Goal: Task Accomplishment & Management: Use online tool/utility

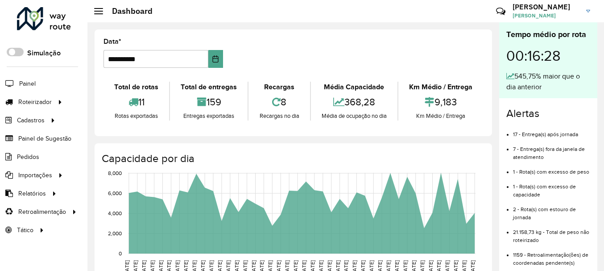
scroll to position [45, 0]
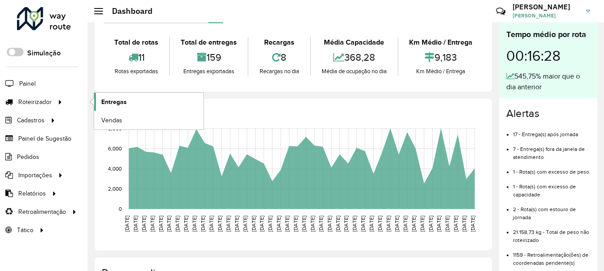
click at [118, 102] on span "Entregas" at bounding box center [113, 101] width 25 height 9
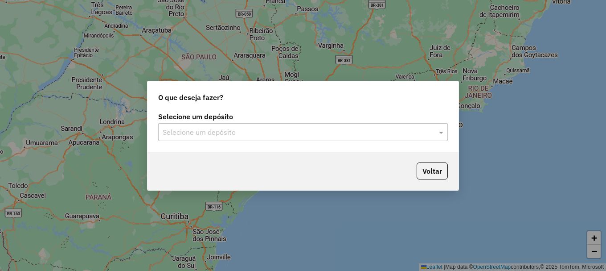
click at [252, 136] on input "text" at bounding box center [294, 132] width 263 height 11
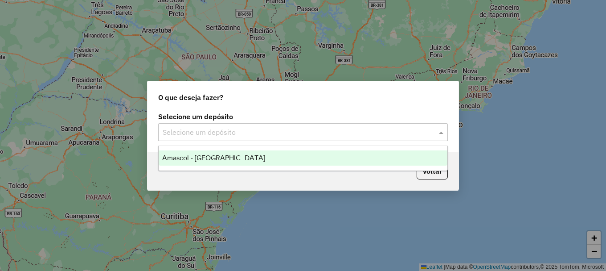
click at [255, 156] on div "Amascol - [GEOGRAPHIC_DATA]" at bounding box center [303, 157] width 289 height 15
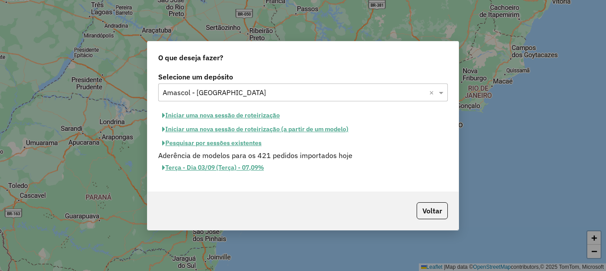
click at [217, 115] on button "Iniciar uma nova sessão de roteirização" at bounding box center [221, 115] width 126 height 14
select select "*"
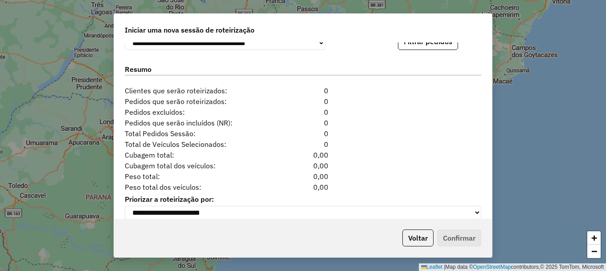
scroll to position [910, 0]
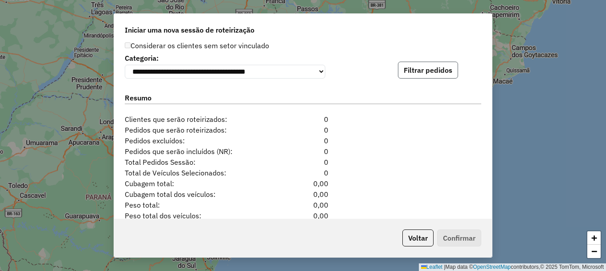
click at [431, 75] on button "Filtrar pedidos" at bounding box center [428, 70] width 60 height 17
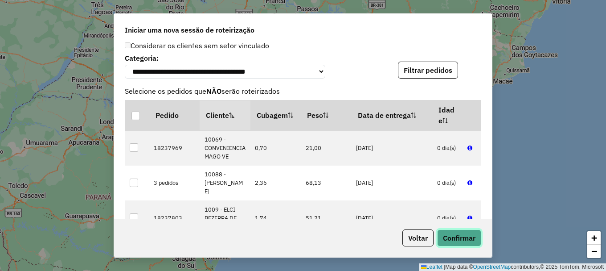
click at [463, 236] on button "Confirmar" at bounding box center [459, 237] width 44 height 17
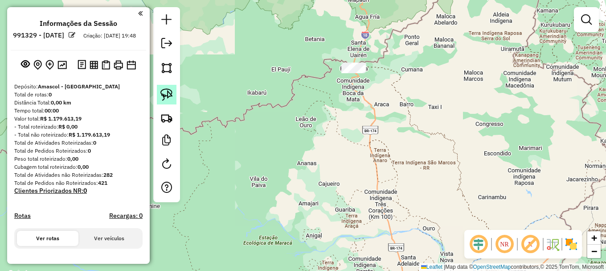
click at [171, 96] on img at bounding box center [167, 94] width 12 height 12
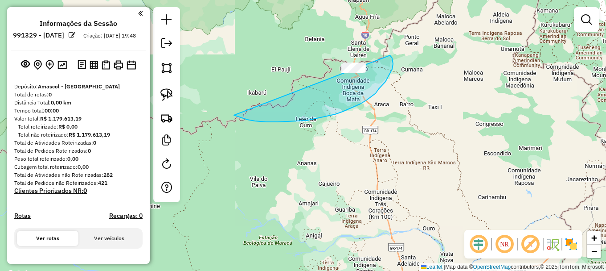
drag, startPoint x: 307, startPoint y: 120, endPoint x: 363, endPoint y: 43, distance: 95.7
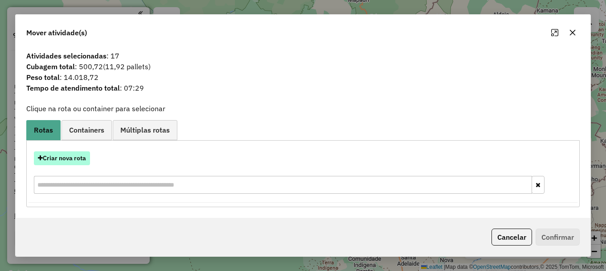
click at [62, 160] on button "Criar nova rota" at bounding box center [62, 158] width 56 height 14
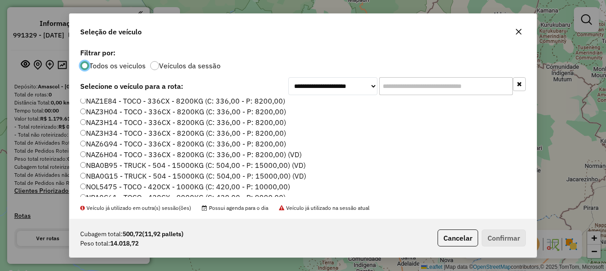
scroll to position [89, 0]
click at [116, 163] on label "NBA0G15 - TRUCK - 504 - 15000KG (C: 504,00 - P: 15000,00) (VD)" at bounding box center [193, 164] width 226 height 11
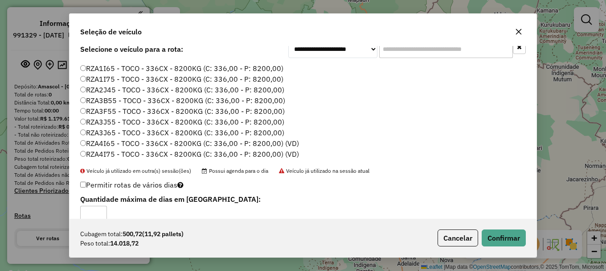
scroll to position [53, 0]
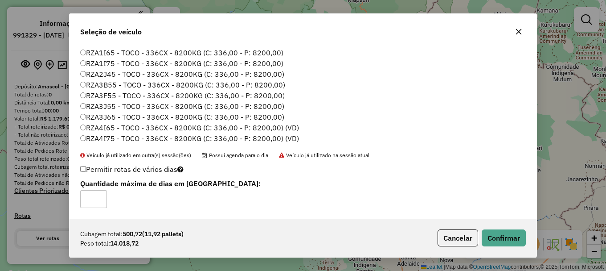
type input "*"
click at [507, 240] on button "Confirmar" at bounding box center [504, 237] width 44 height 17
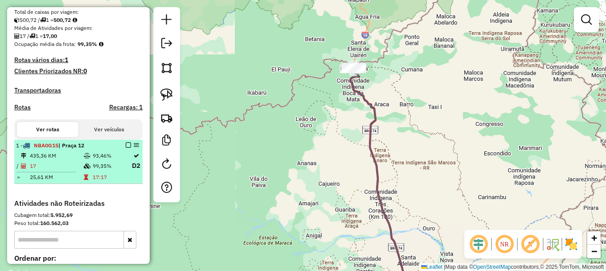
scroll to position [268, 0]
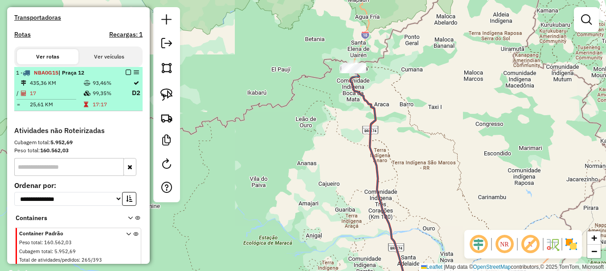
click at [127, 75] on em at bounding box center [128, 72] width 5 height 5
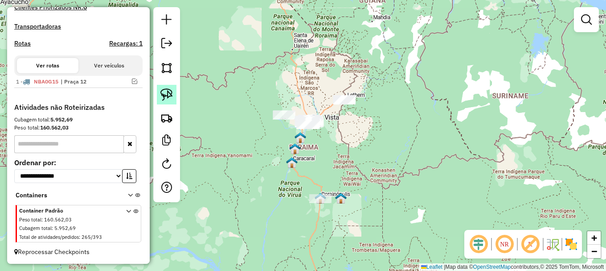
click at [170, 94] on img at bounding box center [167, 94] width 12 height 12
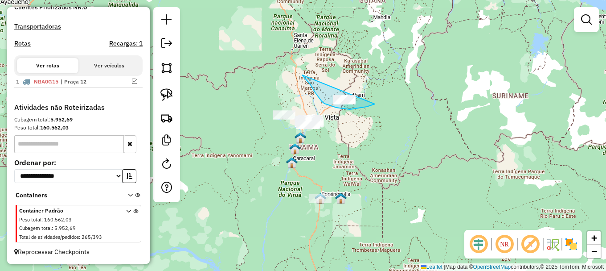
drag, startPoint x: 312, startPoint y: 87, endPoint x: 387, endPoint y: 87, distance: 74.9
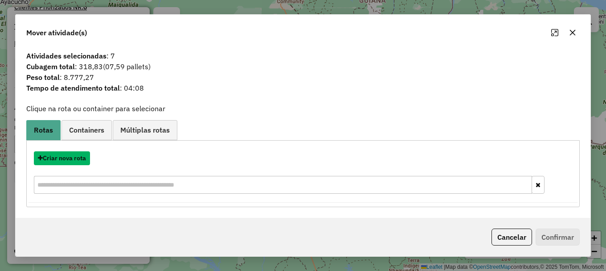
click at [76, 157] on button "Criar nova rota" at bounding box center [62, 158] width 56 height 14
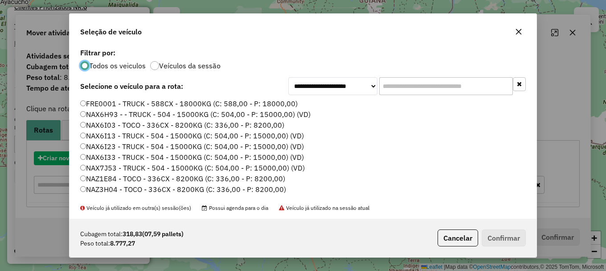
scroll to position [5, 3]
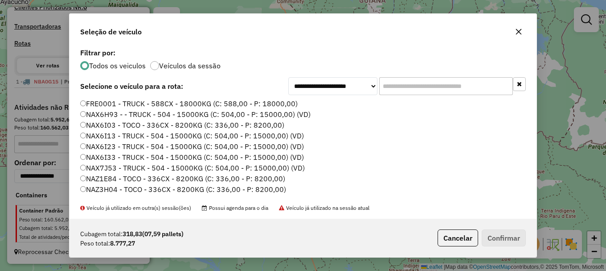
click at [105, 127] on label "NAX6I03 - TOCO - 336CX - 8200KG (C: 336,00 - P: 8200,00)" at bounding box center [182, 124] width 204 height 11
click at [504, 239] on button "Confirmar" at bounding box center [504, 237] width 44 height 17
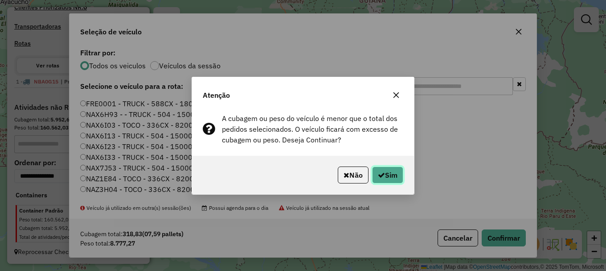
click at [387, 176] on button "Sim" at bounding box center [387, 174] width 31 height 17
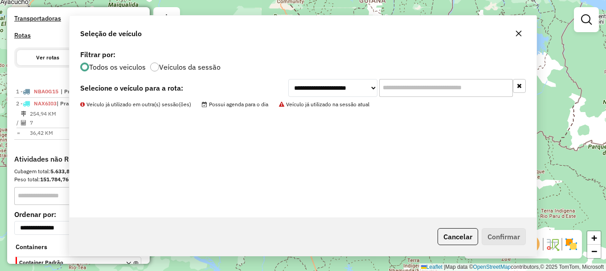
scroll to position [268, 0]
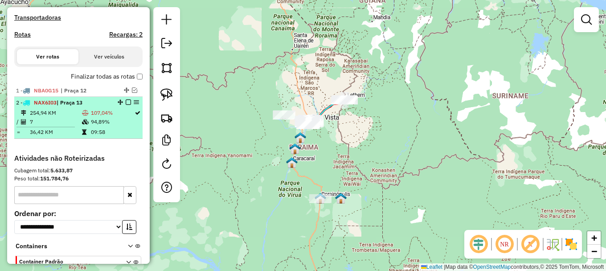
click at [126, 105] on em at bounding box center [128, 101] width 5 height 5
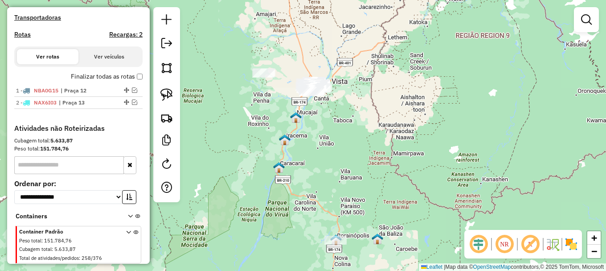
drag, startPoint x: 289, startPoint y: 161, endPoint x: 230, endPoint y: 116, distance: 74.1
click at [248, 117] on div "Janela de atendimento Grade de atendimento Capacidade Transportadoras Veículos …" at bounding box center [303, 135] width 606 height 271
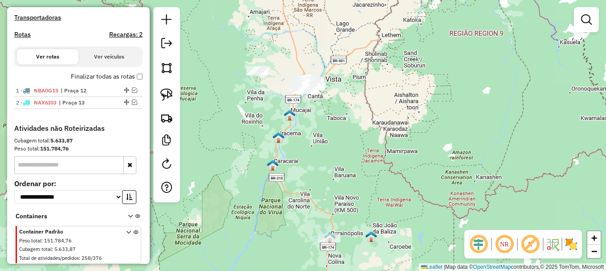
drag, startPoint x: 164, startPoint y: 95, endPoint x: 205, endPoint y: 144, distance: 63.9
click at [165, 96] on img at bounding box center [167, 94] width 12 height 12
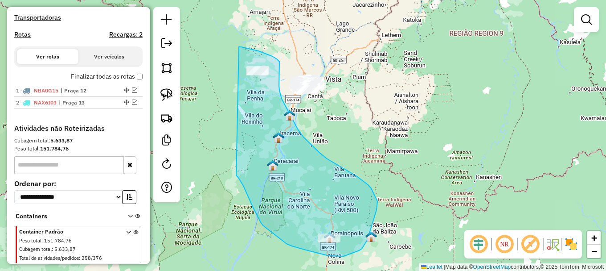
drag, startPoint x: 247, startPoint y: 192, endPoint x: 235, endPoint y: 47, distance: 145.4
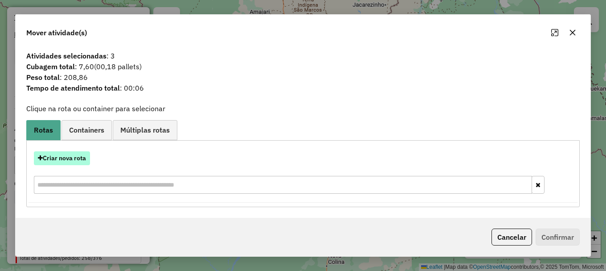
click at [69, 161] on button "Criar nova rota" at bounding box center [62, 158] width 56 height 14
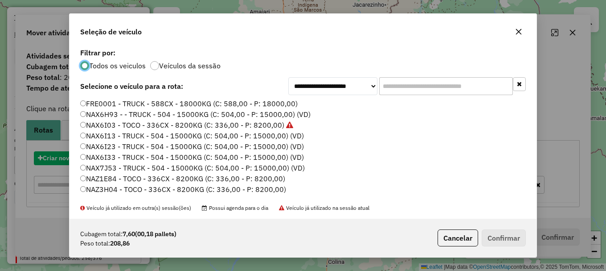
scroll to position [5, 3]
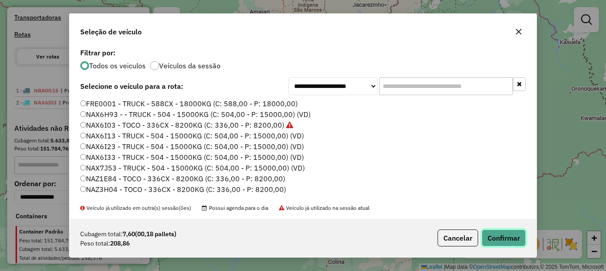
click at [499, 235] on button "Confirmar" at bounding box center [504, 237] width 44 height 17
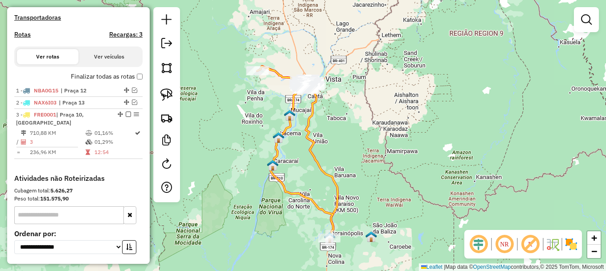
click at [276, 148] on icon at bounding box center [295, 152] width 76 height 172
select select "**********"
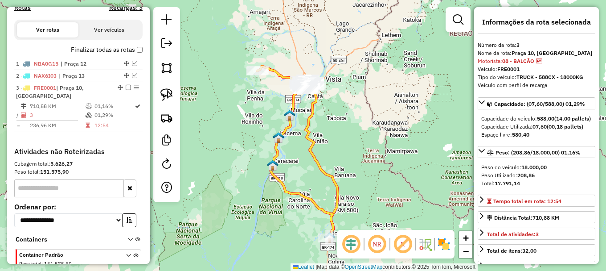
click at [276, 148] on icon at bounding box center [295, 152] width 76 height 172
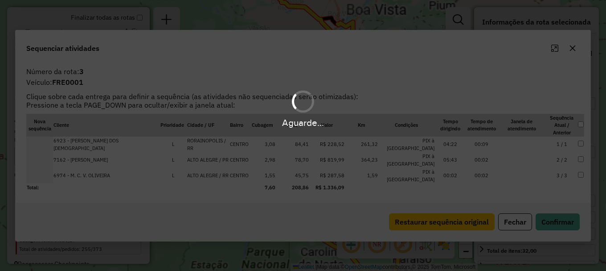
scroll to position [346, 0]
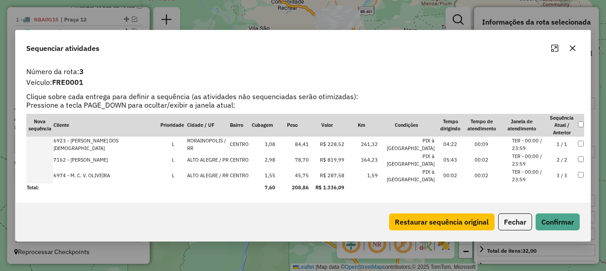
click at [571, 50] on icon "button" at bounding box center [572, 48] width 7 height 7
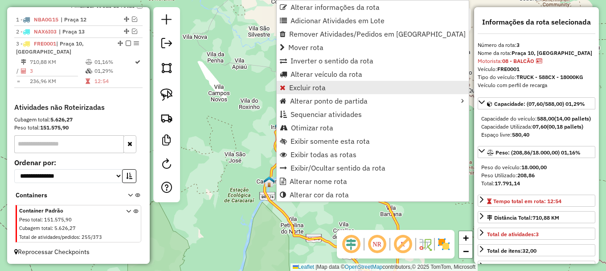
click at [311, 86] on span "Excluir rota" at bounding box center [307, 87] width 37 height 7
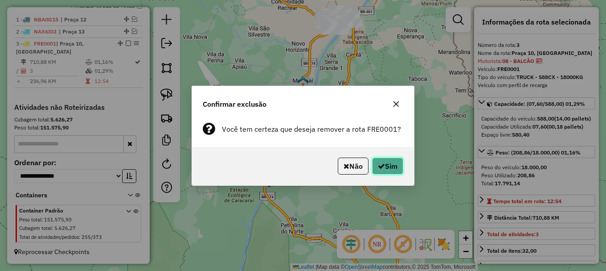
click at [392, 167] on button "Sim" at bounding box center [387, 165] width 31 height 17
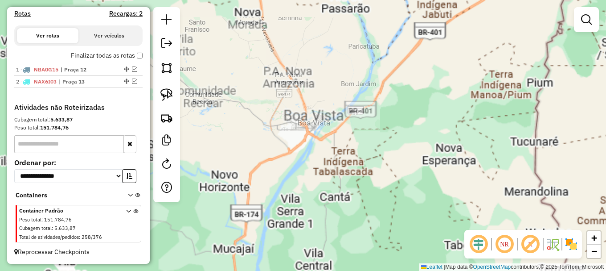
scroll to position [297, 0]
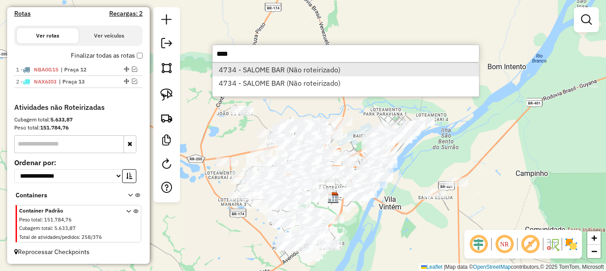
type input "****"
click at [268, 73] on li "4734 - SALOME BAR (Não roteirizado)" at bounding box center [346, 69] width 267 height 13
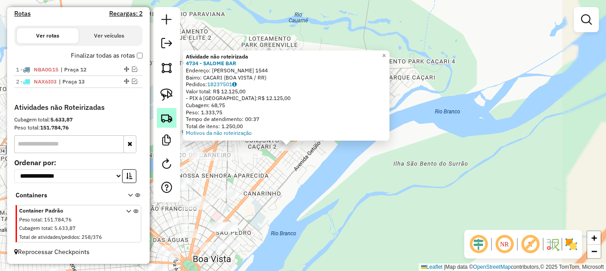
drag, startPoint x: 163, startPoint y: 95, endPoint x: 174, endPoint y: 111, distance: 19.8
click at [164, 95] on img at bounding box center [167, 94] width 12 height 12
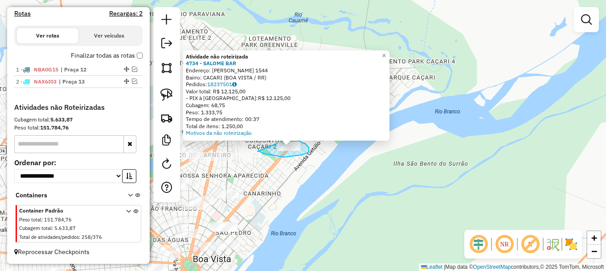
drag, startPoint x: 258, startPoint y: 151, endPoint x: 284, endPoint y: 140, distance: 29.0
click at [284, 140] on div "Atividade não roteirizada 4734 - SALOME BAR Endereço: VILLE ROY 1544 Bairro: CA…" at bounding box center [303, 135] width 606 height 271
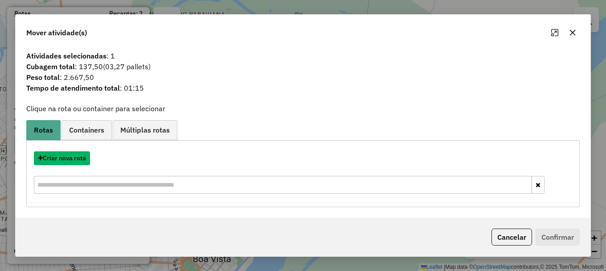
click at [69, 162] on button "Criar nova rota" at bounding box center [62, 158] width 56 height 14
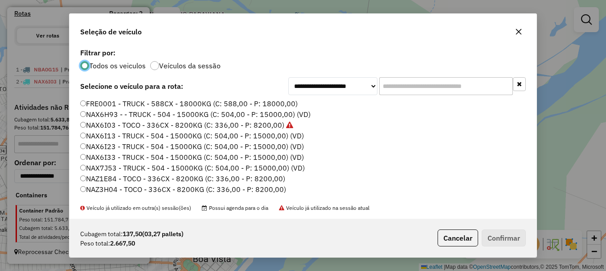
scroll to position [5, 3]
click at [510, 239] on button "Confirmar" at bounding box center [504, 237] width 44 height 17
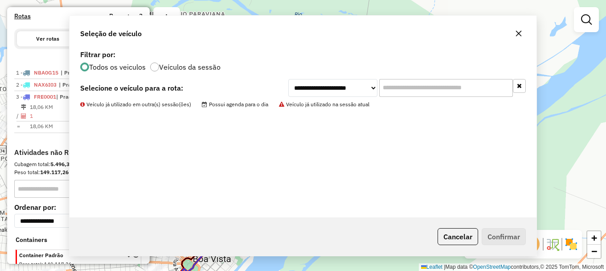
scroll to position [350, 0]
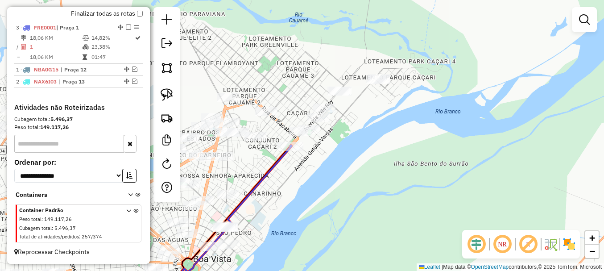
drag, startPoint x: 116, startPoint y: 50, endPoint x: 126, endPoint y: 0, distance: 51.2
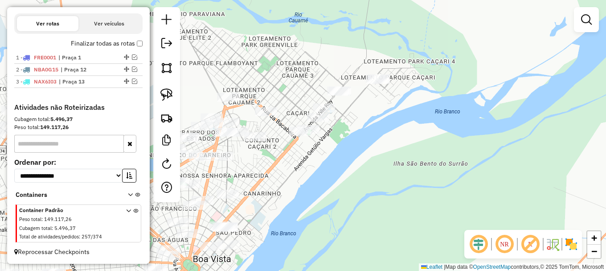
scroll to position [320, 0]
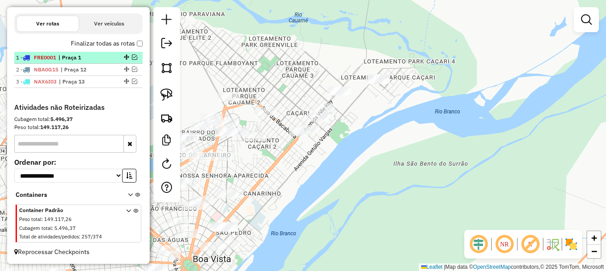
click at [132, 58] on em at bounding box center [134, 56] width 5 height 5
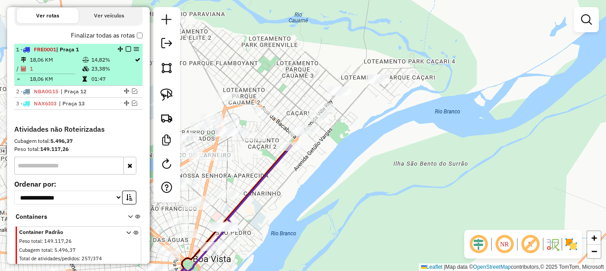
click at [126, 52] on em at bounding box center [128, 48] width 5 height 5
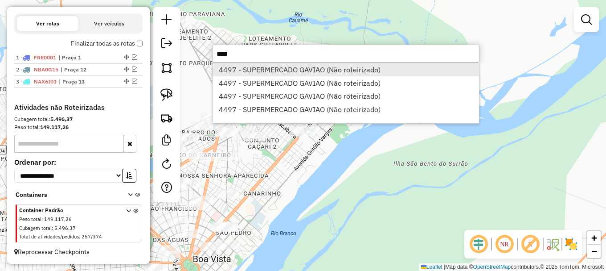
type input "****"
click at [281, 73] on li "4497 - SUPERMERCADO GAVIAO (Não roteirizado)" at bounding box center [346, 69] width 267 height 13
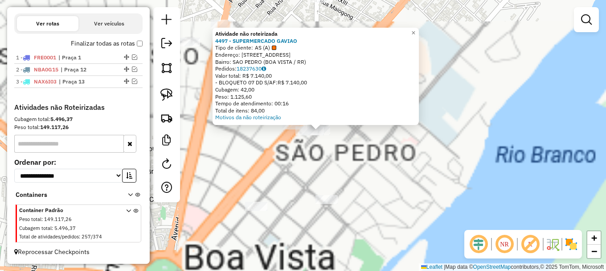
click at [276, 153] on div "Atividade não roteirizada 4497 - SUPERMERCADO GAVIAO Tipo de cliente: AS (A) En…" at bounding box center [303, 135] width 606 height 271
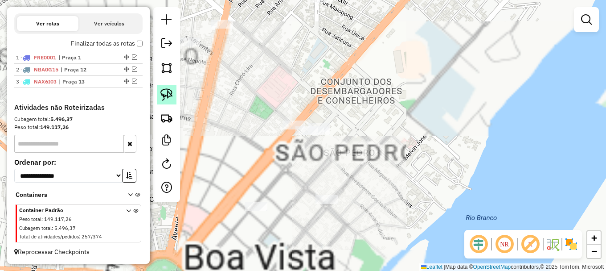
drag, startPoint x: 169, startPoint y: 99, endPoint x: 173, endPoint y: 102, distance: 5.0
click at [170, 99] on img at bounding box center [167, 94] width 12 height 12
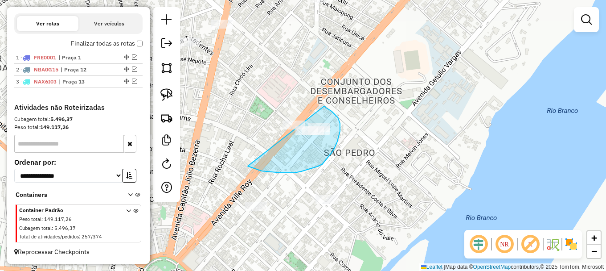
drag, startPoint x: 295, startPoint y: 173, endPoint x: 324, endPoint y: 106, distance: 72.5
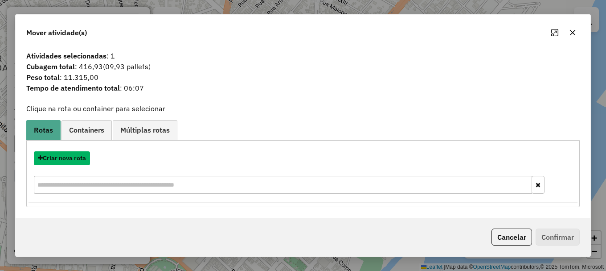
click at [73, 157] on button "Criar nova rota" at bounding box center [62, 158] width 56 height 14
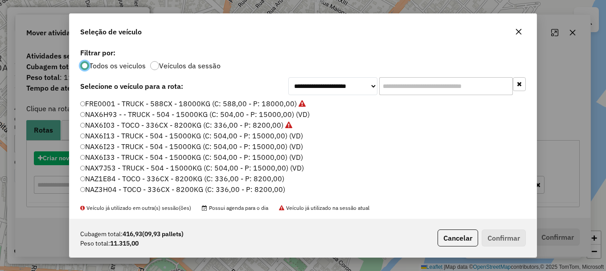
scroll to position [5, 3]
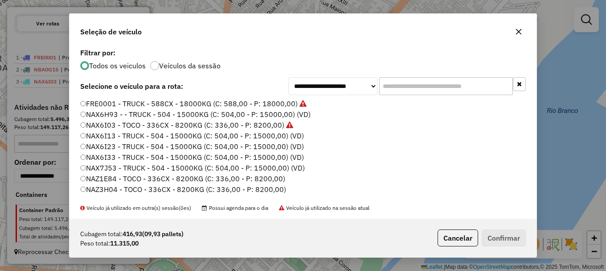
click at [109, 169] on label "NAX7J53 - TRUCK - 504 - 15000KG (C: 504,00 - P: 15000,00) (VD)" at bounding box center [192, 167] width 225 height 11
click at [499, 238] on button "Confirmar" at bounding box center [504, 237] width 44 height 17
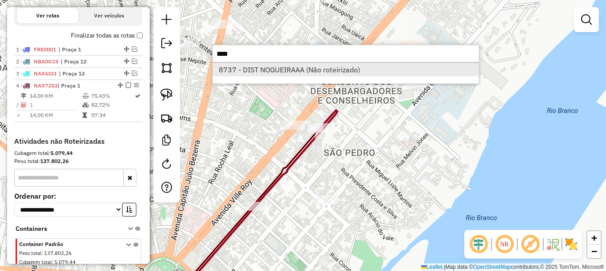
type input "****"
click at [243, 72] on li "8737 - DIST NOGUEIRAAA (Não roteirizado)" at bounding box center [346, 69] width 267 height 13
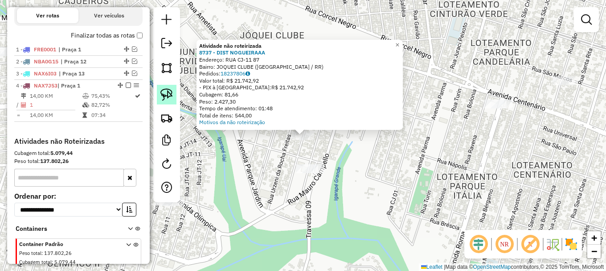
click at [168, 95] on img at bounding box center [167, 94] width 12 height 12
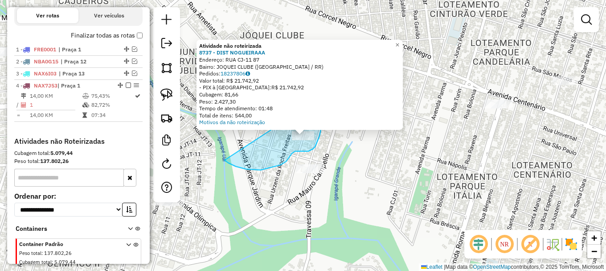
drag, startPoint x: 268, startPoint y: 168, endPoint x: 309, endPoint y: 104, distance: 76.2
click at [309, 104] on div "Atividade não roteirizada 8737 - DIST NOGUEIRAAA Endereço: RUA CJ-11 87 Bairro:…" at bounding box center [303, 135] width 606 height 271
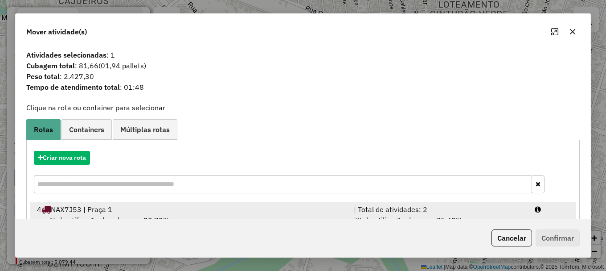
click at [541, 210] on div at bounding box center [552, 209] width 45 height 11
click at [541, 210] on div at bounding box center [551, 210] width 45 height 11
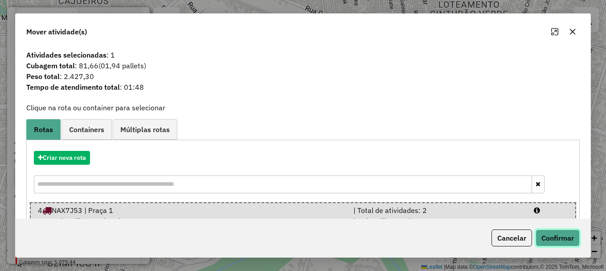
click at [555, 235] on button "Confirmar" at bounding box center [558, 237] width 44 height 17
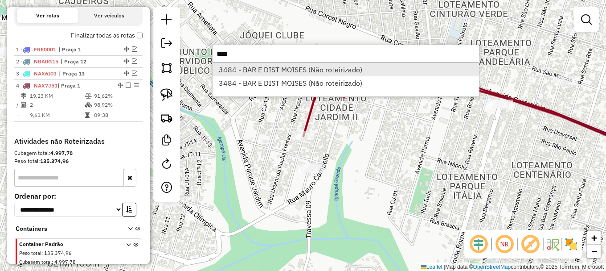
type input "****"
click at [260, 71] on li "3484 - BAR E DIST MOISES (Não roteirizado)" at bounding box center [346, 69] width 267 height 13
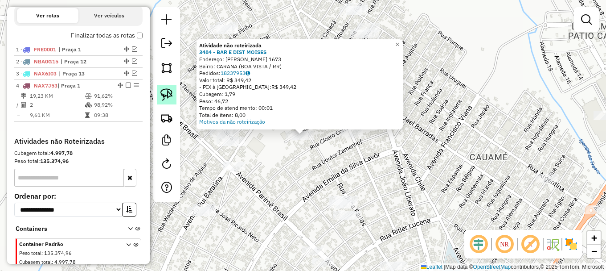
click at [167, 96] on img at bounding box center [167, 94] width 12 height 12
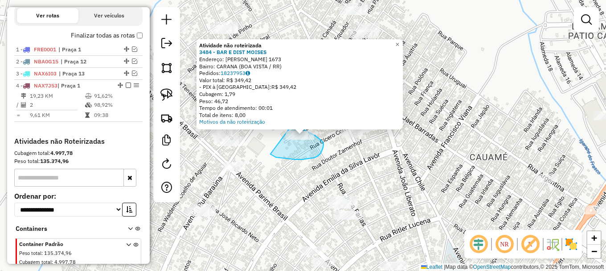
drag, startPoint x: 275, startPoint y: 156, endPoint x: 291, endPoint y: 122, distance: 37.5
click at [291, 122] on div "Atividade não roteirizada 3484 - BAR E DIST MOISES Endereço: JOCA FARIAS 1673 B…" at bounding box center [303, 135] width 606 height 271
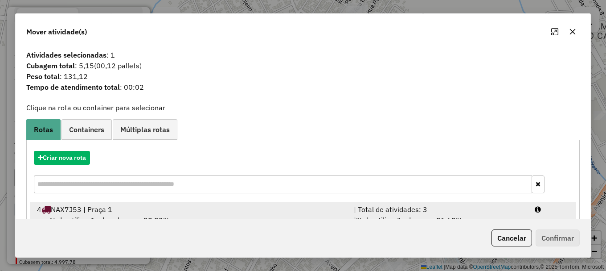
click at [547, 209] on div at bounding box center [552, 209] width 45 height 11
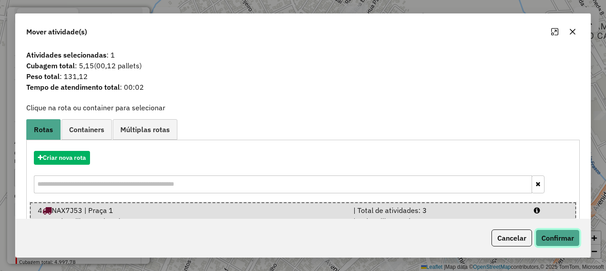
click at [557, 235] on button "Confirmar" at bounding box center [558, 237] width 44 height 17
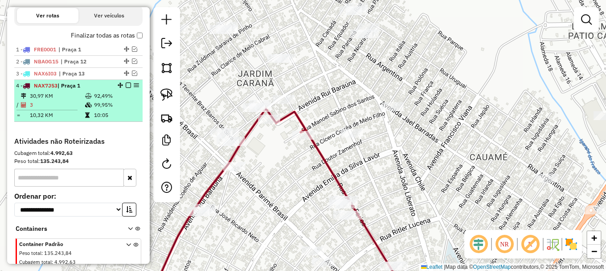
click at [126, 88] on em at bounding box center [128, 84] width 5 height 5
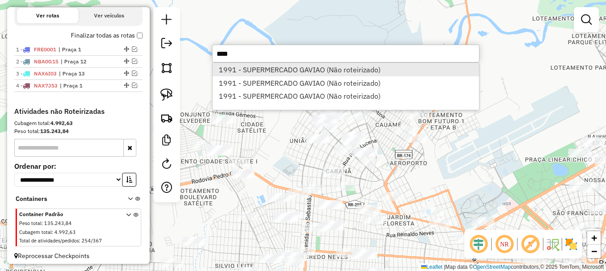
type input "****"
click at [250, 68] on li "1991 - SUPERMERCADO GAVIAO (Não roteirizado)" at bounding box center [346, 69] width 267 height 13
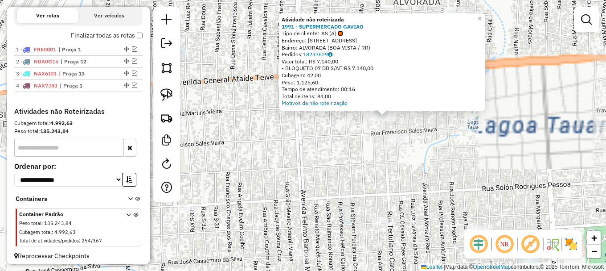
click at [301, 132] on div "Atividade não roteirizada 1991 - SUPERMERCADO GAVIAO Tipo de cliente: AS (A) En…" at bounding box center [303, 135] width 606 height 271
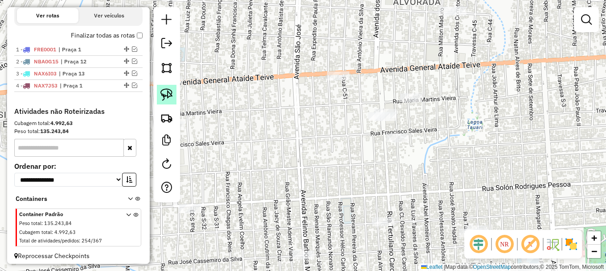
click at [162, 94] on img at bounding box center [167, 94] width 12 height 12
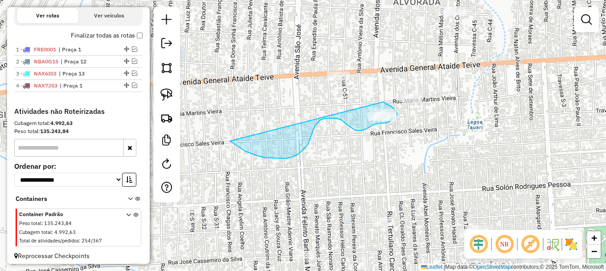
drag, startPoint x: 285, startPoint y: 158, endPoint x: 383, endPoint y: 102, distance: 112.9
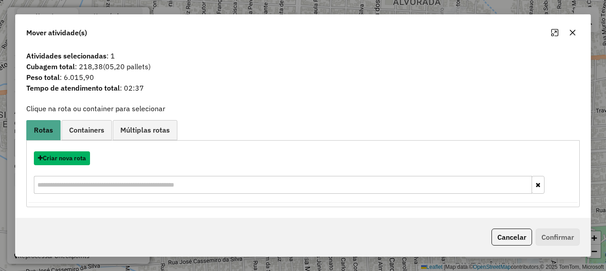
click at [64, 158] on button "Criar nova rota" at bounding box center [62, 158] width 56 height 14
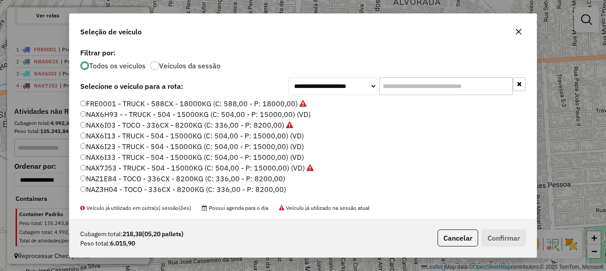
click at [119, 113] on label "NAX6H93 - - TRUCK - 504 - 15000KG (C: 504,00 - P: 15000,00) (VD)" at bounding box center [195, 114] width 231 height 11
click at [518, 234] on button "Confirmar" at bounding box center [504, 237] width 44 height 17
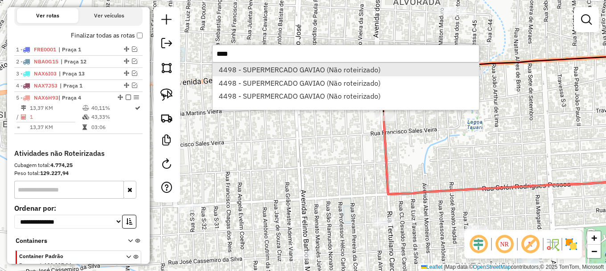
type input "****"
click at [290, 70] on li "4498 - SUPERMERCADO GAVIAO (Não roteirizado)" at bounding box center [346, 69] width 267 height 13
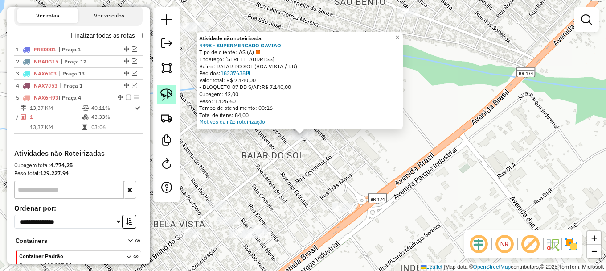
drag, startPoint x: 167, startPoint y: 95, endPoint x: 173, endPoint y: 98, distance: 6.4
click at [167, 95] on img at bounding box center [167, 94] width 12 height 12
drag, startPoint x: 267, startPoint y: 158, endPoint x: 291, endPoint y: 95, distance: 68.2
click at [291, 95] on div "Atividade não roteirizada 4498 - SUPERMERCADO GAVIAO Tipo de cliente: AS (A) En…" at bounding box center [303, 135] width 606 height 271
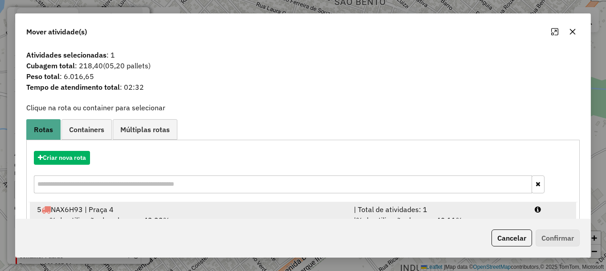
click at [552, 212] on div at bounding box center [552, 209] width 45 height 11
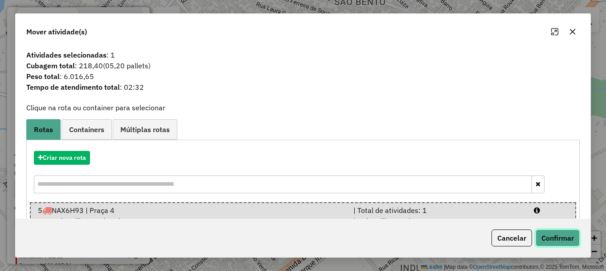
click at [560, 237] on button "Confirmar" at bounding box center [558, 237] width 44 height 17
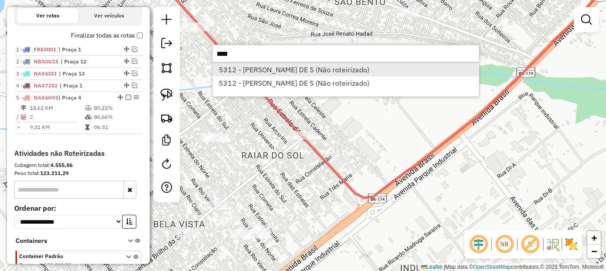
type input "****"
click at [290, 71] on li "5312 - ERASMO CARREIRO DE S (Não roteirizado)" at bounding box center [346, 69] width 267 height 13
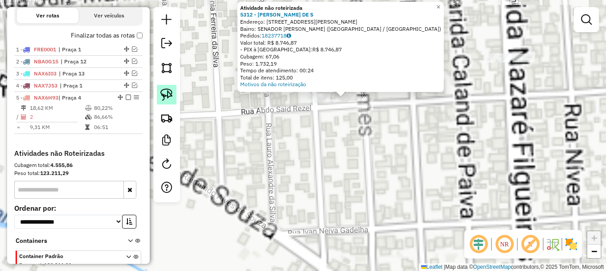
click at [165, 100] on img at bounding box center [167, 94] width 12 height 12
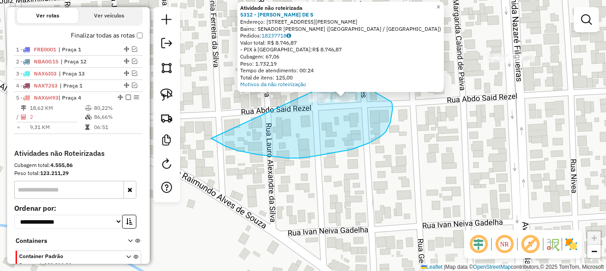
drag, startPoint x: 226, startPoint y: 146, endPoint x: 334, endPoint y: 78, distance: 128.3
click at [334, 78] on div "Atividade não roteirizada 5312 - ERASMO CARREIRO DE S Endereço: R JUIZ MAXIMILI…" at bounding box center [303, 135] width 606 height 271
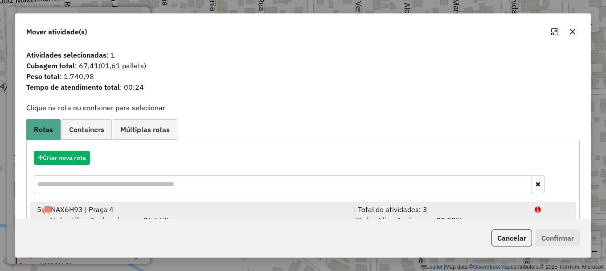
click at [545, 211] on div at bounding box center [552, 209] width 45 height 11
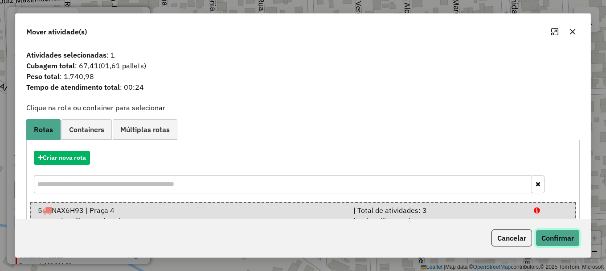
click at [557, 242] on button "Confirmar" at bounding box center [558, 237] width 44 height 17
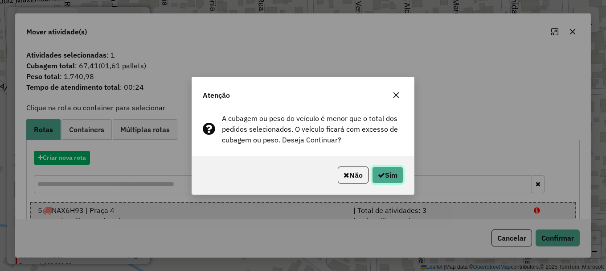
click at [394, 171] on button "Sim" at bounding box center [387, 174] width 31 height 17
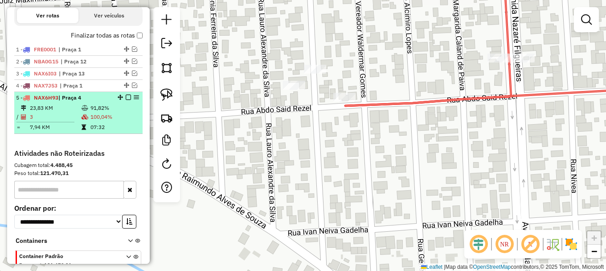
click at [127, 100] on em at bounding box center [128, 97] width 5 height 5
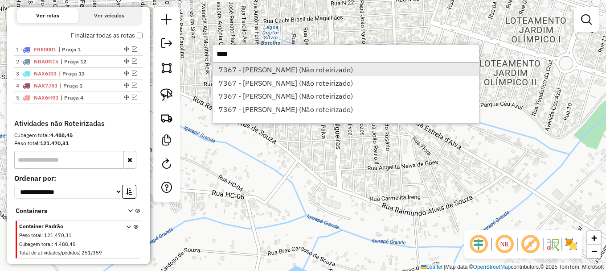
type input "****"
click at [254, 71] on li "7367 - GAVIAO CARANA (Não roteirizado)" at bounding box center [346, 69] width 267 height 13
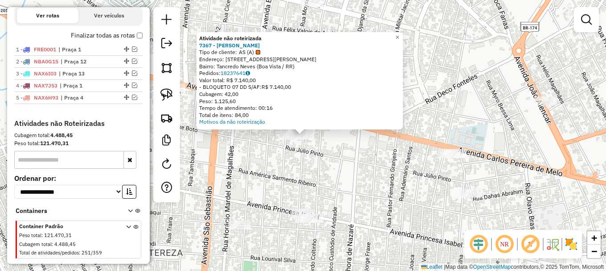
drag, startPoint x: 169, startPoint y: 98, endPoint x: 177, endPoint y: 111, distance: 14.6
click at [169, 99] on img at bounding box center [167, 94] width 12 height 12
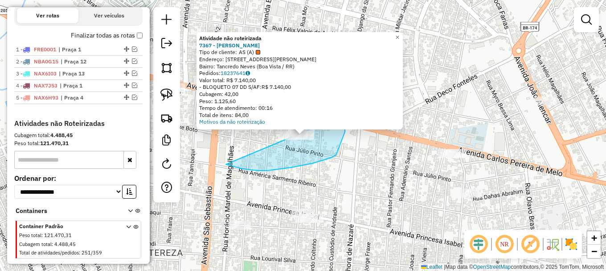
drag, startPoint x: 241, startPoint y: 168, endPoint x: 321, endPoint y: 90, distance: 111.9
click at [321, 90] on div "Atividade não roteirizada 7367 - GAVIAO CARANA Tipo de cliente: AS (A) Endereço…" at bounding box center [303, 135] width 606 height 271
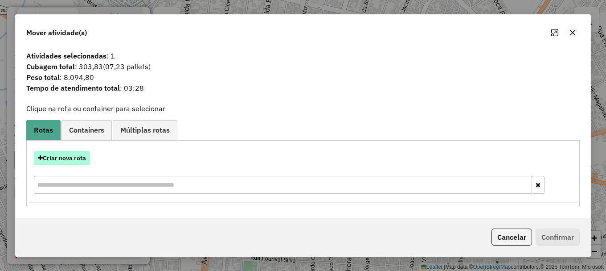
click at [68, 158] on button "Criar nova rota" at bounding box center [62, 158] width 56 height 14
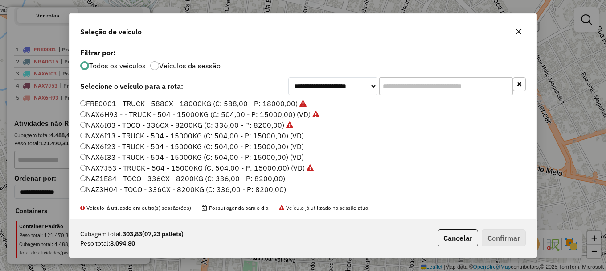
click at [113, 145] on label "NAX6I23 - TRUCK - 504 - 15000KG (C: 504,00 - P: 15000,00) (VD)" at bounding box center [192, 146] width 224 height 11
click at [506, 238] on button "Confirmar" at bounding box center [504, 237] width 44 height 17
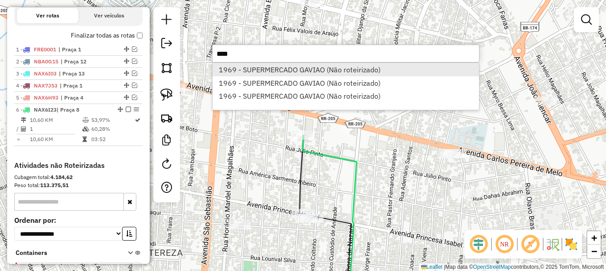
type input "****"
click at [277, 68] on li "1969 - SUPERMERCADO GAVIAO (Não roteirizado)" at bounding box center [346, 69] width 267 height 13
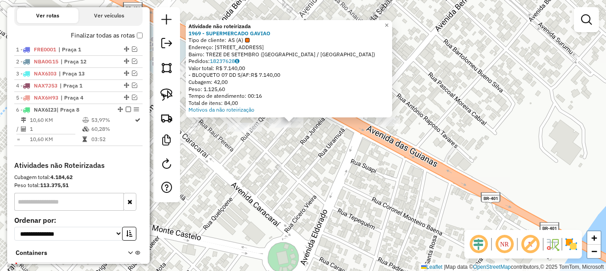
click at [292, 160] on div "Atividade não roteirizada 1969 - SUPERMERCADO GAVIAO Tipo de cliente: AS (A) En…" at bounding box center [303, 135] width 606 height 271
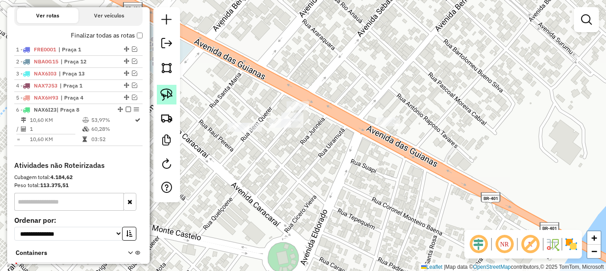
click at [174, 96] on link at bounding box center [167, 95] width 20 height 20
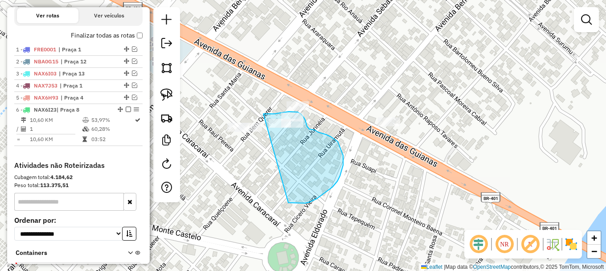
drag, startPoint x: 326, startPoint y: 193, endPoint x: 261, endPoint y: 114, distance: 101.7
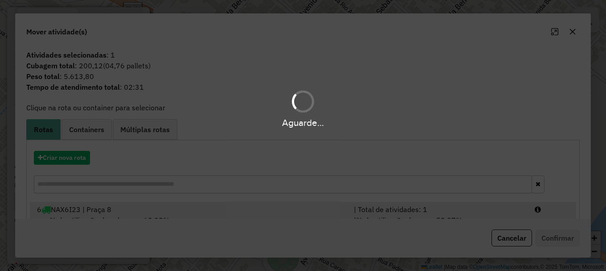
click at [551, 210] on div at bounding box center [552, 209] width 45 height 11
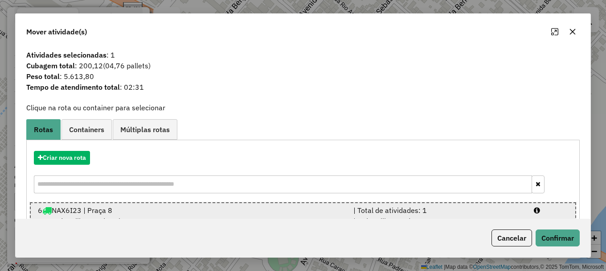
click at [551, 210] on div at bounding box center [551, 210] width 45 height 11
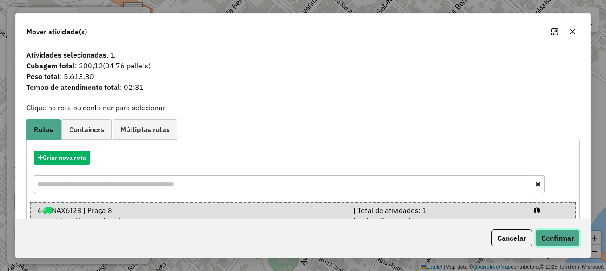
click at [561, 241] on button "Confirmar" at bounding box center [558, 237] width 44 height 17
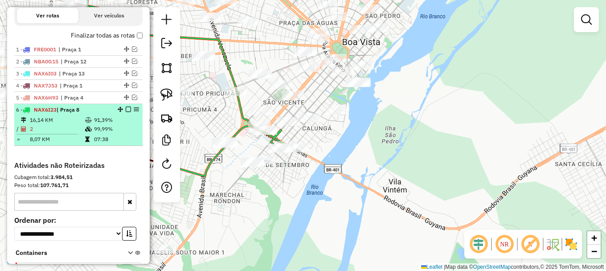
click at [126, 112] on em at bounding box center [128, 109] width 5 height 5
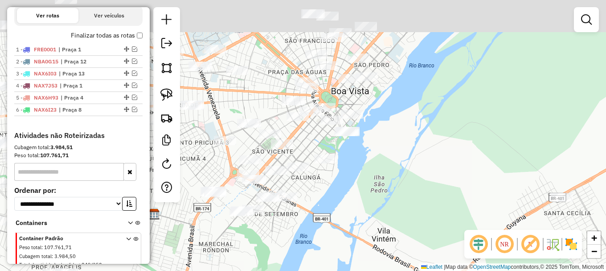
drag, startPoint x: 458, startPoint y: 86, endPoint x: 437, endPoint y: 165, distance: 81.9
click at [440, 161] on div "Janela de atendimento Grade de atendimento Capacidade Transportadoras Veículos …" at bounding box center [303, 135] width 606 height 271
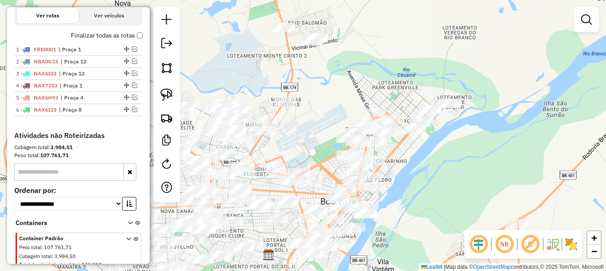
drag, startPoint x: 448, startPoint y: 137, endPoint x: 417, endPoint y: 190, distance: 60.7
click at [420, 191] on div "Janela de atendimento Grade de atendimento Capacidade Transportadoras Veículos …" at bounding box center [303, 135] width 606 height 271
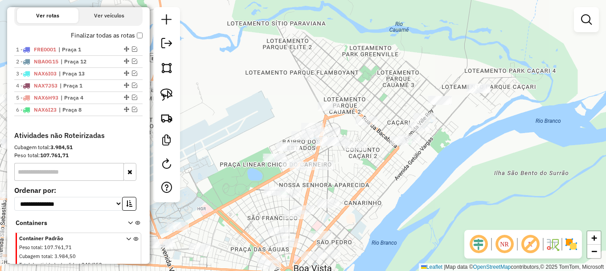
drag, startPoint x: 406, startPoint y: 153, endPoint x: 384, endPoint y: 190, distance: 42.4
click at [396, 190] on div "Janela de atendimento Grade de atendimento Capacidade Transportadoras Veículos …" at bounding box center [303, 135] width 606 height 271
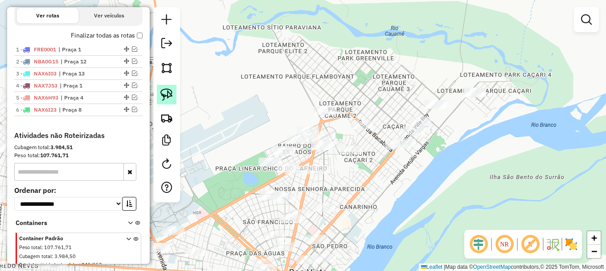
click at [166, 97] on img at bounding box center [167, 94] width 12 height 12
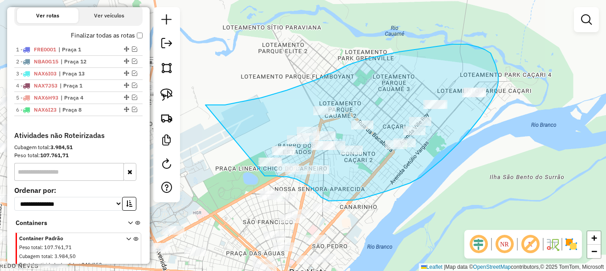
drag, startPoint x: 249, startPoint y: 100, endPoint x: 259, endPoint y: 177, distance: 77.3
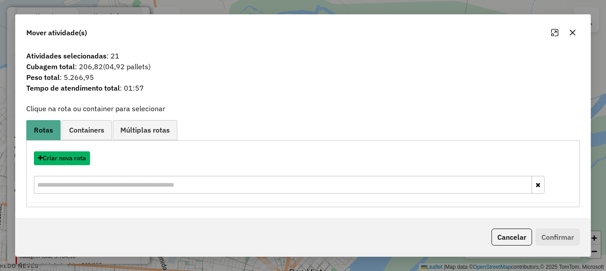
click at [63, 159] on button "Criar nova rota" at bounding box center [62, 158] width 56 height 14
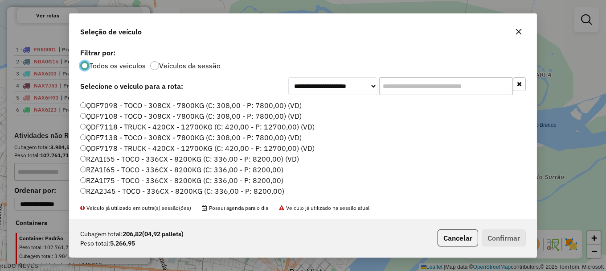
scroll to position [298, 0]
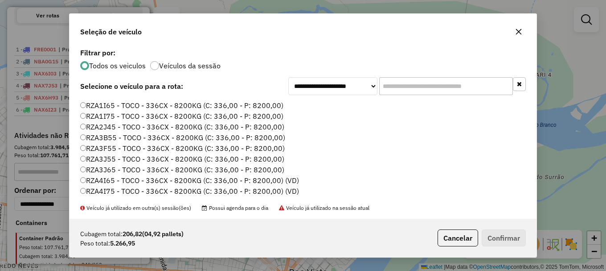
click at [115, 116] on label "RZA1I75 - TOCO - 336CX - 8200KG (C: 336,00 - P: 8200,00)" at bounding box center [181, 116] width 203 height 11
click at [511, 239] on button "Confirmar" at bounding box center [504, 237] width 44 height 17
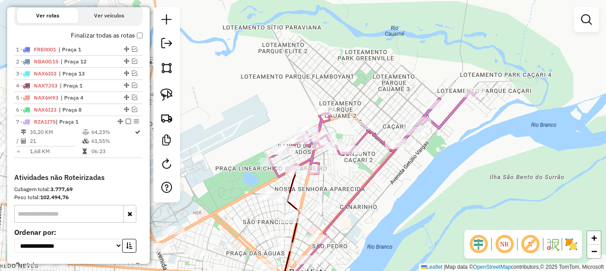
click at [584, 20] on em at bounding box center [586, 19] width 11 height 11
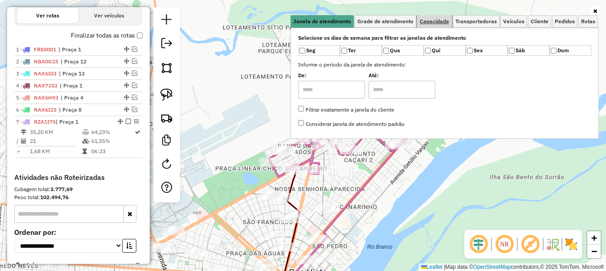
click at [432, 17] on link "Capacidade" at bounding box center [434, 21] width 35 height 12
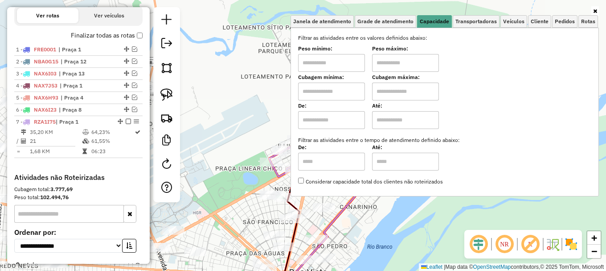
click at [333, 93] on input "text" at bounding box center [331, 91] width 67 height 18
type input "*****"
drag, startPoint x: 404, startPoint y: 92, endPoint x: 404, endPoint y: 96, distance: 4.5
click at [404, 92] on input "text" at bounding box center [405, 91] width 67 height 18
type input "*******"
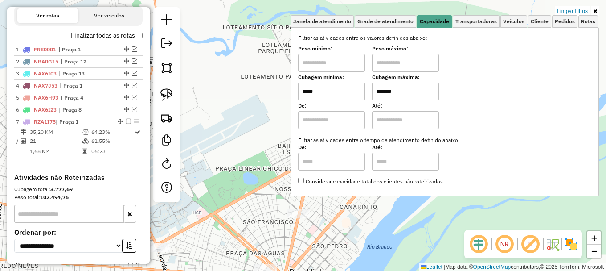
click at [267, 169] on div "Limpar filtros Janela de atendimento Grade de atendimento Capacidade Transporta…" at bounding box center [303, 135] width 606 height 271
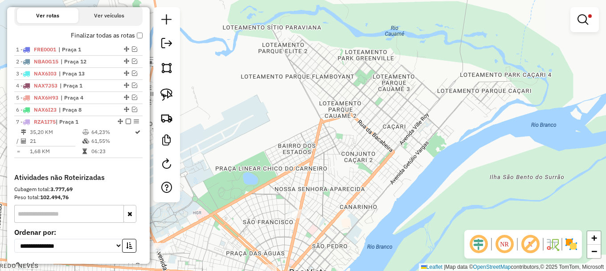
drag, startPoint x: 236, startPoint y: 95, endPoint x: 235, endPoint y: 54, distance: 41.5
click at [235, 54] on div "Limpar filtros Janela de atendimento Grade de atendimento Capacidade Transporta…" at bounding box center [303, 135] width 606 height 271
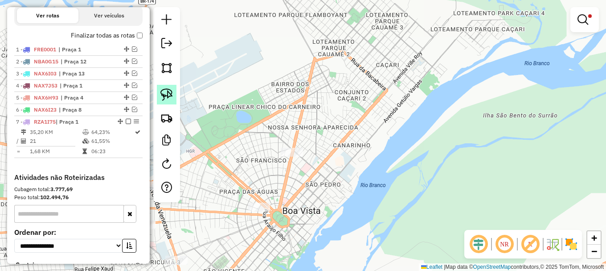
click at [174, 87] on link at bounding box center [167, 95] width 20 height 20
drag, startPoint x: 259, startPoint y: 184, endPoint x: 339, endPoint y: 106, distance: 111.6
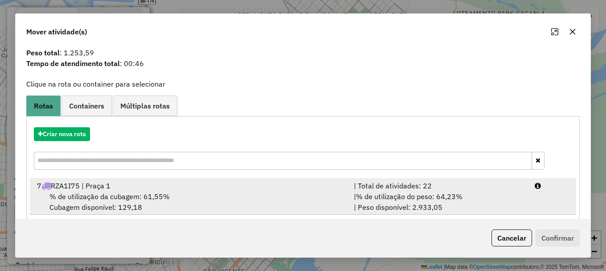
scroll to position [35, 0]
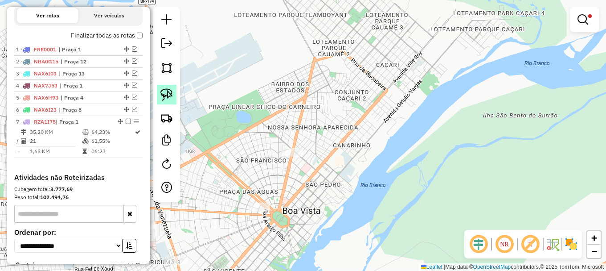
click at [170, 95] on img at bounding box center [167, 94] width 12 height 12
drag, startPoint x: 232, startPoint y: 196, endPoint x: 284, endPoint y: 196, distance: 52.2
click at [172, 95] on img at bounding box center [167, 94] width 12 height 12
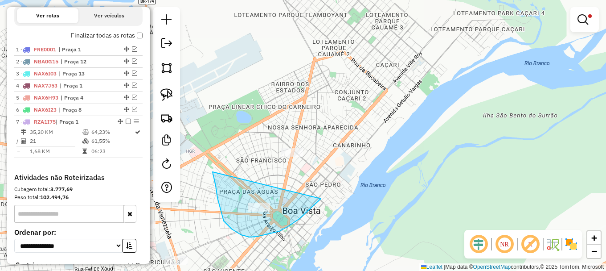
drag, startPoint x: 218, startPoint y: 198, endPoint x: 343, endPoint y: 115, distance: 150.6
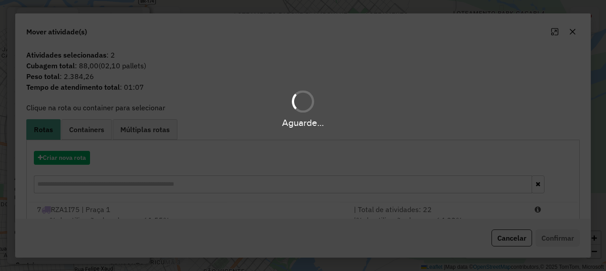
click at [545, 213] on div "Aguarde..." at bounding box center [303, 135] width 606 height 271
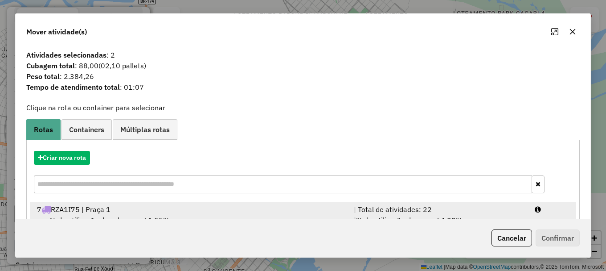
click at [545, 214] on div at bounding box center [552, 209] width 45 height 11
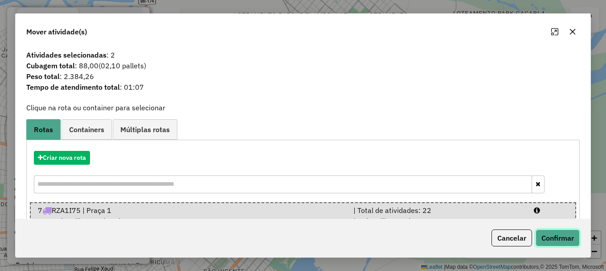
click at [550, 238] on button "Confirmar" at bounding box center [558, 237] width 44 height 17
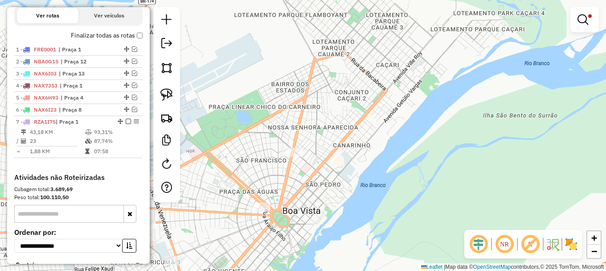
click at [582, 17] on em at bounding box center [583, 19] width 11 height 11
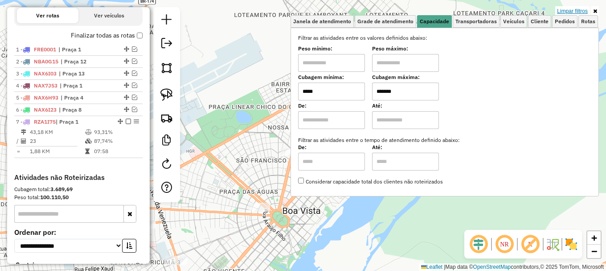
click at [581, 9] on link "Limpar filtros" at bounding box center [573, 11] width 34 height 10
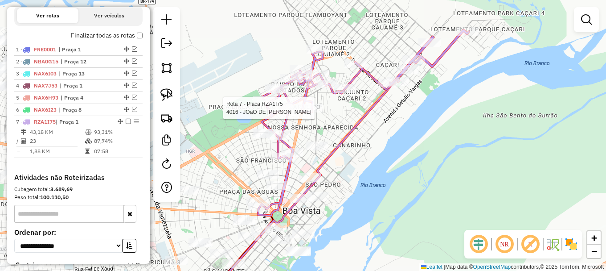
select select "**********"
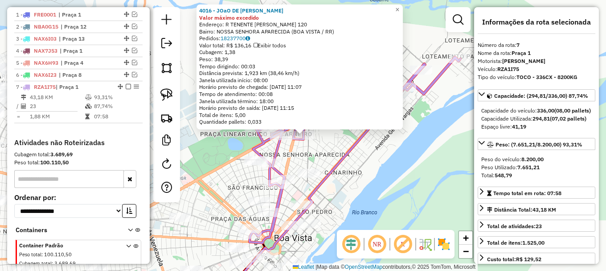
scroll to position [398, 0]
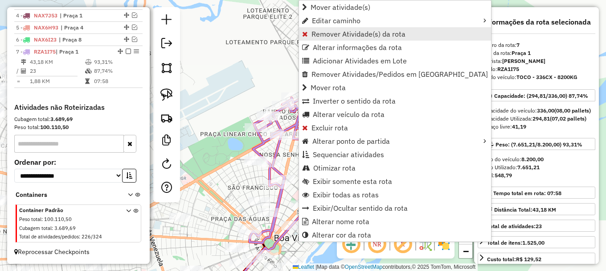
click at [329, 35] on span "Remover Atividade(s) da rota" at bounding box center [359, 33] width 94 height 7
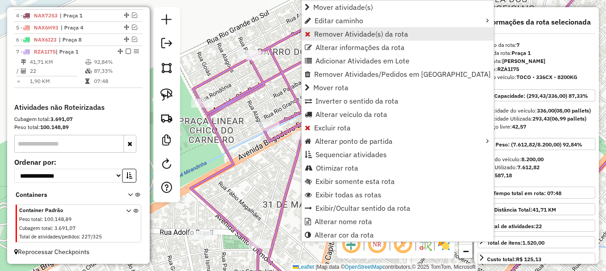
click at [328, 35] on span "Remover Atividade(s) da rota" at bounding box center [361, 33] width 94 height 7
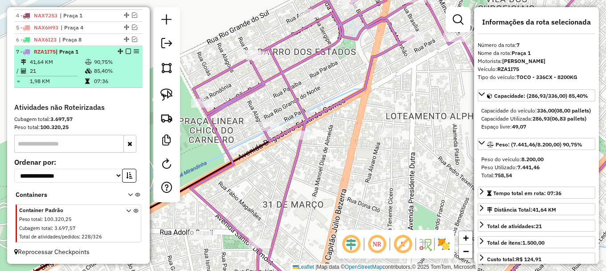
click at [127, 50] on em at bounding box center [128, 51] width 5 height 5
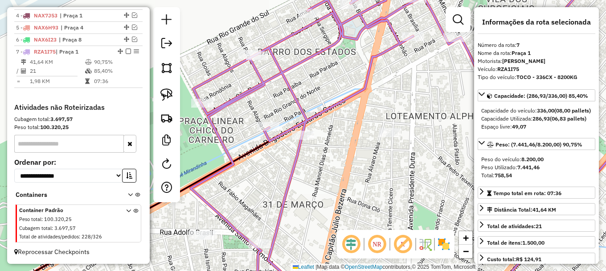
scroll to position [368, 0]
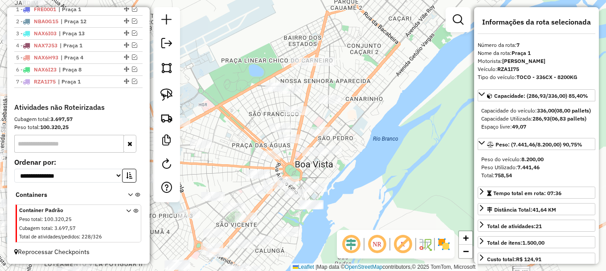
drag, startPoint x: 297, startPoint y: 128, endPoint x: 357, endPoint y: 132, distance: 59.8
click at [357, 132] on div "Janela de atendimento Grade de atendimento Capacidade Transportadoras Veículos …" at bounding box center [303, 135] width 606 height 271
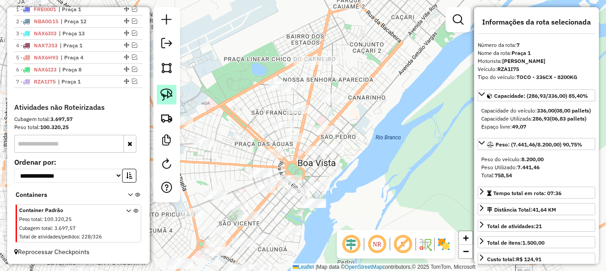
click at [169, 98] on img at bounding box center [167, 94] width 12 height 12
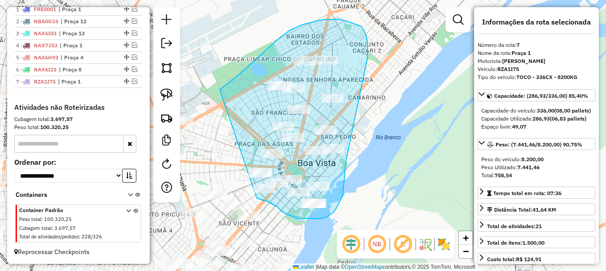
drag, startPoint x: 230, startPoint y: 82, endPoint x: 254, endPoint y: 197, distance: 117.6
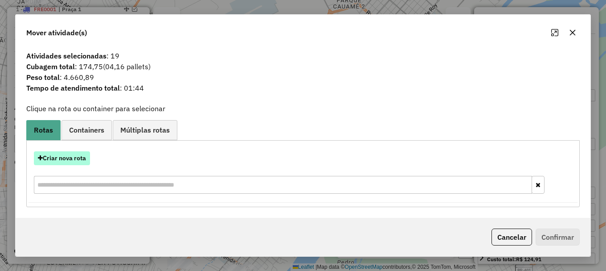
click at [63, 159] on button "Criar nova rota" at bounding box center [62, 158] width 56 height 14
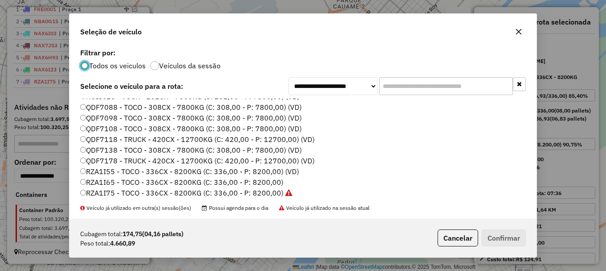
scroll to position [268, 0]
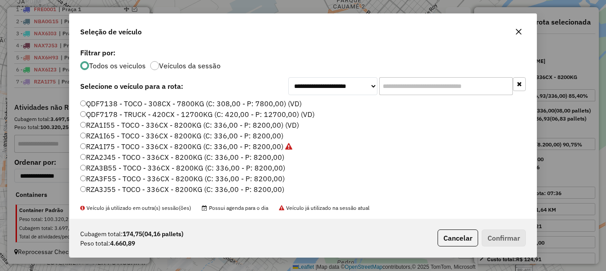
click at [111, 181] on label "RZA3F55 - TOCO - 336CX - 8200KG (C: 336,00 - P: 8200,00)" at bounding box center [182, 178] width 205 height 11
click at [515, 238] on button "Confirmar" at bounding box center [504, 237] width 44 height 17
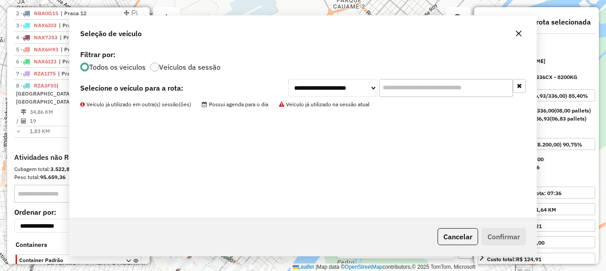
scroll to position [410, 0]
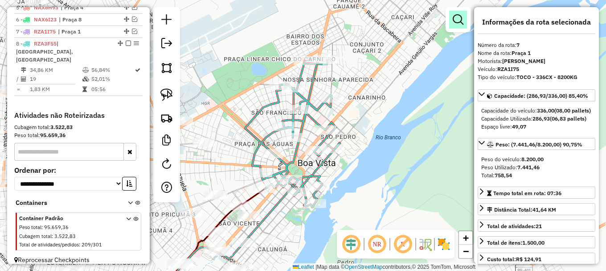
click at [460, 15] on em at bounding box center [458, 19] width 11 height 11
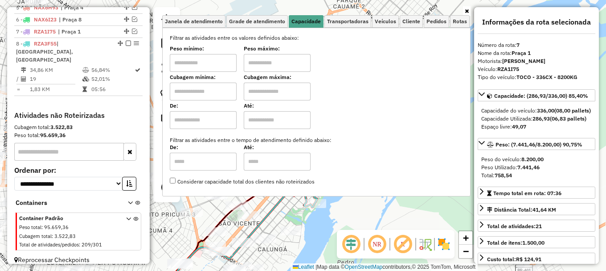
click at [222, 97] on input "text" at bounding box center [203, 91] width 67 height 18
type input "*****"
click at [276, 92] on input "text" at bounding box center [277, 91] width 67 height 18
type input "*******"
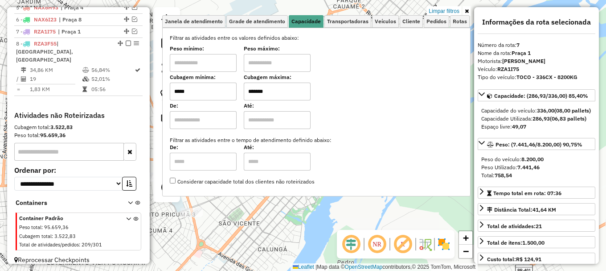
click at [321, 230] on div "Limpar filtros Janela de atendimento Grade de atendimento Capacidade Transporta…" at bounding box center [303, 135] width 606 height 271
click at [321, 229] on div "Limpar filtros Janela de atendimento Grade de atendimento Capacidade Transporta…" at bounding box center [303, 135] width 606 height 271
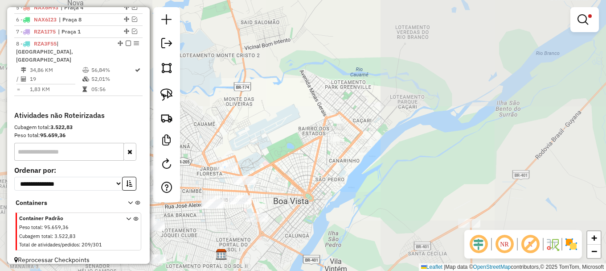
drag, startPoint x: 319, startPoint y: 227, endPoint x: 361, endPoint y: 154, distance: 84.3
click at [361, 154] on div "Limpar filtros Janela de atendimento Grade de atendimento Capacidade Transporta…" at bounding box center [303, 135] width 606 height 271
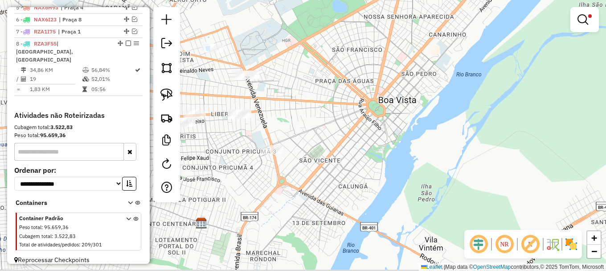
drag, startPoint x: 298, startPoint y: 122, endPoint x: 330, endPoint y: 112, distance: 33.0
click at [332, 111] on div "Limpar filtros Janela de atendimento Grade de atendimento Capacidade Transporta…" at bounding box center [303, 135] width 606 height 271
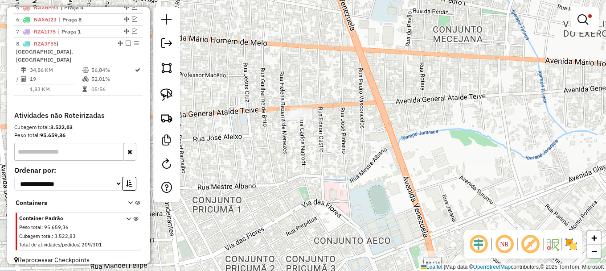
drag, startPoint x: 172, startPoint y: 94, endPoint x: 203, endPoint y: 125, distance: 43.5
click at [173, 95] on link at bounding box center [167, 95] width 20 height 20
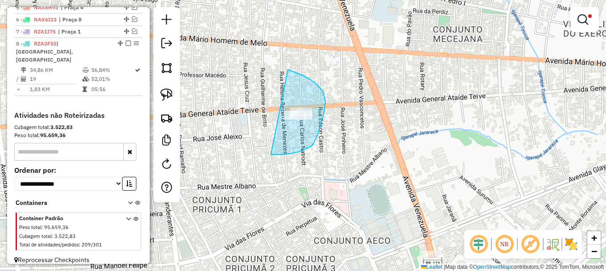
drag, startPoint x: 291, startPoint y: 153, endPoint x: 278, endPoint y: 66, distance: 88.8
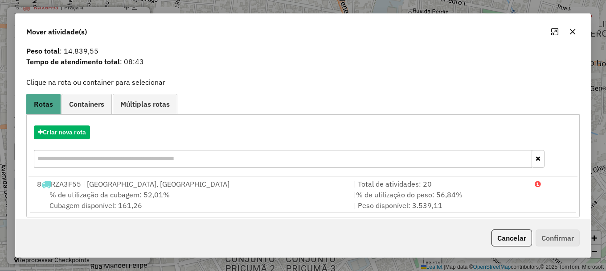
scroll to position [35, 0]
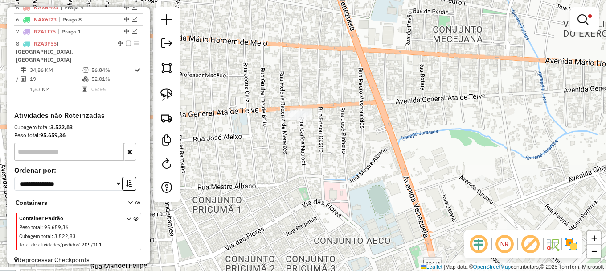
click at [105, 53] on div at bounding box center [105, 53] width 0 height 0
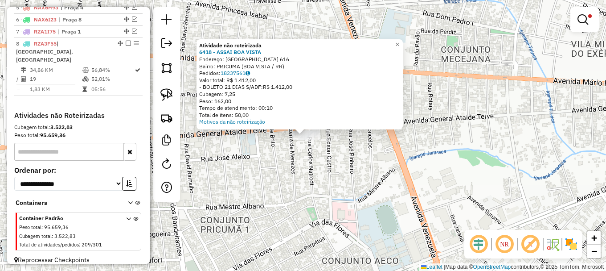
click at [252, 157] on div "Atividade não roteirizada 6418 - ASSAI BOA VISTA Endereço: BRASIL 616 Bairro: P…" at bounding box center [303, 135] width 606 height 271
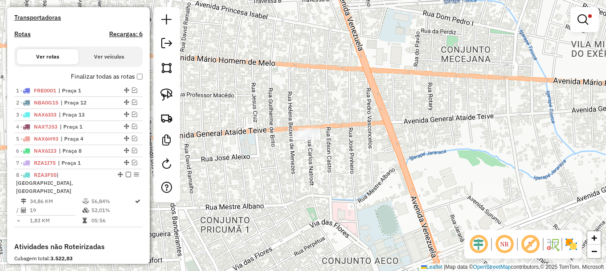
scroll to position [276, 0]
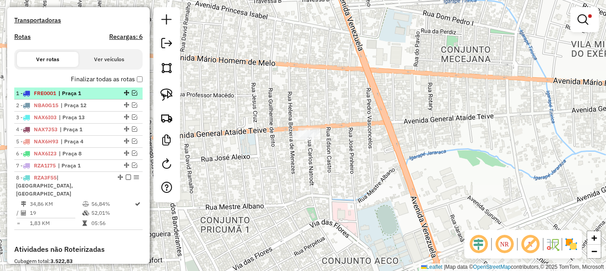
click at [132, 95] on em at bounding box center [134, 92] width 5 height 5
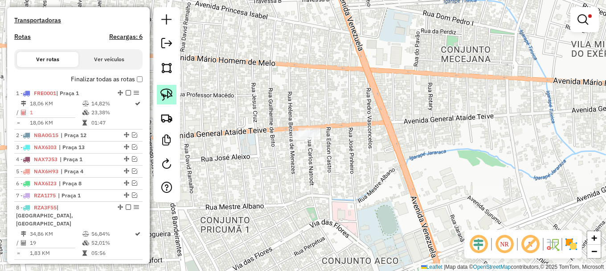
click at [167, 94] on img at bounding box center [167, 94] width 12 height 12
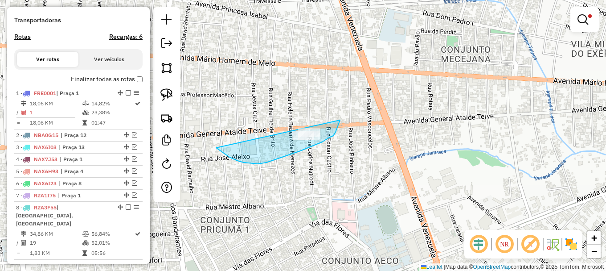
drag, startPoint x: 238, startPoint y: 161, endPoint x: 344, endPoint y: 87, distance: 128.9
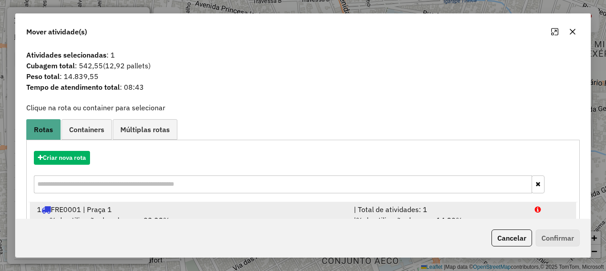
click at [540, 209] on div at bounding box center [552, 209] width 45 height 11
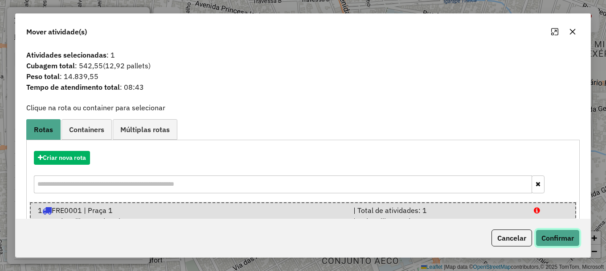
click at [554, 238] on button "Confirmar" at bounding box center [558, 237] width 44 height 17
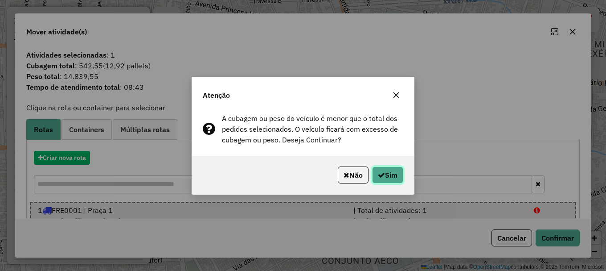
click at [381, 173] on icon "button" at bounding box center [381, 174] width 7 height 7
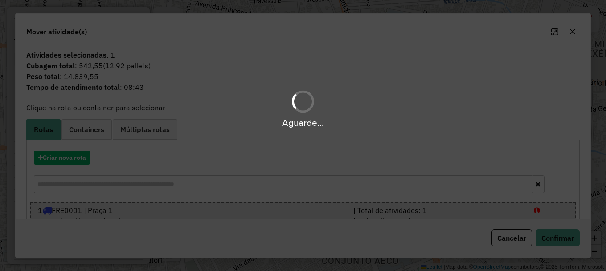
scroll to position [265, 0]
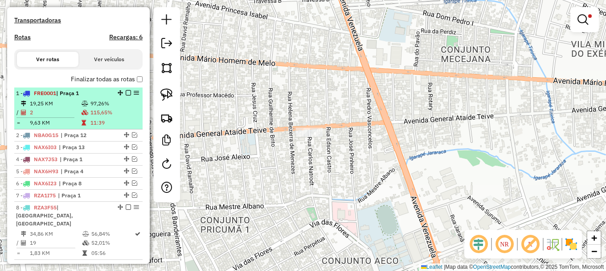
click at [127, 95] on em at bounding box center [128, 92] width 5 height 5
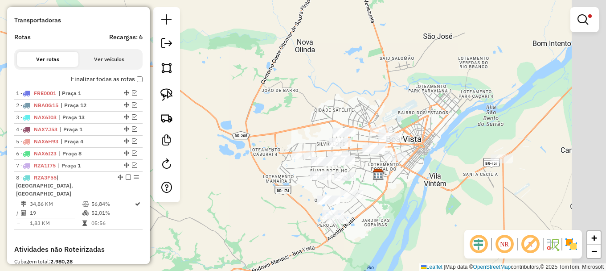
drag, startPoint x: 429, startPoint y: 185, endPoint x: 383, endPoint y: 170, distance: 49.2
click at [386, 173] on div "Limpar filtros Janela de atendimento Grade de atendimento Capacidade Transporta…" at bounding box center [303, 135] width 606 height 271
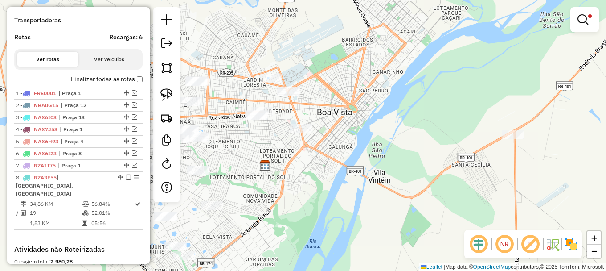
drag, startPoint x: 345, startPoint y: 170, endPoint x: 326, endPoint y: 170, distance: 19.6
click at [326, 170] on div "Limpar filtros Janela de atendimento Grade de atendimento Capacidade Transporta…" at bounding box center [303, 135] width 606 height 271
drag, startPoint x: 169, startPoint y: 97, endPoint x: 188, endPoint y: 124, distance: 32.9
click at [169, 97] on img at bounding box center [167, 94] width 12 height 12
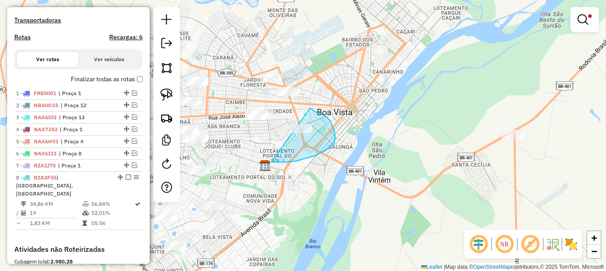
drag, startPoint x: 307, startPoint y: 158, endPoint x: 302, endPoint y: 105, distance: 52.8
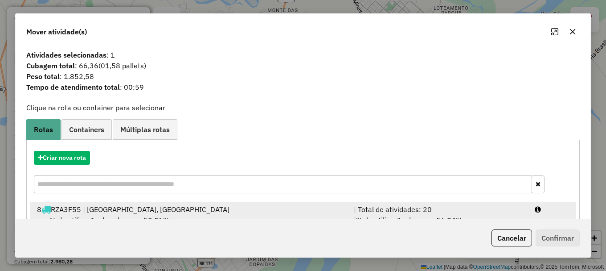
click at [542, 214] on div at bounding box center [552, 209] width 45 height 11
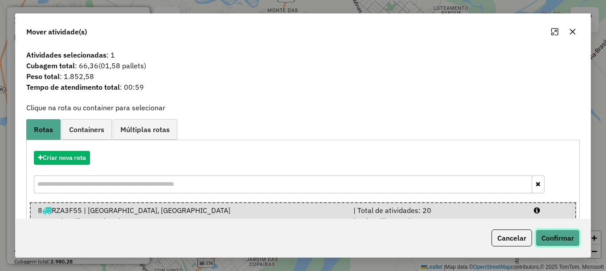
click at [552, 238] on button "Confirmar" at bounding box center [558, 237] width 44 height 17
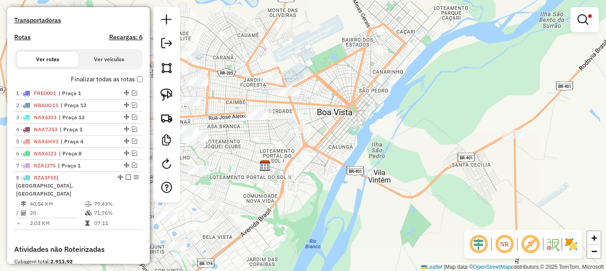
click at [584, 17] on em at bounding box center [583, 19] width 11 height 11
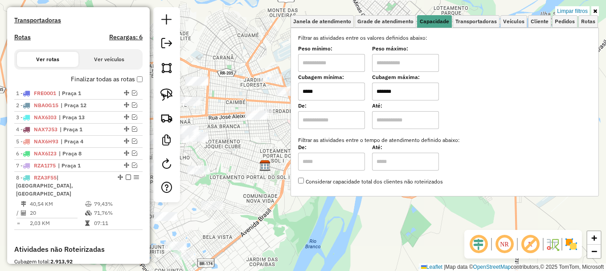
click at [338, 95] on input "*****" at bounding box center [331, 91] width 67 height 18
click at [264, 201] on div "Limpar filtros Janela de atendimento Grade de atendimento Capacidade Transporta…" at bounding box center [303, 135] width 606 height 271
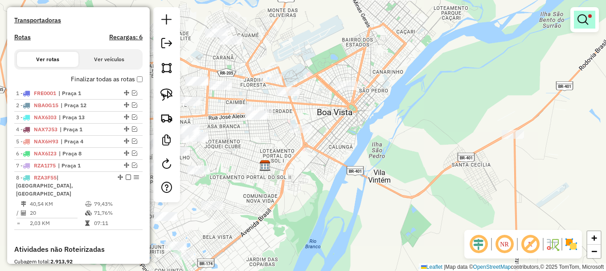
click at [584, 17] on em at bounding box center [583, 19] width 11 height 11
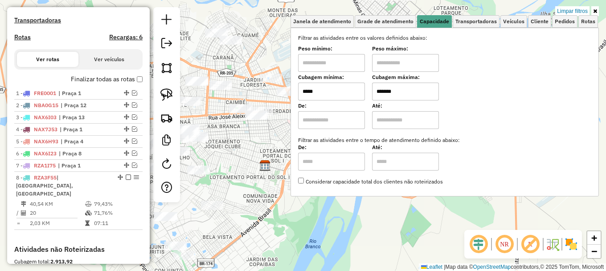
click at [335, 91] on input "*****" at bounding box center [331, 91] width 67 height 18
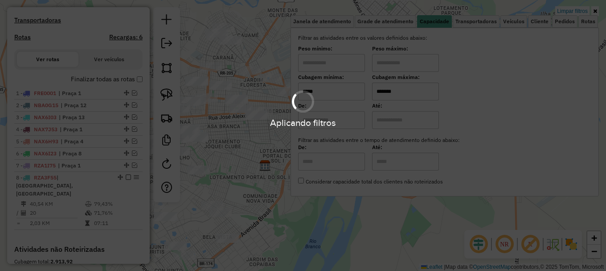
type input "*****"
click at [289, 210] on hb-app "Aplicando filtros Pop-up bloqueado! Seu navegador bloqueou automáticamente a ab…" at bounding box center [303, 135] width 606 height 271
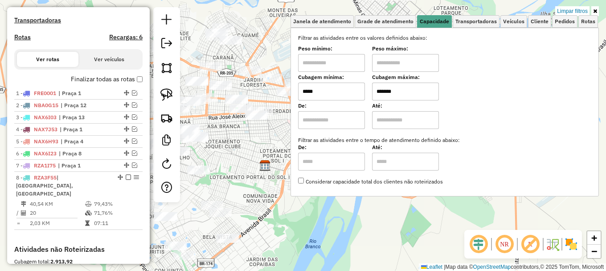
click at [289, 210] on div "Limpar filtros Janela de atendimento Grade de atendimento Capacidade Transporta…" at bounding box center [303, 135] width 606 height 271
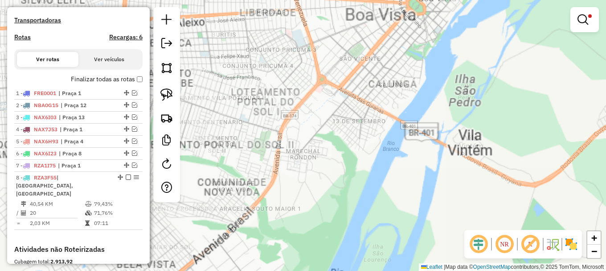
click at [289, 210] on div "Limpar filtros Janela de atendimento Grade de atendimento Capacidade Transporta…" at bounding box center [303, 135] width 606 height 271
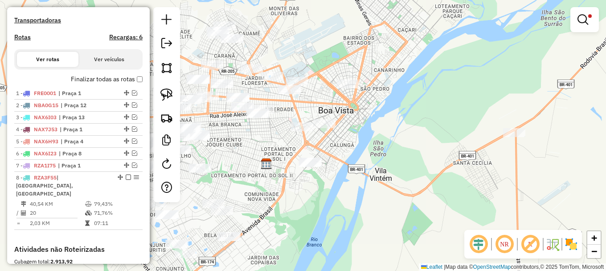
drag, startPoint x: 164, startPoint y: 88, endPoint x: 179, endPoint y: 115, distance: 30.9
click at [164, 88] on link at bounding box center [167, 95] width 20 height 20
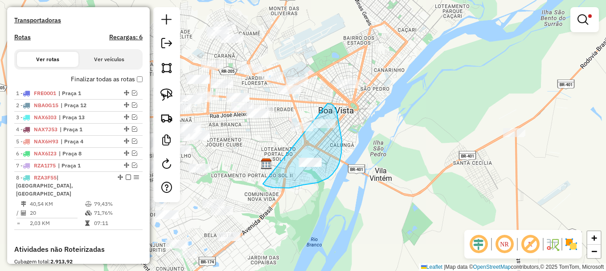
drag, startPoint x: 318, startPoint y: 182, endPoint x: 324, endPoint y: 103, distance: 80.1
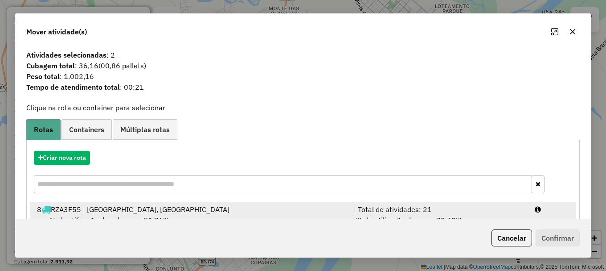
click at [554, 213] on div at bounding box center [552, 209] width 45 height 11
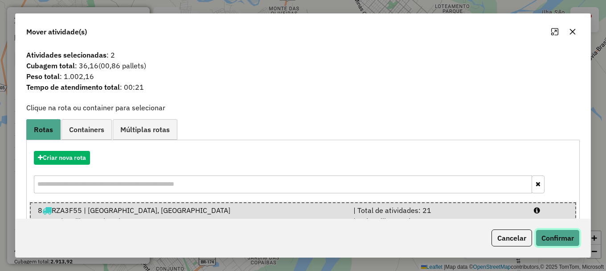
click at [549, 233] on button "Confirmar" at bounding box center [558, 237] width 44 height 17
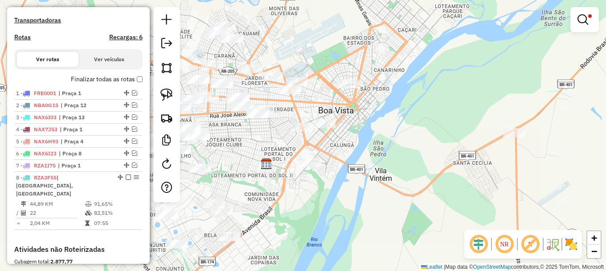
click at [244, 176] on div "Limpar filtros Janela de atendimento Grade de atendimento Capacidade Transporta…" at bounding box center [303, 135] width 606 height 271
drag, startPoint x: 582, startPoint y: 19, endPoint x: 583, endPoint y: 15, distance: 4.5
click at [583, 19] on em at bounding box center [583, 19] width 11 height 11
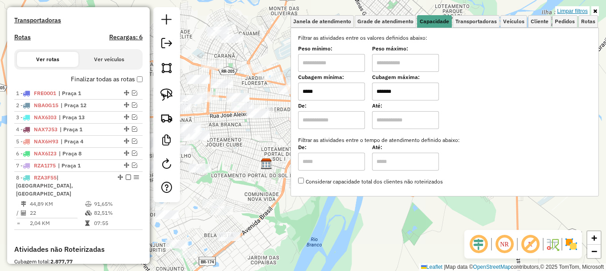
click at [581, 12] on link "Limpar filtros" at bounding box center [573, 11] width 34 height 10
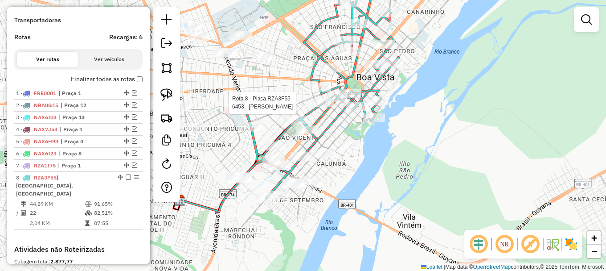
select select "**********"
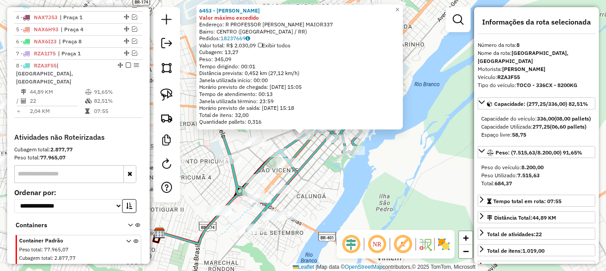
scroll to position [399, 0]
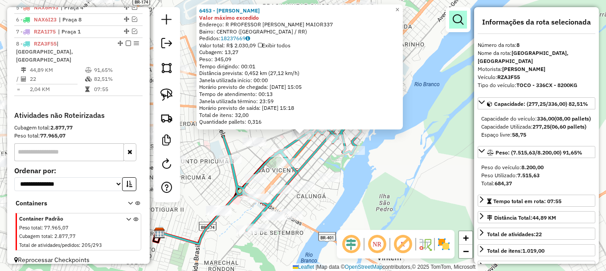
click at [454, 18] on em at bounding box center [458, 19] width 11 height 11
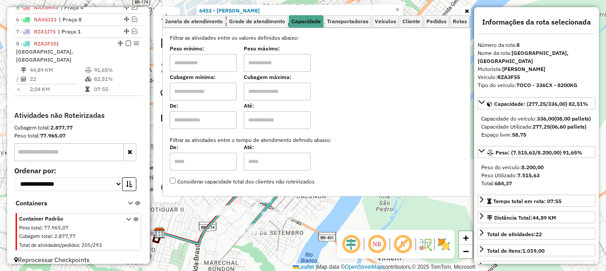
click at [219, 94] on input "text" at bounding box center [203, 91] width 67 height 18
type input "****"
click at [271, 87] on input "text" at bounding box center [277, 91] width 67 height 18
type input "****"
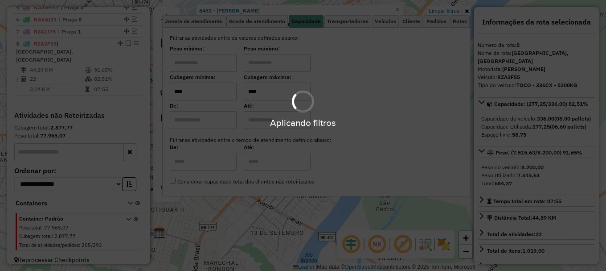
click at [211, 233] on div "Aplicando filtros" at bounding box center [303, 135] width 606 height 271
click at [211, 233] on hb-app "Aplicando filtros Pop-up bloqueado! Seu navegador bloqueou automáticamente a ab…" at bounding box center [303, 135] width 606 height 271
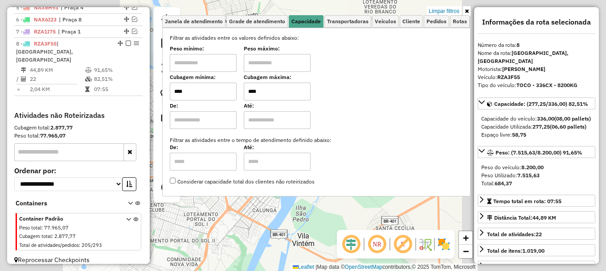
click at [220, 230] on div "6453 - EDUARDO HERNANE MON Valor máximo excedido Endereço: R PROFESSOR DIOMEDES…" at bounding box center [303, 135] width 606 height 271
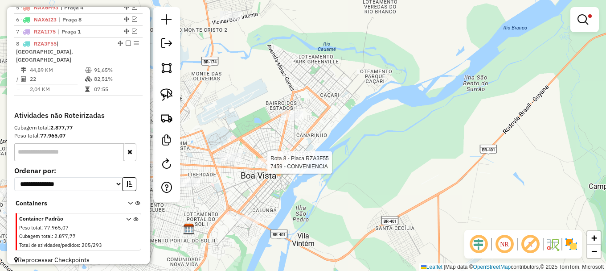
select select "**********"
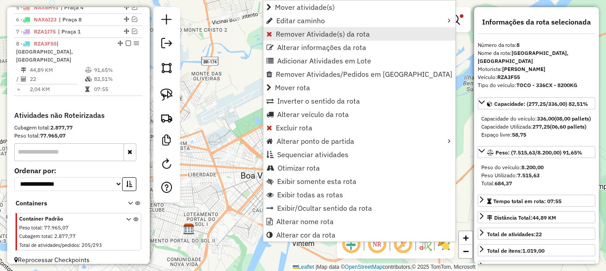
click at [291, 31] on span "Remover Atividade(s) da rota" at bounding box center [323, 33] width 94 height 7
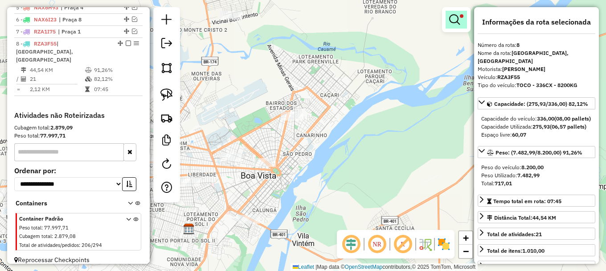
click at [453, 20] on em at bounding box center [454, 19] width 11 height 11
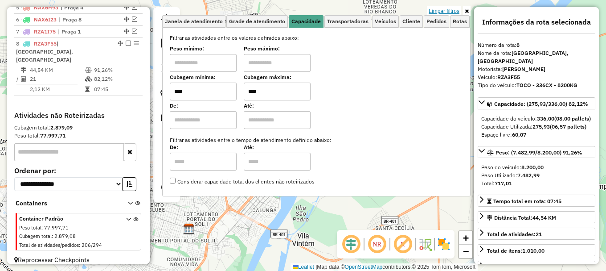
click at [450, 13] on link "Limpar filtros" at bounding box center [444, 11] width 34 height 10
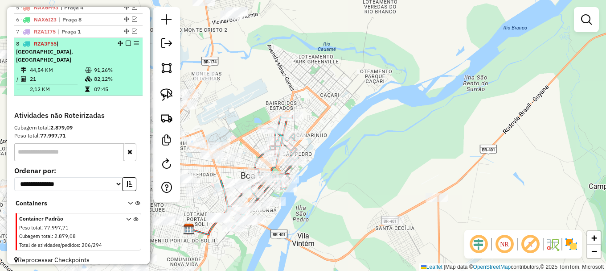
click at [126, 46] on em at bounding box center [128, 43] width 5 height 5
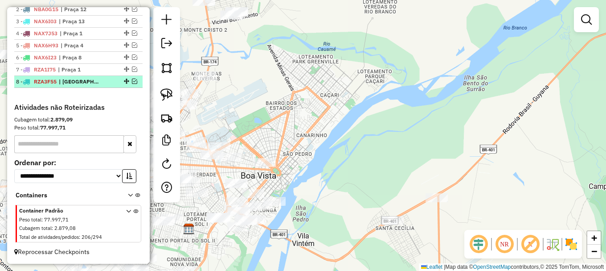
scroll to position [369, 0]
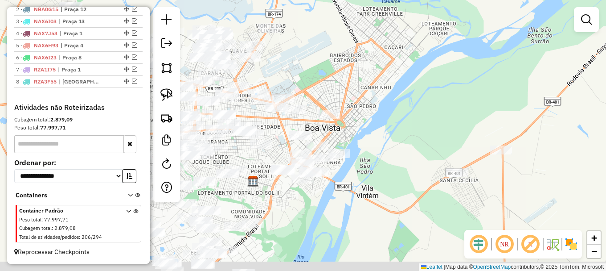
drag, startPoint x: 354, startPoint y: 96, endPoint x: 369, endPoint y: 75, distance: 25.5
click at [370, 76] on div "Janela de atendimento Grade de atendimento Capacidade Transportadoras Veículos …" at bounding box center [303, 135] width 606 height 271
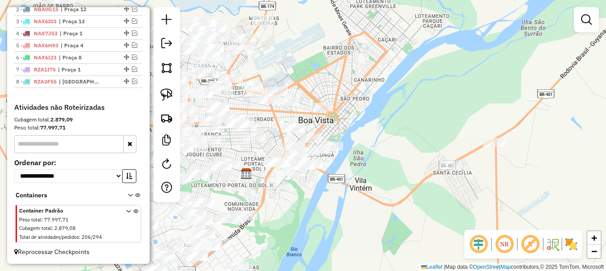
drag, startPoint x: 387, startPoint y: 116, endPoint x: 313, endPoint y: 111, distance: 73.3
click at [372, 106] on div "Janela de atendimento Grade de atendimento Capacidade Transportadoras Veículos …" at bounding box center [303, 135] width 606 height 271
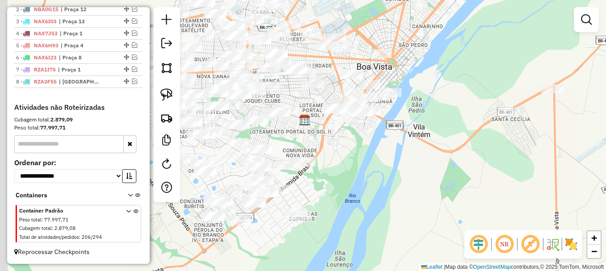
drag, startPoint x: 274, startPoint y: 213, endPoint x: 364, endPoint y: 130, distance: 122.7
click at [364, 130] on div "Janela de atendimento Grade de atendimento Capacidade Transportadoras Veículos …" at bounding box center [303, 135] width 606 height 271
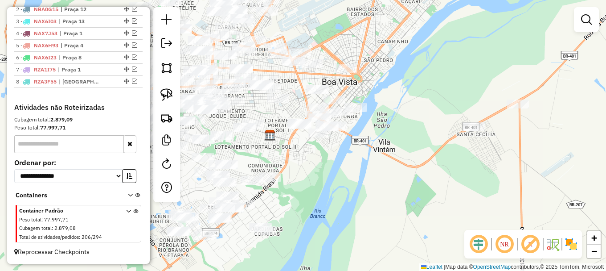
drag, startPoint x: 428, startPoint y: 135, endPoint x: 360, endPoint y: 166, distance: 74.8
click at [360, 165] on div "Janela de atendimento Grade de atendimento Capacidade Transportadoras Veículos …" at bounding box center [303, 135] width 606 height 271
click at [167, 92] on img at bounding box center [167, 94] width 12 height 12
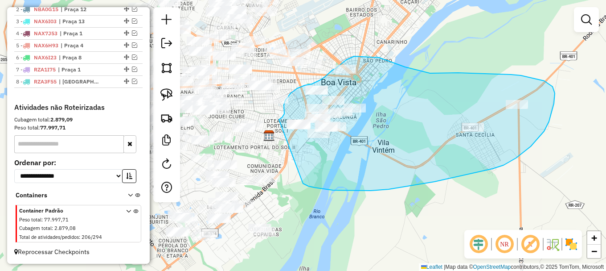
drag, startPoint x: 305, startPoint y: 184, endPoint x: 279, endPoint y: 119, distance: 69.8
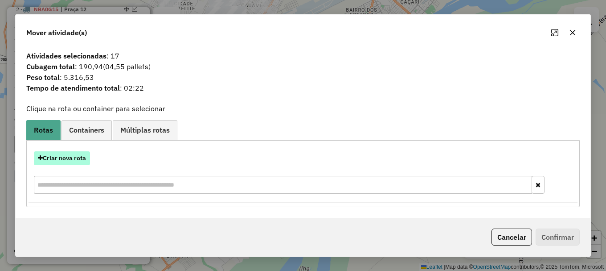
click at [67, 165] on button "Criar nova rota" at bounding box center [62, 158] width 56 height 14
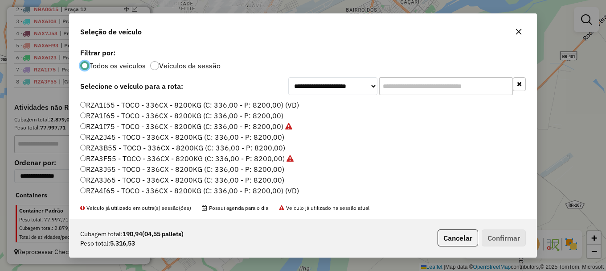
scroll to position [298, 0]
click at [125, 171] on label "RZA3J65 - TOCO - 336CX - 8200KG (C: 336,00 - P: 8200,00)" at bounding box center [182, 169] width 204 height 11
click at [501, 239] on button "Confirmar" at bounding box center [504, 237] width 44 height 17
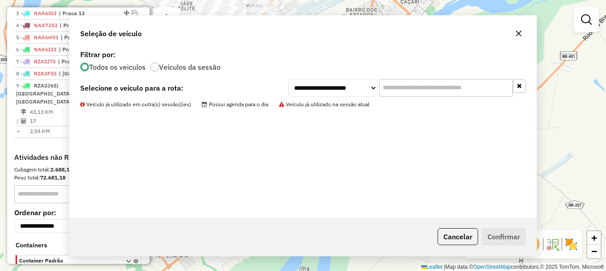
scroll to position [399, 0]
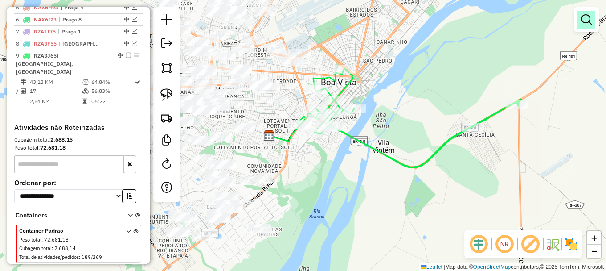
click at [585, 18] on em at bounding box center [586, 19] width 11 height 11
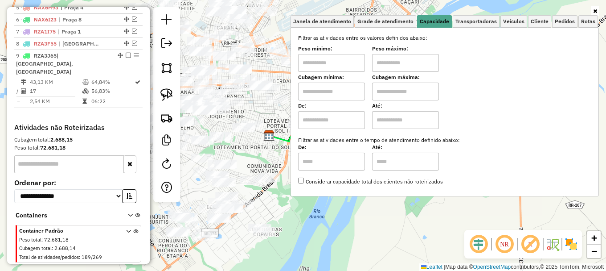
click at [327, 94] on input "text" at bounding box center [331, 91] width 67 height 18
type input "*****"
click at [404, 87] on input "text" at bounding box center [405, 91] width 67 height 18
type input "*******"
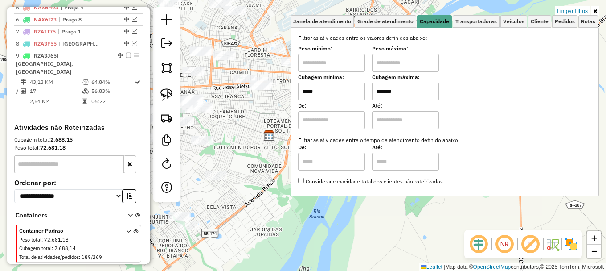
click at [325, 222] on div "Limpar filtros Janela de atendimento Grade de atendimento Capacidade Transporta…" at bounding box center [303, 135] width 606 height 271
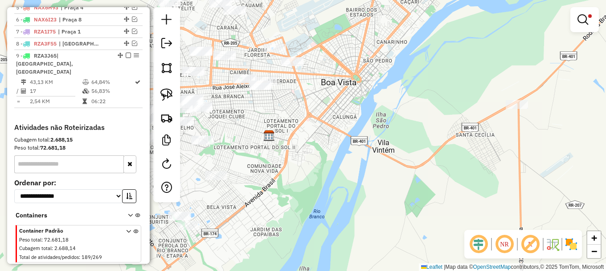
click at [325, 222] on div "Limpar filtros Janela de atendimento Grade de atendimento Capacidade Transporta…" at bounding box center [303, 135] width 606 height 271
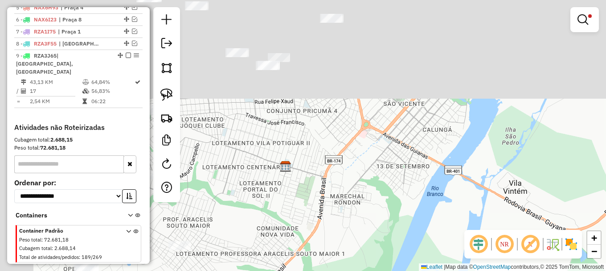
drag, startPoint x: 281, startPoint y: 111, endPoint x: 367, endPoint y: 246, distance: 160.4
click at [367, 246] on div "Limpar filtros Janela de atendimento Grade de atendimento Capacidade Transporta…" at bounding box center [303, 135] width 606 height 271
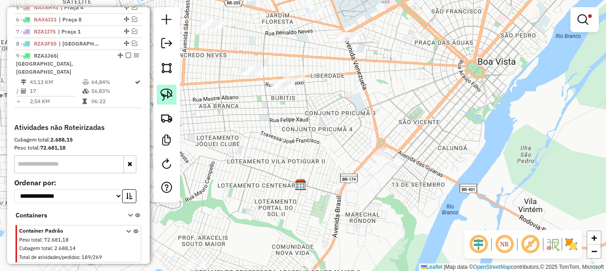
click at [168, 99] on img at bounding box center [167, 94] width 12 height 12
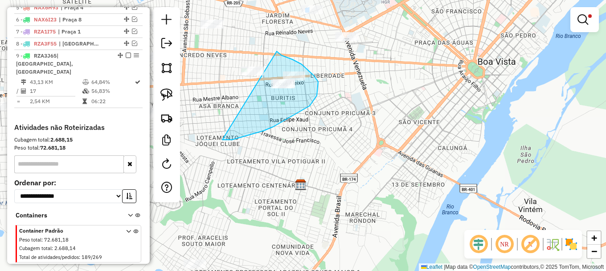
drag, startPoint x: 264, startPoint y: 131, endPoint x: 276, endPoint y: 51, distance: 80.9
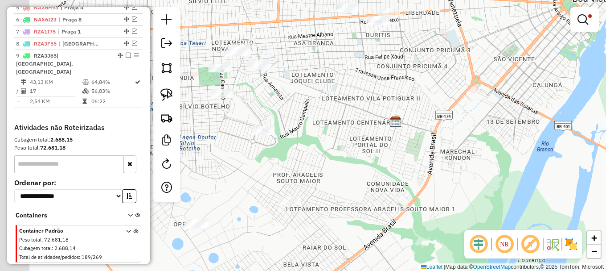
drag, startPoint x: 271, startPoint y: 186, endPoint x: 367, endPoint y: 120, distance: 116.8
click at [369, 120] on div "Limpar filtros Janela de atendimento Grade de atendimento Capacidade Transporta…" at bounding box center [303, 135] width 606 height 271
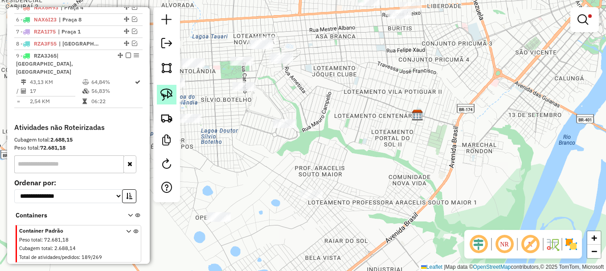
click at [170, 96] on img at bounding box center [167, 94] width 12 height 12
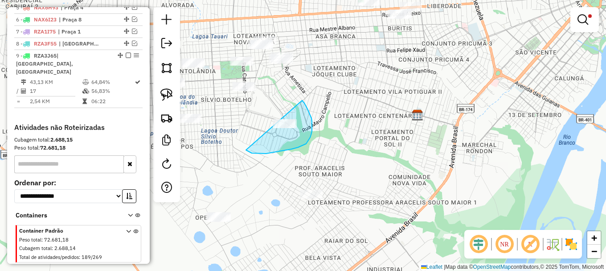
drag, startPoint x: 259, startPoint y: 153, endPoint x: 294, endPoint y: 93, distance: 69.7
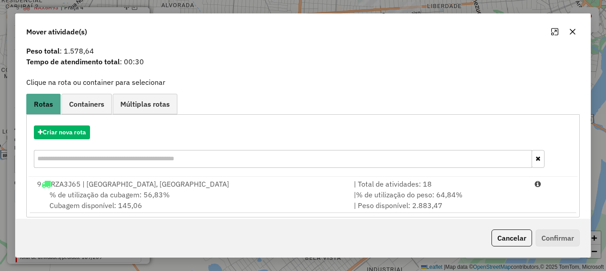
scroll to position [35, 0]
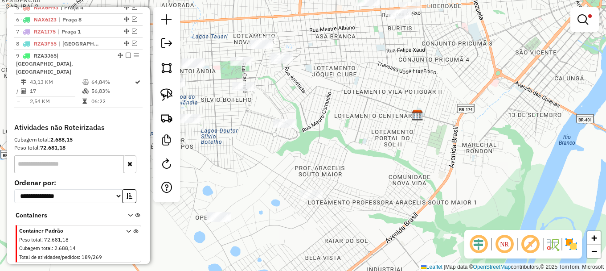
drag, startPoint x: 396, startPoint y: 100, endPoint x: 356, endPoint y: 157, distance: 69.8
click at [358, 156] on div "Limpar filtros Janela de atendimento Grade de atendimento Capacidade Transporta…" at bounding box center [303, 135] width 606 height 271
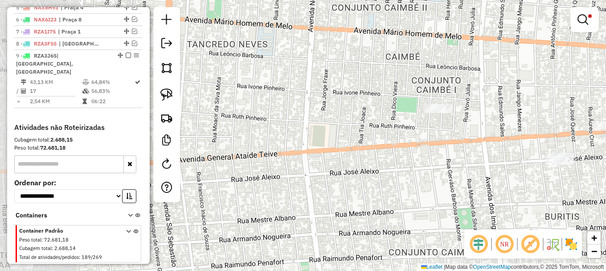
drag, startPoint x: 265, startPoint y: 181, endPoint x: 228, endPoint y: 185, distance: 37.7
click at [233, 186] on div "Limpar filtros Janela de atendimento Grade de atendimento Capacidade Transporta…" at bounding box center [303, 135] width 606 height 271
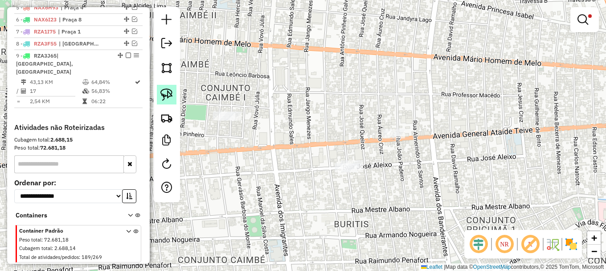
click at [167, 99] on img at bounding box center [167, 94] width 12 height 12
click at [166, 98] on img at bounding box center [167, 94] width 12 height 12
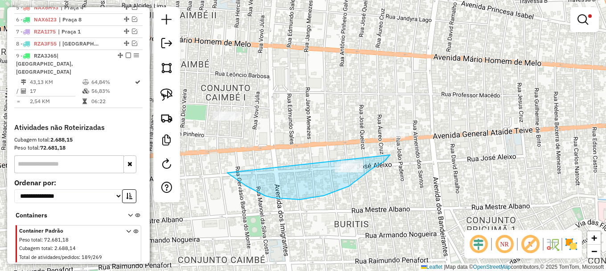
drag, startPoint x: 234, startPoint y: 177, endPoint x: 384, endPoint y: 145, distance: 153.7
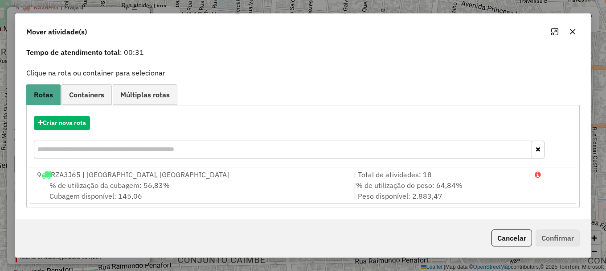
scroll to position [0, 0]
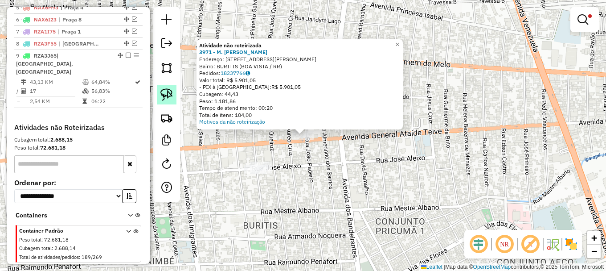
click at [168, 97] on img at bounding box center [167, 94] width 12 height 12
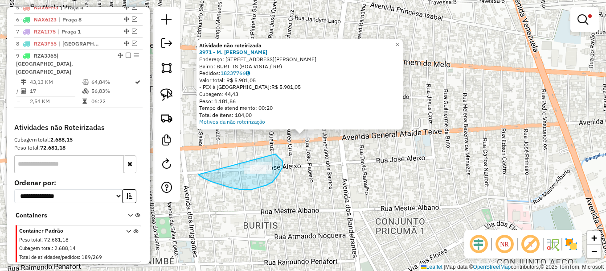
drag, startPoint x: 224, startPoint y: 185, endPoint x: 273, endPoint y: 154, distance: 58.4
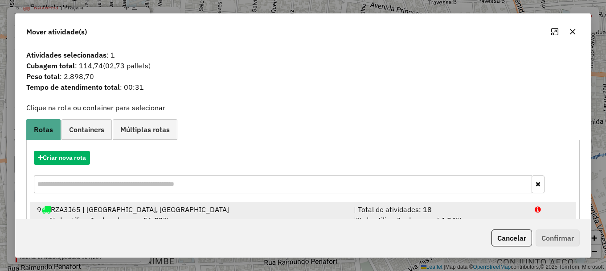
click at [550, 210] on div at bounding box center [552, 209] width 45 height 11
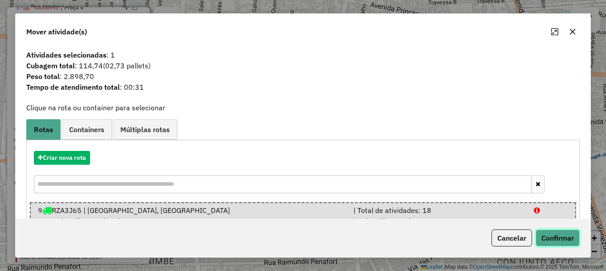
click at [562, 242] on button "Confirmar" at bounding box center [558, 237] width 44 height 17
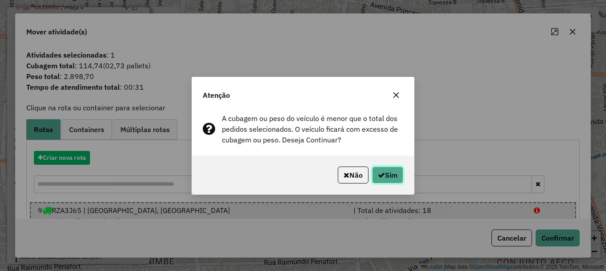
click at [391, 181] on button "Sim" at bounding box center [387, 174] width 31 height 17
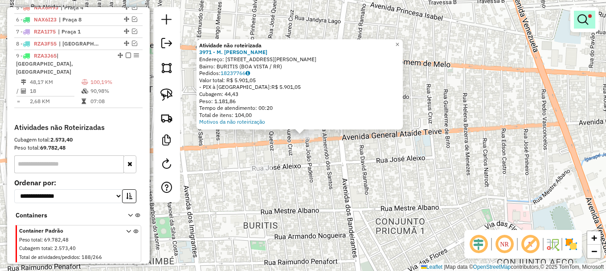
click at [578, 19] on em at bounding box center [583, 19] width 11 height 11
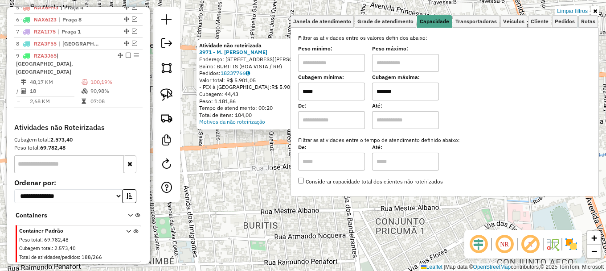
click at [571, 10] on link "Limpar filtros" at bounding box center [573, 11] width 34 height 10
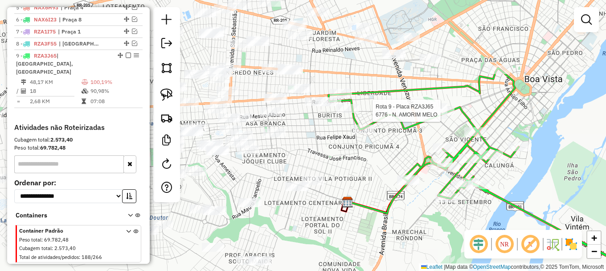
select select "**********"
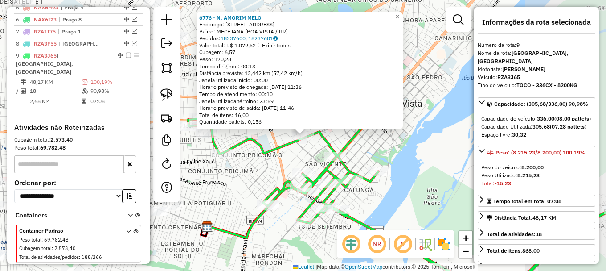
scroll to position [411, 0]
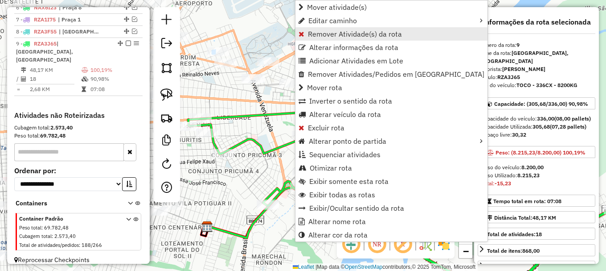
click at [327, 34] on span "Remover Atividade(s) da rota" at bounding box center [355, 33] width 94 height 7
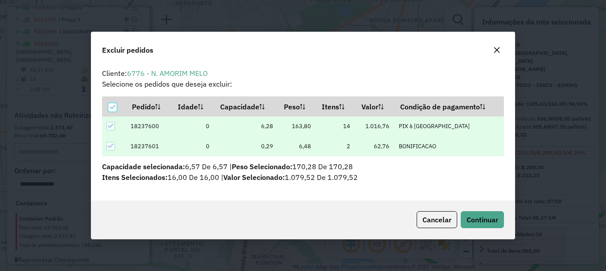
scroll to position [5, 3]
click at [482, 215] on span "Continuar" at bounding box center [483, 219] width 32 height 9
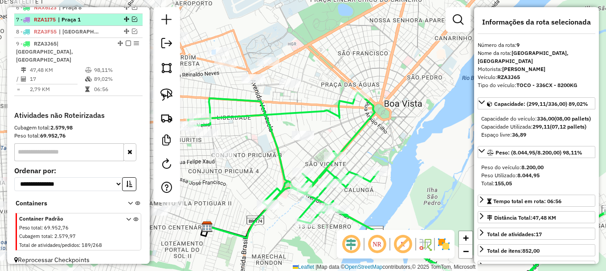
drag, startPoint x: 124, startPoint y: 53, endPoint x: 140, endPoint y: 54, distance: 15.3
click at [126, 46] on em at bounding box center [128, 43] width 5 height 5
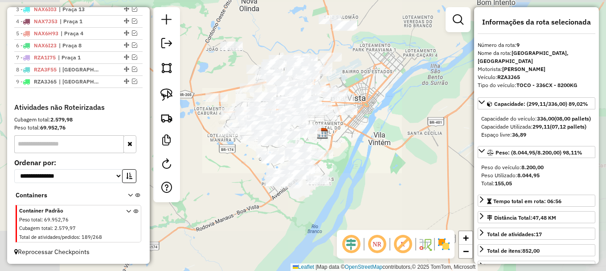
click at [352, 164] on div "Janela de atendimento Grade de atendimento Capacidade Transportadoras Veículos …" at bounding box center [303, 135] width 606 height 271
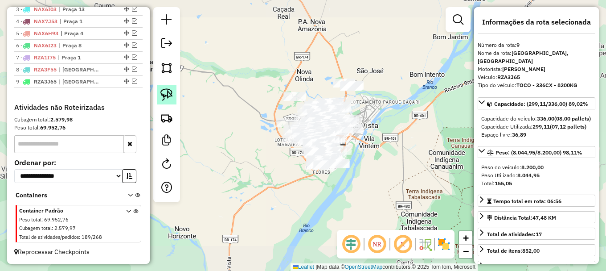
click at [172, 90] on img at bounding box center [167, 94] width 12 height 12
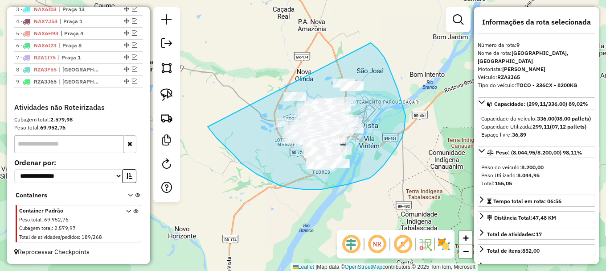
drag, startPoint x: 236, startPoint y: 157, endPoint x: 362, endPoint y: 38, distance: 172.8
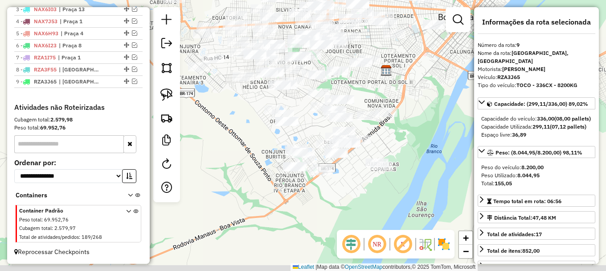
drag, startPoint x: 308, startPoint y: 140, endPoint x: 306, endPoint y: 124, distance: 15.2
click at [306, 124] on div "Janela de atendimento Grade de atendimento Capacidade Transportadoras Veículos …" at bounding box center [303, 135] width 606 height 271
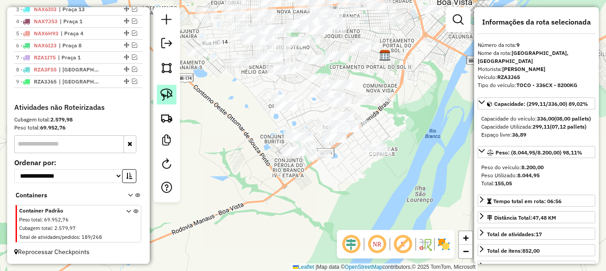
click at [170, 94] on img at bounding box center [167, 94] width 12 height 12
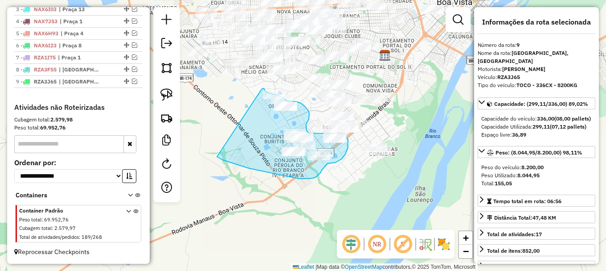
drag, startPoint x: 257, startPoint y: 170, endPoint x: 261, endPoint y: 90, distance: 79.9
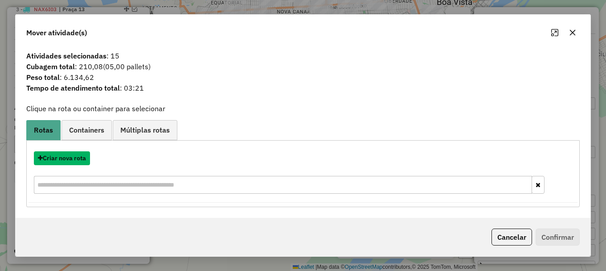
click at [69, 159] on button "Criar nova rota" at bounding box center [62, 158] width 56 height 14
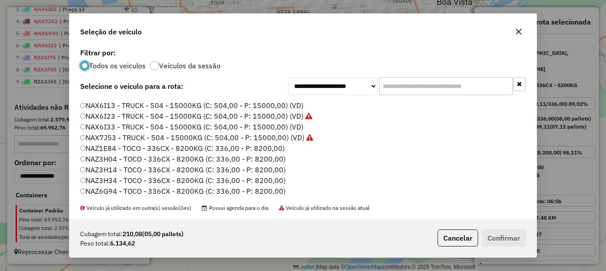
scroll to position [45, 0]
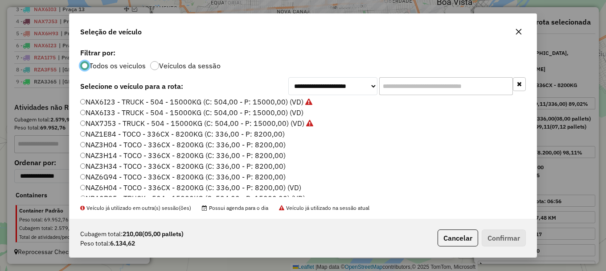
click at [114, 157] on label "NAZ3H14 - TOCO - 336CX - 8200KG (C: 336,00 - P: 8200,00)" at bounding box center [183, 155] width 206 height 11
click at [504, 235] on button "Confirmar" at bounding box center [504, 237] width 44 height 17
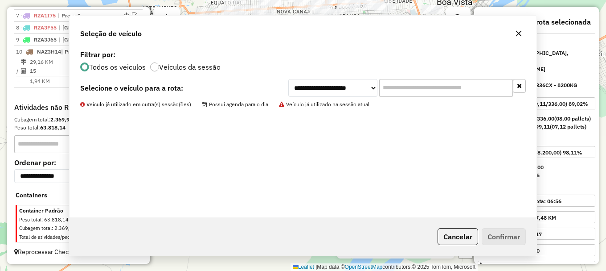
scroll to position [423, 0]
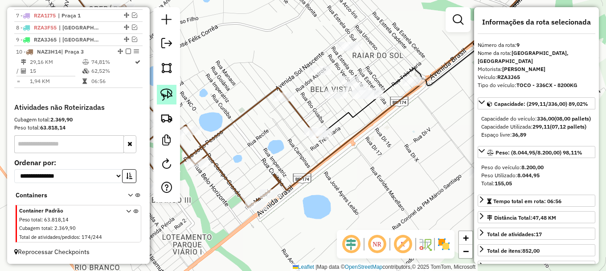
click at [169, 94] on img at bounding box center [167, 94] width 12 height 12
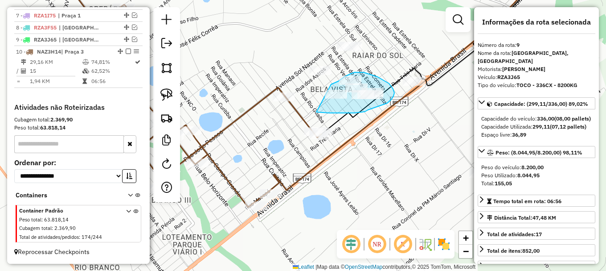
drag, startPoint x: 330, startPoint y: 113, endPoint x: 328, endPoint y: 85, distance: 27.7
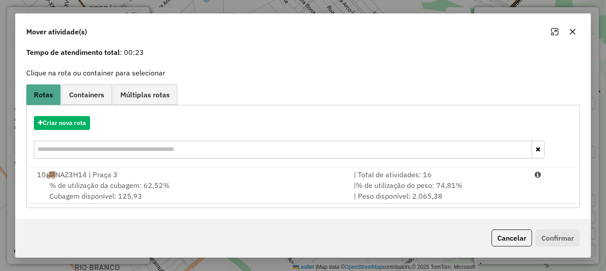
scroll to position [0, 0]
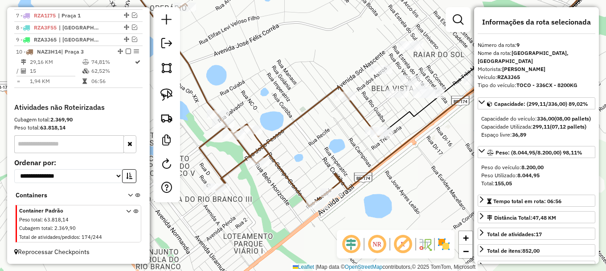
drag, startPoint x: 260, startPoint y: 113, endPoint x: 231, endPoint y: 113, distance: 29.0
click at [253, 115] on icon at bounding box center [257, 89] width 251 height 234
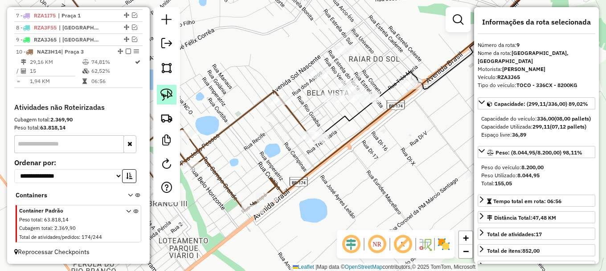
drag, startPoint x: 165, startPoint y: 92, endPoint x: 173, endPoint y: 96, distance: 8.8
click at [167, 92] on img at bounding box center [167, 94] width 12 height 12
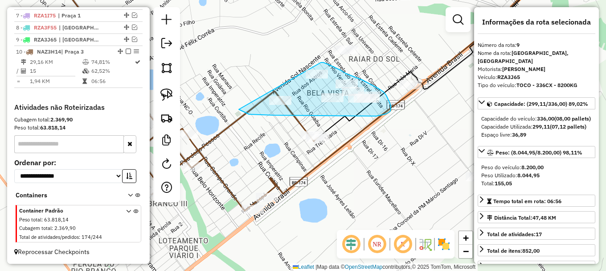
drag, startPoint x: 244, startPoint y: 112, endPoint x: 318, endPoint y: 62, distance: 89.0
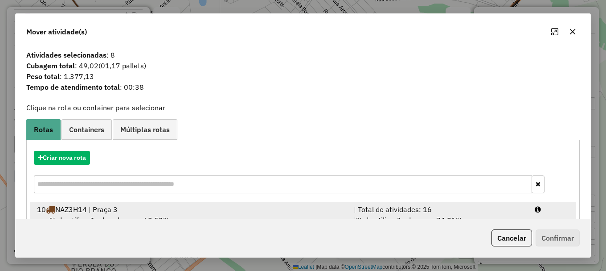
click at [532, 206] on div at bounding box center [552, 209] width 45 height 11
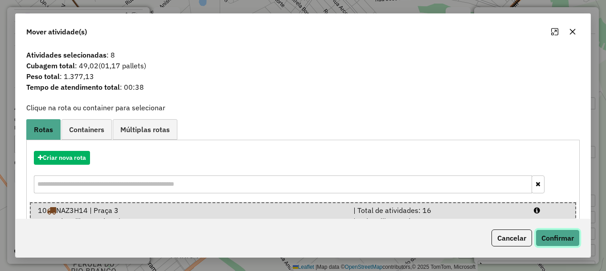
click at [553, 237] on button "Confirmar" at bounding box center [558, 237] width 44 height 17
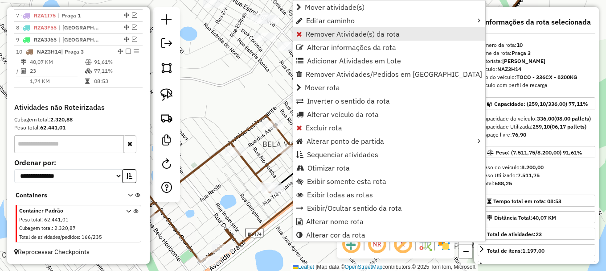
click at [324, 35] on span "Remover Atividade(s) da rota" at bounding box center [353, 33] width 94 height 7
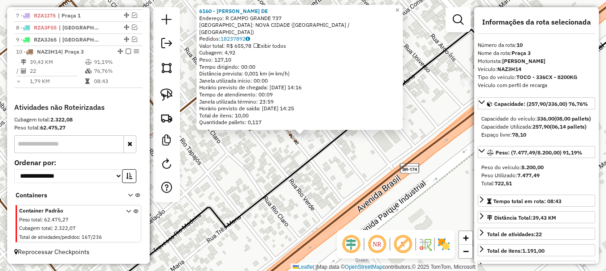
click at [290, 148] on div "6160 - MARIA TELMA LIMA DE Endereço: R CAMPO GRANDE 737 Bairro: NOVA CIDADE (BO…" at bounding box center [303, 135] width 606 height 271
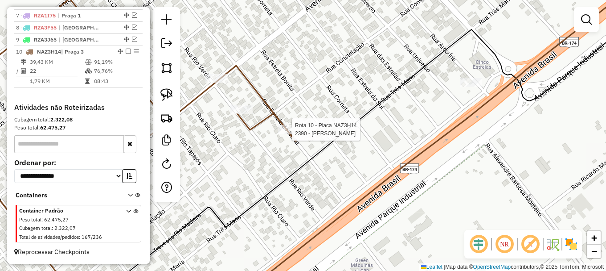
select select "**********"
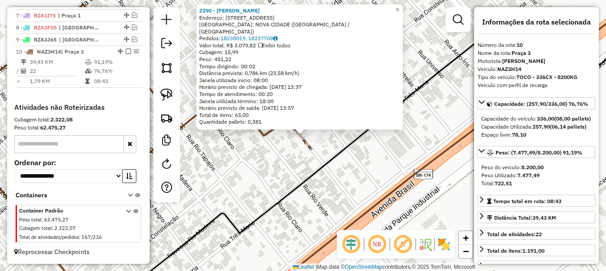
click at [279, 148] on div "2390 - MARCELO RAIMUNDO DA Endereço: R CAMPO GRANDE 791 Bairro: NOVA CIDADE (BO…" at bounding box center [303, 135] width 606 height 271
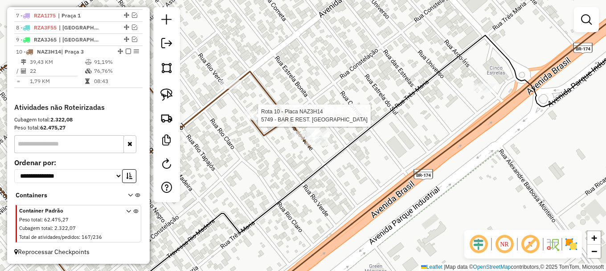
select select "**********"
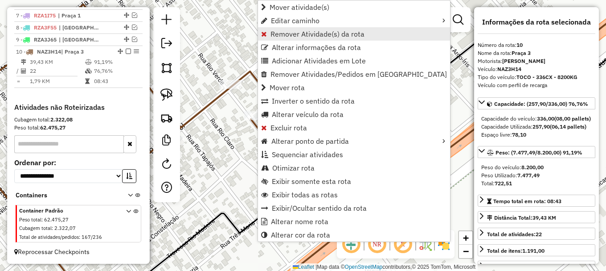
click at [292, 36] on span "Remover Atividade(s) da rota" at bounding box center [318, 33] width 94 height 7
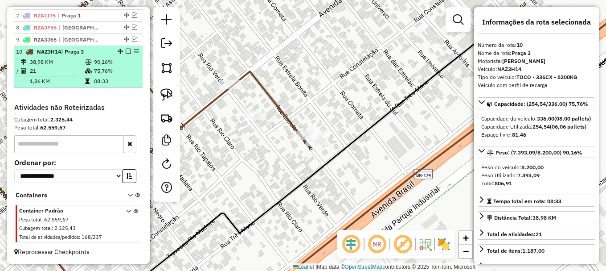
click at [127, 51] on em at bounding box center [128, 51] width 5 height 5
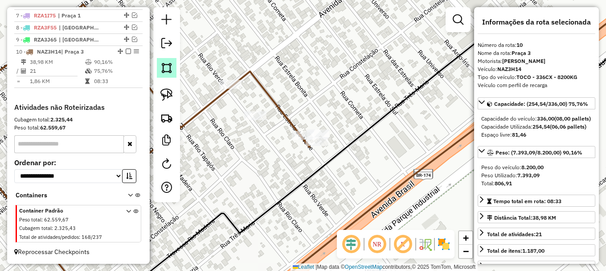
scroll to position [393, 0]
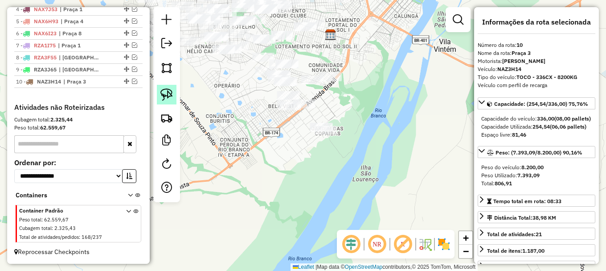
click at [170, 92] on img at bounding box center [167, 94] width 12 height 12
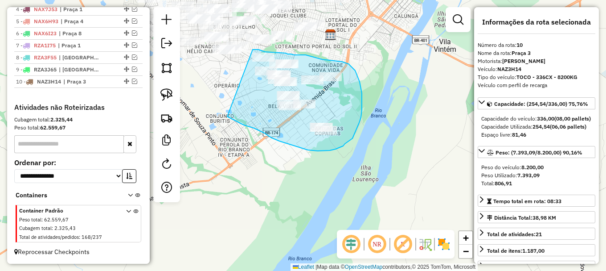
drag, startPoint x: 227, startPoint y: 116, endPoint x: 251, endPoint y: 50, distance: 70.7
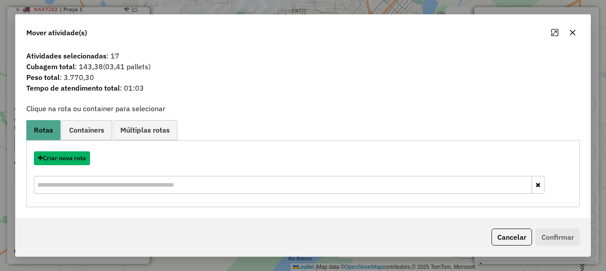
click at [75, 158] on button "Criar nova rota" at bounding box center [62, 158] width 56 height 14
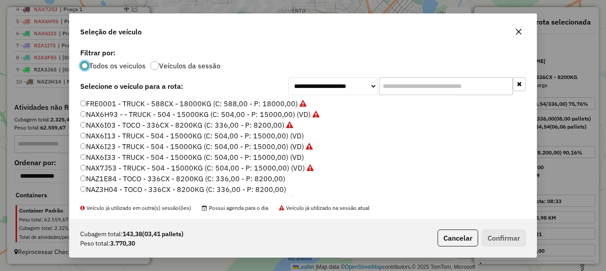
scroll to position [45, 0]
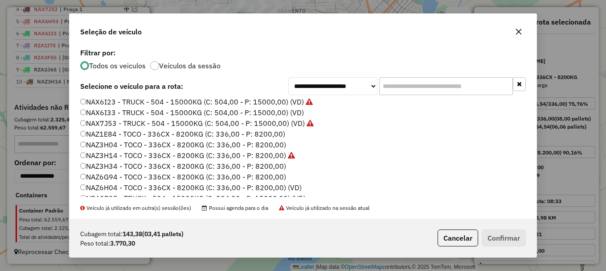
click at [107, 187] on label "NAZ6H04 - TOCO - 336CX - 8200KG (C: 336,00 - P: 8200,00) (VD)" at bounding box center [191, 187] width 222 height 11
click at [495, 237] on button "Confirmar" at bounding box center [504, 237] width 44 height 17
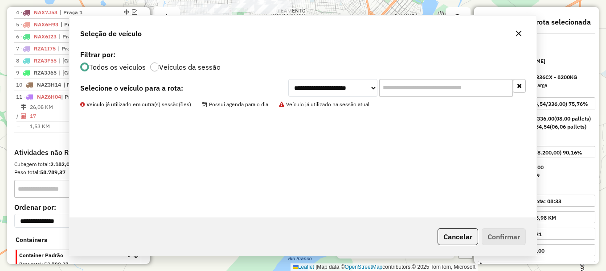
scroll to position [446, 0]
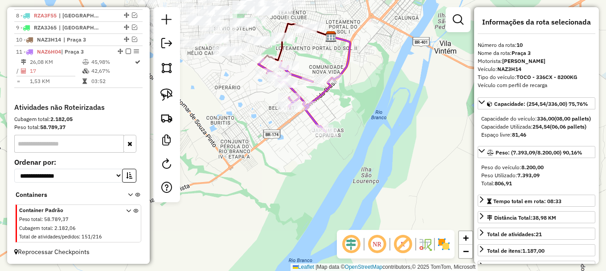
drag, startPoint x: 372, startPoint y: 74, endPoint x: 386, endPoint y: 110, distance: 39.1
click at [359, 132] on div "Janela de atendimento Grade de atendimento Capacidade Transportadoras Veículos …" at bounding box center [303, 135] width 606 height 271
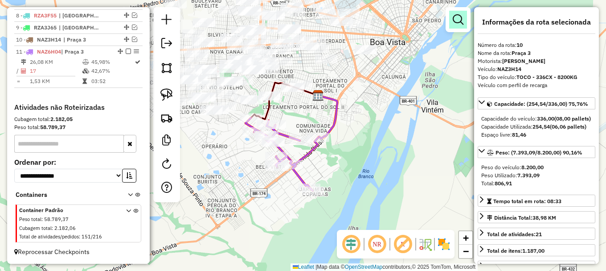
click at [461, 21] on em at bounding box center [458, 19] width 11 height 11
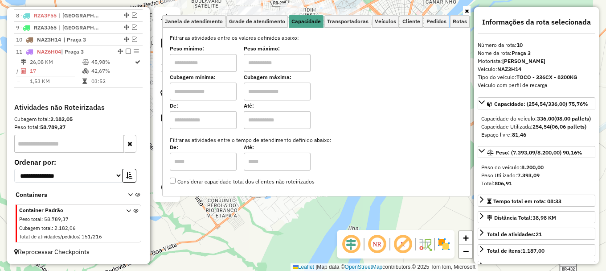
click at [230, 89] on input "text" at bounding box center [203, 91] width 67 height 18
type input "*****"
drag, startPoint x: 281, startPoint y: 93, endPoint x: 283, endPoint y: 100, distance: 7.4
click at [282, 92] on input "text" at bounding box center [277, 91] width 67 height 18
type input "*******"
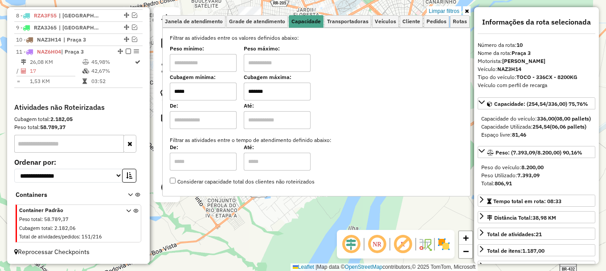
click at [278, 215] on div "Limpar filtros Janela de atendimento Grade de atendimento Capacidade Transporta…" at bounding box center [303, 135] width 606 height 271
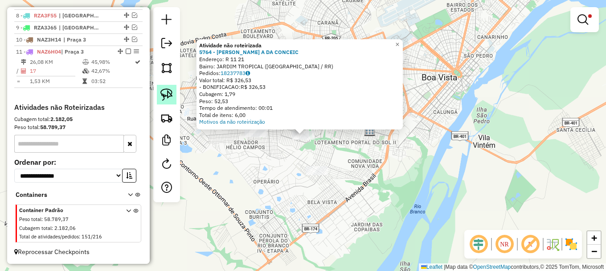
click at [172, 94] on img at bounding box center [167, 94] width 12 height 12
drag, startPoint x: 282, startPoint y: 159, endPoint x: 306, endPoint y: 111, distance: 53.6
click at [307, 111] on div "Atividade não roteirizada 5764 - ANTONIO A DA CONCEIC Endereço: R 11 21 Bairro:…" at bounding box center [303, 135] width 606 height 271
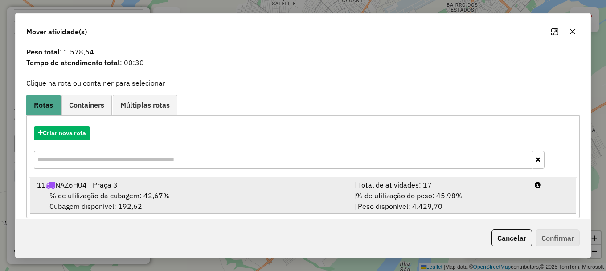
scroll to position [35, 0]
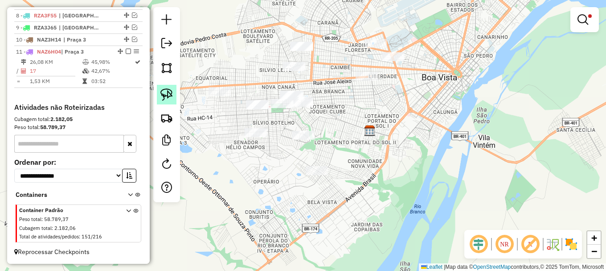
drag, startPoint x: 174, startPoint y: 94, endPoint x: 198, endPoint y: 130, distance: 44.0
click at [174, 94] on link at bounding box center [167, 95] width 20 height 20
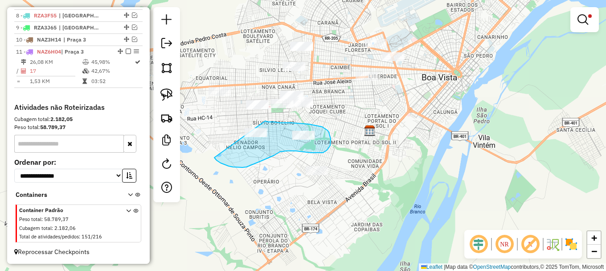
drag, startPoint x: 219, startPoint y: 161, endPoint x: 259, endPoint y: 119, distance: 58.0
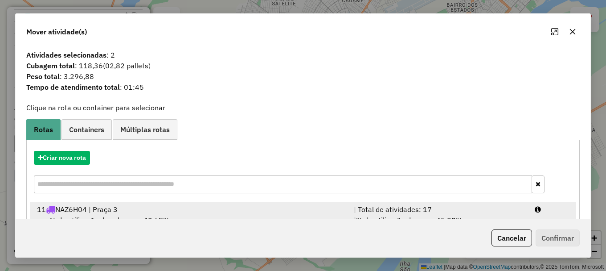
click at [552, 207] on div at bounding box center [552, 209] width 45 height 11
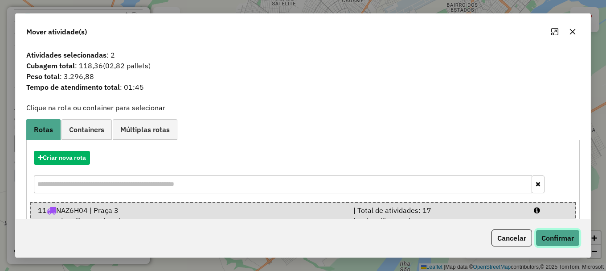
click at [558, 236] on button "Confirmar" at bounding box center [558, 237] width 44 height 17
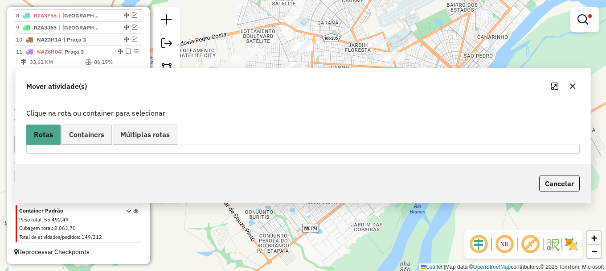
scroll to position [435, 0]
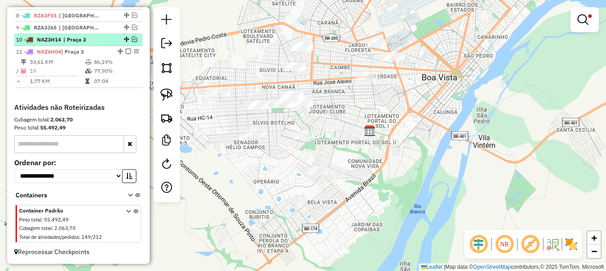
click at [132, 39] on em at bounding box center [134, 39] width 5 height 5
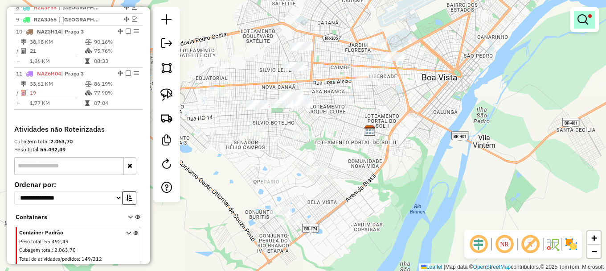
click at [584, 18] on em at bounding box center [583, 19] width 11 height 11
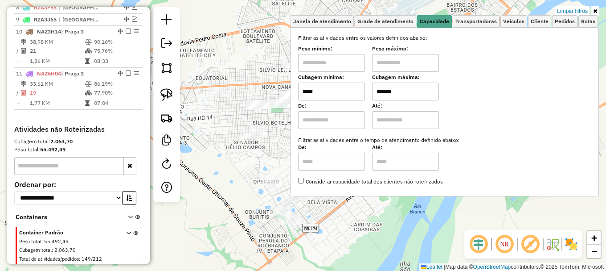
drag, startPoint x: 578, startPoint y: 12, endPoint x: 538, endPoint y: 44, distance: 52.0
click at [578, 12] on link "Limpar filtros" at bounding box center [573, 11] width 34 height 10
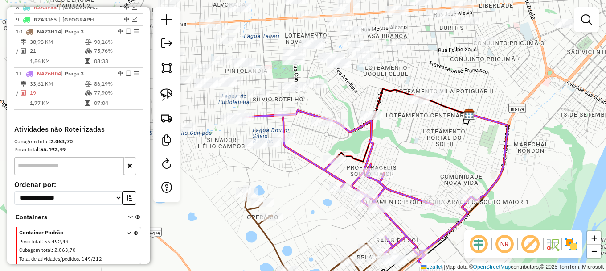
drag, startPoint x: 306, startPoint y: 198, endPoint x: 278, endPoint y: 112, distance: 91.0
click at [278, 113] on div "Janela de atendimento Grade de atendimento Capacidade Transportadoras Veículos …" at bounding box center [303, 135] width 606 height 271
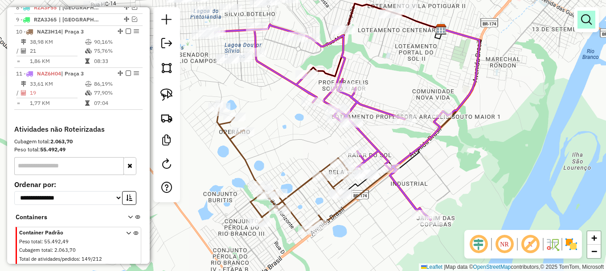
click at [590, 13] on link at bounding box center [587, 20] width 18 height 18
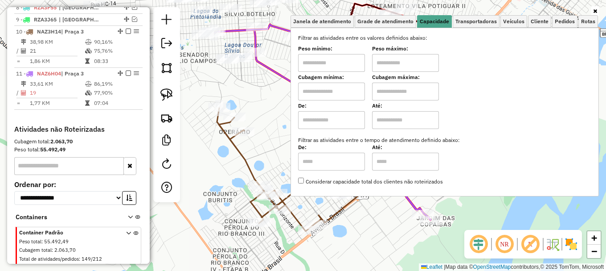
click at [334, 87] on input "text" at bounding box center [331, 91] width 67 height 18
type input "*****"
click at [397, 95] on input "text" at bounding box center [405, 91] width 67 height 18
type input "*******"
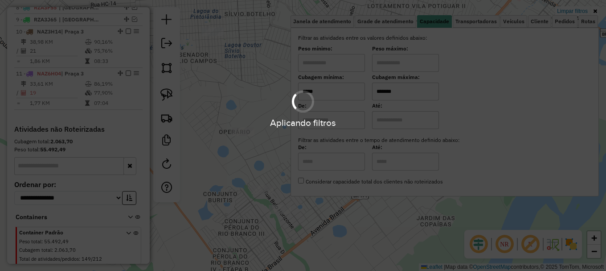
click at [274, 130] on hb-app "Aplicando filtros Pop-up bloqueado! Seu navegador bloqueou automáticamente a ab…" at bounding box center [303, 135] width 606 height 271
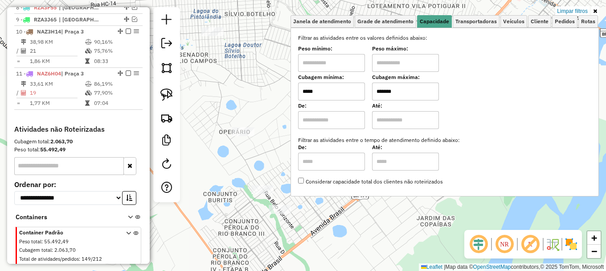
click at [274, 130] on div "Limpar filtros Janela de atendimento Grade de atendimento Capacidade Transporta…" at bounding box center [303, 135] width 606 height 271
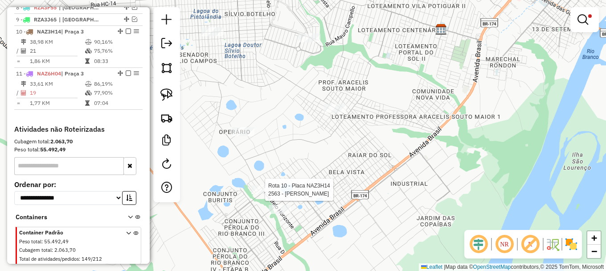
select select "**********"
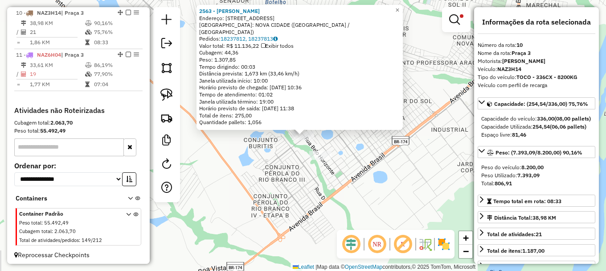
scroll to position [461, 0]
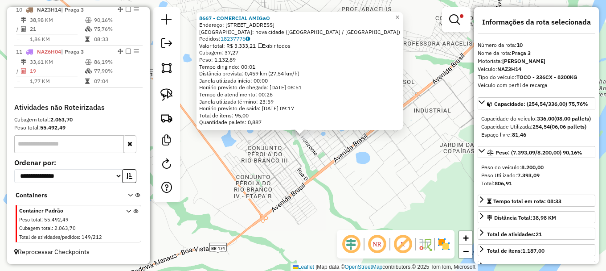
click at [316, 157] on div "8667 - COMERCIAL AMIGaO Endereço: rua belo horizonte 792 Bairro: nova cidade (B…" at bounding box center [303, 135] width 606 height 271
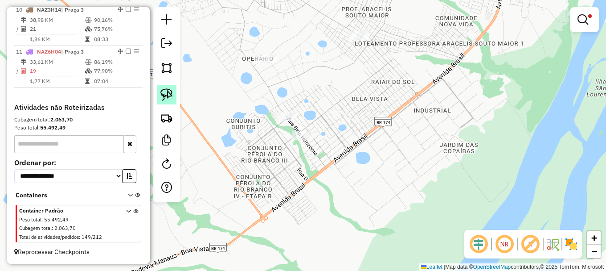
drag, startPoint x: 167, startPoint y: 92, endPoint x: 176, endPoint y: 100, distance: 12.3
click at [168, 93] on img at bounding box center [167, 94] width 12 height 12
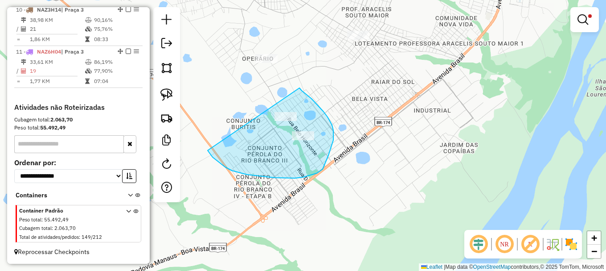
drag, startPoint x: 232, startPoint y: 170, endPoint x: 297, endPoint y: 87, distance: 106.4
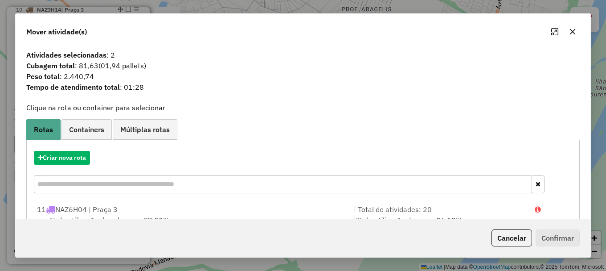
drag, startPoint x: 545, startPoint y: 210, endPoint x: 545, endPoint y: 219, distance: 9.4
click at [545, 208] on div at bounding box center [552, 209] width 45 height 11
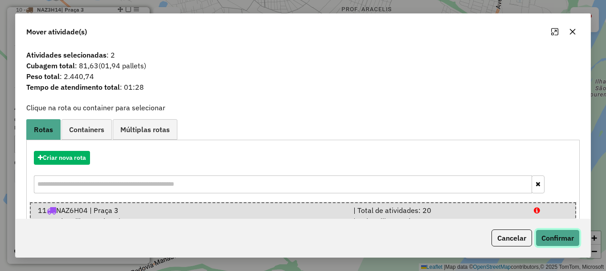
click at [556, 239] on button "Confirmar" at bounding box center [558, 237] width 44 height 17
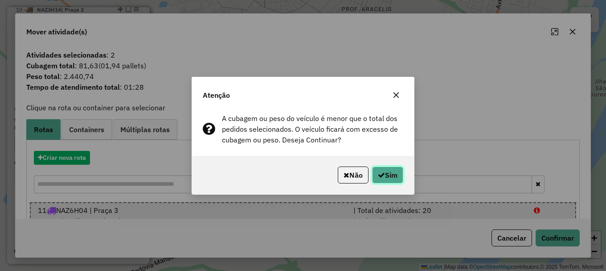
click at [391, 179] on button "Sim" at bounding box center [387, 174] width 31 height 17
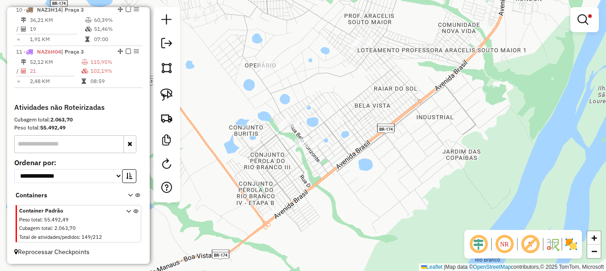
drag, startPoint x: 290, startPoint y: 50, endPoint x: 348, endPoint y: 178, distance: 140.3
click at [347, 175] on div "Limpar filtros Janela de atendimento Grade de atendimento Capacidade Transporta…" at bounding box center [303, 135] width 606 height 271
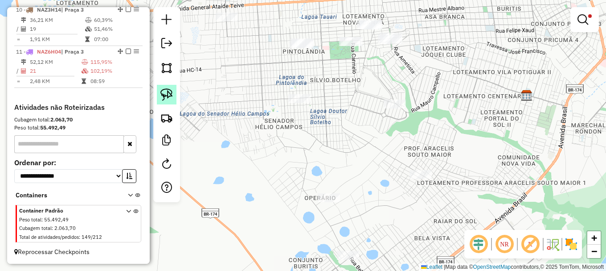
click at [170, 91] on img at bounding box center [167, 94] width 12 height 12
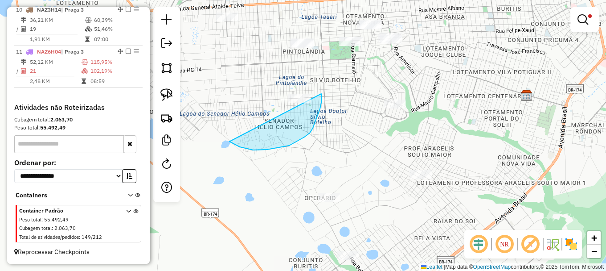
drag, startPoint x: 240, startPoint y: 147, endPoint x: 298, endPoint y: 73, distance: 94.3
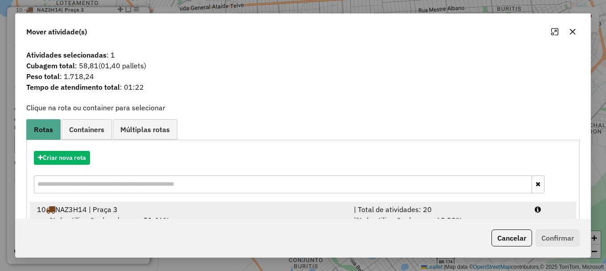
click at [552, 206] on div at bounding box center [552, 209] width 45 height 11
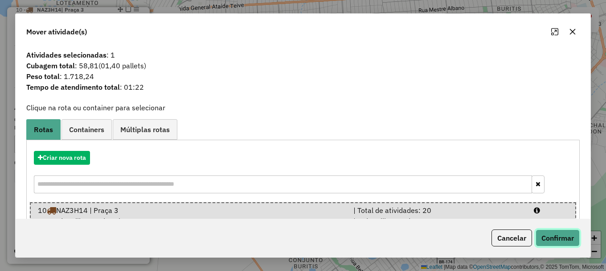
click at [564, 242] on button "Confirmar" at bounding box center [558, 237] width 44 height 17
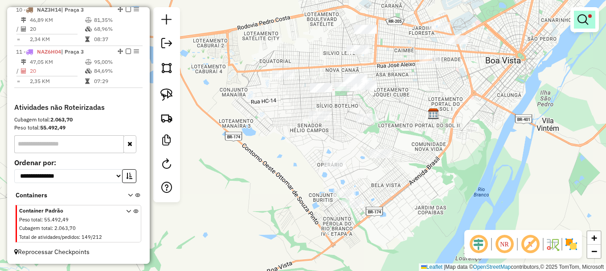
click at [582, 16] on em at bounding box center [583, 19] width 11 height 11
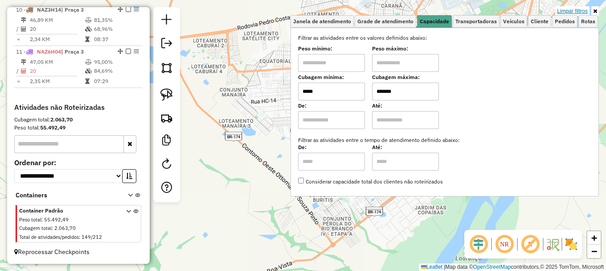
click at [581, 8] on link "Limpar filtros" at bounding box center [573, 11] width 34 height 10
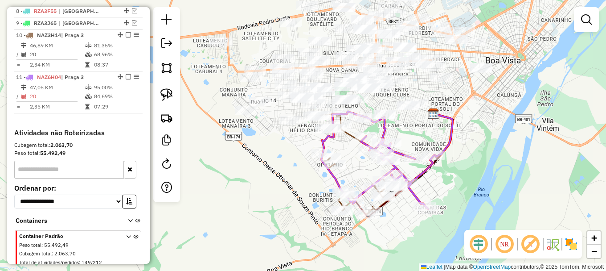
scroll to position [417, 0]
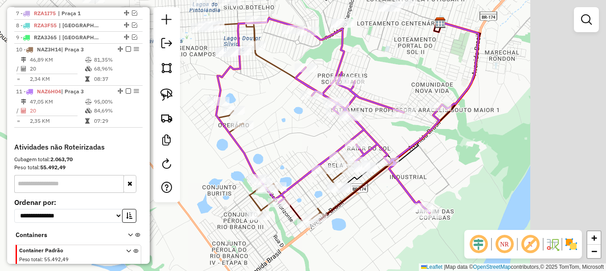
drag, startPoint x: 413, startPoint y: 206, endPoint x: 316, endPoint y: 122, distance: 128.9
click at [316, 122] on div "Janela de atendimento Grade de atendimento Capacidade Transportadoras Veículos …" at bounding box center [303, 135] width 606 height 271
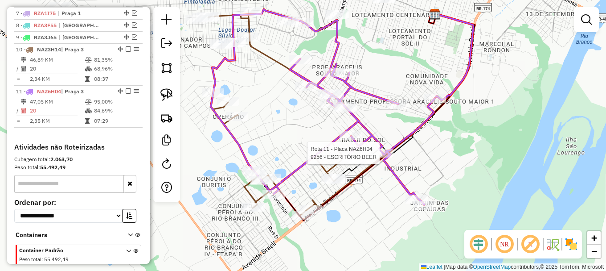
select select "**********"
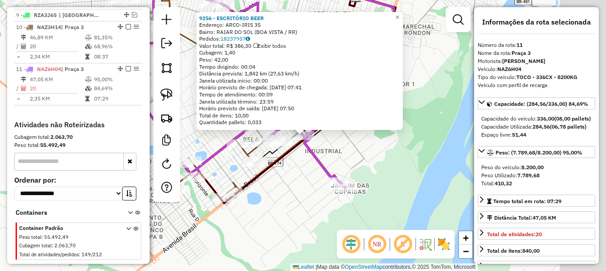
scroll to position [465, 0]
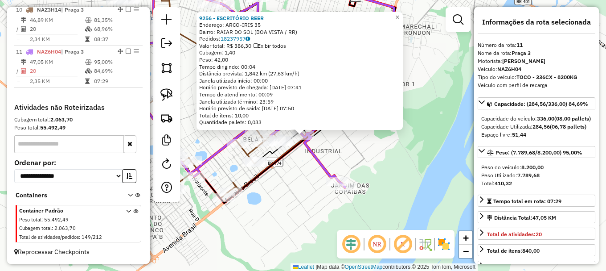
click at [310, 185] on div "9256 - ESCRITÓRIO BEER Endereço: ARCO-IRIS 35 Bairro: RAIAR DO SOL (BOA VISTA /…" at bounding box center [303, 135] width 606 height 271
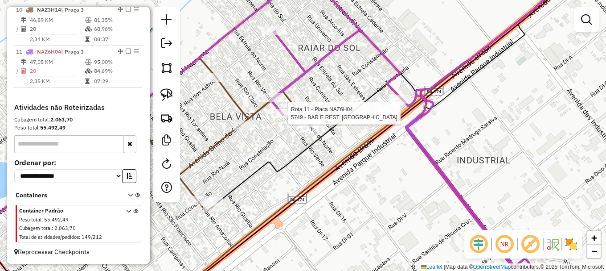
select select "**********"
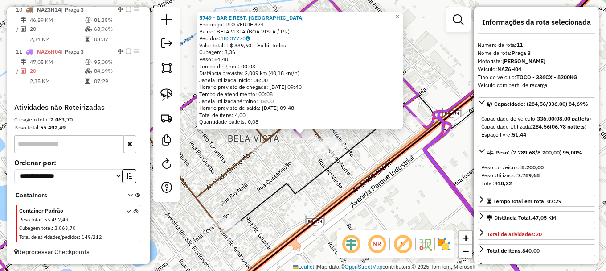
click at [286, 163] on div "5749 - BAR E REST. RODRIGUE Endereço: RIO VERDE 374 Bairro: BELA VISTA (BOA VIS…" at bounding box center [303, 135] width 606 height 271
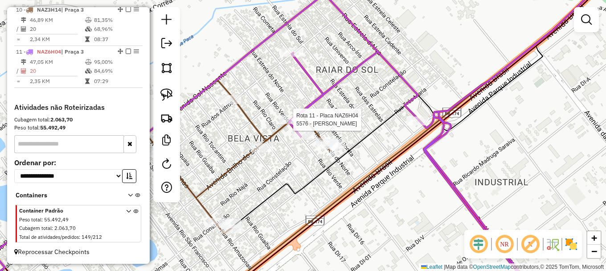
select select "**********"
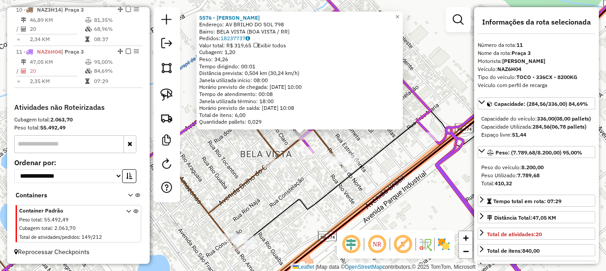
click at [278, 133] on div "5576 - MARIA HELENA SSOUSA Endereço: AV BRILHO DO SOL 798 Bairro: BELA VISTA (B…" at bounding box center [303, 135] width 606 height 271
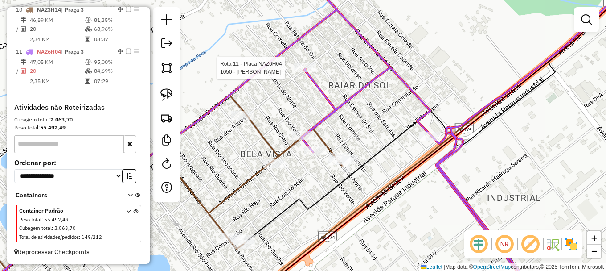
select select "**********"
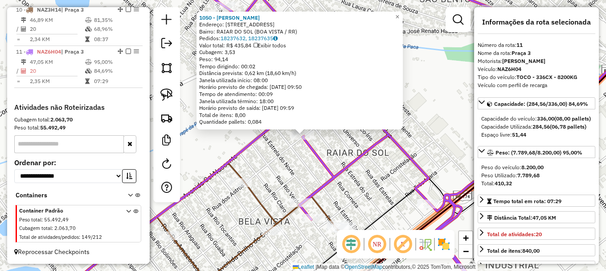
click at [194, 166] on div "1050 - MARCIA SOARES DA SIL Endereço: R ESTRELA CADENTE 722 Bairro: RAIAR DO SO…" at bounding box center [303, 135] width 606 height 271
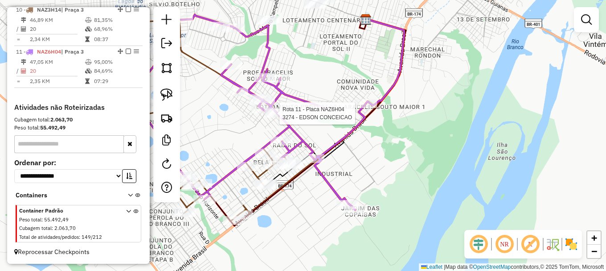
select select "**********"
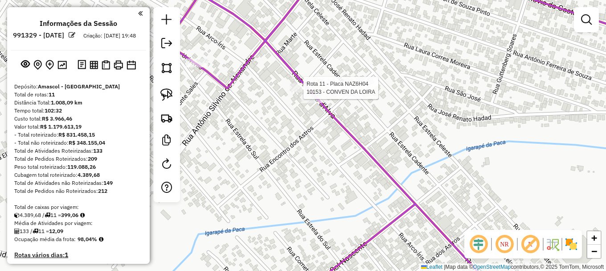
scroll to position [465, 0]
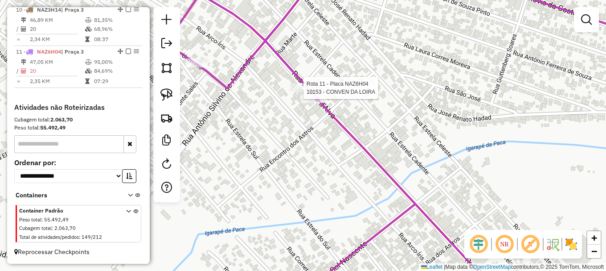
select select "**********"
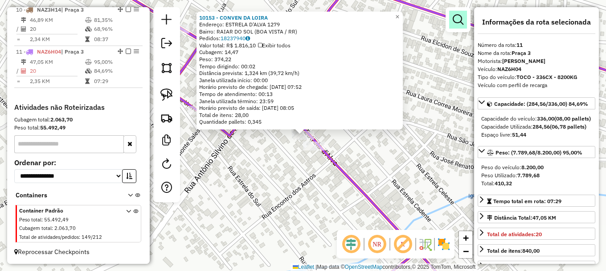
click at [455, 18] on em at bounding box center [458, 19] width 11 height 11
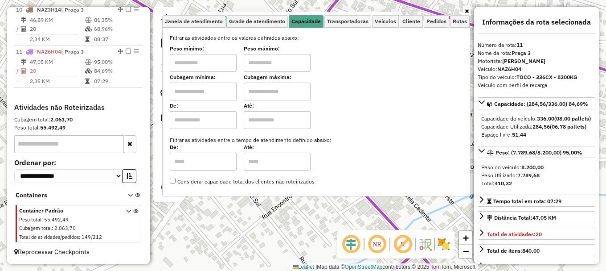
click at [216, 89] on input "text" at bounding box center [203, 91] width 67 height 18
type input "*****"
drag, startPoint x: 275, startPoint y: 82, endPoint x: 279, endPoint y: 84, distance: 4.8
click at [277, 81] on div "Cubagem máxima:" at bounding box center [277, 87] width 67 height 25
click at [293, 91] on input "text" at bounding box center [277, 91] width 67 height 18
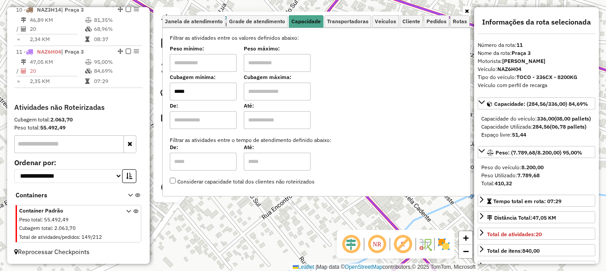
type input "*******"
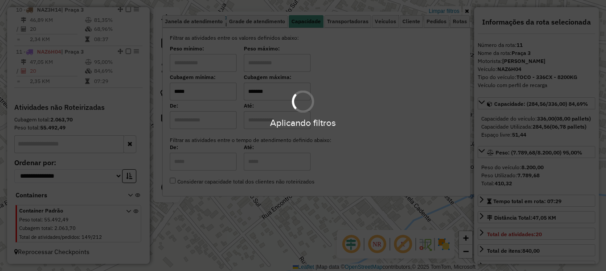
click at [273, 217] on div "Aplicando filtros" at bounding box center [303, 135] width 606 height 271
click at [273, 217] on div "10153 - CONVEN DA LOIRA Endereço: ESTRELA D'ALVA 1279 Bairro: RAIAR DO SOL ([GE…" at bounding box center [303, 135] width 606 height 271
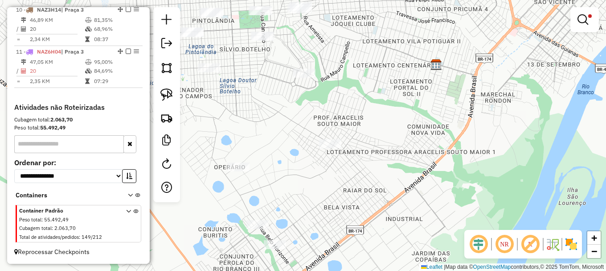
drag, startPoint x: 335, startPoint y: 147, endPoint x: 390, endPoint y: 111, distance: 65.3
click at [391, 111] on div "Limpar filtros Janela de atendimento Grade de atendimento Capacidade Transporta…" at bounding box center [303, 135] width 606 height 271
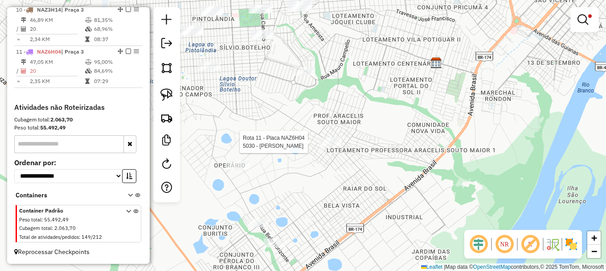
select select "**********"
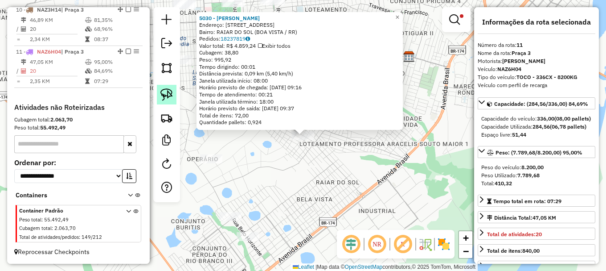
click at [170, 97] on img at bounding box center [167, 94] width 12 height 12
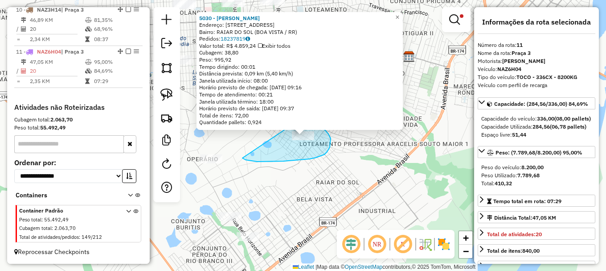
drag, startPoint x: 257, startPoint y: 161, endPoint x: 305, endPoint y: 114, distance: 67.2
click at [305, 114] on div "5030 - [PERSON_NAME]: R ESTRELA D'ALVA 1777 Bairro: RAIAR DO SOL ([GEOGRAPHIC_D…" at bounding box center [303, 135] width 606 height 271
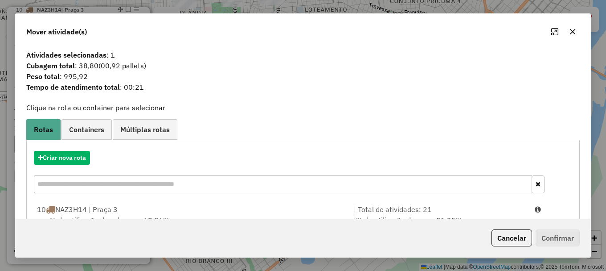
click at [545, 210] on div at bounding box center [552, 209] width 45 height 11
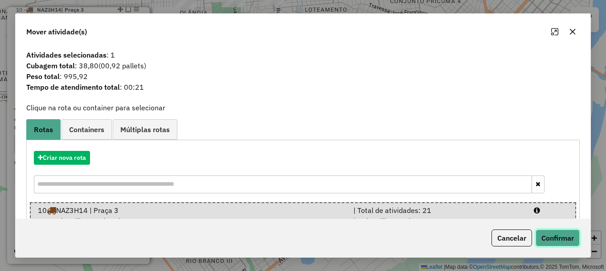
click at [553, 236] on button "Confirmar" at bounding box center [558, 237] width 44 height 17
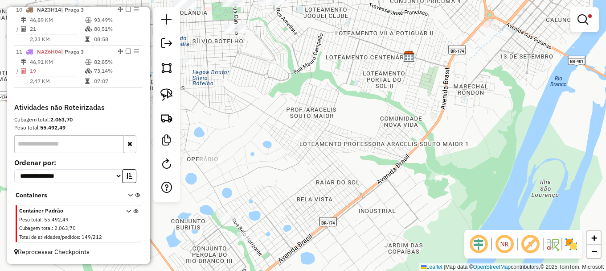
scroll to position [381, 0]
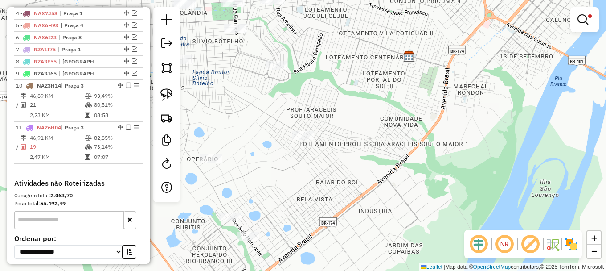
click at [583, 19] on em at bounding box center [583, 19] width 11 height 11
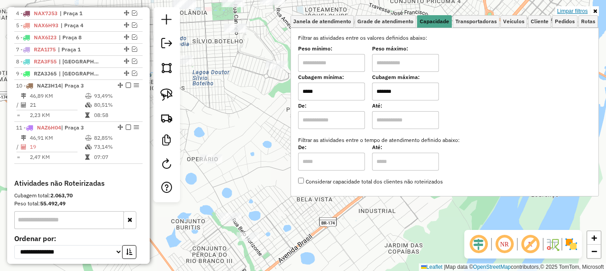
click at [578, 11] on link "Limpar filtros" at bounding box center [573, 11] width 34 height 10
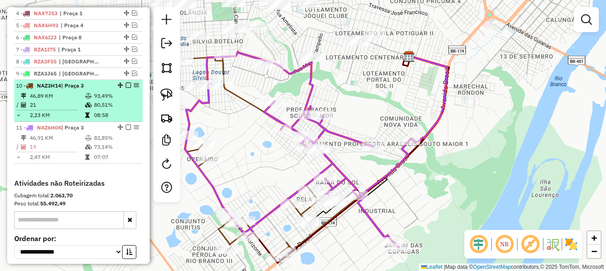
click at [126, 88] on em at bounding box center [128, 84] width 5 height 5
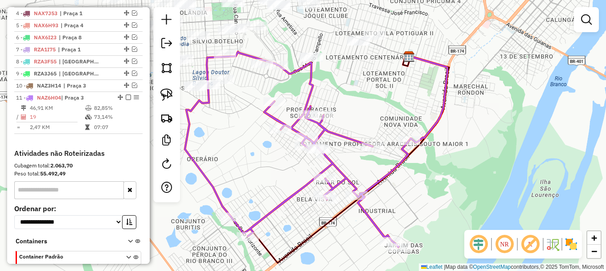
drag, startPoint x: 360, startPoint y: 87, endPoint x: 365, endPoint y: 94, distance: 8.7
click at [365, 93] on div "Janela de atendimento Grade de atendimento Capacidade Transportadoras Veículos …" at bounding box center [303, 135] width 606 height 271
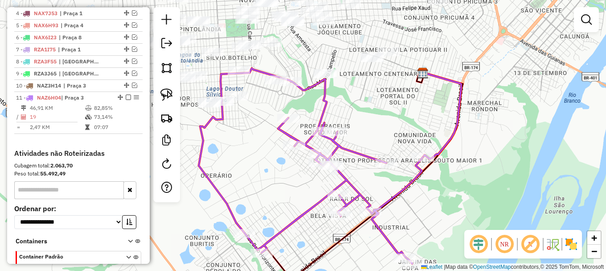
click at [582, 19] on em at bounding box center [586, 19] width 11 height 11
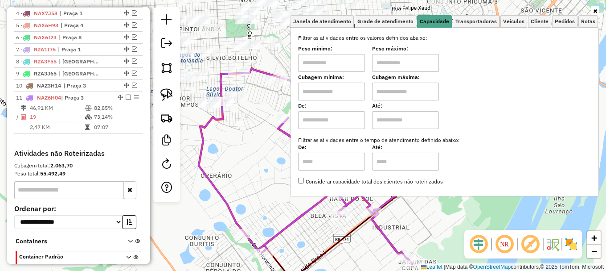
click at [330, 95] on input "text" at bounding box center [331, 91] width 67 height 18
type input "*****"
click at [400, 90] on input "text" at bounding box center [405, 91] width 67 height 18
type input "*******"
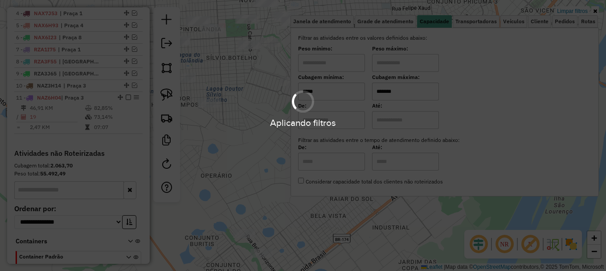
click at [246, 152] on div "Aplicando filtros" at bounding box center [303, 135] width 606 height 271
click at [246, 152] on div "Limpar filtros Janela de atendimento Grade de atendimento Capacidade Transporta…" at bounding box center [303, 135] width 606 height 271
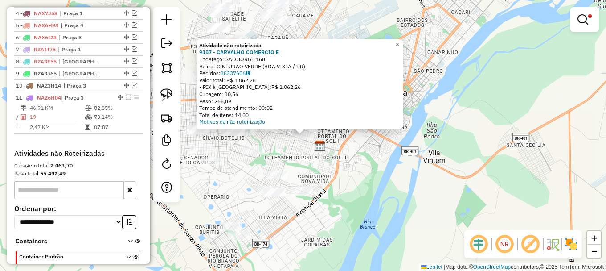
click at [231, 184] on div "Atividade não roteirizada 9157 - CARVALHO COMERCIO E Endereço: SAO JORGE 168 Ba…" at bounding box center [303, 135] width 606 height 271
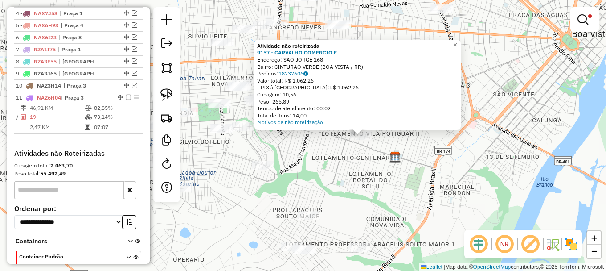
click at [262, 149] on div "Atividade não roteirizada 9157 - CARVALHO COMERCIO E Endereço: SAO JORGE 168 Ba…" at bounding box center [303, 135] width 606 height 271
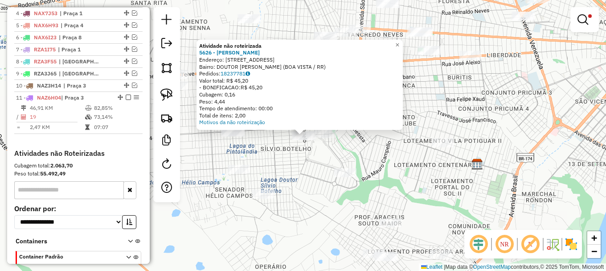
click at [284, 147] on div "Atividade não roteirizada 5626 - ALDENIZE CASTRO GAMA Endereço: R CARMELO 855 B…" at bounding box center [303, 135] width 606 height 271
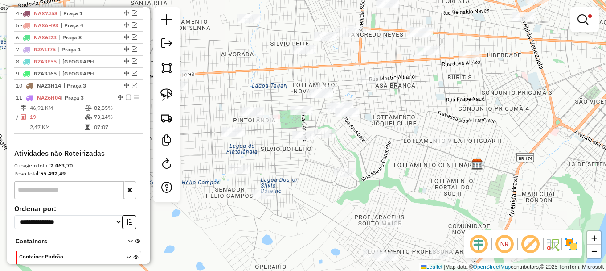
drag, startPoint x: 171, startPoint y: 96, endPoint x: 218, endPoint y: 132, distance: 59.1
click at [172, 96] on img at bounding box center [167, 94] width 12 height 12
drag, startPoint x: 281, startPoint y: 151, endPoint x: 316, endPoint y: 118, distance: 47.9
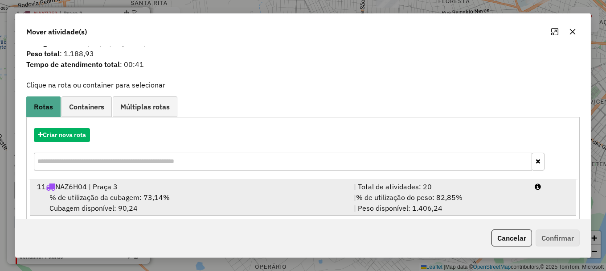
scroll to position [35, 0]
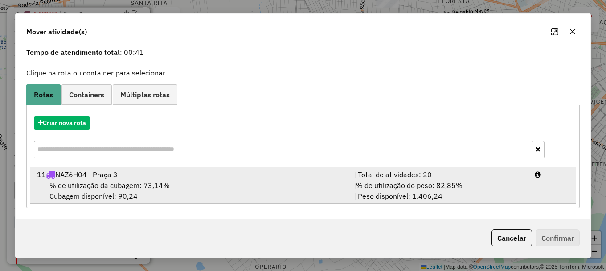
click at [541, 193] on li "11 NAZ6H04 | Praça 3 | Total de atividades: 20 % de utilização da cubagem: 73,1…" at bounding box center [303, 185] width 547 height 36
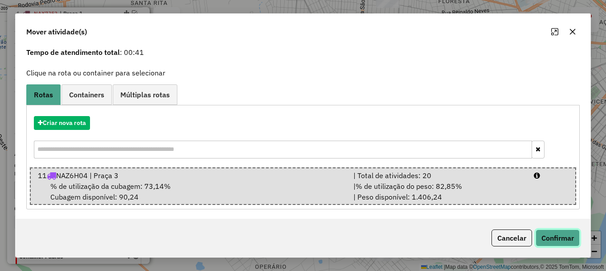
click at [557, 244] on button "Confirmar" at bounding box center [558, 237] width 44 height 17
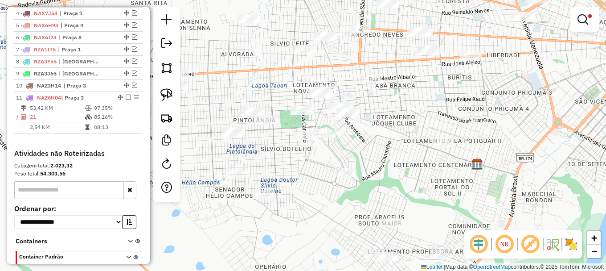
scroll to position [0, 0]
click at [578, 20] on em at bounding box center [583, 19] width 11 height 11
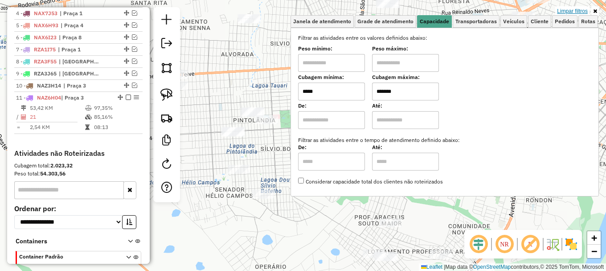
click at [572, 13] on link "Limpar filtros" at bounding box center [573, 11] width 34 height 10
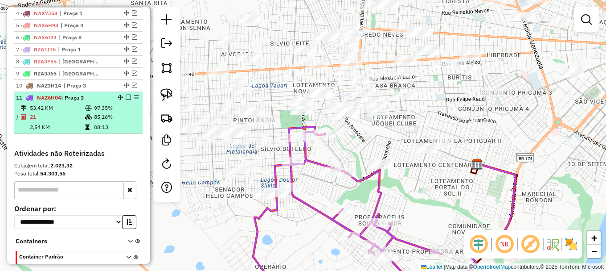
click at [126, 100] on em at bounding box center [128, 97] width 5 height 5
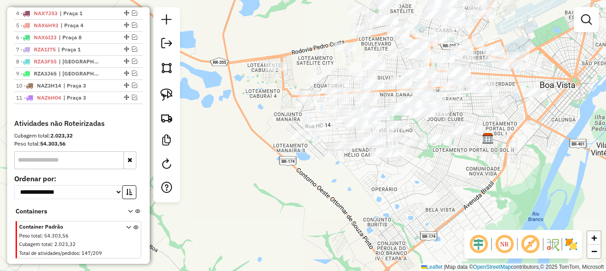
drag, startPoint x: 325, startPoint y: 198, endPoint x: 344, endPoint y: 187, distance: 22.0
click at [342, 188] on div "Janela de atendimento Grade de atendimento Capacidade Transportadoras Veículos …" at bounding box center [303, 135] width 606 height 271
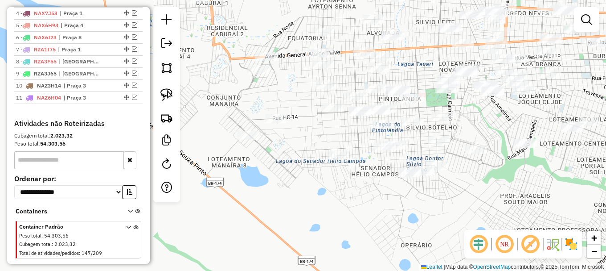
drag, startPoint x: 338, startPoint y: 186, endPoint x: 333, endPoint y: 198, distance: 13.6
click at [335, 201] on div "Janela de atendimento Grade de atendimento Capacidade Transportadoras Veículos …" at bounding box center [303, 135] width 606 height 271
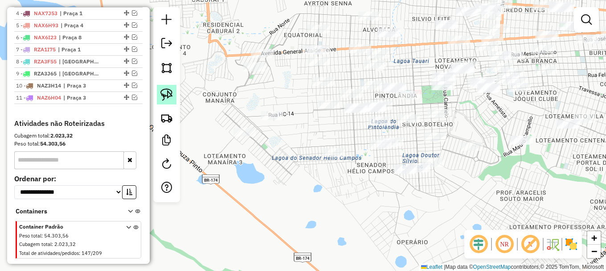
click at [171, 95] on img at bounding box center [167, 94] width 12 height 12
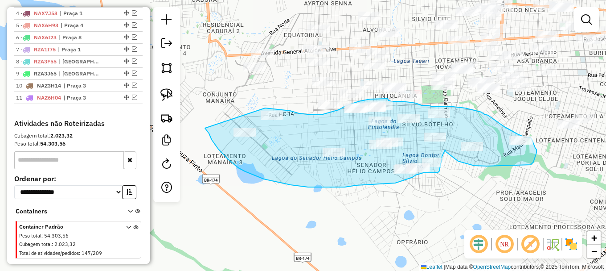
drag, startPoint x: 206, startPoint y: 129, endPoint x: 257, endPoint y: 111, distance: 54.0
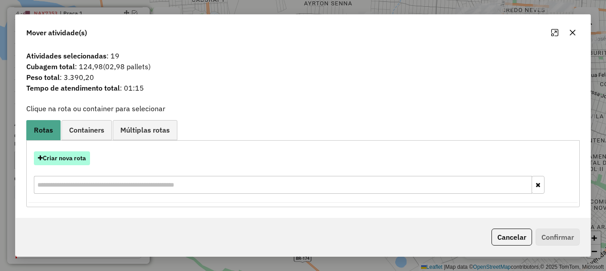
click at [56, 158] on button "Criar nova rota" at bounding box center [62, 158] width 56 height 14
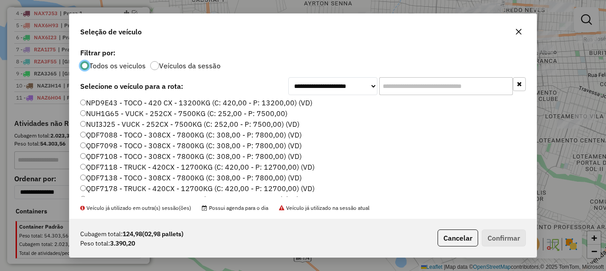
scroll to position [268, 0]
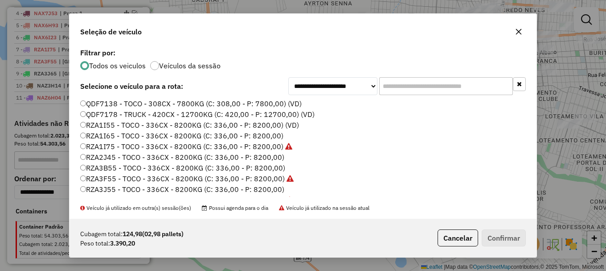
click at [114, 187] on label "RZA3J55 - TOCO - 336CX - 8200KG (C: 336,00 - P: 8200,00)" at bounding box center [182, 189] width 204 height 11
click at [502, 237] on button "Confirmar" at bounding box center [504, 237] width 44 height 17
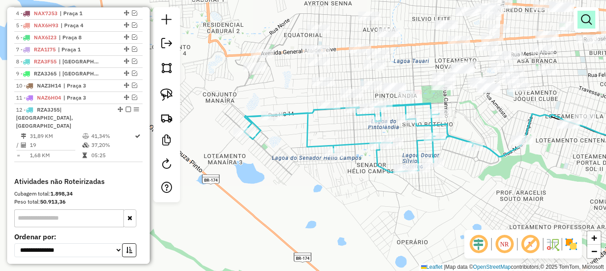
click at [584, 16] on em at bounding box center [586, 19] width 11 height 11
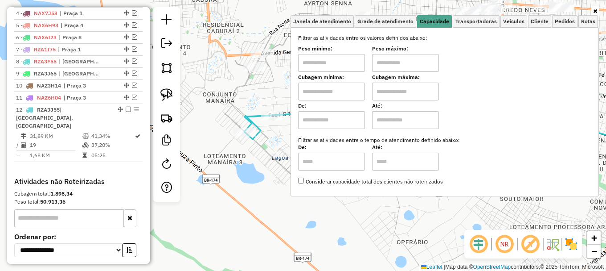
click at [346, 91] on input "text" at bounding box center [331, 91] width 67 height 18
type input "*****"
click at [407, 91] on input "text" at bounding box center [405, 91] width 67 height 18
type input "*******"
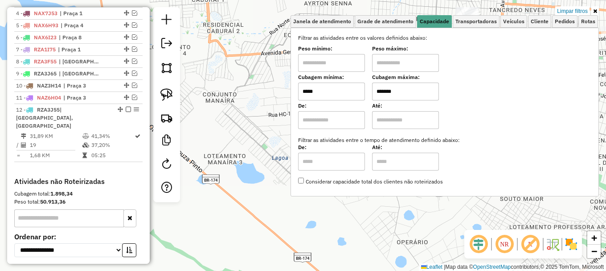
click at [278, 167] on hb-app "Aplicando filtros Pop-up bloqueado! Seu navegador bloqueou automáticamente a ab…" at bounding box center [303, 135] width 606 height 271
click at [278, 166] on div "Limpar filtros Janela de atendimento Grade de atendimento Capacidade Transporta…" at bounding box center [303, 135] width 606 height 271
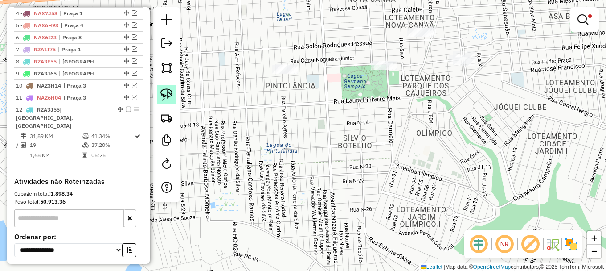
drag, startPoint x: 167, startPoint y: 93, endPoint x: 176, endPoint y: 97, distance: 9.6
click at [168, 93] on img at bounding box center [167, 94] width 12 height 12
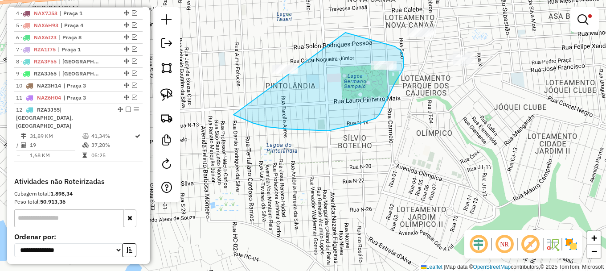
drag, startPoint x: 254, startPoint y: 123, endPoint x: 280, endPoint y: 16, distance: 109.8
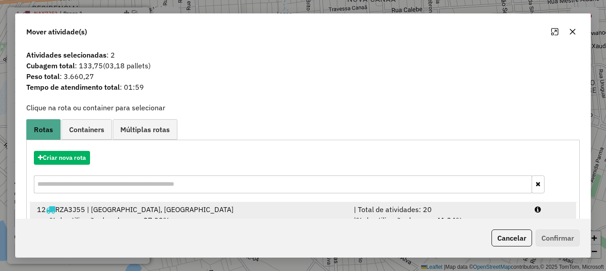
click at [543, 210] on div at bounding box center [552, 209] width 45 height 11
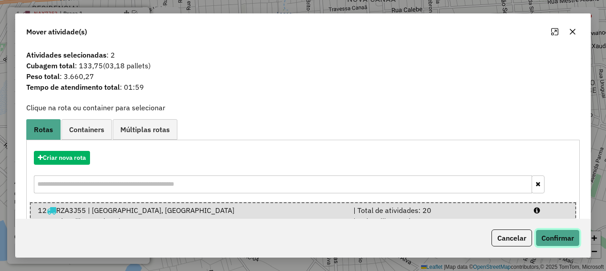
click at [553, 236] on button "Confirmar" at bounding box center [558, 237] width 44 height 17
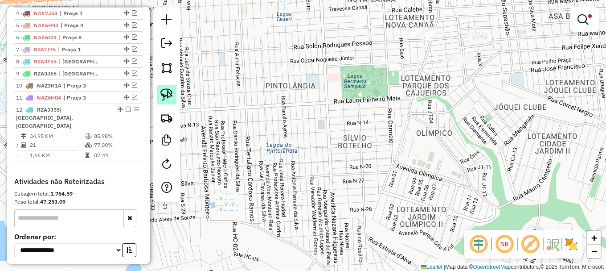
click at [167, 92] on img at bounding box center [167, 94] width 12 height 12
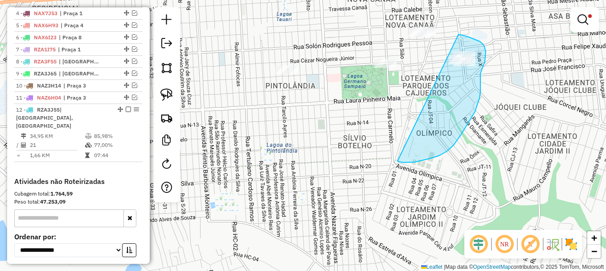
drag, startPoint x: 454, startPoint y: 145, endPoint x: 457, endPoint y: 34, distance: 110.6
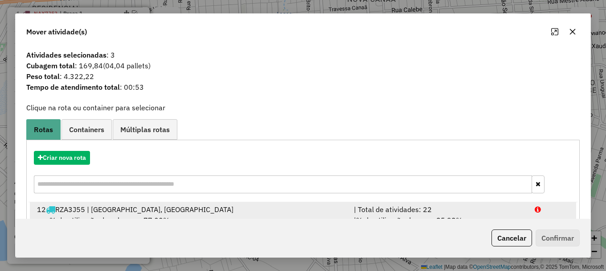
drag, startPoint x: 531, startPoint y: 205, endPoint x: 535, endPoint y: 214, distance: 10.0
click at [531, 205] on div at bounding box center [552, 209] width 45 height 11
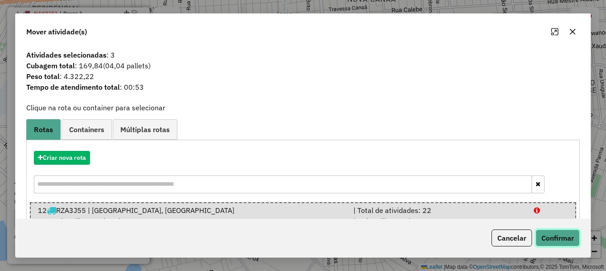
click at [548, 234] on button "Confirmar" at bounding box center [558, 237] width 44 height 17
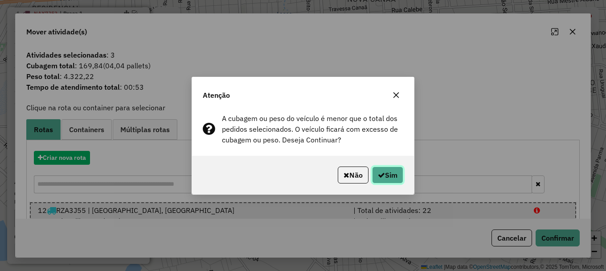
drag, startPoint x: 381, startPoint y: 168, endPoint x: 387, endPoint y: 172, distance: 6.8
click at [382, 168] on button "Sim" at bounding box center [387, 174] width 31 height 17
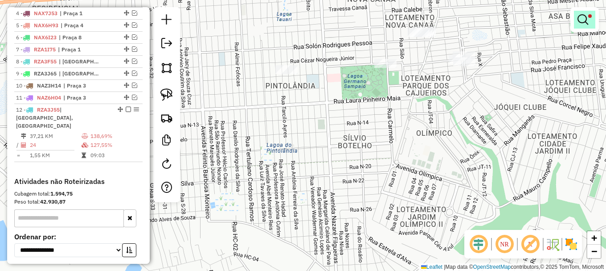
click at [584, 19] on em at bounding box center [583, 19] width 11 height 11
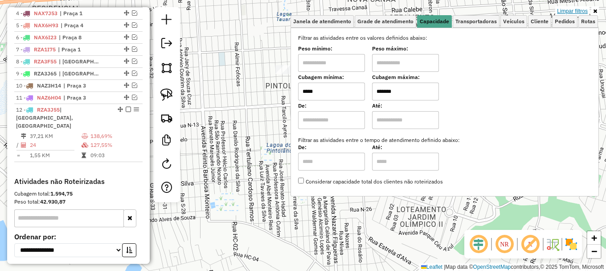
click at [576, 9] on link "Limpar filtros" at bounding box center [573, 11] width 34 height 10
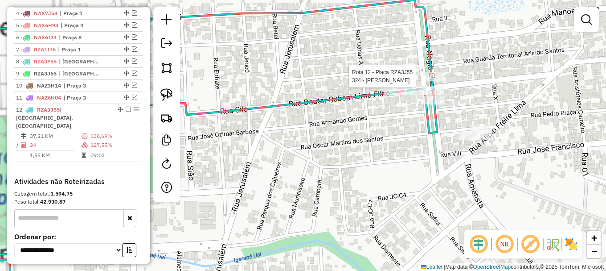
select select "**********"
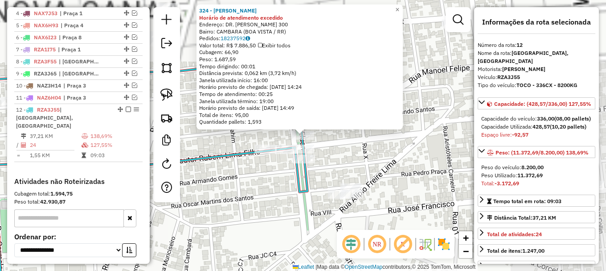
scroll to position [447, 0]
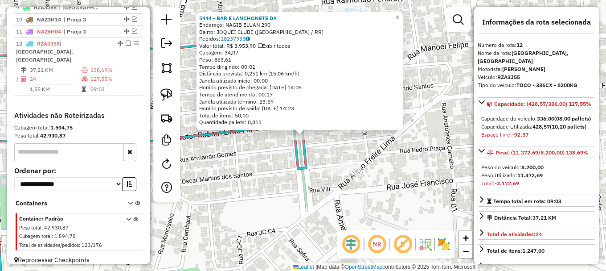
click at [286, 156] on div "5444 - BAR E LANCHONETE DA Endereço: NAGIB ELUAN 290 Bairro: JOQUEI CLUBE ([GEO…" at bounding box center [303, 135] width 606 height 271
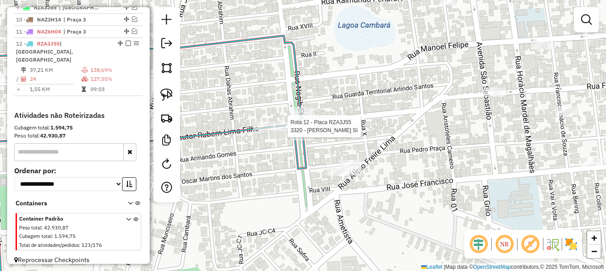
select select "**********"
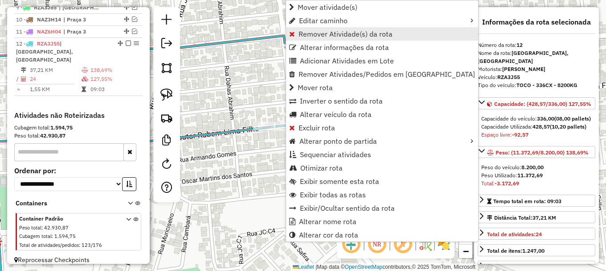
click at [316, 32] on span "Remover Atividade(s) da rota" at bounding box center [346, 33] width 94 height 7
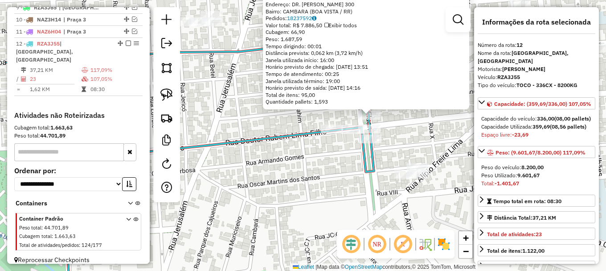
drag, startPoint x: 340, startPoint y: 145, endPoint x: 413, endPoint y: 121, distance: 77.1
click at [408, 123] on div "324 - [PERSON_NAME] de atendimento excedido Endereço: DR. [PERSON_NAME] 300 Bai…" at bounding box center [303, 135] width 606 height 271
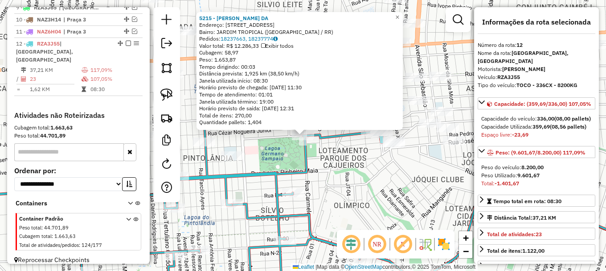
click at [284, 152] on div "Rota 12 - Placa RZA3J55 5215 - [PERSON_NAME] DA 5215 - [PERSON_NAME] DA Endereç…" at bounding box center [303, 135] width 606 height 271
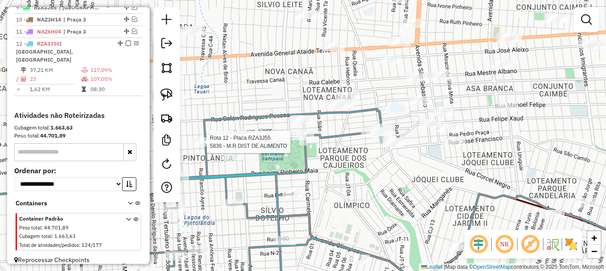
select select "**********"
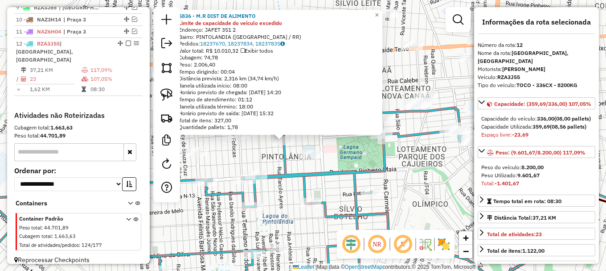
drag, startPoint x: 407, startPoint y: 158, endPoint x: 338, endPoint y: 143, distance: 70.2
click at [338, 144] on icon at bounding box center [261, 204] width 559 height 195
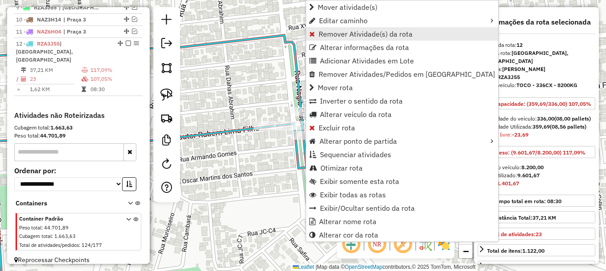
click at [349, 36] on span "Remover Atividade(s) da rota" at bounding box center [366, 33] width 94 height 7
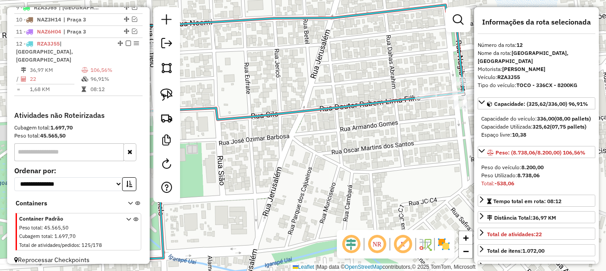
drag, startPoint x: 192, startPoint y: 100, endPoint x: 352, endPoint y: 67, distance: 163.1
click at [355, 69] on div "Janela de atendimento Grade de atendimento Capacidade Transportadoras Veículos …" at bounding box center [303, 135] width 606 height 271
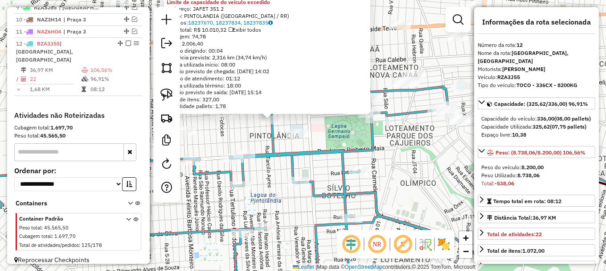
drag, startPoint x: 382, startPoint y: 150, endPoint x: 353, endPoint y: 132, distance: 33.8
click at [353, 132] on div "5836 - M.R DIST DE ALIMENTO Limite de capacidade do veículo excedido Endereço: …" at bounding box center [303, 135] width 606 height 271
drag, startPoint x: 359, startPoint y: 132, endPoint x: 359, endPoint y: 127, distance: 5.4
click at [359, 131] on div "5836 - M.R DIST DE ALIMENTO Limite de capacidade do veículo excedido Endereço: …" at bounding box center [303, 135] width 606 height 271
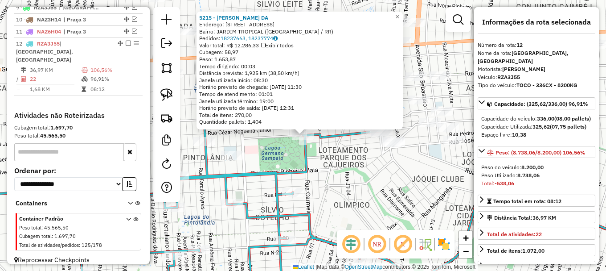
click at [281, 161] on div "5215 - [PERSON_NAME] DA Endereço: R CARMELO 113 Bairro: JARDIM TROPICAL (BOA VI…" at bounding box center [303, 135] width 606 height 271
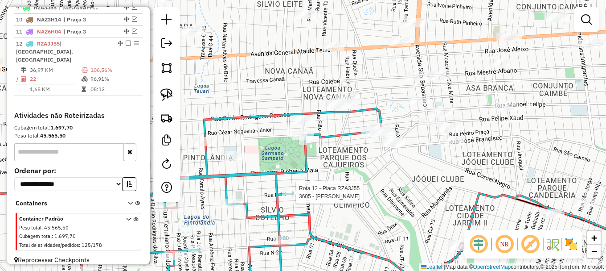
select select "**********"
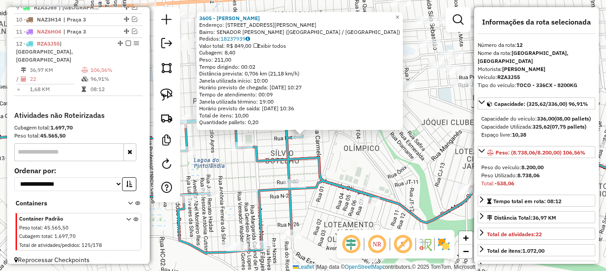
click at [317, 148] on div "Rota 12 - Placa RZA3J55 3605 - [PERSON_NAME] DE O 3605 - [PERSON_NAME]: AV [PER…" at bounding box center [303, 135] width 606 height 271
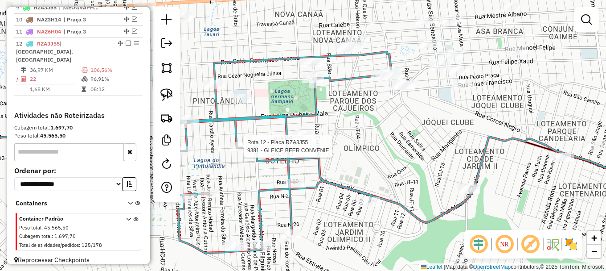
select select "**********"
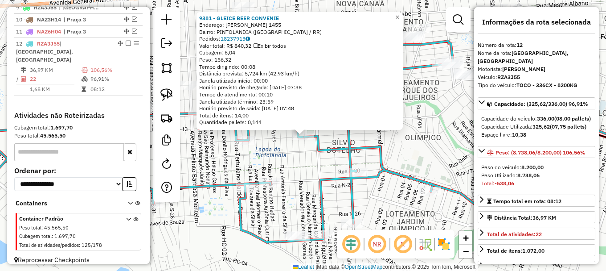
click at [273, 141] on div "Rota 12 - Placa RZA3J55 6878 - [PERSON_NAME] DE 9381 - GLEICE BEER CONVENIE End…" at bounding box center [303, 135] width 606 height 271
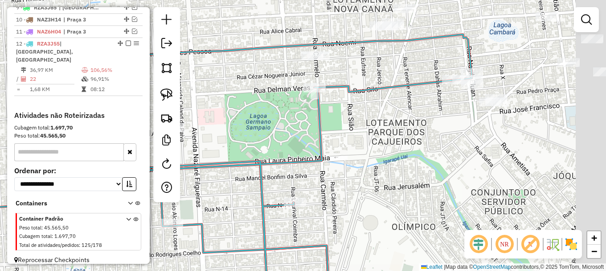
drag, startPoint x: 376, startPoint y: 96, endPoint x: 325, endPoint y: 109, distance: 52.8
click at [334, 109] on div "Janela de atendimento Grade de atendimento Capacidade Transportadoras Veículos …" at bounding box center [303, 135] width 606 height 271
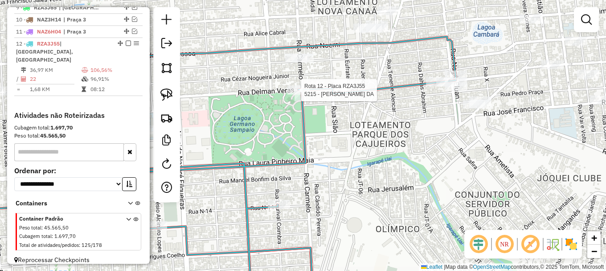
select select "**********"
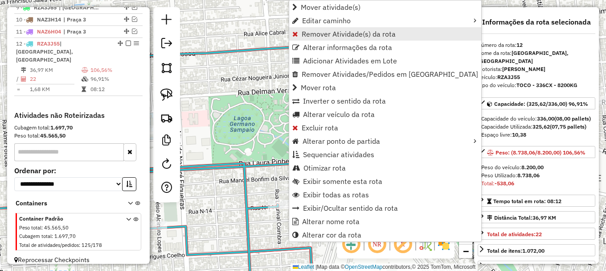
click at [331, 37] on span "Remover Atividade(s) da rota" at bounding box center [349, 33] width 94 height 7
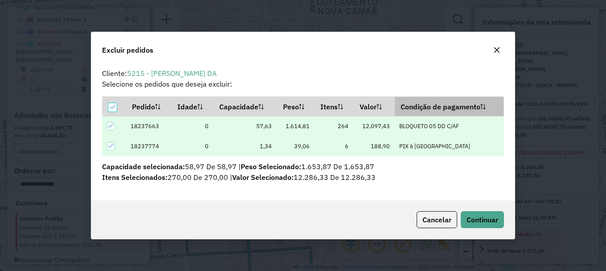
scroll to position [0, 0]
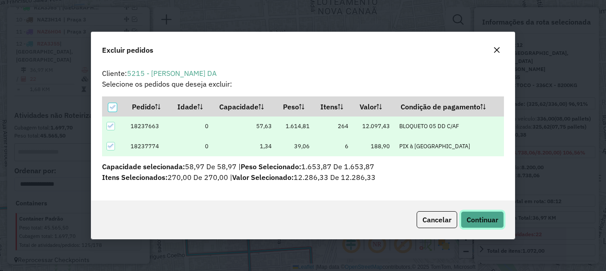
click at [486, 213] on button "Continuar" at bounding box center [482, 219] width 43 height 17
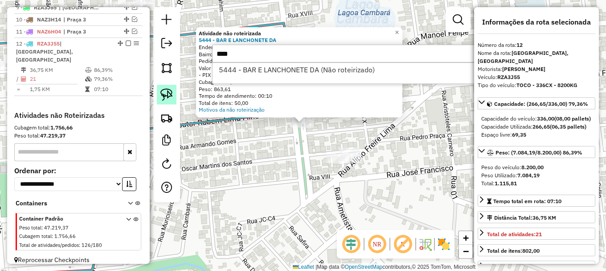
type input "****"
click at [168, 87] on link at bounding box center [167, 95] width 20 height 20
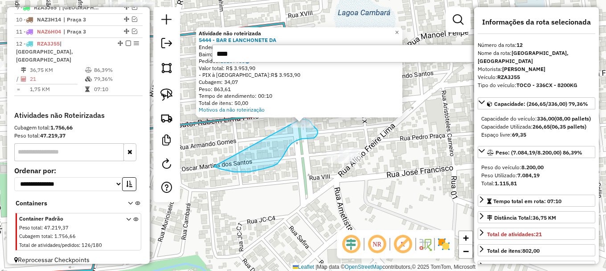
drag, startPoint x: 264, startPoint y: 169, endPoint x: 301, endPoint y: 119, distance: 62.2
click at [301, 119] on div "Atividade não roteirizada 5444 - BAR E LANCHONETE DA Endereço: NAGIB ELUAN 290 …" at bounding box center [303, 135] width 606 height 271
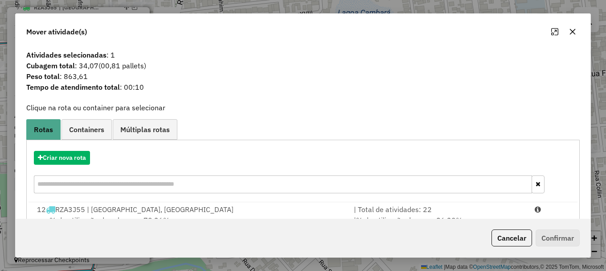
click at [532, 206] on div at bounding box center [552, 209] width 45 height 11
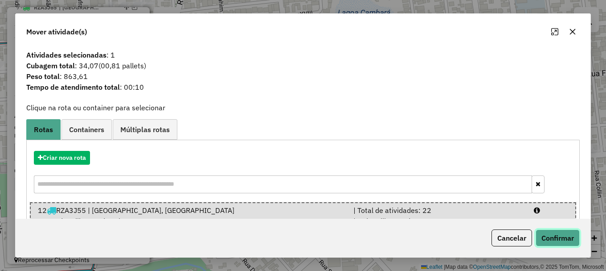
click at [561, 236] on button "Confirmar" at bounding box center [558, 237] width 44 height 17
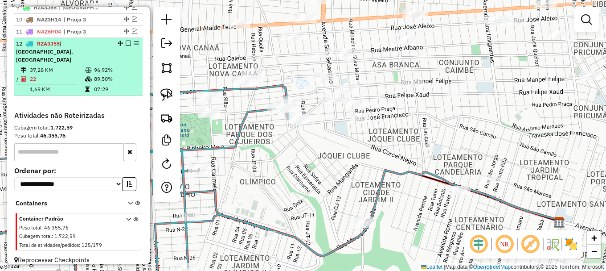
click at [126, 46] on em at bounding box center [128, 43] width 5 height 5
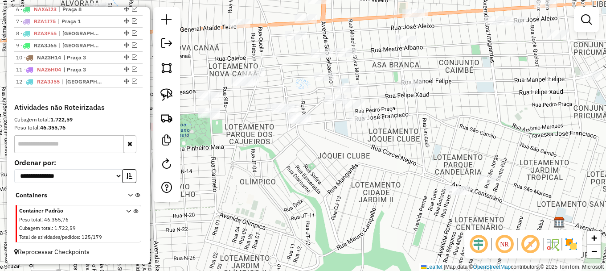
scroll to position [417, 0]
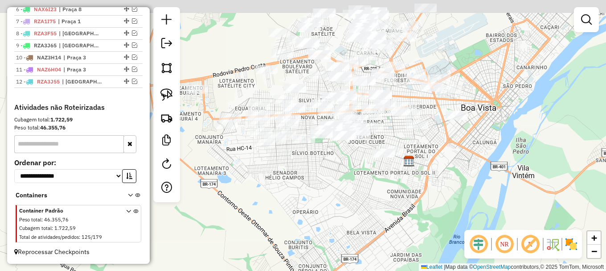
drag, startPoint x: 271, startPoint y: 164, endPoint x: 363, endPoint y: 183, distance: 93.7
click at [360, 182] on div "Janela de atendimento Grade de atendimento Capacidade Transportadoras Veículos …" at bounding box center [303, 135] width 606 height 271
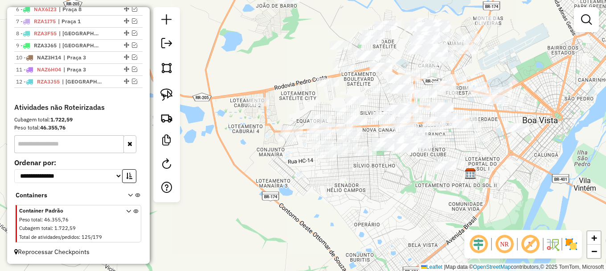
drag, startPoint x: 329, startPoint y: 180, endPoint x: 381, endPoint y: 186, distance: 52.5
click at [381, 186] on div "Janela de atendimento Grade de atendimento Capacidade Transportadoras Veículos …" at bounding box center [303, 135] width 606 height 271
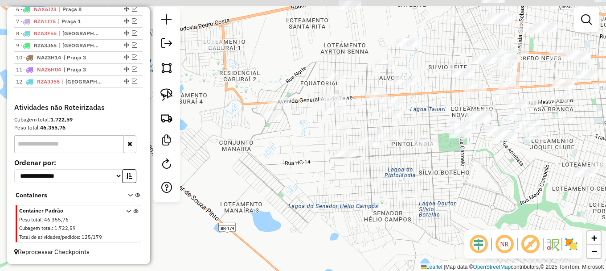
drag, startPoint x: 328, startPoint y: 176, endPoint x: 361, endPoint y: 190, distance: 36.2
click at [361, 190] on div "Janela de atendimento Grade de atendimento Capacidade Transportadoras Veículos …" at bounding box center [303, 135] width 606 height 271
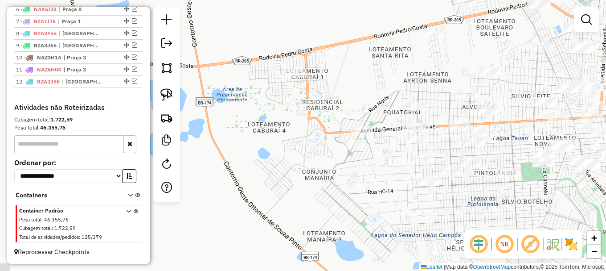
drag, startPoint x: 270, startPoint y: 185, endPoint x: 240, endPoint y: 148, distance: 47.3
click at [247, 151] on div "Janela de atendimento Grade de atendimento Capacidade Transportadoras Veículos …" at bounding box center [303, 135] width 606 height 271
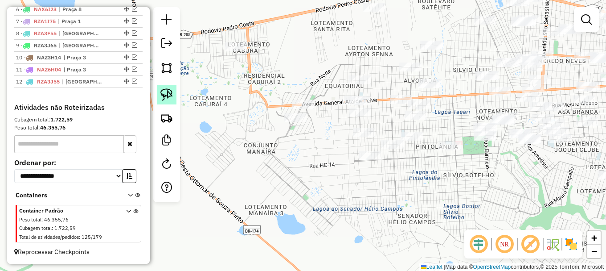
click at [171, 95] on img at bounding box center [167, 94] width 12 height 12
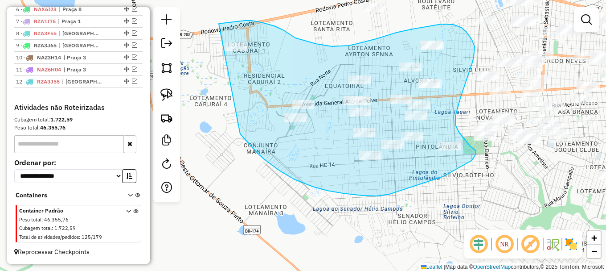
drag, startPoint x: 258, startPoint y: 153, endPoint x: 219, endPoint y: 24, distance: 135.0
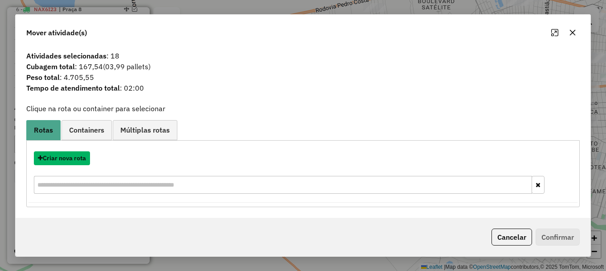
click at [55, 159] on button "Criar nova rota" at bounding box center [62, 158] width 56 height 14
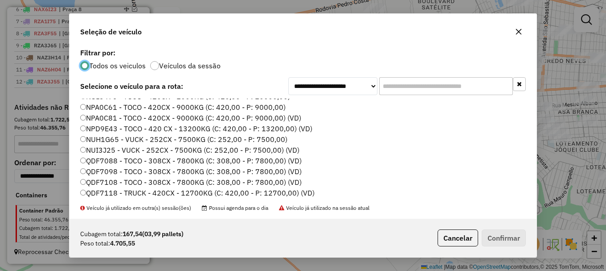
scroll to position [268, 0]
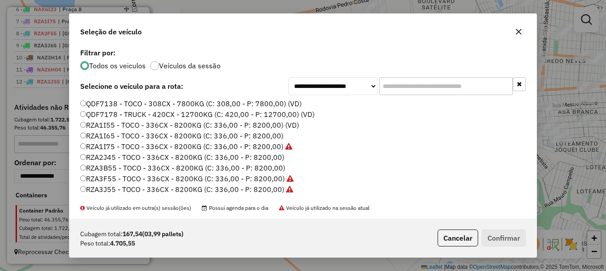
click at [114, 168] on label "RZA3B55 - TOCO - 336CX - 8200KG (C: 336,00 - P: 8200,00)" at bounding box center [182, 167] width 205 height 11
click at [503, 238] on button "Confirmar" at bounding box center [504, 237] width 44 height 17
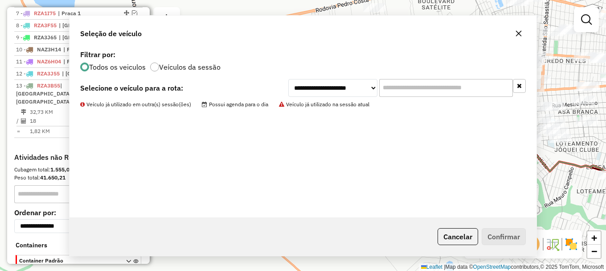
scroll to position [447, 0]
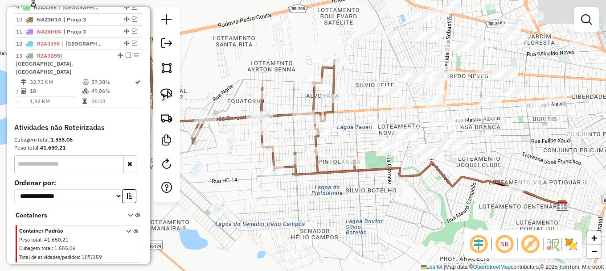
drag, startPoint x: 409, startPoint y: 221, endPoint x: 342, endPoint y: 236, distance: 68.1
click at [352, 232] on div "Janela de atendimento Grade de atendimento Capacidade Transportadoras Veículos …" at bounding box center [303, 135] width 606 height 271
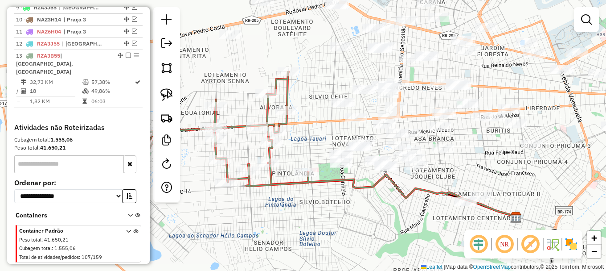
drag, startPoint x: 583, startPoint y: 22, endPoint x: 579, endPoint y: 25, distance: 5.2
click at [583, 21] on em at bounding box center [586, 19] width 11 height 11
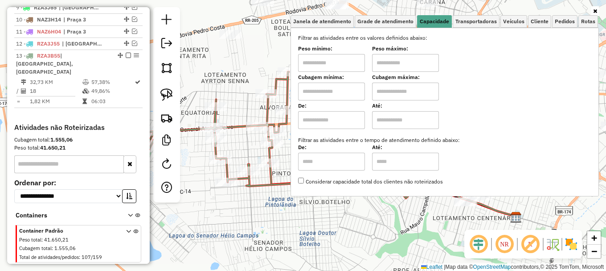
click at [340, 94] on input "text" at bounding box center [331, 91] width 67 height 18
type input "*****"
click at [392, 85] on input "text" at bounding box center [405, 91] width 67 height 18
type input "*******"
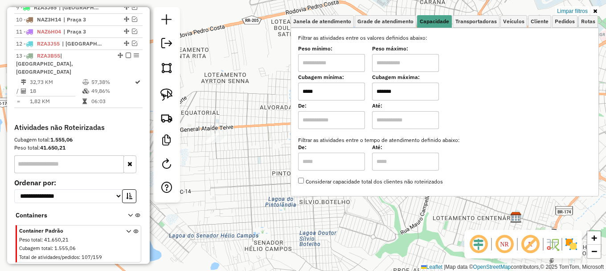
click at [245, 168] on div "Limpar filtros Janela de atendimento Grade de atendimento Capacidade Transporta…" at bounding box center [303, 135] width 606 height 271
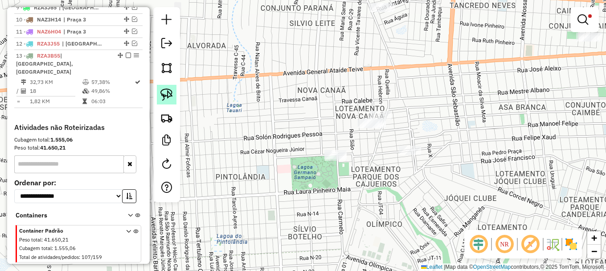
click at [165, 94] on img at bounding box center [167, 94] width 12 height 12
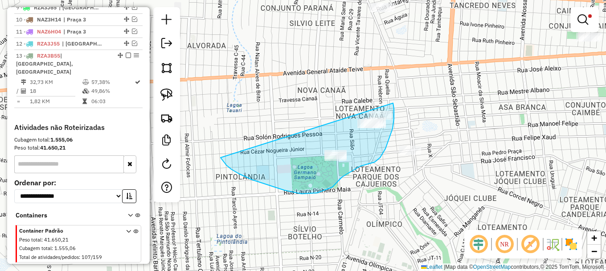
drag, startPoint x: 239, startPoint y: 173, endPoint x: 384, endPoint y: 91, distance: 167.1
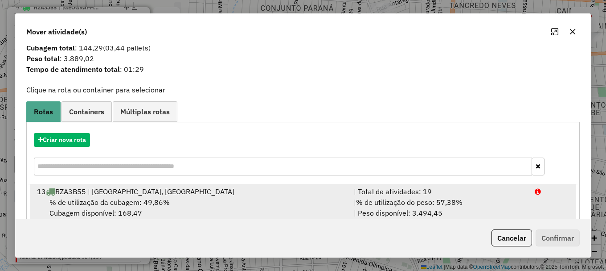
scroll to position [35, 0]
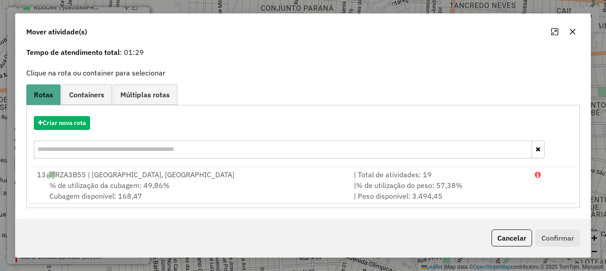
drag, startPoint x: 556, startPoint y: 194, endPoint x: 561, endPoint y: 213, distance: 20.1
click at [556, 193] on li "13 RZA3B55 | Praça 4, Praça 6 | Total de atividades: 19 % de utilização da cuba…" at bounding box center [303, 185] width 547 height 36
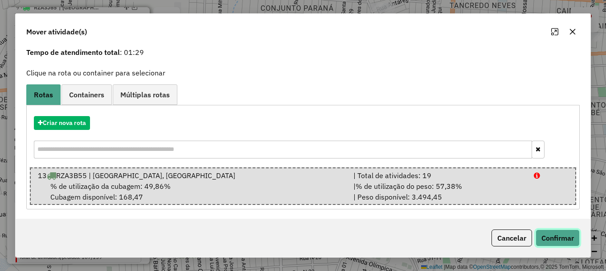
click at [564, 239] on button "Confirmar" at bounding box center [558, 237] width 44 height 17
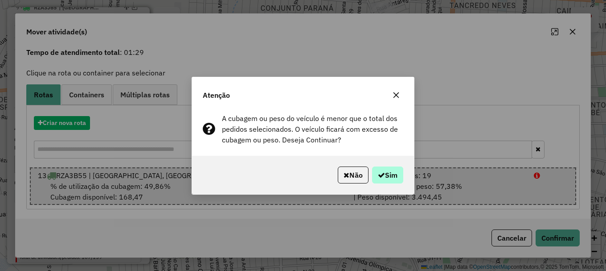
click at [404, 175] on div "Não Sim" at bounding box center [303, 175] width 222 height 38
click at [378, 179] on button "Sim" at bounding box center [387, 174] width 31 height 17
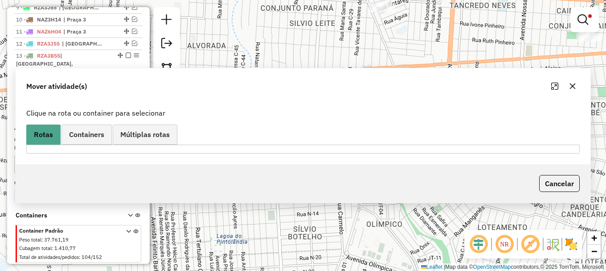
scroll to position [0, 0]
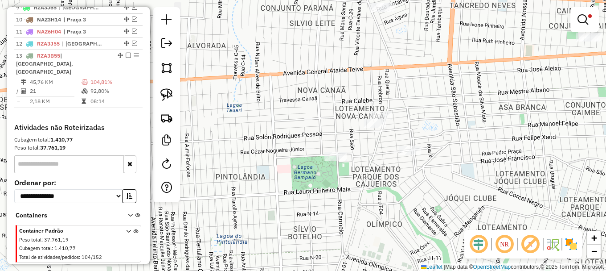
click at [581, 15] on em at bounding box center [583, 19] width 11 height 11
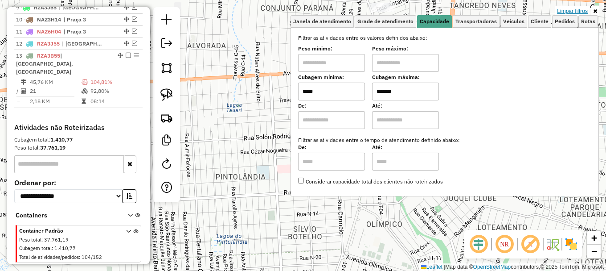
click at [573, 10] on link "Limpar filtros" at bounding box center [573, 11] width 34 height 10
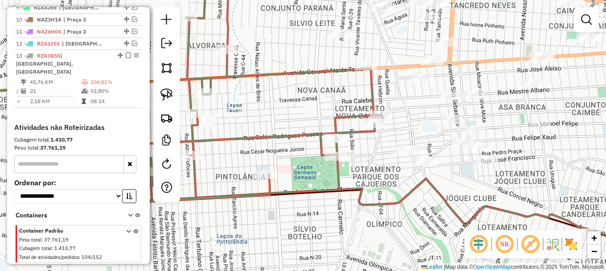
click at [381, 110] on icon at bounding box center [159, 87] width 441 height 229
select select "**********"
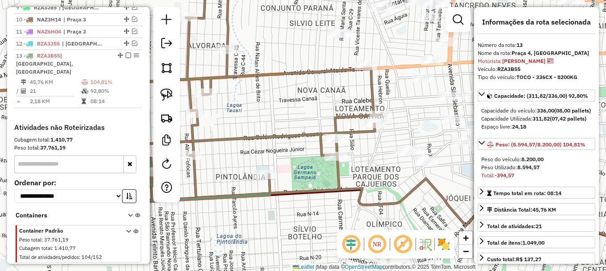
scroll to position [459, 0]
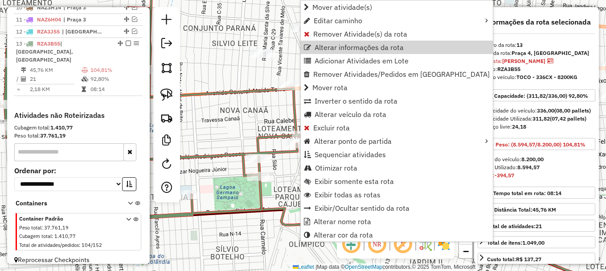
click at [331, 37] on link "Remover Atividade(s) da rota" at bounding box center [397, 33] width 192 height 13
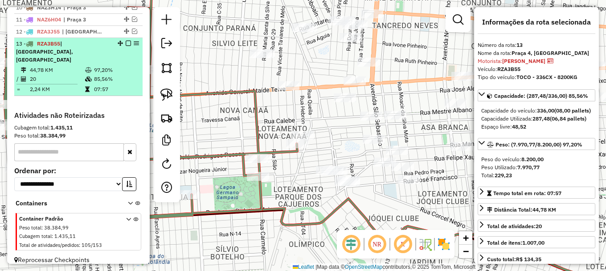
click at [126, 46] on em at bounding box center [128, 43] width 5 height 5
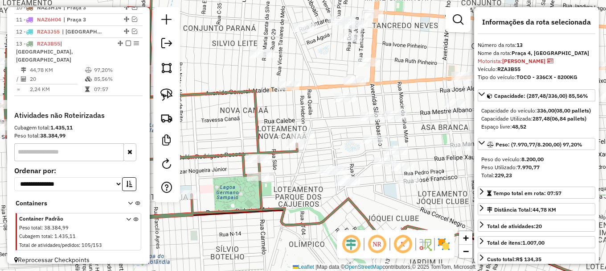
scroll to position [429, 0]
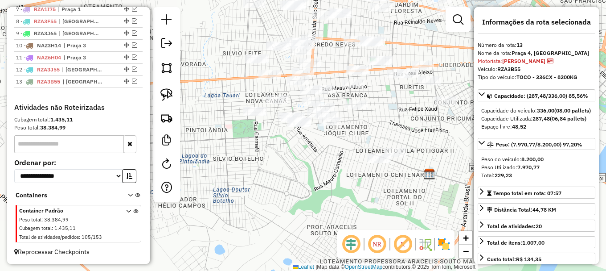
drag, startPoint x: 267, startPoint y: 153, endPoint x: 294, endPoint y: 147, distance: 27.8
click at [294, 147] on div "Janela de atendimento Grade de atendimento Capacidade Transportadoras Veículos …" at bounding box center [303, 135] width 606 height 271
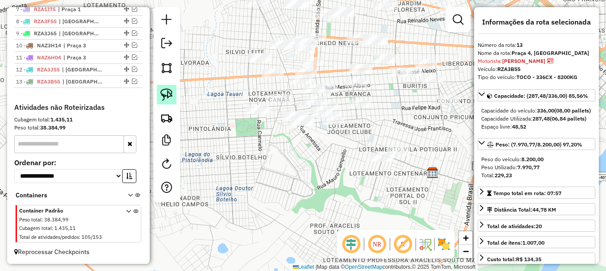
click at [171, 92] on img at bounding box center [167, 94] width 12 height 12
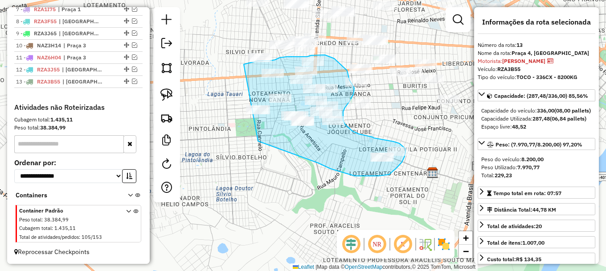
drag, startPoint x: 271, startPoint y: 146, endPoint x: 244, endPoint y: 64, distance: 85.9
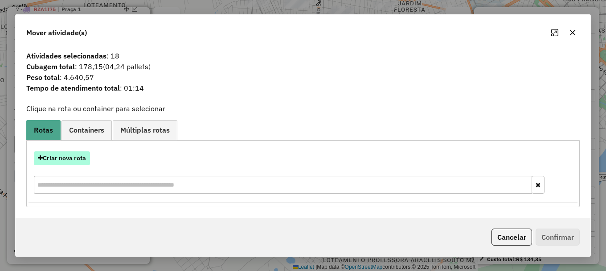
click at [53, 159] on button "Criar nova rota" at bounding box center [62, 158] width 56 height 14
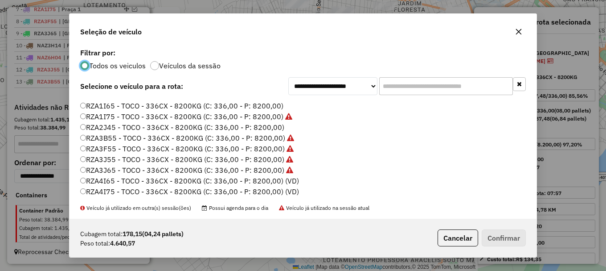
scroll to position [298, 0]
click at [126, 190] on label "RZA4I75 - TOCO - 336CX - 8200KG (C: 336,00 - P: 8200,00) (VD)" at bounding box center [189, 190] width 219 height 11
click at [497, 237] on button "Confirmar" at bounding box center [504, 237] width 44 height 17
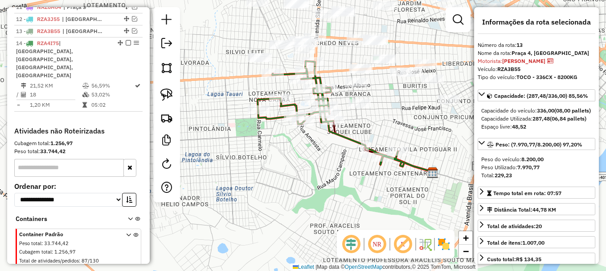
scroll to position [479, 0]
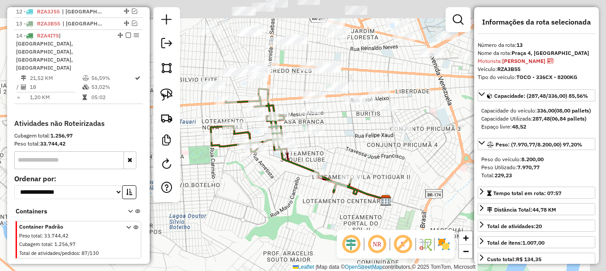
drag, startPoint x: 222, startPoint y: 109, endPoint x: 181, endPoint y: 143, distance: 53.8
click at [182, 141] on div "Janela de atendimento Grade de atendimento Capacidade Transportadoras Veículos …" at bounding box center [303, 135] width 606 height 271
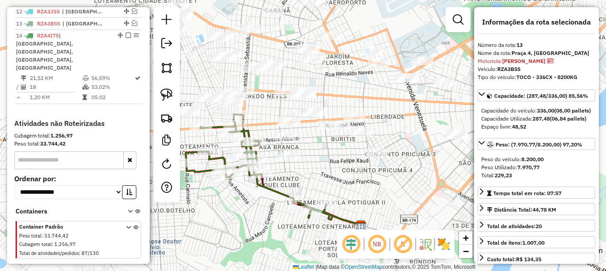
click at [460, 15] on em at bounding box center [458, 19] width 11 height 11
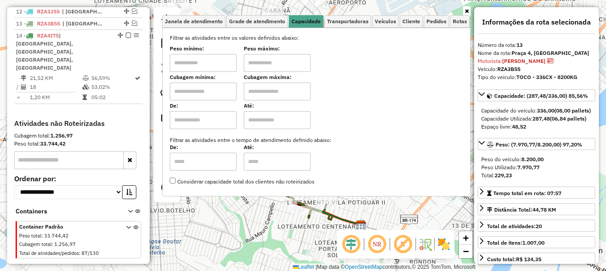
click at [211, 91] on input "text" at bounding box center [203, 91] width 67 height 18
click at [275, 91] on input "text" at bounding box center [277, 91] width 67 height 18
click at [218, 88] on input "*****" at bounding box center [203, 91] width 67 height 18
type input "*****"
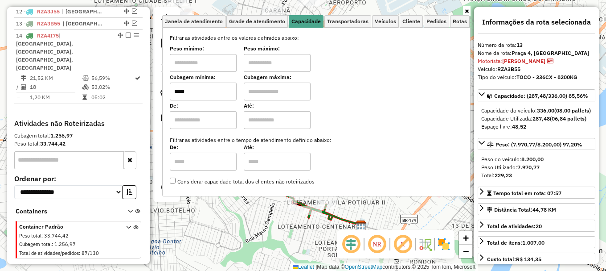
click at [282, 92] on input "text" at bounding box center [277, 91] width 67 height 18
type input "*******"
click at [239, 213] on div "Limpar filtros Janela de atendimento Grade de atendimento Capacidade Transporta…" at bounding box center [303, 135] width 606 height 271
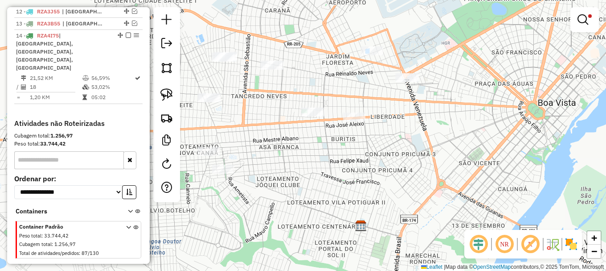
click at [239, 213] on div "Limpar filtros Janela de atendimento Grade de atendimento Capacidade Transporta…" at bounding box center [303, 135] width 606 height 271
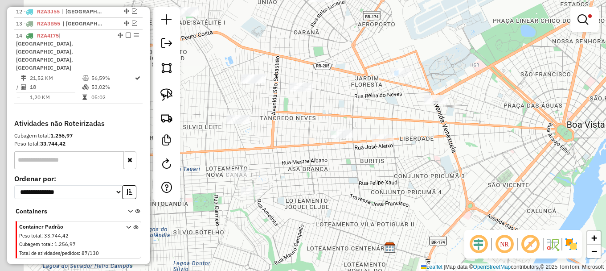
drag, startPoint x: 300, startPoint y: 119, endPoint x: 313, endPoint y: 121, distance: 13.1
click at [313, 121] on div "Limpar filtros Janela de atendimento Grade de atendimento Capacidade Transporta…" at bounding box center [303, 135] width 606 height 271
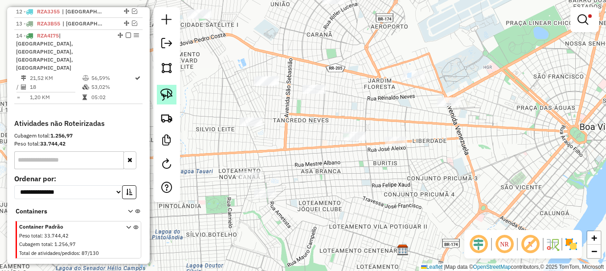
click at [169, 96] on img at bounding box center [167, 94] width 12 height 12
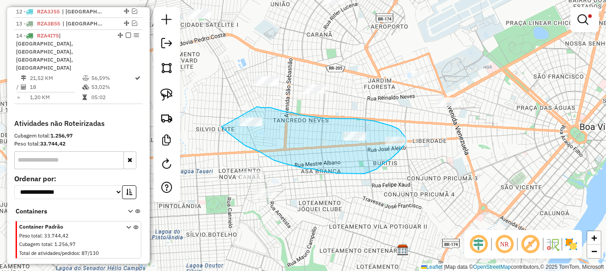
drag, startPoint x: 222, startPoint y: 127, endPoint x: 253, endPoint y: 107, distance: 37.5
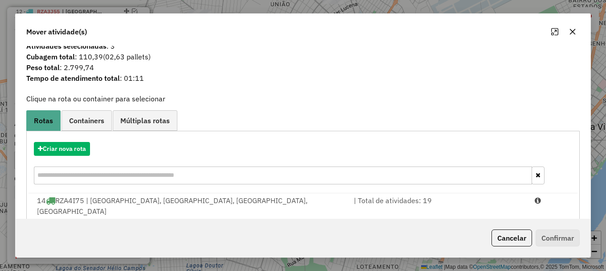
scroll to position [35, 0]
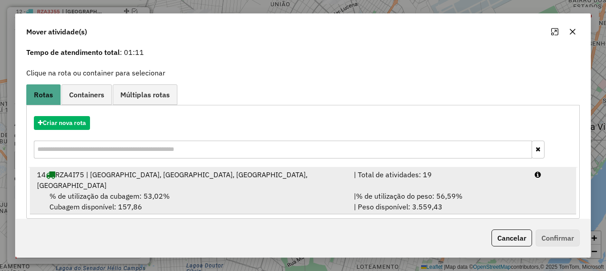
click at [530, 182] on li "14 RZA4I75 | [GEOGRAPHIC_DATA], [GEOGRAPHIC_DATA], [GEOGRAPHIC_DATA], [GEOGRAPH…" at bounding box center [303, 190] width 547 height 47
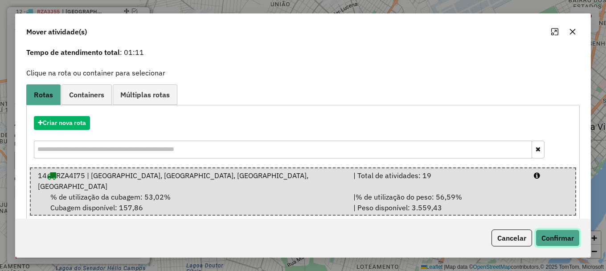
click at [554, 238] on button "Confirmar" at bounding box center [558, 237] width 44 height 17
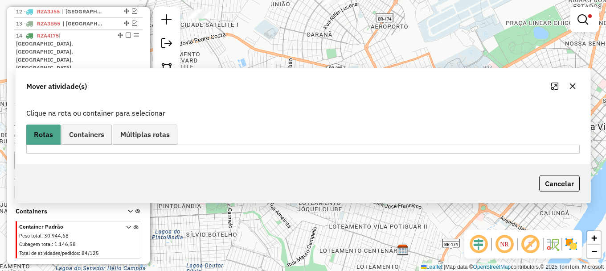
scroll to position [0, 0]
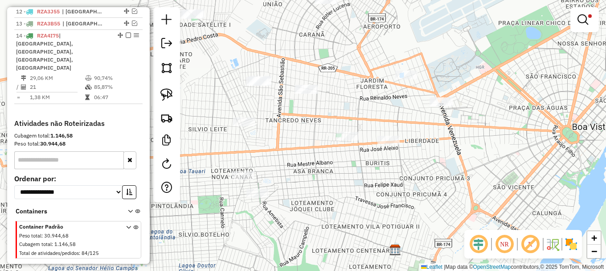
drag, startPoint x: 293, startPoint y: 116, endPoint x: 227, endPoint y: 105, distance: 67.0
click at [227, 105] on div "Limpar filtros Janela de atendimento Grade de atendimento Capacidade Transporta…" at bounding box center [303, 135] width 606 height 271
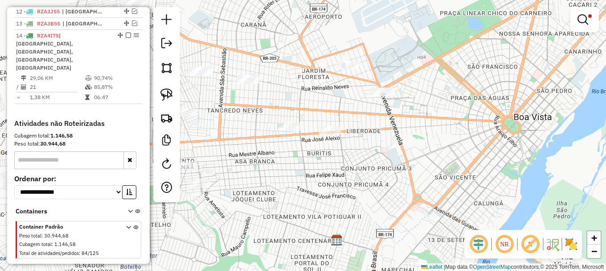
drag, startPoint x: 234, startPoint y: 114, endPoint x: 266, endPoint y: 124, distance: 33.7
click at [266, 124] on div "Limpar filtros Janela de atendimento Grade de atendimento Capacidade Transporta…" at bounding box center [303, 135] width 606 height 271
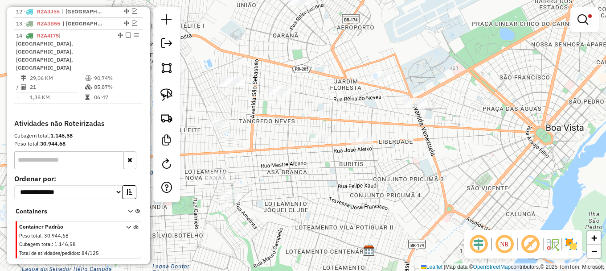
drag, startPoint x: 264, startPoint y: 112, endPoint x: 279, endPoint y: 120, distance: 17.5
click at [274, 122] on div "Limpar filtros Janela de atendimento Grade de atendimento Capacidade Transporta…" at bounding box center [303, 135] width 606 height 271
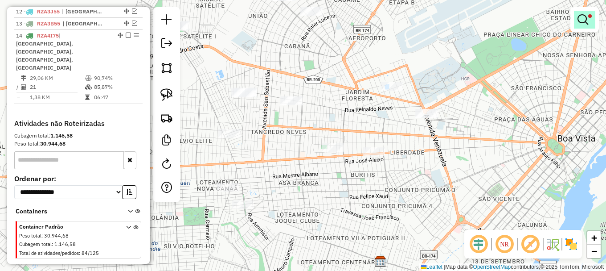
click at [581, 19] on em at bounding box center [583, 19] width 11 height 11
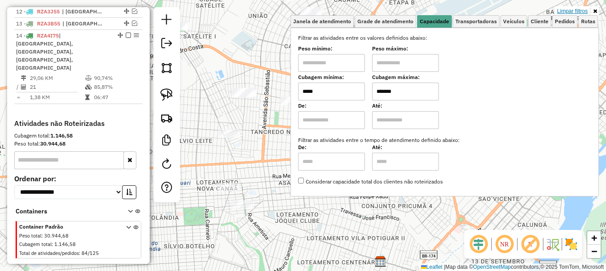
click at [569, 13] on link "Limpar filtros" at bounding box center [573, 11] width 34 height 10
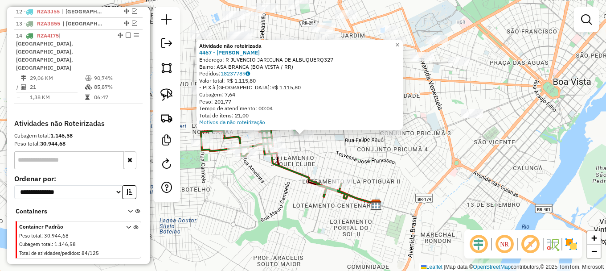
click at [308, 160] on div "Atividade não roteirizada 4467 - CLEIDSON [PERSON_NAME]: R JUVENCIO JARICUNA DE…" at bounding box center [303, 135] width 606 height 271
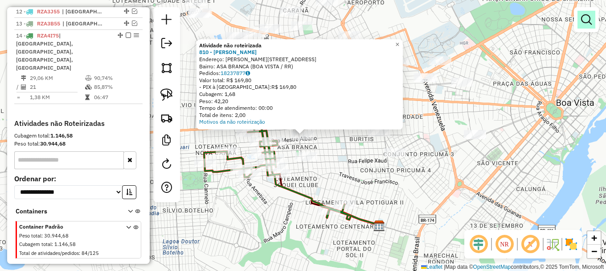
click at [587, 20] on em at bounding box center [586, 19] width 11 height 11
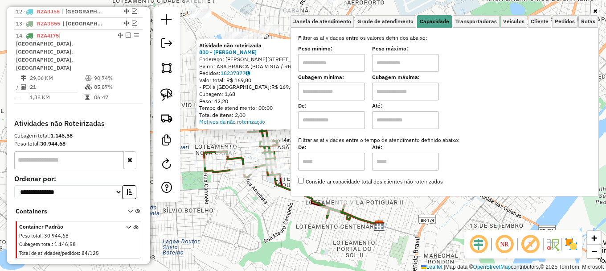
click at [331, 94] on input "text" at bounding box center [331, 91] width 67 height 18
type input "*****"
click at [401, 89] on input "text" at bounding box center [405, 91] width 67 height 18
type input "*******"
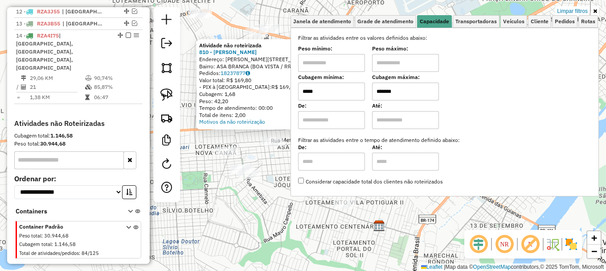
click at [228, 211] on div "Atividade não roteirizada 810 - [PERSON_NAME] DE SOUZ Endereço: R JUVENCIO J AL…" at bounding box center [303, 135] width 606 height 271
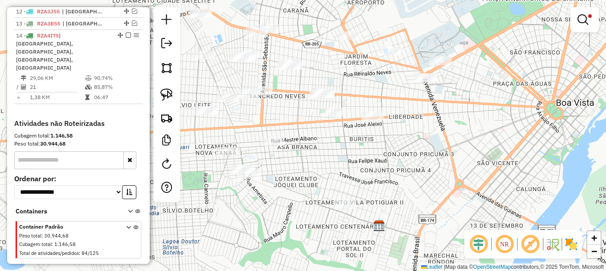
click at [228, 211] on div "Limpar filtros Janela de atendimento Grade de atendimento Capacidade Transporta…" at bounding box center [303, 135] width 606 height 271
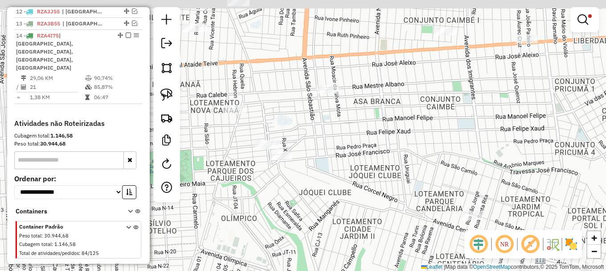
drag, startPoint x: 255, startPoint y: 87, endPoint x: 319, endPoint y: 141, distance: 84.1
click at [315, 137] on div "Limpar filtros Janela de atendimento Grade de atendimento Capacidade Transporta…" at bounding box center [303, 135] width 606 height 271
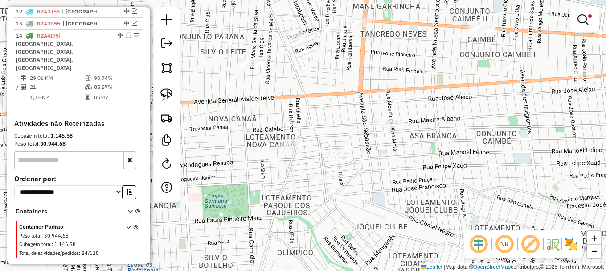
drag, startPoint x: 269, startPoint y: 66, endPoint x: 288, endPoint y: 117, distance: 54.7
click at [289, 117] on div "Limpar filtros Janela de atendimento Grade de atendimento Capacidade Transporta…" at bounding box center [303, 135] width 606 height 271
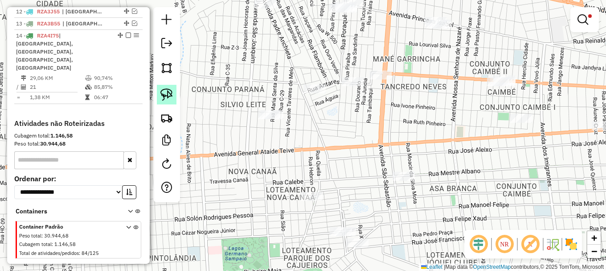
click at [171, 98] on img at bounding box center [167, 94] width 12 height 12
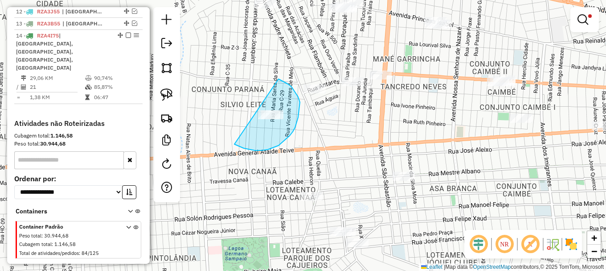
drag, startPoint x: 274, startPoint y: 148, endPoint x: 265, endPoint y: 74, distance: 74.5
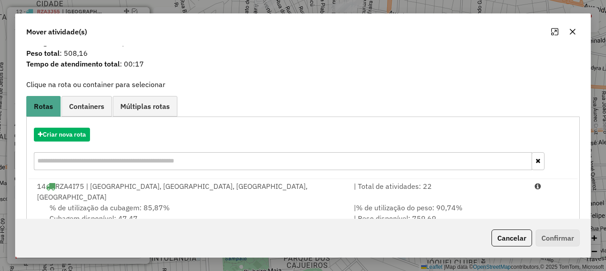
scroll to position [35, 0]
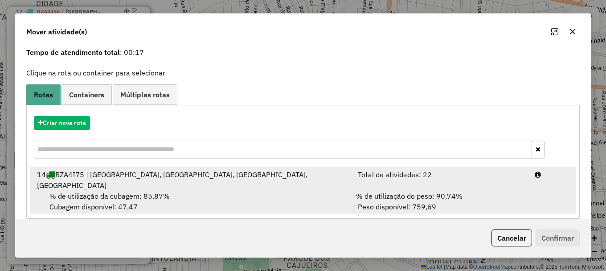
click at [538, 188] on li "14 RZA4I75 | [GEOGRAPHIC_DATA], [GEOGRAPHIC_DATA], [GEOGRAPHIC_DATA], [GEOGRAPH…" at bounding box center [303, 190] width 547 height 47
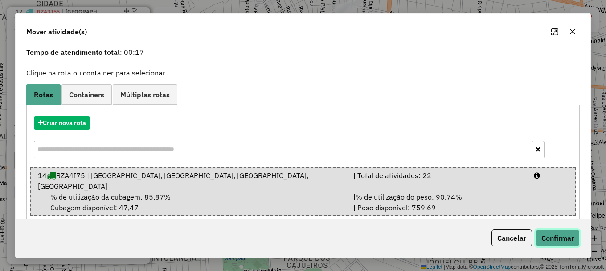
click at [560, 234] on button "Confirmar" at bounding box center [558, 237] width 44 height 17
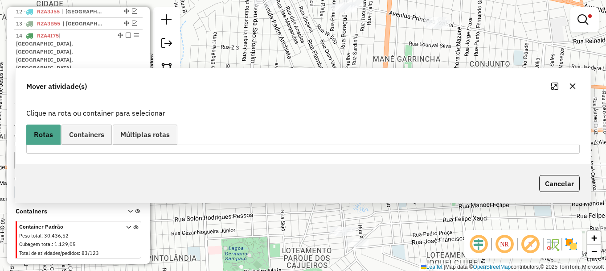
scroll to position [0, 0]
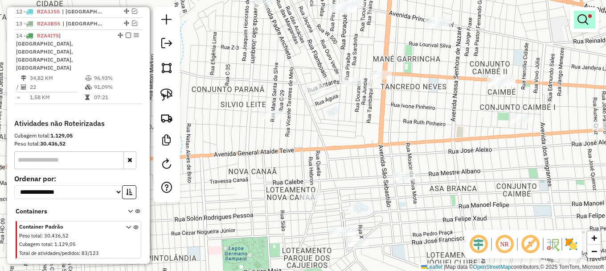
click at [578, 17] on em at bounding box center [583, 19] width 11 height 11
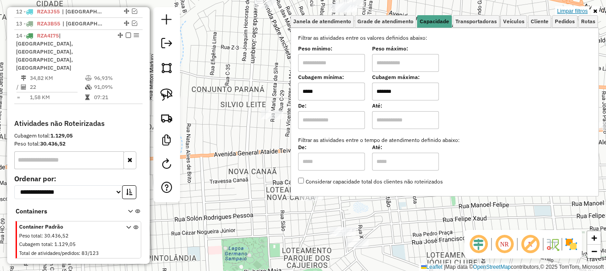
click at [577, 11] on link "Limpar filtros" at bounding box center [573, 11] width 34 height 10
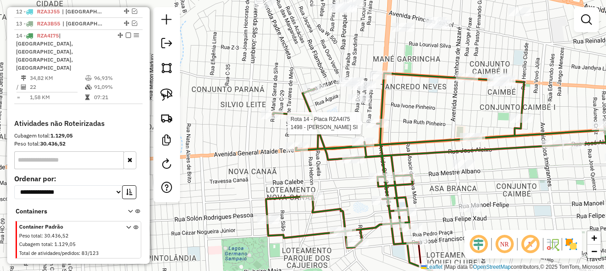
select select "**********"
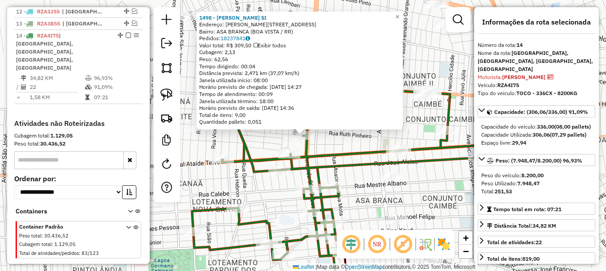
click at [320, 140] on div "1498 - [PERSON_NAME] SI Endereço: R [PERSON_NAME] 917 Bairro: ASA BRANCA (BOA V…" at bounding box center [303, 135] width 606 height 271
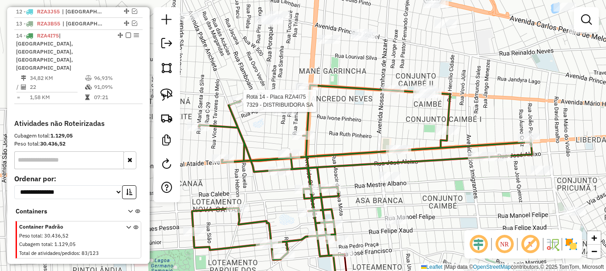
select select "**********"
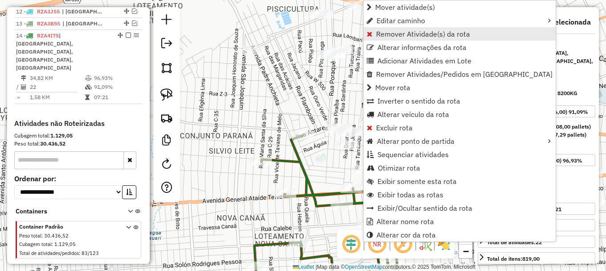
click at [401, 32] on span "Remover Atividade(s) da rota" at bounding box center [423, 33] width 94 height 7
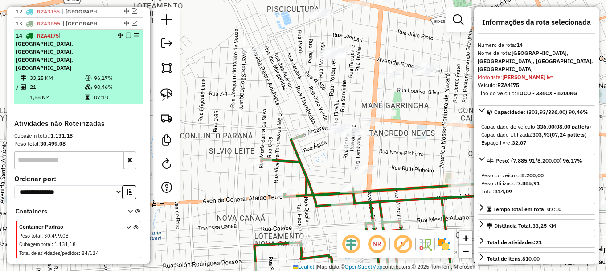
click at [126, 38] on em at bounding box center [128, 35] width 5 height 5
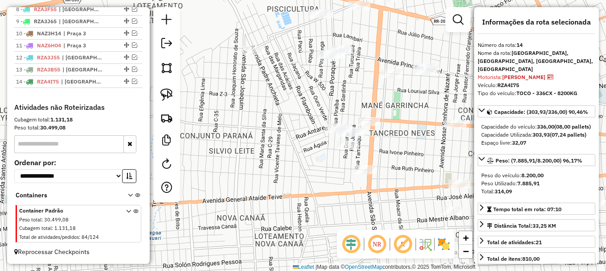
scroll to position [441, 0]
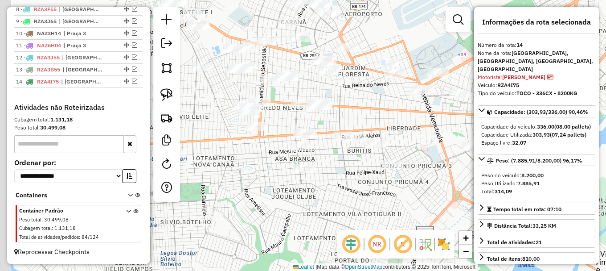
drag, startPoint x: 240, startPoint y: 162, endPoint x: 262, endPoint y: 156, distance: 23.2
click at [262, 156] on div "Janela de atendimento Grade de atendimento Capacidade Transportadoras Veículos …" at bounding box center [303, 135] width 606 height 271
drag, startPoint x: 176, startPoint y: 98, endPoint x: 195, endPoint y: 107, distance: 21.1
click at [176, 98] on link at bounding box center [167, 95] width 20 height 20
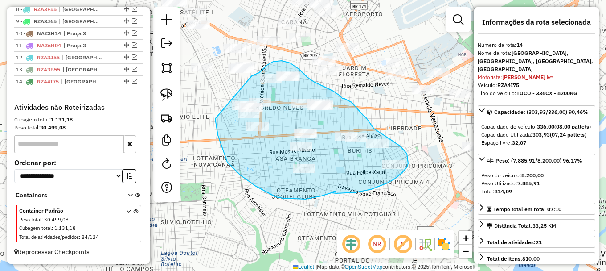
drag, startPoint x: 217, startPoint y: 128, endPoint x: 251, endPoint y: 76, distance: 63.1
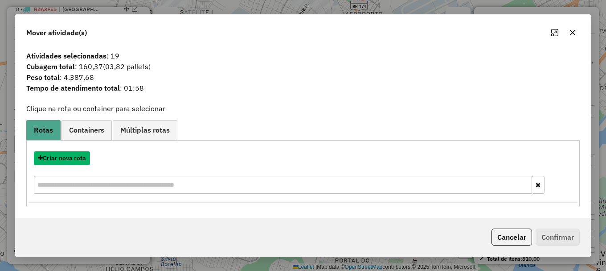
click at [72, 157] on button "Criar nova rota" at bounding box center [62, 158] width 56 height 14
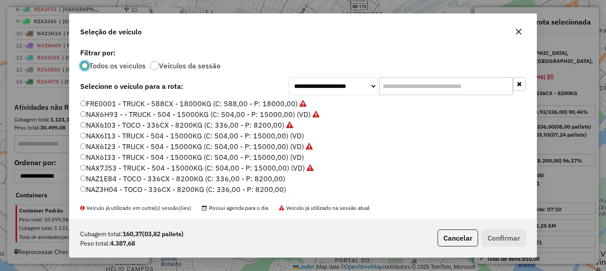
scroll to position [5, 3]
click at [114, 188] on label "NAZ3H04 - TOCO - 336CX - 8200KG (C: 336,00 - P: 8200,00)" at bounding box center [183, 189] width 206 height 11
click at [505, 237] on button "Confirmar" at bounding box center [504, 237] width 44 height 17
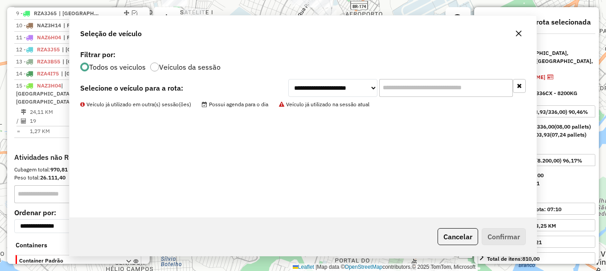
scroll to position [483, 0]
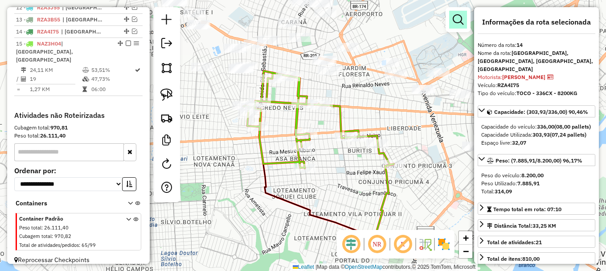
click at [454, 18] on em at bounding box center [458, 19] width 11 height 11
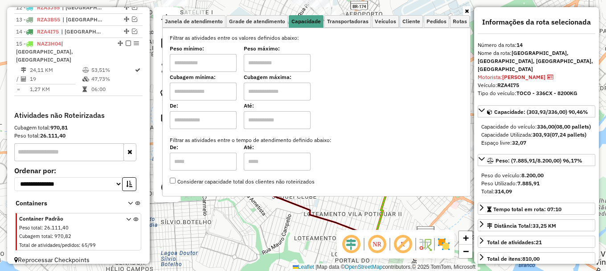
click at [214, 93] on input "text" at bounding box center [203, 91] width 67 height 18
type input "*****"
click at [282, 85] on input "text" at bounding box center [277, 91] width 67 height 18
type input "*******"
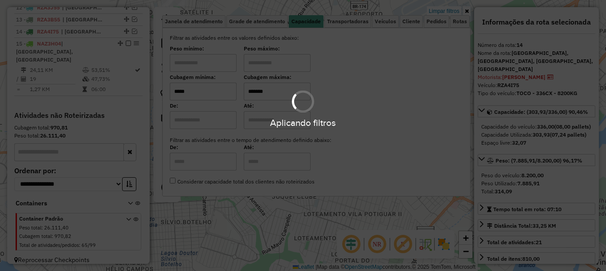
click at [265, 215] on div "Limpar filtros Janela de atendimento Grade de atendimento Capacidade Transporta…" at bounding box center [303, 135] width 606 height 271
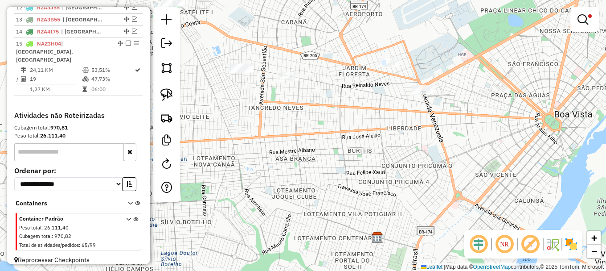
click at [265, 214] on div "Limpar filtros Janela de atendimento Grade de atendimento Capacidade Transporta…" at bounding box center [303, 135] width 606 height 271
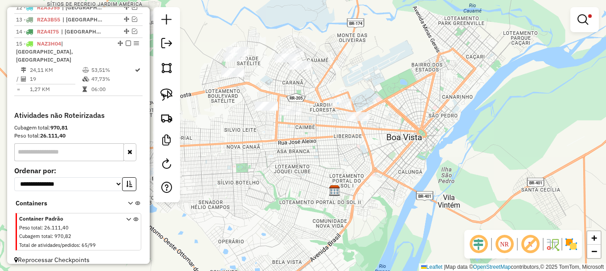
drag, startPoint x: 274, startPoint y: 150, endPoint x: 288, endPoint y: 189, distance: 40.9
click at [288, 189] on div "Limpar filtros Janela de atendimento Grade de atendimento Capacidade Transporta…" at bounding box center [303, 135] width 606 height 271
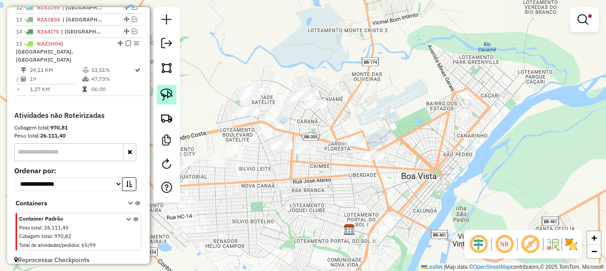
click at [175, 94] on link at bounding box center [167, 95] width 20 height 20
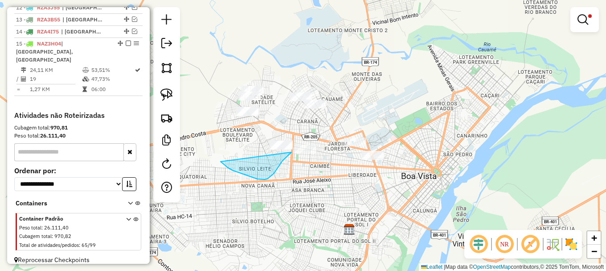
drag, startPoint x: 233, startPoint y: 170, endPoint x: 290, endPoint y: 128, distance: 71.1
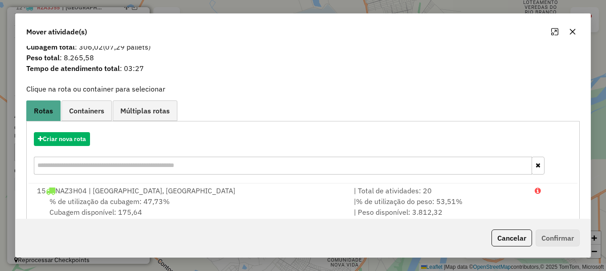
scroll to position [35, 0]
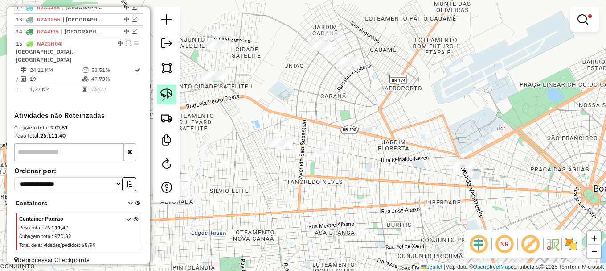
click at [172, 89] on img at bounding box center [167, 94] width 12 height 12
drag, startPoint x: 241, startPoint y: 177, endPoint x: 278, endPoint y: 109, distance: 77.0
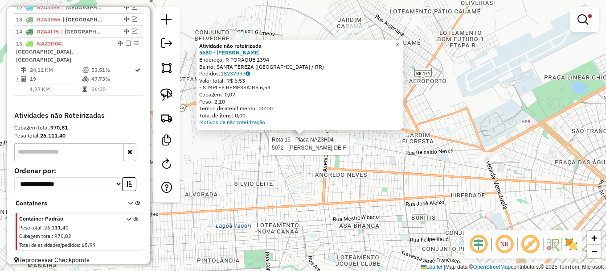
select select "**********"
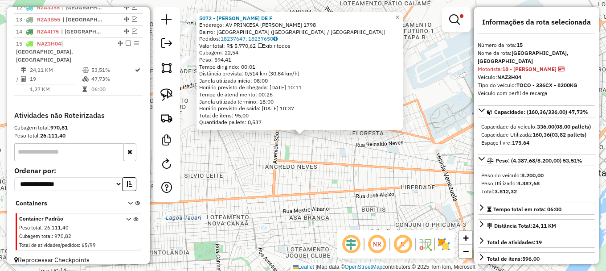
click at [325, 151] on div "5072 - [PERSON_NAME] DE F Endereço: AV PRINCESA [PERSON_NAME] 1798 Bairro: [GEO…" at bounding box center [303, 135] width 606 height 271
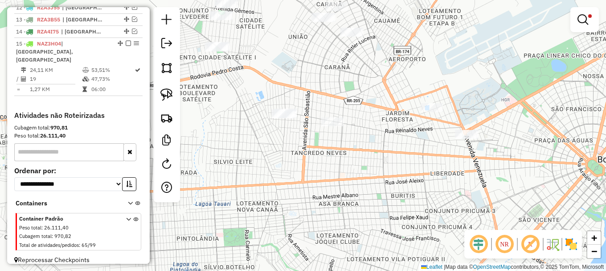
drag, startPoint x: 289, startPoint y: 104, endPoint x: 322, endPoint y: 82, distance: 39.6
click at [322, 83] on div "Limpar filtros Janela de atendimento Grade de atendimento Capacidade Transporta…" at bounding box center [303, 135] width 606 height 271
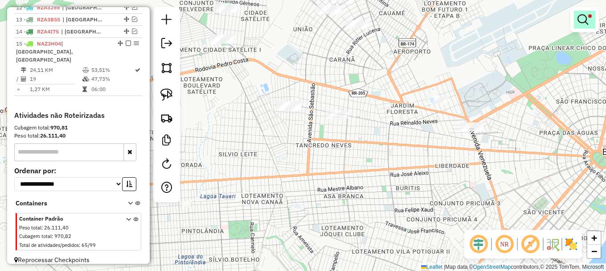
click at [577, 23] on link at bounding box center [584, 20] width 21 height 18
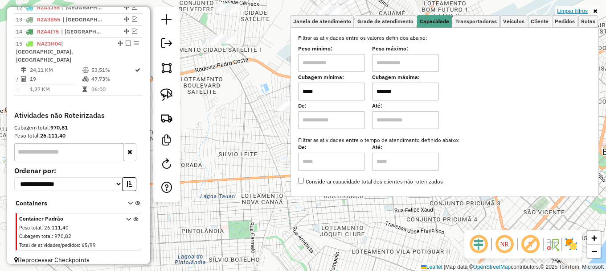
click at [576, 13] on link "Limpar filtros" at bounding box center [573, 11] width 34 height 10
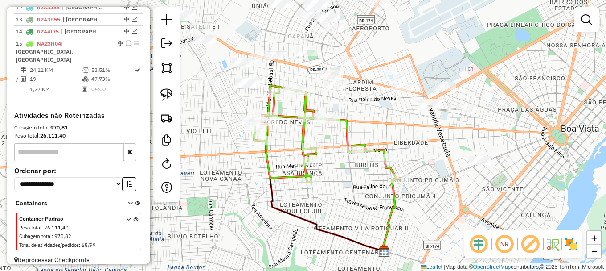
drag, startPoint x: 397, startPoint y: 132, endPoint x: 356, endPoint y: 110, distance: 46.7
click at [356, 111] on div "Janela de atendimento Grade de atendimento Capacidade Transportadoras Veículos …" at bounding box center [303, 135] width 606 height 271
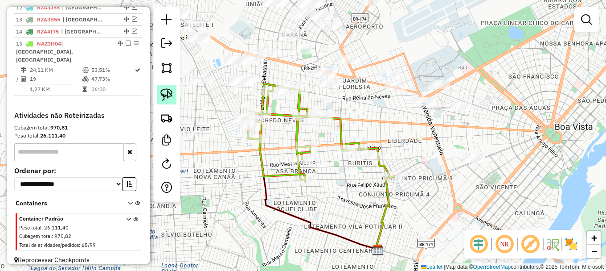
click at [172, 95] on img at bounding box center [167, 94] width 12 height 12
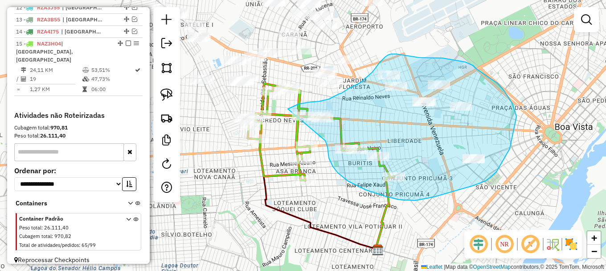
drag, startPoint x: 327, startPoint y: 144, endPoint x: 284, endPoint y: 112, distance: 53.2
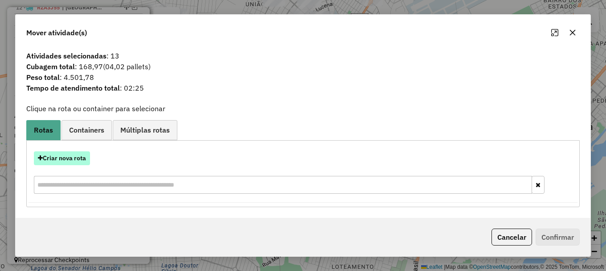
click at [67, 160] on button "Criar nova rota" at bounding box center [62, 158] width 56 height 14
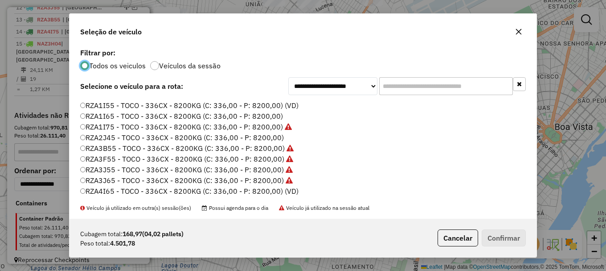
scroll to position [298, 0]
click at [112, 179] on label "RZA4I65 - TOCO - 336CX - 8200KG (C: 336,00 - P: 8200,00) (VD)" at bounding box center [189, 180] width 218 height 11
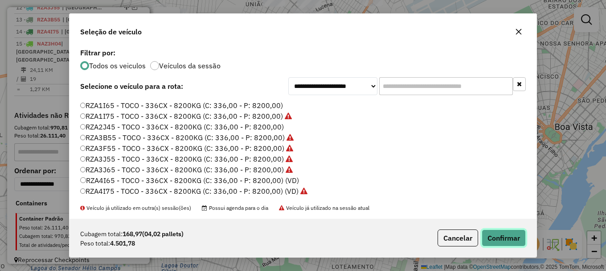
click at [512, 234] on button "Confirmar" at bounding box center [504, 237] width 44 height 17
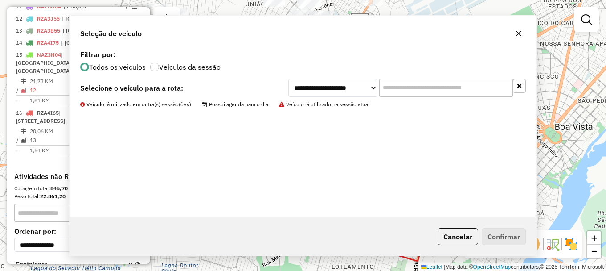
scroll to position [494, 0]
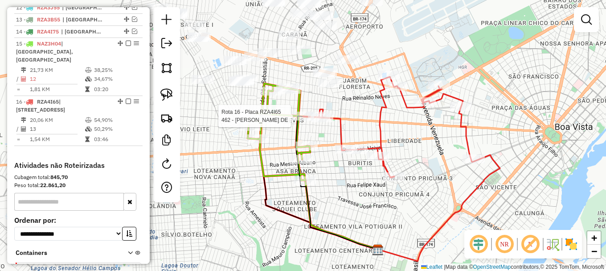
select select "**********"
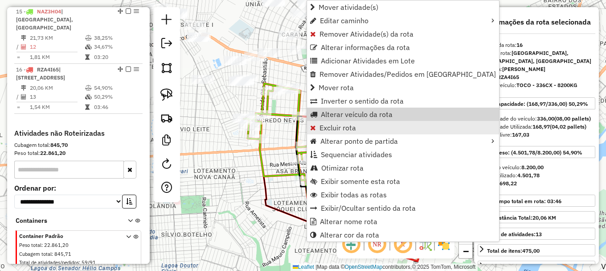
scroll to position [544, 0]
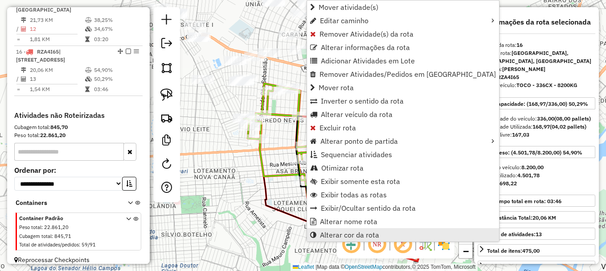
click at [389, 233] on link "Alterar cor da rota" at bounding box center [403, 234] width 192 height 13
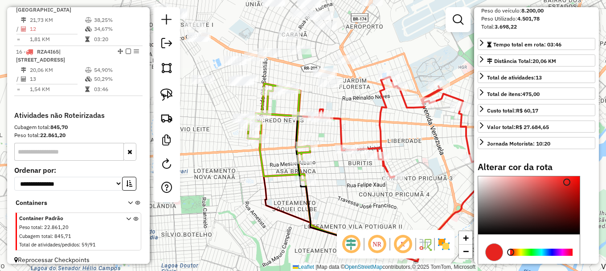
scroll to position [244, 0]
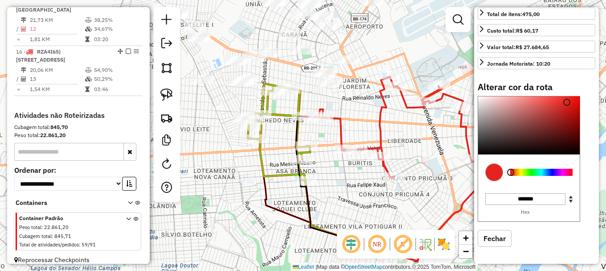
type input "*******"
click at [542, 172] on div at bounding box center [542, 172] width 62 height 7
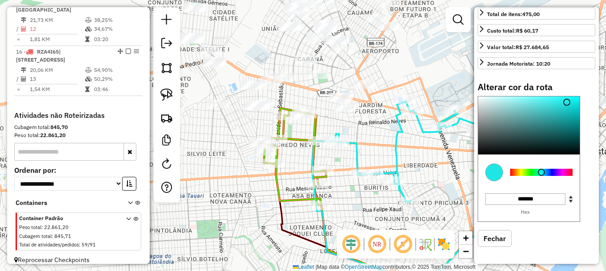
drag, startPoint x: 364, startPoint y: 125, endPoint x: 384, endPoint y: 156, distance: 36.7
click at [384, 155] on div "Janela de atendimento Grade de atendimento Capacidade Transportadoras Veículos …" at bounding box center [303, 135] width 606 height 271
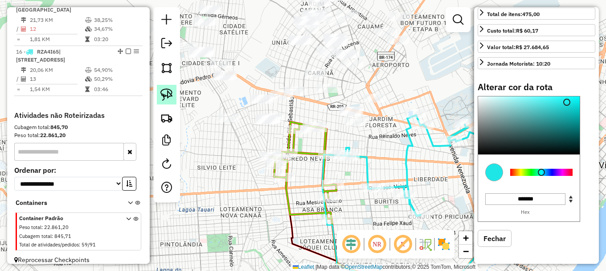
click at [173, 94] on img at bounding box center [167, 94] width 12 height 12
drag, startPoint x: 250, startPoint y: 143, endPoint x: 259, endPoint y: 110, distance: 34.6
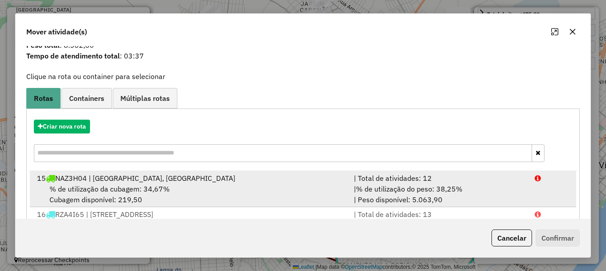
scroll to position [45, 0]
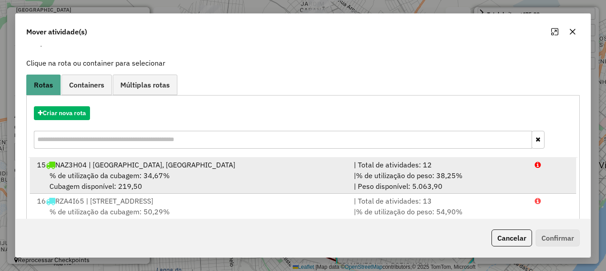
drag, startPoint x: 534, startPoint y: 174, endPoint x: 538, endPoint y: 187, distance: 14.0
click at [535, 173] on li "15 NAZ3H04 | Praça 5, Praça 8 | Total de atividades: 12 % de utilização da cuba…" at bounding box center [303, 175] width 547 height 36
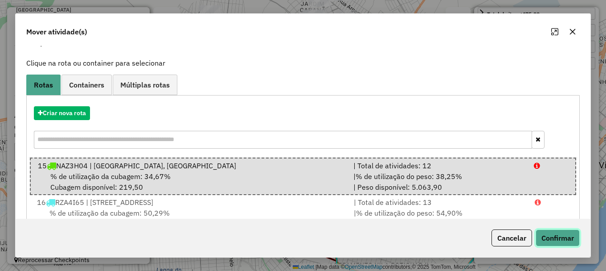
click at [557, 239] on button "Confirmar" at bounding box center [558, 237] width 44 height 17
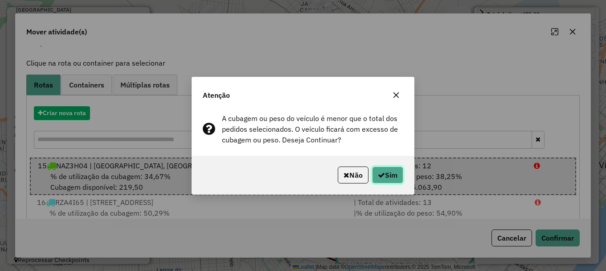
click at [389, 175] on button "Sim" at bounding box center [387, 174] width 31 height 17
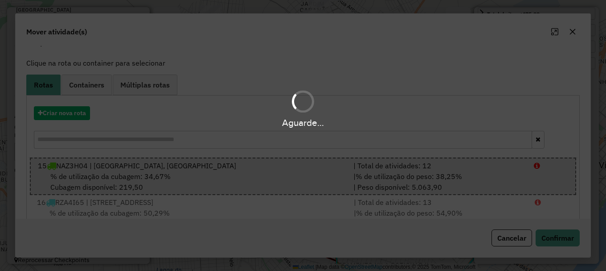
select select "**********"
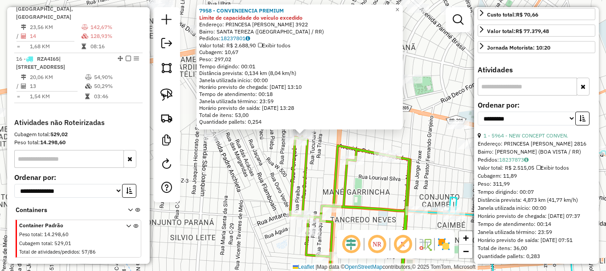
scroll to position [533, 0]
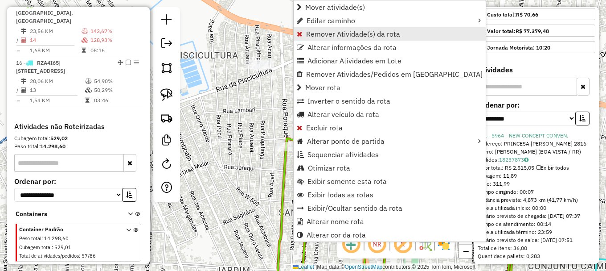
click at [320, 30] on span "Remover Atividade(s) da rota" at bounding box center [353, 33] width 94 height 7
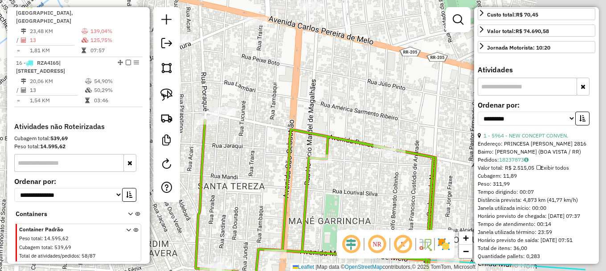
drag, startPoint x: 340, startPoint y: 96, endPoint x: 266, endPoint y: 62, distance: 81.0
click at [287, 69] on div "Janela de atendimento Grade de atendimento Capacidade Transportadoras Veículos …" at bounding box center [303, 135] width 606 height 271
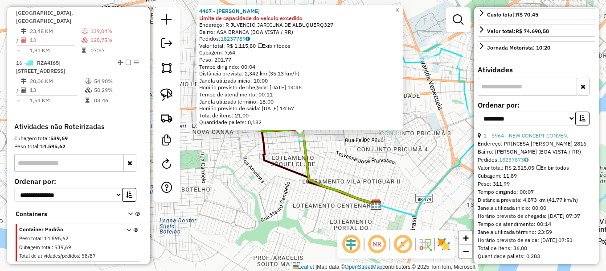
click at [315, 154] on div "4467 - CLEIDSON CHARLES FER Limite de capacidade do veículo excedido Endereço: …" at bounding box center [303, 135] width 606 height 271
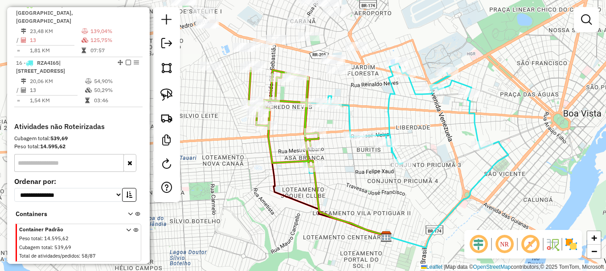
drag, startPoint x: 334, startPoint y: 136, endPoint x: 350, endPoint y: 175, distance: 42.6
click at [355, 185] on div "Janela de atendimento Grade de atendimento Capacidade Transportadoras Veículos …" at bounding box center [303, 135] width 606 height 271
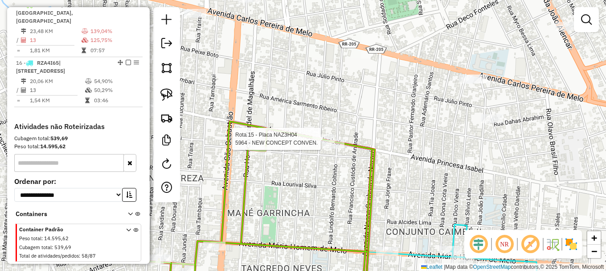
select select "**********"
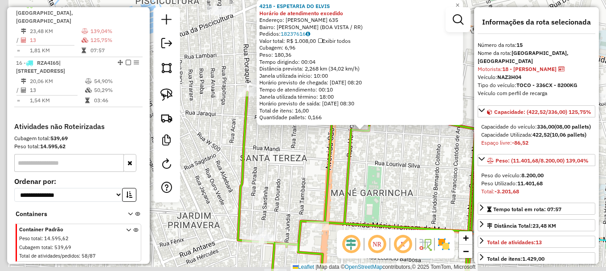
drag, startPoint x: 308, startPoint y: 161, endPoint x: 370, endPoint y: 155, distance: 62.7
click at [382, 155] on div "4218 - ESPETARIA DO [PERSON_NAME] de atendimento excedido Endereço: [PERSON_NAM…" at bounding box center [303, 135] width 606 height 271
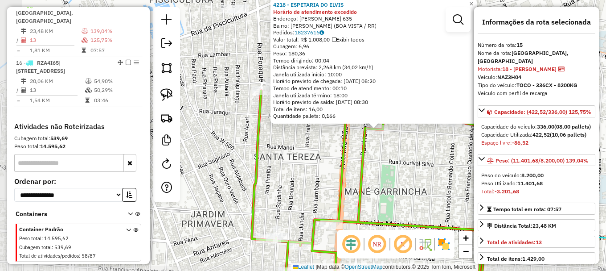
click at [325, 152] on div "4218 - ESPETARIA DO [PERSON_NAME] de atendimento excedido Endereço: [PERSON_NAM…" at bounding box center [303, 135] width 606 height 271
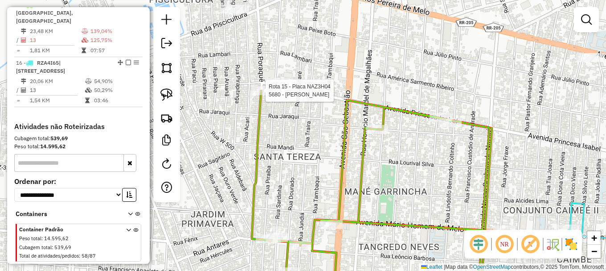
select select "**********"
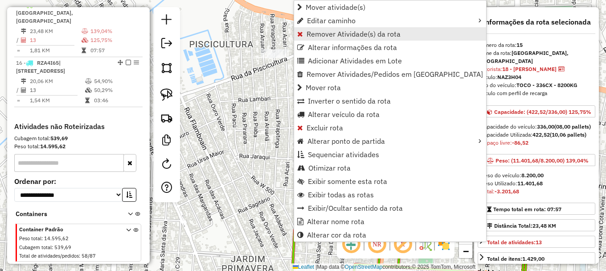
click at [321, 33] on span "Remover Atividade(s) da rota" at bounding box center [354, 33] width 94 height 7
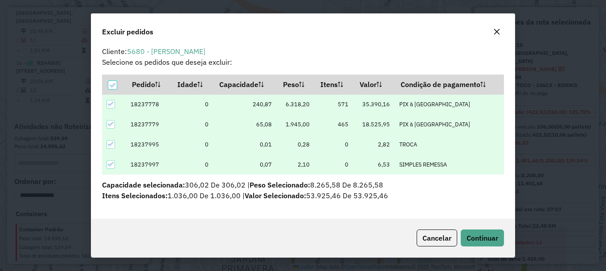
scroll to position [4, 0]
click at [108, 126] on icon at bounding box center [111, 124] width 6 height 6
click at [110, 146] on icon at bounding box center [111, 144] width 6 height 4
click at [113, 166] on icon at bounding box center [111, 164] width 6 height 6
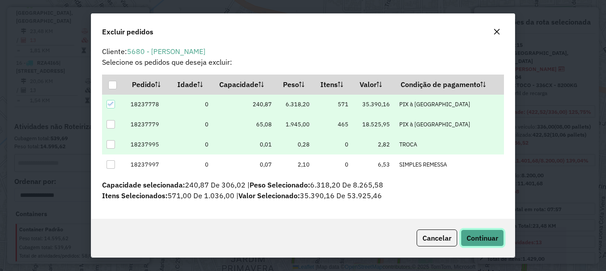
click at [480, 239] on span "Continuar" at bounding box center [483, 237] width 32 height 9
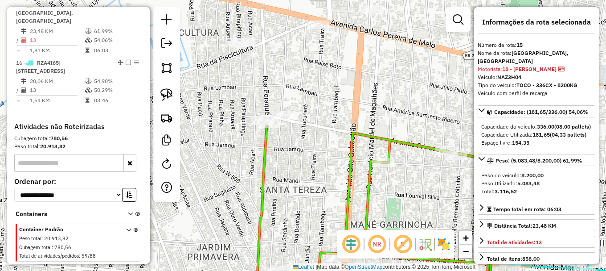
drag, startPoint x: 345, startPoint y: 176, endPoint x: 260, endPoint y: 125, distance: 99.0
click at [273, 139] on div "Janela de atendimento Grade de atendimento Capacidade Transportadoras Veículos …" at bounding box center [303, 135] width 606 height 271
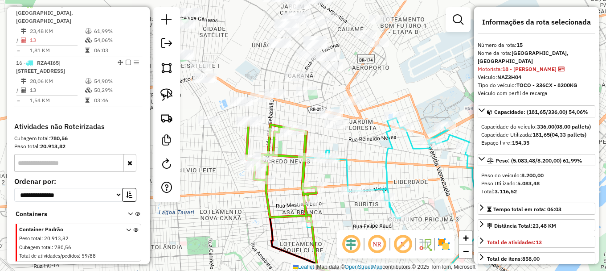
drag, startPoint x: 367, startPoint y: 169, endPoint x: 315, endPoint y: 137, distance: 61.4
click at [315, 137] on div "Janela de atendimento Grade de atendimento Capacidade Transportadoras Veículos …" at bounding box center [303, 135] width 606 height 271
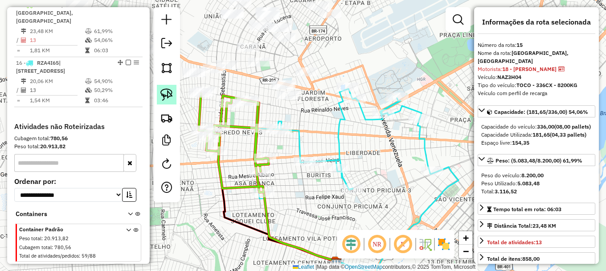
click at [166, 94] on img at bounding box center [167, 94] width 12 height 12
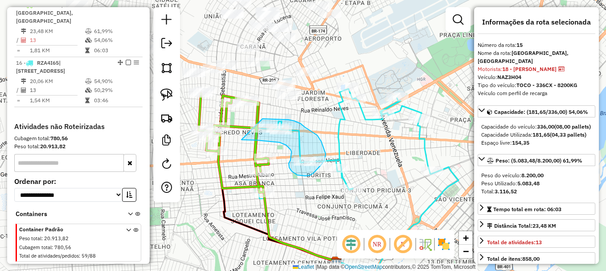
drag, startPoint x: 242, startPoint y: 140, endPoint x: 248, endPoint y: 119, distance: 21.0
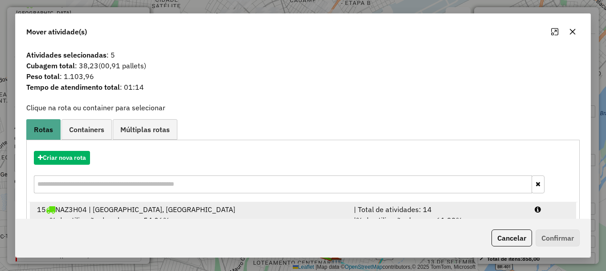
click at [538, 209] on icon at bounding box center [538, 209] width 6 height 7
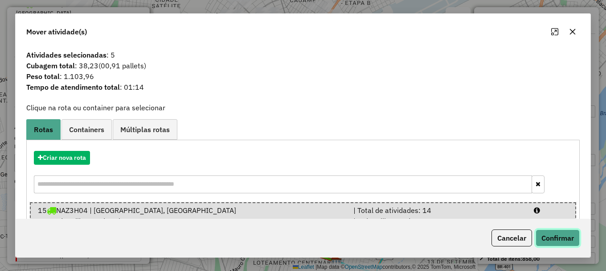
click at [552, 237] on button "Confirmar" at bounding box center [558, 237] width 44 height 17
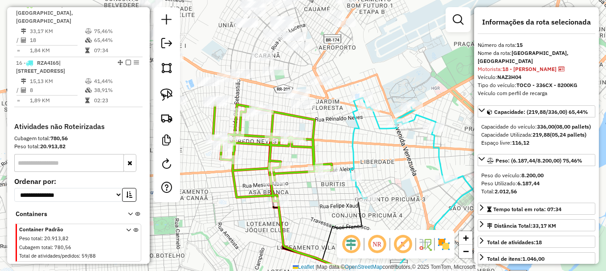
drag, startPoint x: 313, startPoint y: 112, endPoint x: 346, endPoint y: 132, distance: 38.9
click at [345, 132] on div "Janela de atendimento Grade de atendimento Capacidade Transportadoras Veículos …" at bounding box center [303, 135] width 606 height 271
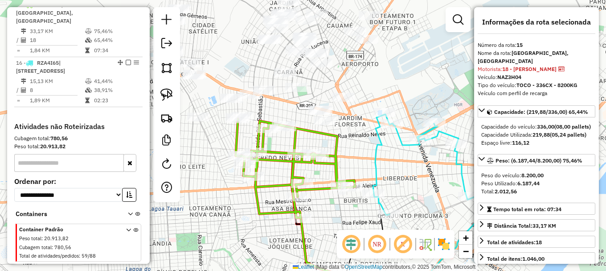
drag, startPoint x: 357, startPoint y: 148, endPoint x: 389, endPoint y: 168, distance: 37.0
click at [389, 168] on div "Janela de atendimento Grade de atendimento Capacidade Transportadoras Veículos …" at bounding box center [303, 135] width 606 height 271
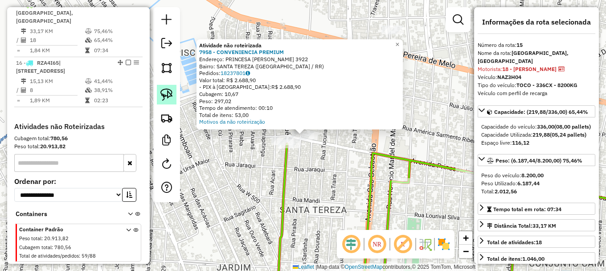
drag, startPoint x: 169, startPoint y: 99, endPoint x: 202, endPoint y: 141, distance: 53.2
click at [169, 98] on img at bounding box center [167, 94] width 12 height 12
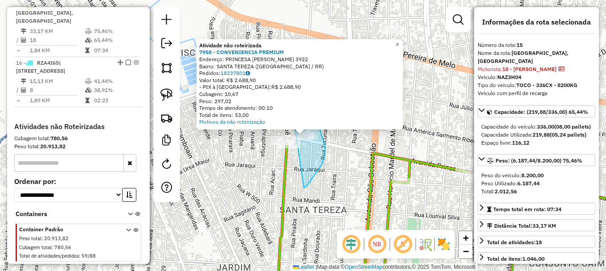
drag, startPoint x: 313, startPoint y: 178, endPoint x: 293, endPoint y: 116, distance: 65.0
click at [293, 116] on div "Atividade não roteirizada 7958 - CONVENIENCIA PREMIUM Endereço: PRINCESA [PERSO…" at bounding box center [303, 135] width 606 height 271
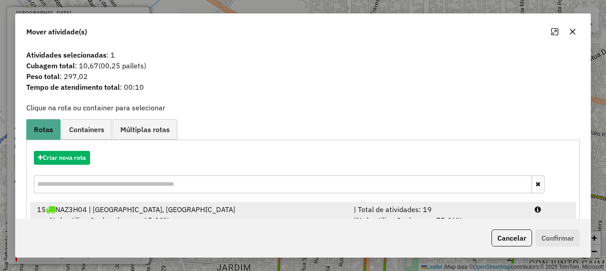
click at [538, 209] on icon at bounding box center [538, 209] width 6 height 7
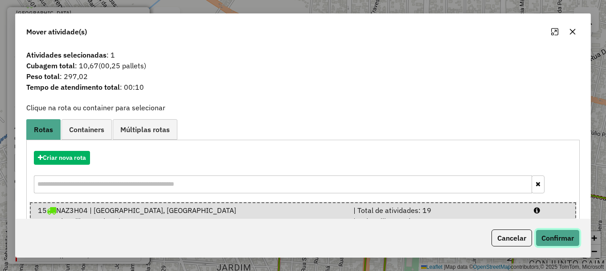
click at [552, 238] on button "Confirmar" at bounding box center [558, 237] width 44 height 17
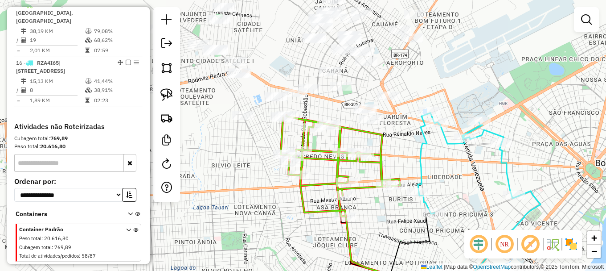
drag, startPoint x: 404, startPoint y: 141, endPoint x: 329, endPoint y: 128, distance: 75.7
click at [334, 129] on div "Janela de atendimento Grade de atendimento Capacidade Transportadoras Veículos …" at bounding box center [303, 135] width 606 height 271
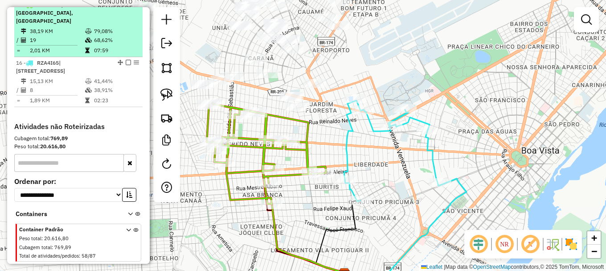
click at [126, 7] on em at bounding box center [128, 4] width 5 height 5
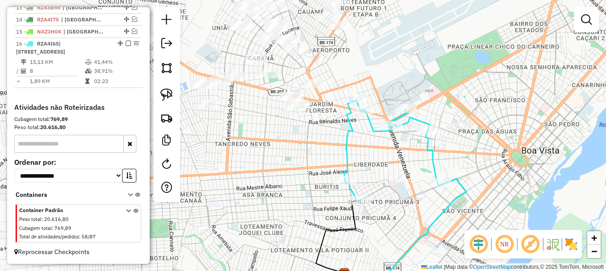
scroll to position [514, 0]
click at [170, 93] on img at bounding box center [167, 94] width 12 height 12
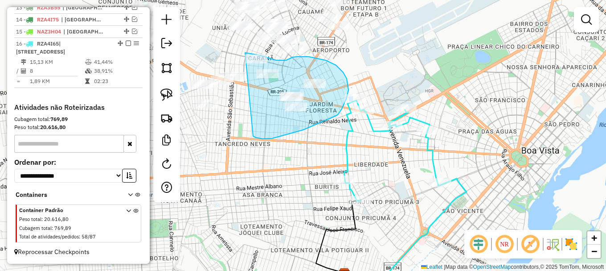
drag, startPoint x: 263, startPoint y: 139, endPoint x: 244, endPoint y: 52, distance: 88.9
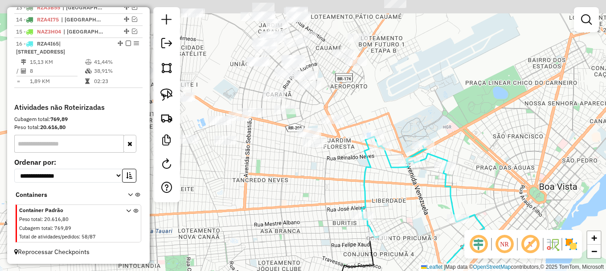
drag, startPoint x: 346, startPoint y: 75, endPoint x: 374, endPoint y: 125, distance: 56.9
click at [373, 124] on div "Janela de atendimento Grade de atendimento Capacidade Transportadoras Veículos …" at bounding box center [303, 135] width 606 height 271
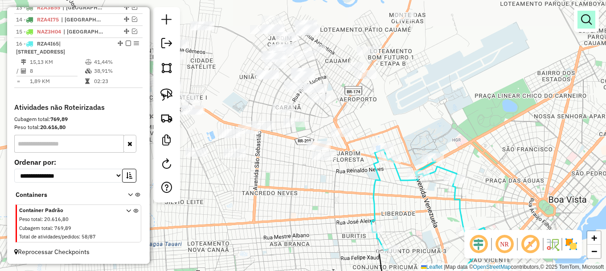
click at [584, 17] on em at bounding box center [586, 19] width 11 height 11
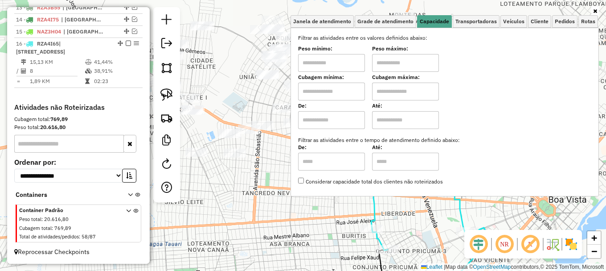
click at [262, 182] on div "Janela de atendimento Grade de atendimento Capacidade Transportadoras Veículos …" at bounding box center [303, 135] width 606 height 271
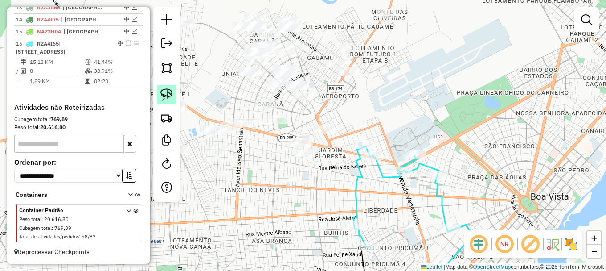
click at [169, 95] on img at bounding box center [167, 94] width 12 height 12
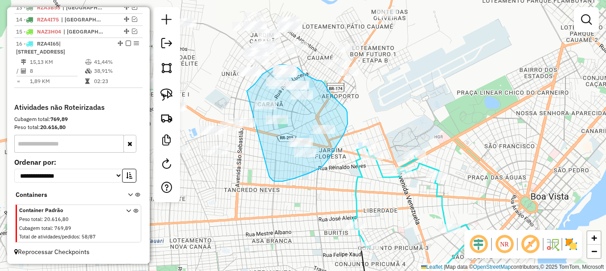
drag, startPoint x: 270, startPoint y: 177, endPoint x: 244, endPoint y: 94, distance: 87.4
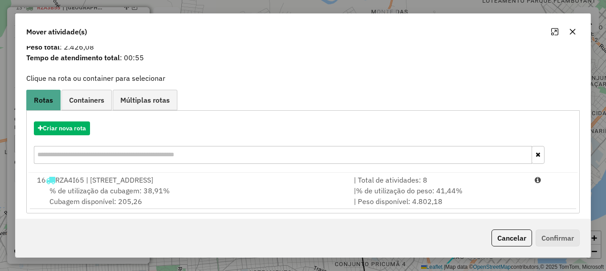
scroll to position [35, 0]
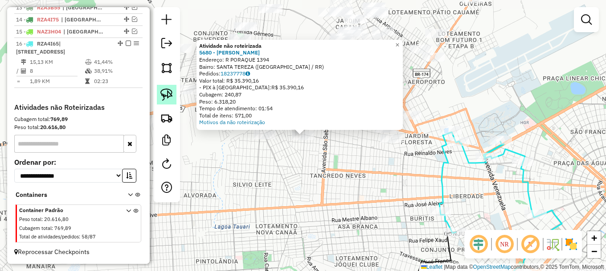
click at [170, 99] on img at bounding box center [167, 94] width 12 height 12
drag, startPoint x: 272, startPoint y: 169, endPoint x: 362, endPoint y: 168, distance: 89.6
select select "**********"
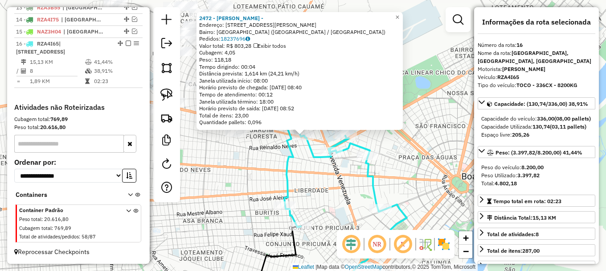
click at [295, 164] on div "2472 - J E DE LIMA JUNIOR - Endereço: [STREET_ADDRESS][PERSON_NAME] Bairro: [GE…" at bounding box center [303, 135] width 606 height 271
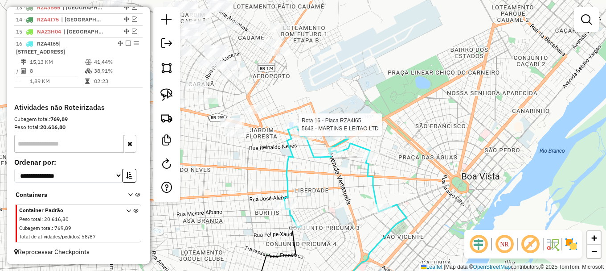
select select "**********"
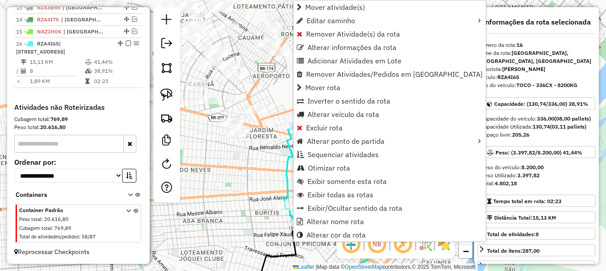
drag, startPoint x: 317, startPoint y: 31, endPoint x: 311, endPoint y: 34, distance: 6.6
click at [316, 31] on span "Remover Atividade(s) da rota" at bounding box center [353, 33] width 94 height 7
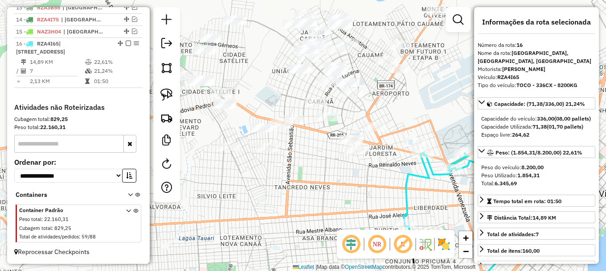
drag, startPoint x: 209, startPoint y: 155, endPoint x: 329, endPoint y: 172, distance: 121.2
click at [329, 172] on div "Janela de atendimento Grade de atendimento Capacidade Transportadoras Veículos …" at bounding box center [303, 135] width 606 height 271
drag, startPoint x: 169, startPoint y: 101, endPoint x: 175, endPoint y: 110, distance: 11.3
click at [169, 100] on link at bounding box center [167, 95] width 20 height 20
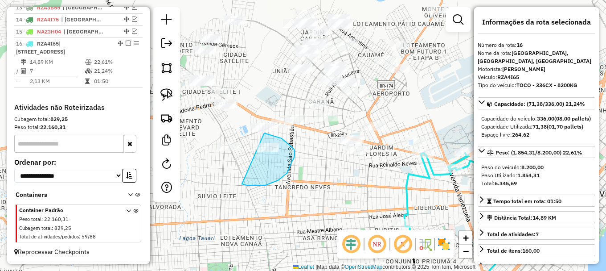
drag, startPoint x: 260, startPoint y: 185, endPoint x: 256, endPoint y: 132, distance: 53.6
click at [256, 132] on div "Janela de atendimento Grade de atendimento Capacidade Transportadoras Veículos …" at bounding box center [303, 135] width 606 height 271
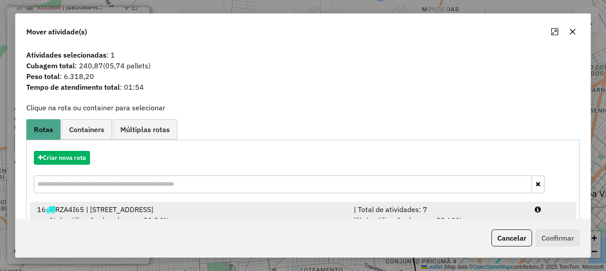
click at [539, 210] on div at bounding box center [552, 209] width 45 height 11
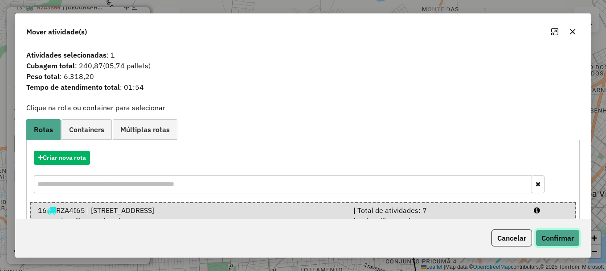
click at [559, 231] on button "Confirmar" at bounding box center [558, 237] width 44 height 17
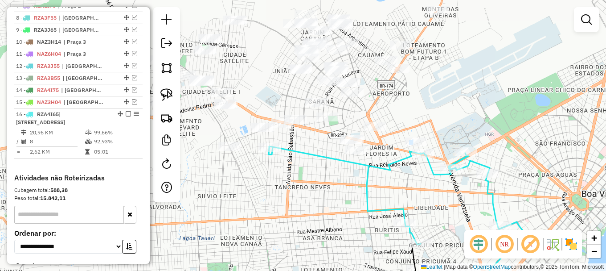
scroll to position [414, 0]
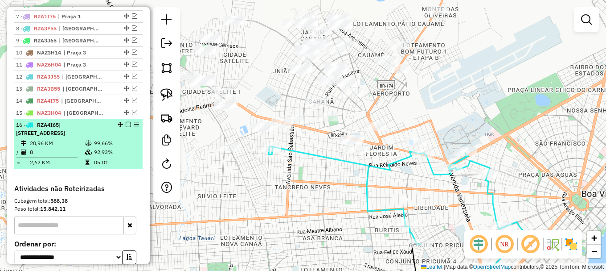
click at [126, 127] on em at bounding box center [128, 124] width 5 height 5
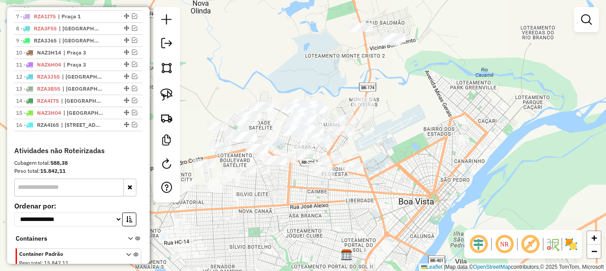
drag, startPoint x: 299, startPoint y: 191, endPoint x: 327, endPoint y: 214, distance: 35.9
click at [325, 213] on div "Janela de atendimento Grade de atendimento Capacidade Transportadoras Veículos …" at bounding box center [303, 135] width 606 height 271
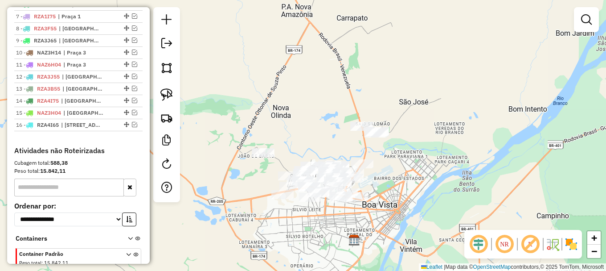
drag, startPoint x: 162, startPoint y: 95, endPoint x: 177, endPoint y: 123, distance: 31.1
click at [163, 95] on img at bounding box center [167, 94] width 12 height 12
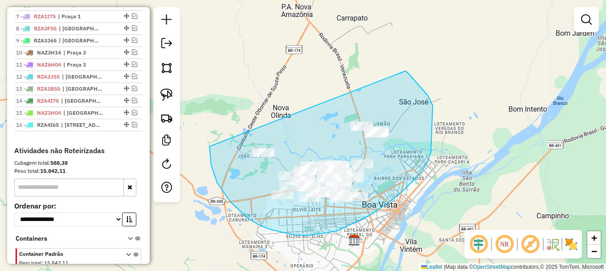
drag, startPoint x: 217, startPoint y: 182, endPoint x: 406, endPoint y: 70, distance: 219.3
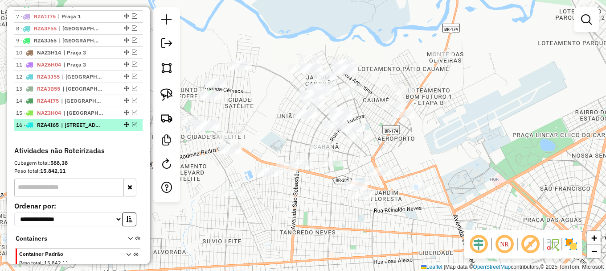
click at [132, 127] on em at bounding box center [134, 124] width 5 height 5
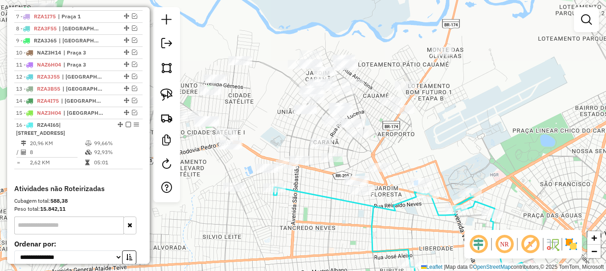
drag, startPoint x: 330, startPoint y: 193, endPoint x: 290, endPoint y: 140, distance: 66.5
click at [290, 140] on div "Janela de atendimento Grade de atendimento Capacidade Transportadoras Veículos …" at bounding box center [303, 135] width 606 height 271
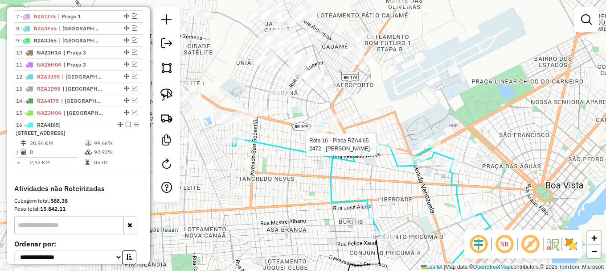
select select "**********"
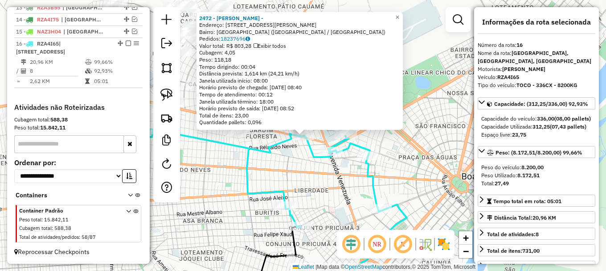
scroll to position [503, 0]
drag, startPoint x: 298, startPoint y: 159, endPoint x: 305, endPoint y: 156, distance: 7.4
click at [299, 158] on div "2472 - J E DE LIMA JUNIOR - Endereço: [STREET_ADDRESS][PERSON_NAME] Bairro: [GE…" at bounding box center [303, 135] width 606 height 271
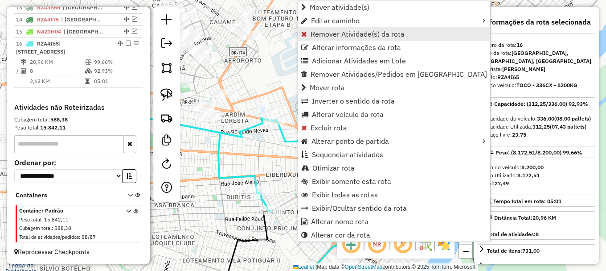
click at [324, 35] on span "Remover Atividade(s) da rota" at bounding box center [358, 33] width 94 height 7
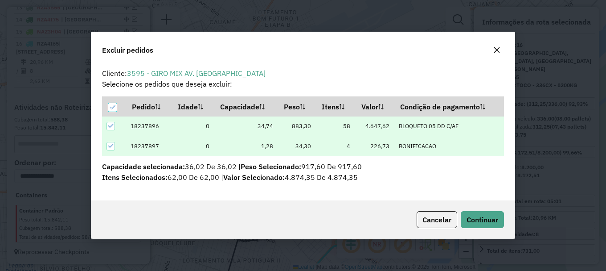
scroll to position [0, 0]
click at [485, 214] on button "Continuar" at bounding box center [482, 219] width 43 height 17
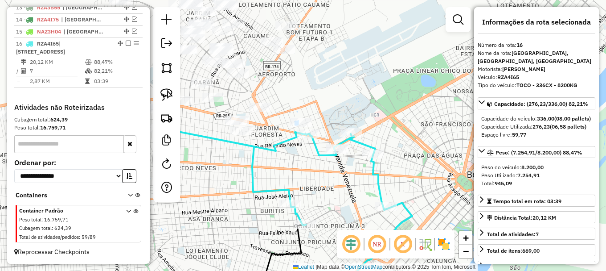
drag, startPoint x: 240, startPoint y: 152, endPoint x: 259, endPoint y: 156, distance: 19.3
click at [260, 157] on icon at bounding box center [270, 176] width 233 height 98
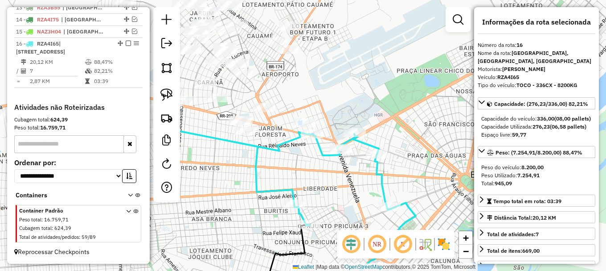
drag, startPoint x: 169, startPoint y: 94, endPoint x: 186, endPoint y: 131, distance: 40.7
click at [170, 95] on img at bounding box center [167, 94] width 12 height 12
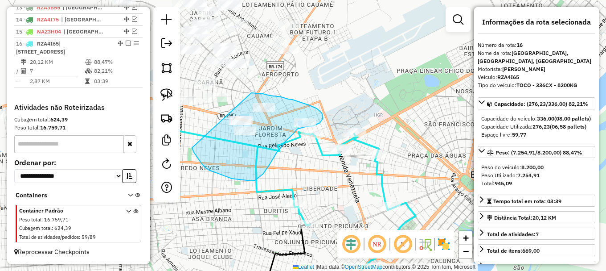
drag, startPoint x: 197, startPoint y: 157, endPoint x: 243, endPoint y: 95, distance: 77.4
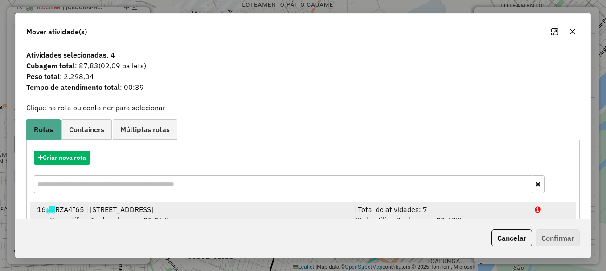
drag, startPoint x: 536, startPoint y: 209, endPoint x: 541, endPoint y: 213, distance: 6.0
click at [538, 209] on icon at bounding box center [538, 209] width 6 height 7
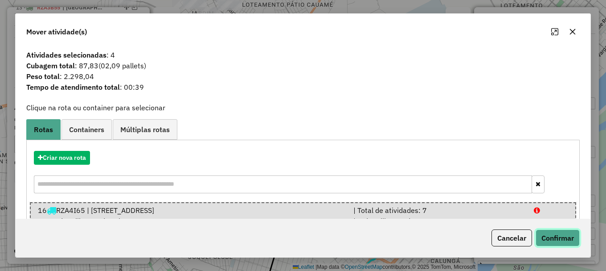
click at [550, 236] on button "Confirmar" at bounding box center [558, 237] width 44 height 17
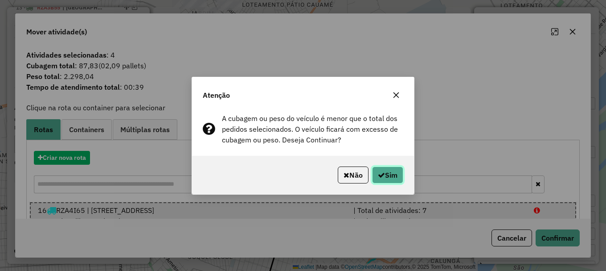
click at [391, 176] on button "Sim" at bounding box center [387, 174] width 31 height 17
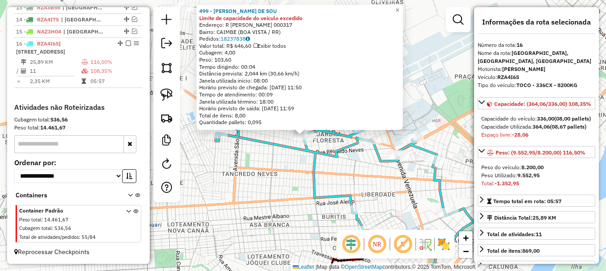
drag, startPoint x: 296, startPoint y: 151, endPoint x: 301, endPoint y: 150, distance: 5.8
click at [296, 152] on icon at bounding box center [332, 165] width 233 height 132
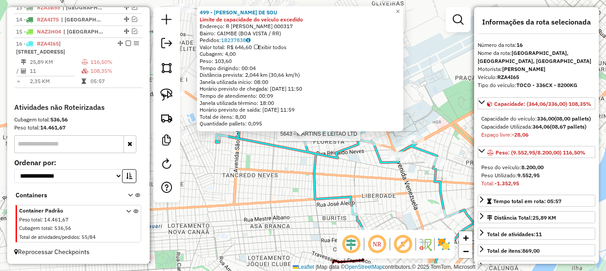
click at [346, 139] on icon at bounding box center [332, 167] width 233 height 132
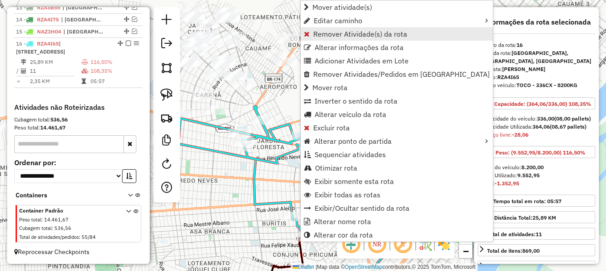
click at [317, 33] on span "Remover Atividade(s) da rota" at bounding box center [360, 33] width 94 height 7
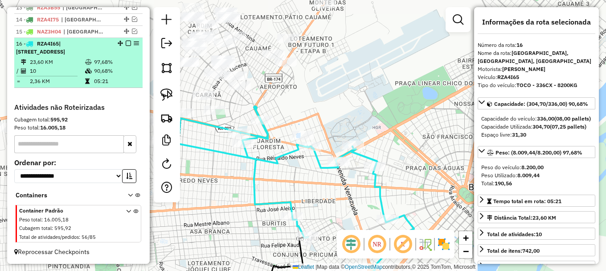
click at [126, 43] on em at bounding box center [128, 43] width 5 height 5
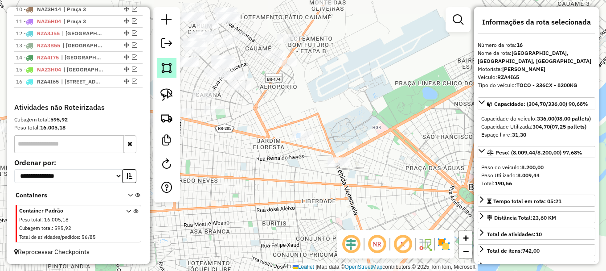
scroll to position [465, 0]
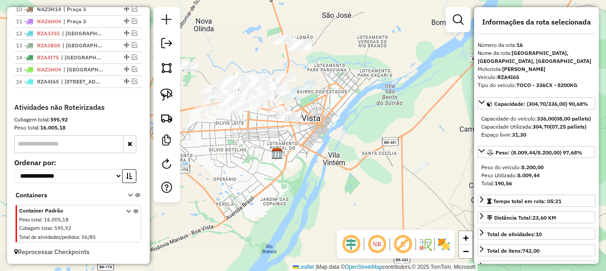
drag, startPoint x: 264, startPoint y: 149, endPoint x: 317, endPoint y: 189, distance: 66.0
click at [316, 188] on div "Janela de atendimento Grade de atendimento Capacidade Transportadoras Veículos …" at bounding box center [303, 135] width 606 height 271
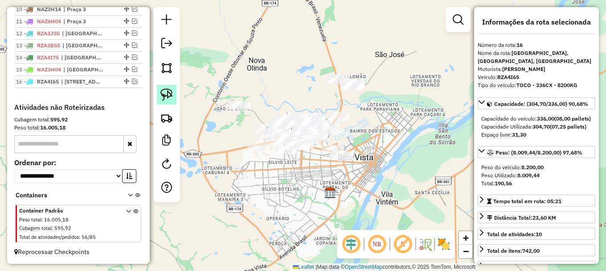
click at [169, 92] on img at bounding box center [167, 94] width 12 height 12
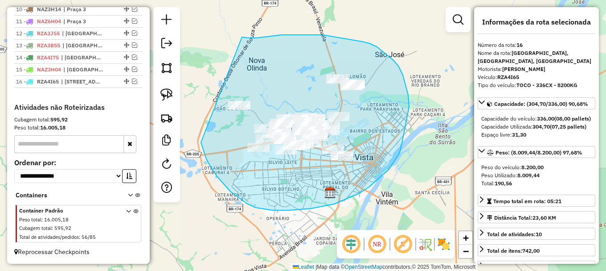
drag, startPoint x: 201, startPoint y: 142, endPoint x: 241, endPoint y: 37, distance: 112.5
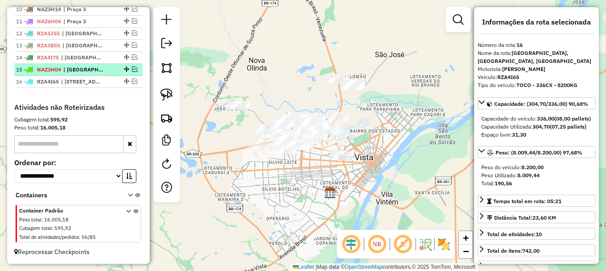
click at [132, 69] on em at bounding box center [134, 68] width 5 height 5
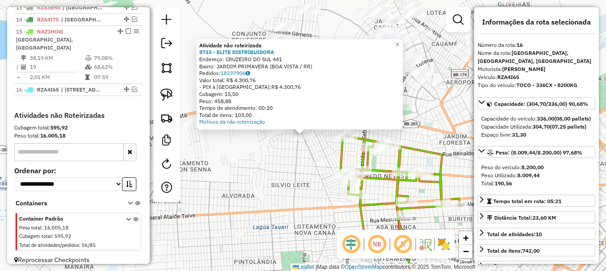
click at [295, 152] on div "Atividade não roteirizada 8733 - ELITE DISTRIBUIDORA Endereço: CRUZEIRO DO SUL …" at bounding box center [303, 135] width 606 height 271
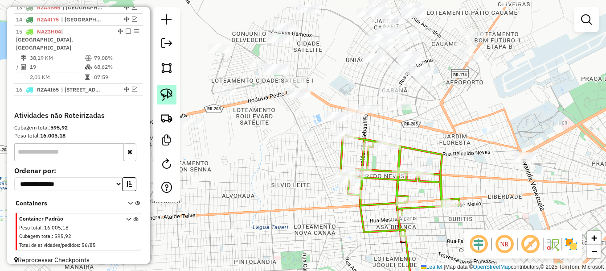
click at [168, 96] on img at bounding box center [167, 94] width 12 height 12
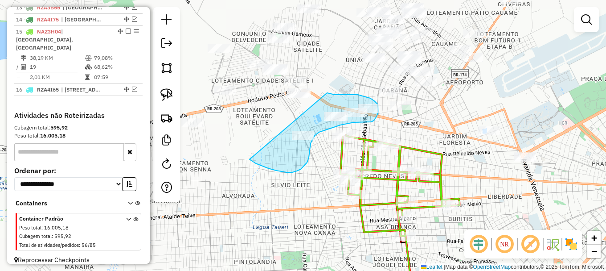
drag, startPoint x: 251, startPoint y: 160, endPoint x: 327, endPoint y: 93, distance: 101.8
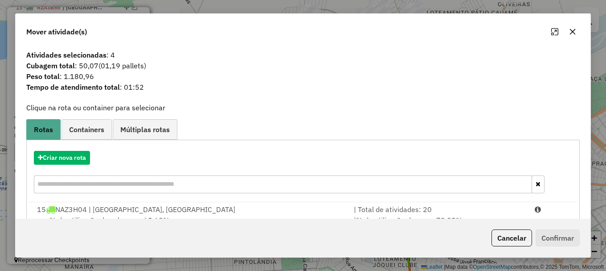
click at [547, 210] on div at bounding box center [552, 209] width 45 height 11
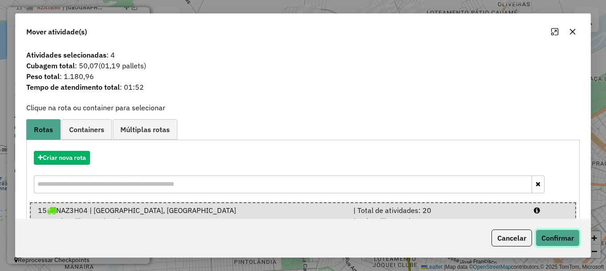
drag, startPoint x: 559, startPoint y: 242, endPoint x: 541, endPoint y: 231, distance: 20.8
click at [559, 241] on button "Confirmar" at bounding box center [558, 237] width 44 height 17
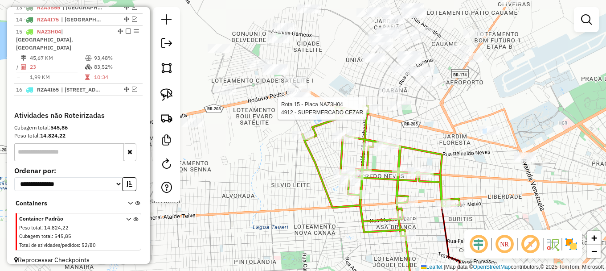
select select "**********"
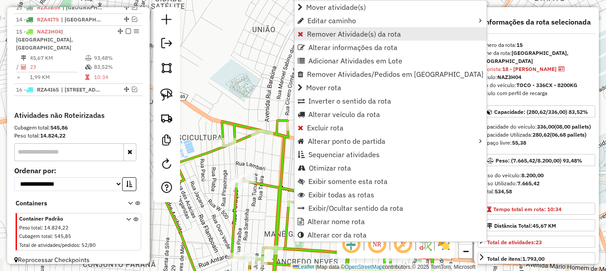
click at [314, 30] on span "Remover Atividade(s) da rota" at bounding box center [354, 33] width 94 height 7
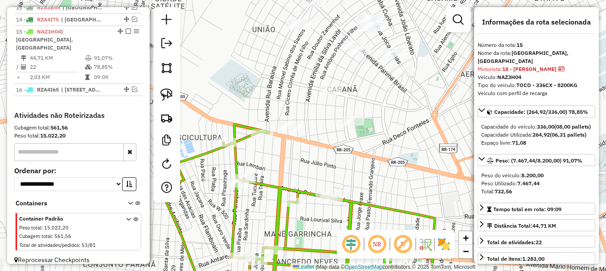
click at [126, 34] on em at bounding box center [128, 31] width 5 height 5
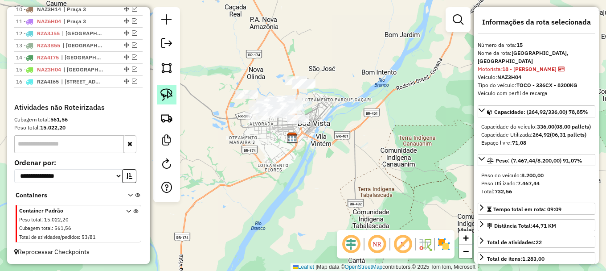
click at [172, 94] on img at bounding box center [167, 94] width 12 height 12
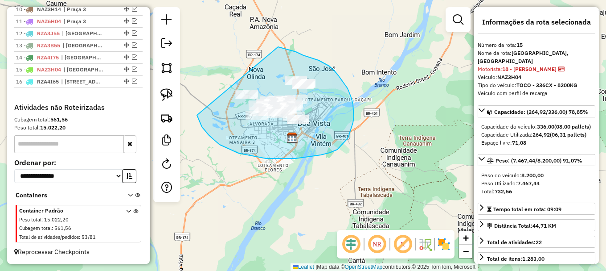
drag, startPoint x: 220, startPoint y: 144, endPoint x: 261, endPoint y: 42, distance: 110.2
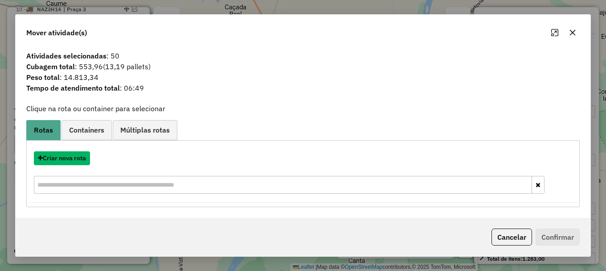
click at [61, 161] on button "Criar nova rota" at bounding box center [62, 158] width 56 height 14
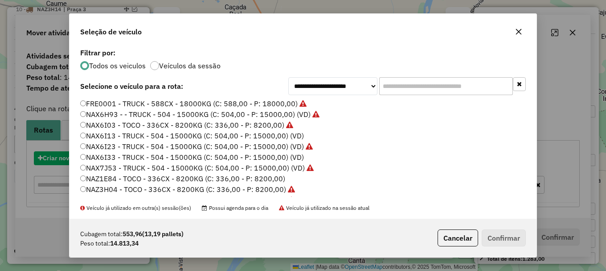
scroll to position [5, 3]
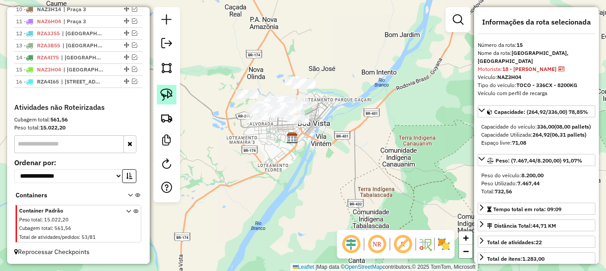
click at [173, 98] on link at bounding box center [167, 95] width 20 height 20
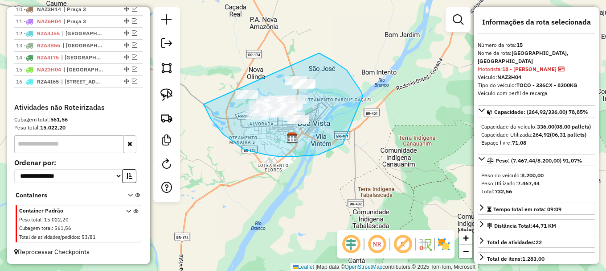
drag, startPoint x: 206, startPoint y: 109, endPoint x: 279, endPoint y: 39, distance: 100.9
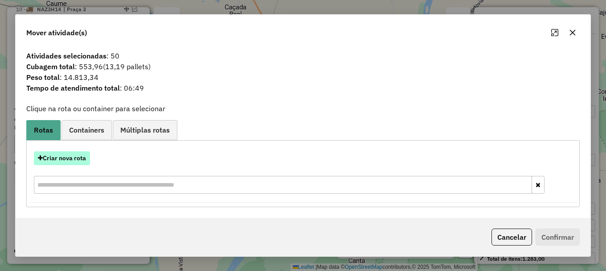
click at [72, 158] on button "Criar nova rota" at bounding box center [62, 158] width 56 height 14
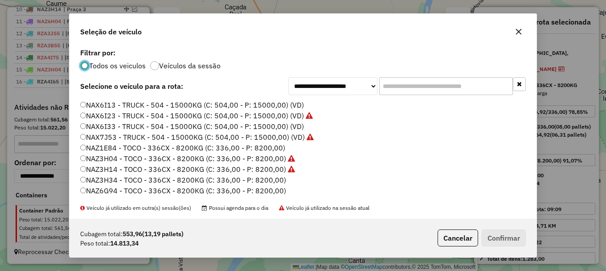
scroll to position [45, 0]
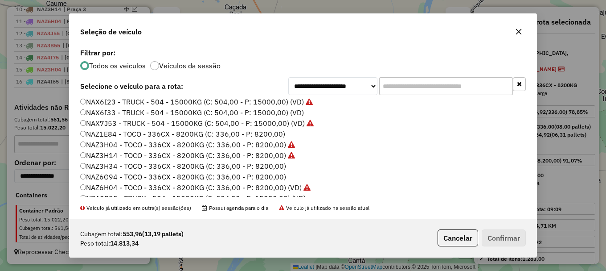
click at [122, 166] on label "NAZ3H34 - TOCO - 336CX - 8200KG (C: 336,00 - P: 8200,00)" at bounding box center [183, 166] width 206 height 11
click at [509, 236] on button "Confirmar" at bounding box center [504, 237] width 44 height 17
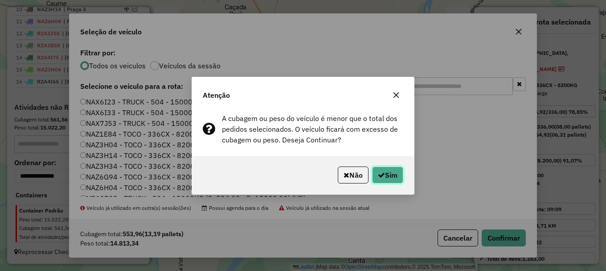
click at [390, 175] on button "Sim" at bounding box center [387, 174] width 31 height 17
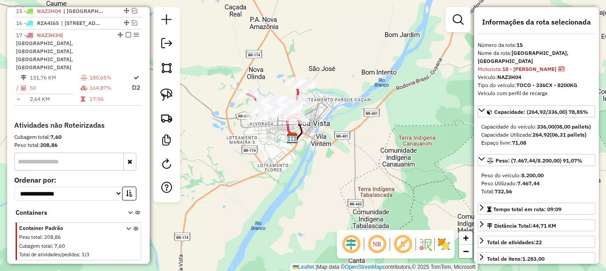
scroll to position [517, 0]
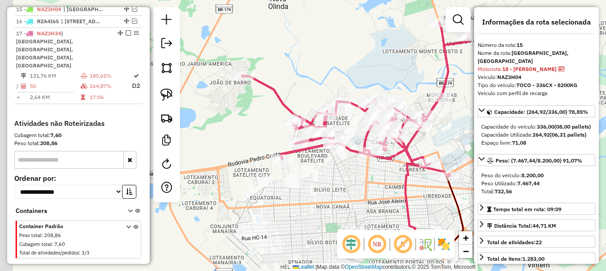
drag, startPoint x: 251, startPoint y: 134, endPoint x: 347, endPoint y: 177, distance: 105.8
click at [347, 177] on div "Janela de atendimento Grade de atendimento Capacidade Transportadoras Veículos …" at bounding box center [303, 135] width 606 height 271
drag, startPoint x: 170, startPoint y: 91, endPoint x: 184, endPoint y: 107, distance: 20.5
click at [171, 91] on img at bounding box center [167, 94] width 12 height 12
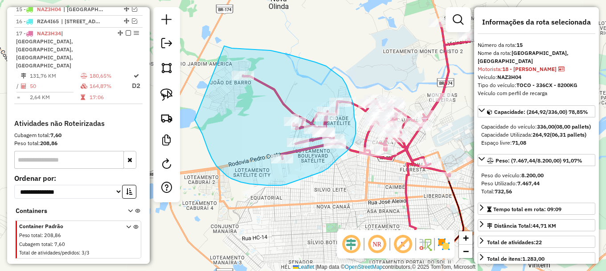
drag, startPoint x: 204, startPoint y: 139, endPoint x: 224, endPoint y: 46, distance: 94.9
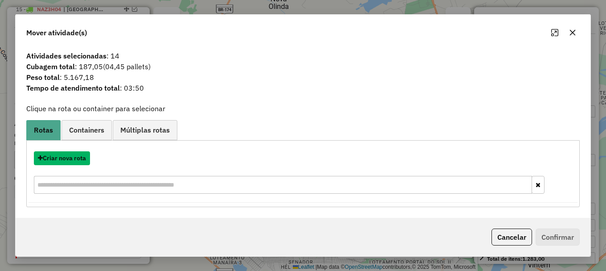
click at [63, 159] on button "Criar nova rota" at bounding box center [62, 158] width 56 height 14
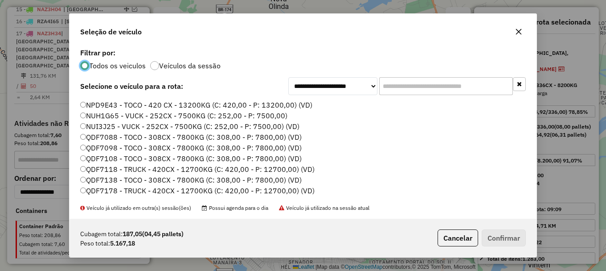
scroll to position [268, 0]
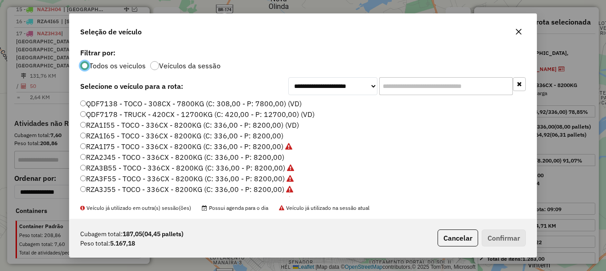
click at [119, 133] on label "RZA1I65 - TOCO - 336CX - 8200KG (C: 336,00 - P: 8200,00)" at bounding box center [181, 135] width 203 height 11
click at [500, 234] on button "Confirmar" at bounding box center [504, 237] width 44 height 17
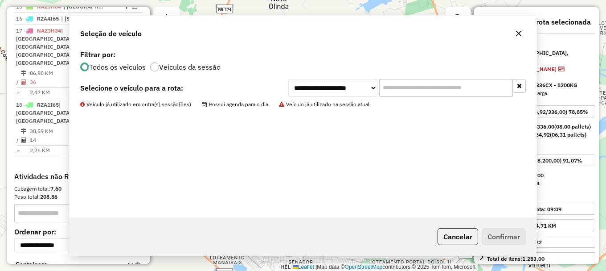
scroll to position [522, 0]
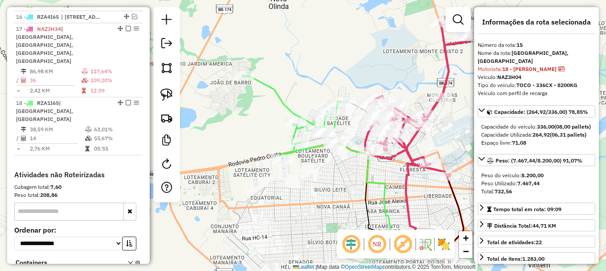
click at [238, 132] on div "Janela de atendimento Grade de atendimento Capacidade Transportadoras Veículos …" at bounding box center [303, 135] width 606 height 271
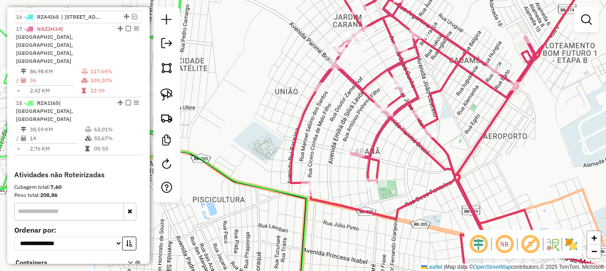
drag, startPoint x: 284, startPoint y: 87, endPoint x: 280, endPoint y: 219, distance: 131.6
click at [280, 218] on div "Janela de atendimento Grade de atendimento Capacidade Transportadoras Veículos …" at bounding box center [303, 135] width 606 height 271
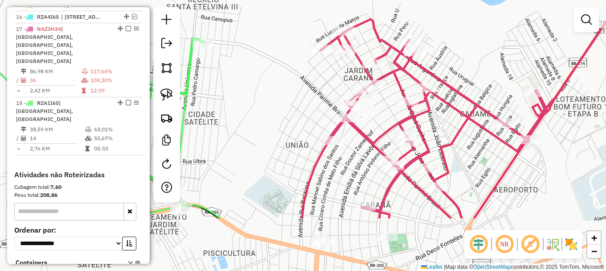
drag, startPoint x: 271, startPoint y: 195, endPoint x: 280, endPoint y: 89, distance: 106.9
click at [280, 94] on div "Janela de atendimento Grade de atendimento Capacidade Transportadoras Veículos …" at bounding box center [303, 135] width 606 height 271
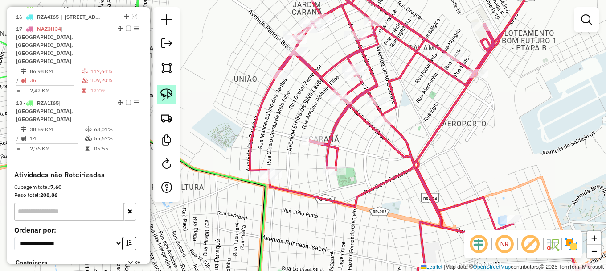
click at [168, 91] on img at bounding box center [167, 94] width 12 height 12
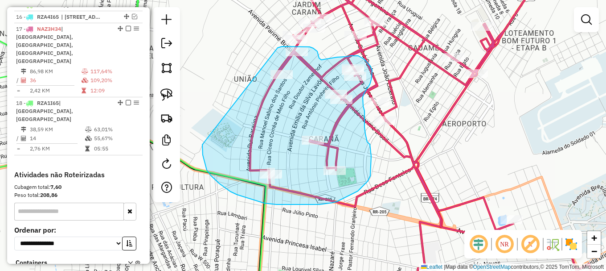
drag, startPoint x: 204, startPoint y: 160, endPoint x: 276, endPoint y: 48, distance: 133.4
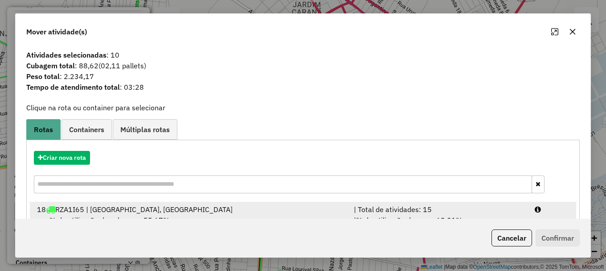
click at [530, 209] on div at bounding box center [552, 209] width 45 height 11
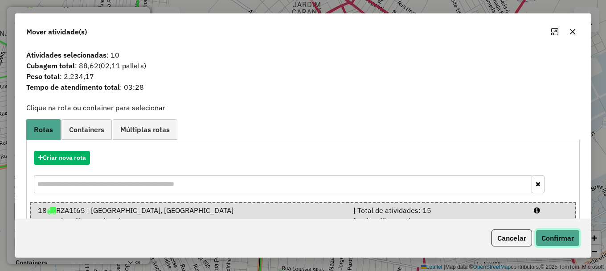
click at [551, 237] on button "Confirmar" at bounding box center [558, 237] width 44 height 17
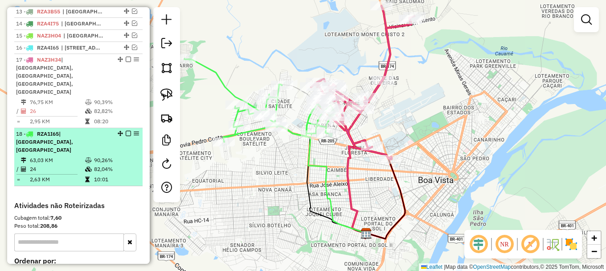
scroll to position [477, 0]
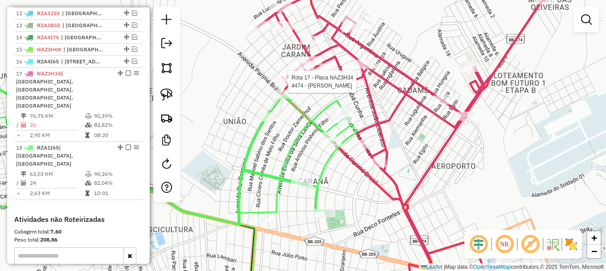
select select "**********"
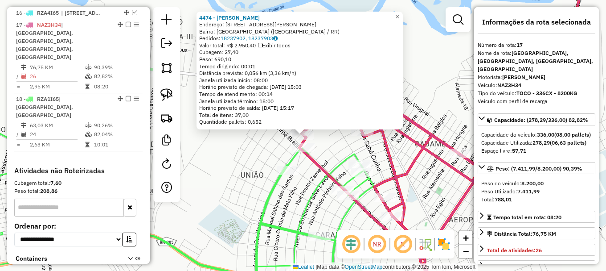
scroll to position [546, 0]
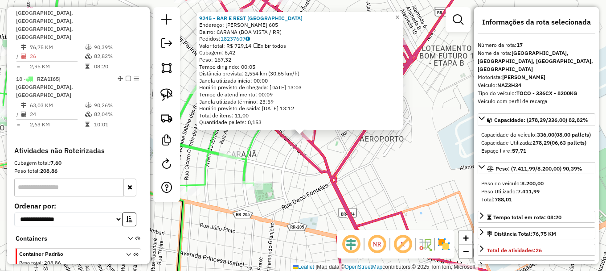
click at [297, 152] on icon at bounding box center [347, 131] width 323 height 316
click at [285, 141] on icon at bounding box center [347, 131] width 323 height 316
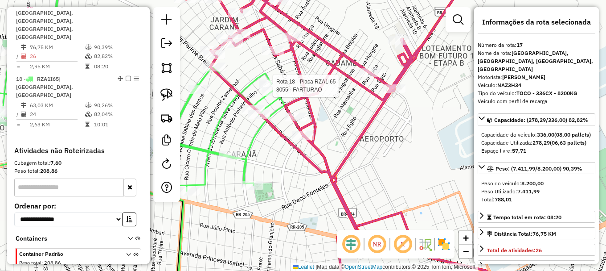
scroll to position [557, 0]
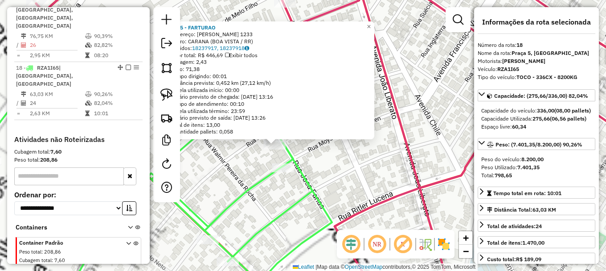
click at [291, 154] on icon at bounding box center [135, 185] width 393 height 226
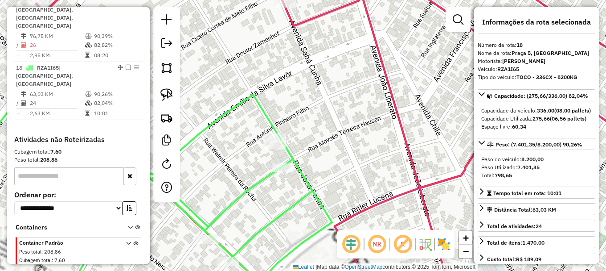
click at [276, 132] on icon at bounding box center [135, 185] width 393 height 226
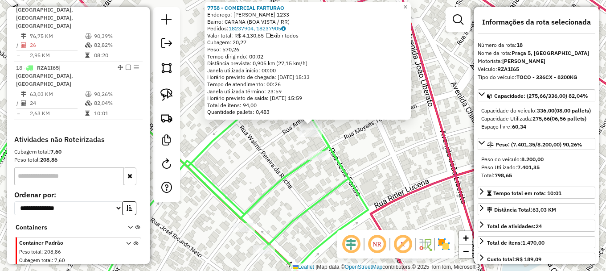
drag, startPoint x: 268, startPoint y: 168, endPoint x: 278, endPoint y: 153, distance: 18.3
click at [278, 153] on div "7758 - COMERCIAL FARTURAO Endereço: [PERSON_NAME] 1233 Bairro: CARANA (BOA VIST…" at bounding box center [303, 135] width 606 height 271
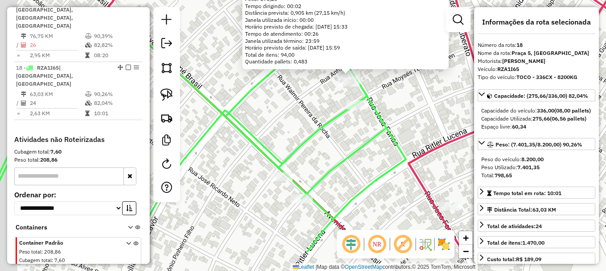
drag, startPoint x: 284, startPoint y: 146, endPoint x: 313, endPoint y: 107, distance: 48.8
click at [313, 107] on div "7758 - COMERCIAL FARTURAO Endereço: [PERSON_NAME] 1233 Bairro: CARANA (BOA VIST…" at bounding box center [303, 135] width 606 height 271
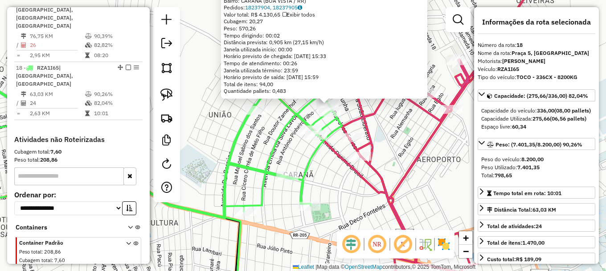
click at [272, 129] on div "7758 - COMERCIAL FARTURAO Endereço: [PERSON_NAME] 1233 Bairro: CARANA (BOA VIST…" at bounding box center [303, 135] width 606 height 271
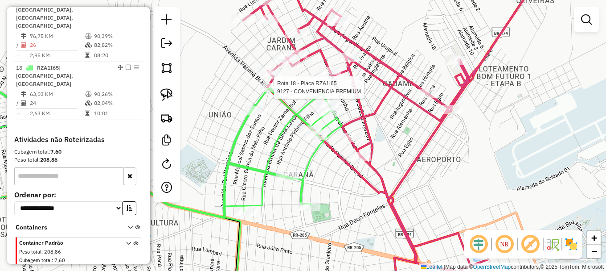
select select "**********"
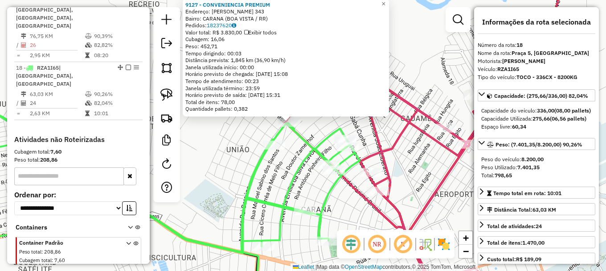
drag, startPoint x: 338, startPoint y: 157, endPoint x: 308, endPoint y: 135, distance: 36.7
click at [312, 136] on icon at bounding box center [143, 148] width 434 height 210
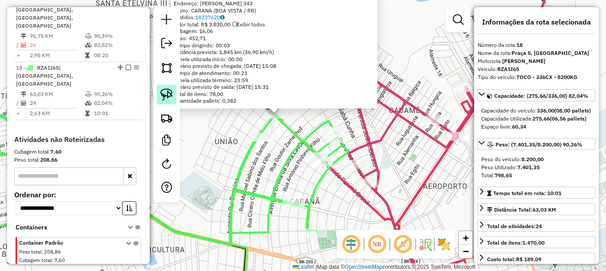
drag, startPoint x: 168, startPoint y: 93, endPoint x: 174, endPoint y: 97, distance: 7.8
click at [168, 92] on img at bounding box center [167, 94] width 12 height 12
drag, startPoint x: 251, startPoint y: 121, endPoint x: 246, endPoint y: 120, distance: 5.4
click at [227, 159] on div "9127 - CONVENIENCIA PREMIUM Endereço: [PERSON_NAME] 343 Bairro: CARANA ([GEOGRA…" at bounding box center [303, 135] width 606 height 271
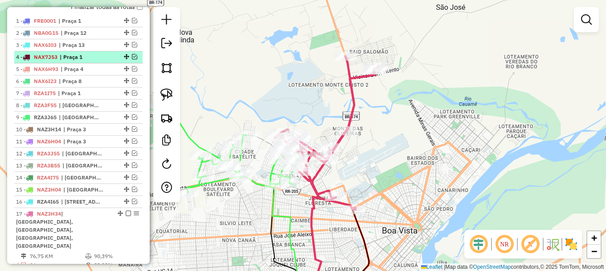
scroll to position [334, 0]
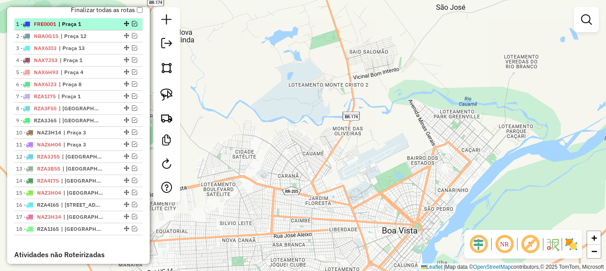
click at [132, 26] on em at bounding box center [134, 23] width 5 height 5
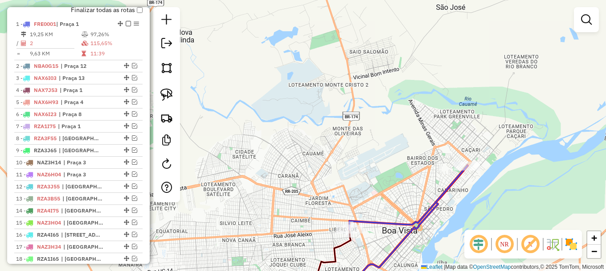
click at [368, 220] on icon at bounding box center [409, 197] width 118 height 63
select select "**********"
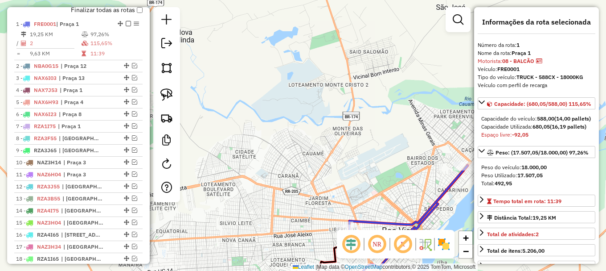
click at [368, 220] on icon at bounding box center [409, 197] width 118 height 63
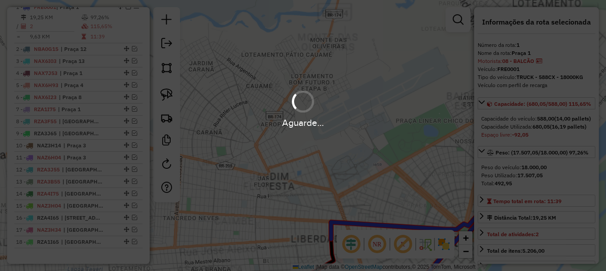
scroll to position [353, 0]
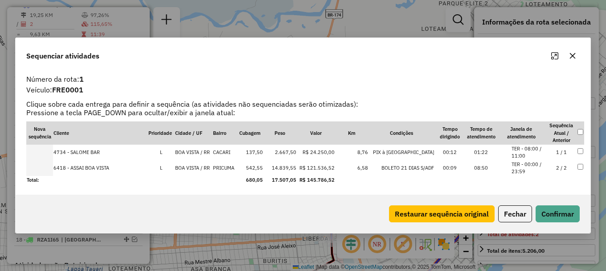
click at [231, 63] on div "Sequenciar atividades" at bounding box center [303, 54] width 575 height 32
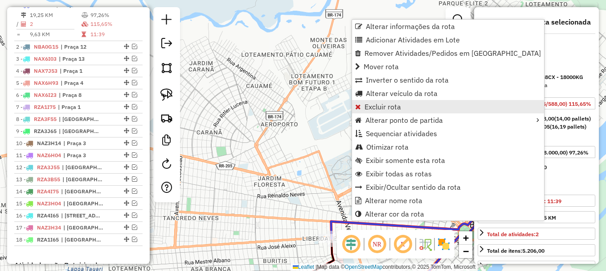
click at [389, 106] on span "Excluir rota" at bounding box center [383, 106] width 37 height 7
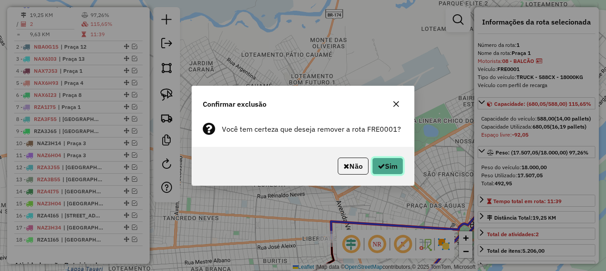
click at [385, 168] on button "Sim" at bounding box center [387, 165] width 31 height 17
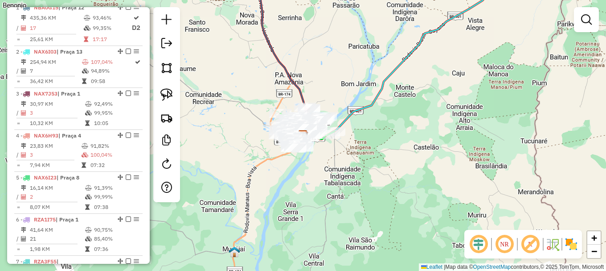
scroll to position [352, 0]
click at [227, 128] on div "Janela de atendimento Grade de atendimento Capacidade Transportadoras Veículos …" at bounding box center [303, 135] width 606 height 271
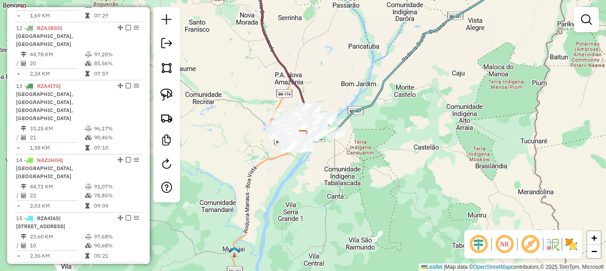
scroll to position [849, 0]
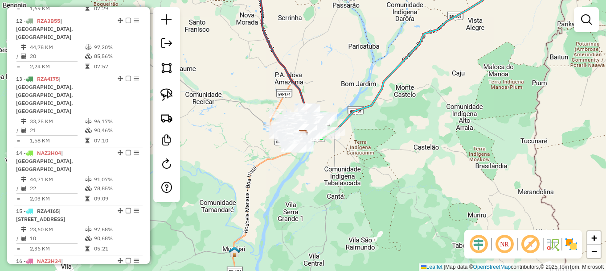
click at [209, 124] on div "Janela de atendimento Grade de atendimento Capacidade Transportadoras Veículos …" at bounding box center [303, 135] width 606 height 271
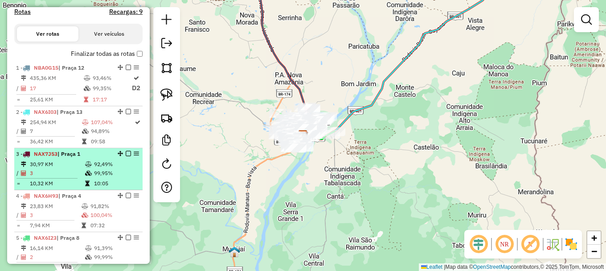
scroll to position [224, 0]
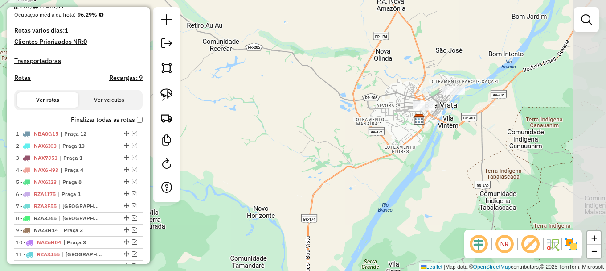
drag, startPoint x: 503, startPoint y: 104, endPoint x: 540, endPoint y: 64, distance: 54.9
click at [418, 130] on div "Janela de atendimento Grade de atendimento Capacidade Transportadoras Veículos …" at bounding box center [303, 135] width 606 height 271
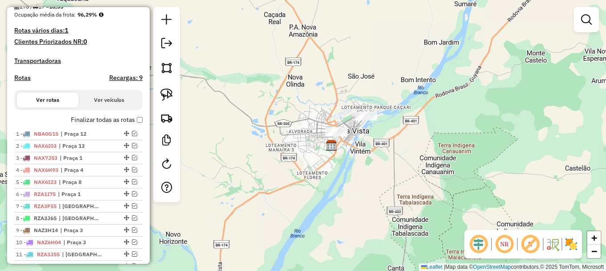
click at [587, 16] on em at bounding box center [586, 19] width 11 height 11
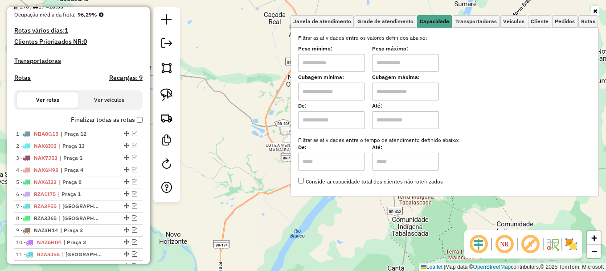
click at [260, 72] on div "Janela de atendimento Grade de atendimento Capacidade Transportadoras Veículos …" at bounding box center [303, 135] width 606 height 271
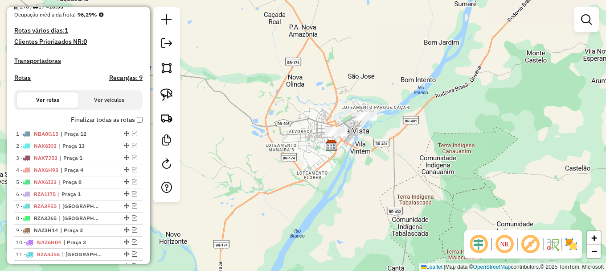
drag, startPoint x: 222, startPoint y: 77, endPoint x: 215, endPoint y: 82, distance: 8.7
click at [222, 77] on div "Janela de atendimento Grade de atendimento Capacidade Transportadoras Veículos …" at bounding box center [303, 135] width 606 height 271
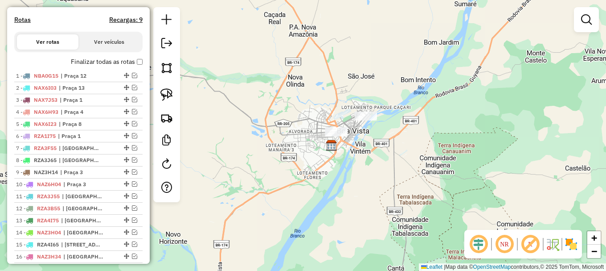
scroll to position [403, 0]
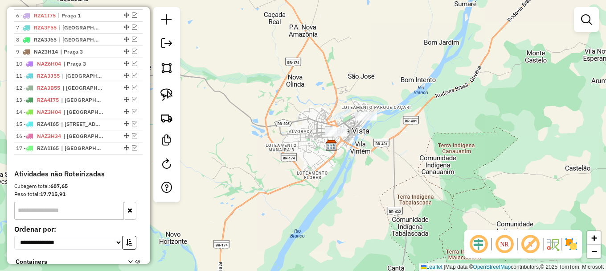
click at [319, 53] on div "Janela de atendimento Grade de atendimento Capacidade Transportadoras Veículos …" at bounding box center [303, 135] width 606 height 271
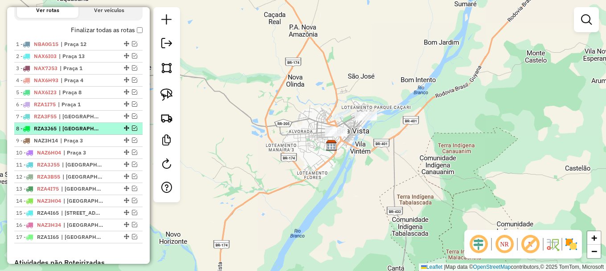
scroll to position [313, 0]
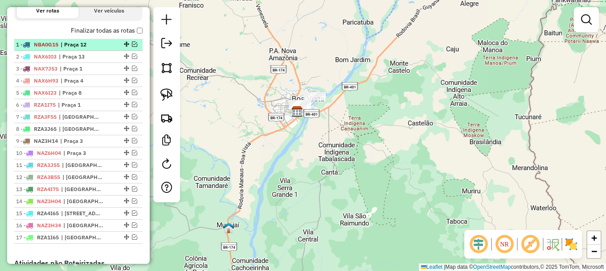
click at [135, 47] on div at bounding box center [125, 43] width 27 height 5
select select "**********"
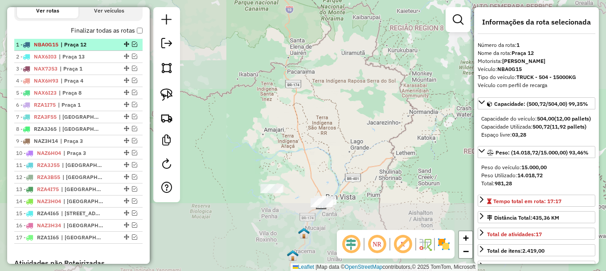
click at [132, 47] on em at bounding box center [134, 43] width 5 height 5
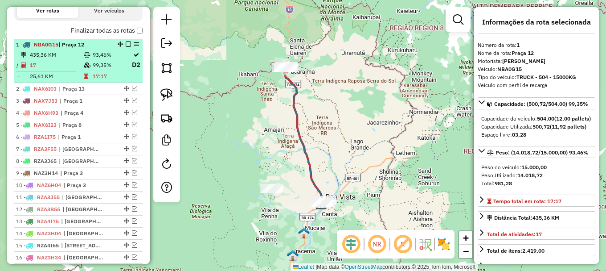
click at [118, 59] on td "93,46%" at bounding box center [111, 54] width 39 height 9
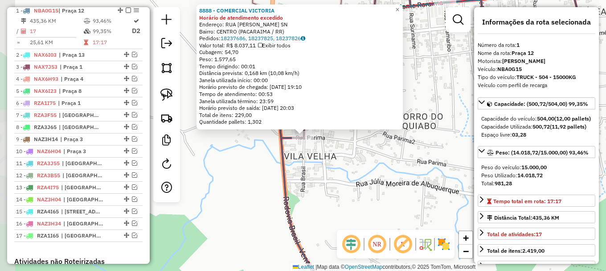
scroll to position [353, 0]
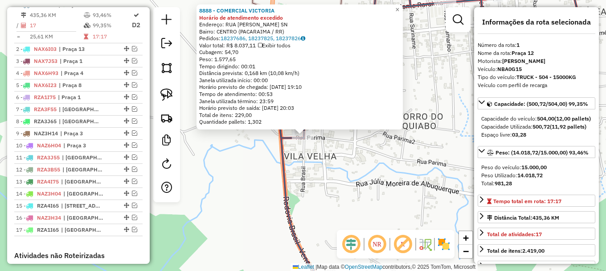
click at [313, 144] on div "Rota 1 - Placa NBA0G15 8888 - COMERCIAL VICTORIA 8888 - COMERCIAL VICTORIA Horá…" at bounding box center [303, 135] width 606 height 271
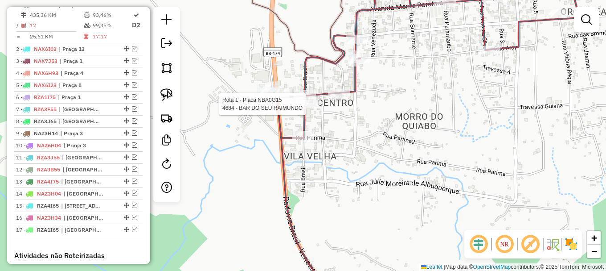
select select "**********"
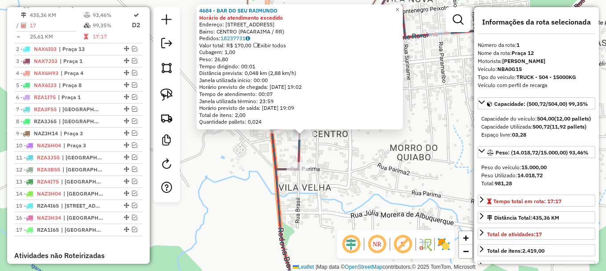
click at [273, 150] on icon at bounding box center [439, 71] width 341 height 196
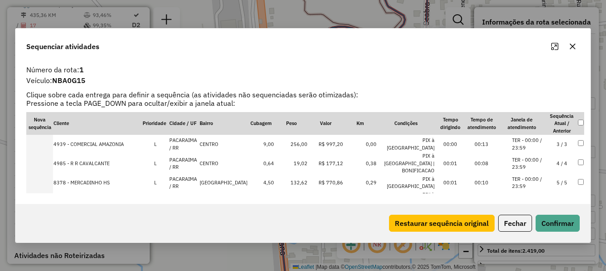
scroll to position [89, 0]
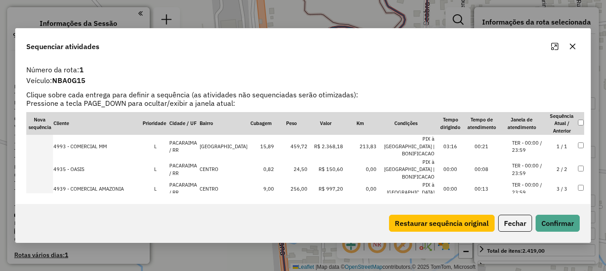
select select "**********"
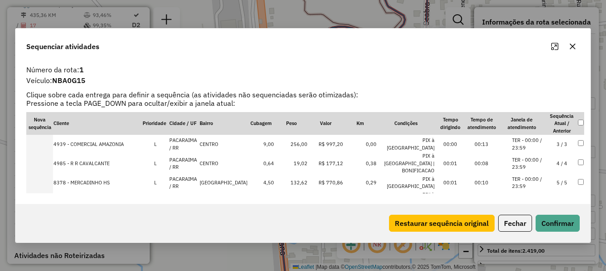
click at [529, 194] on li "TER - 00:00 / 23:59" at bounding box center [529, 201] width 34 height 15
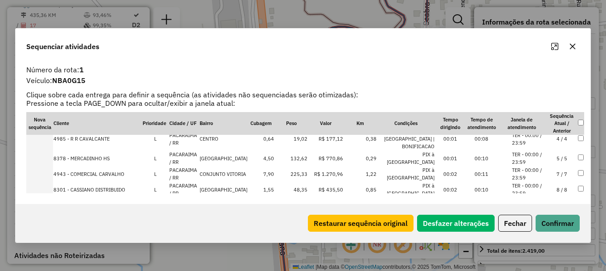
scroll to position [105, 0]
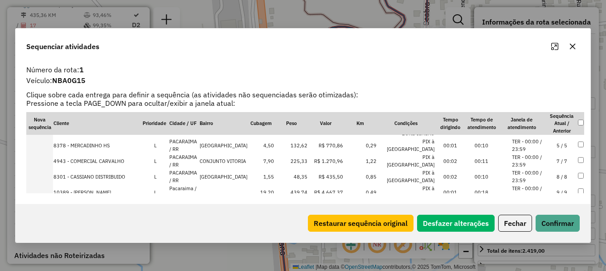
click at [425, 184] on td "PIX à [GEOGRAPHIC_DATA]" at bounding box center [406, 192] width 58 height 16
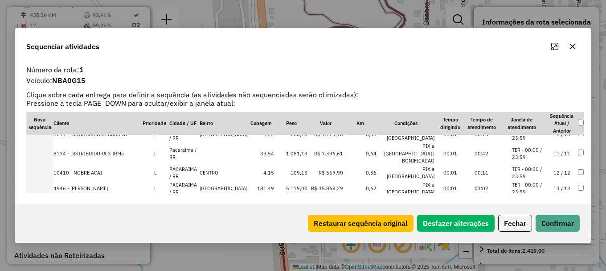
scroll to position [165, 0]
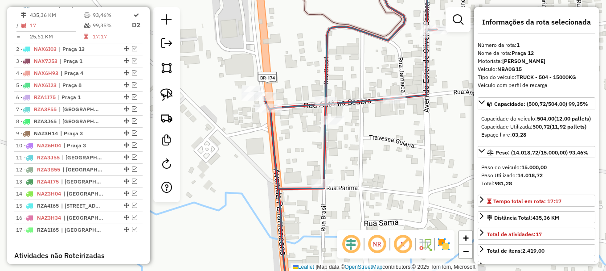
click at [350, 102] on icon at bounding box center [350, 81] width 173 height 216
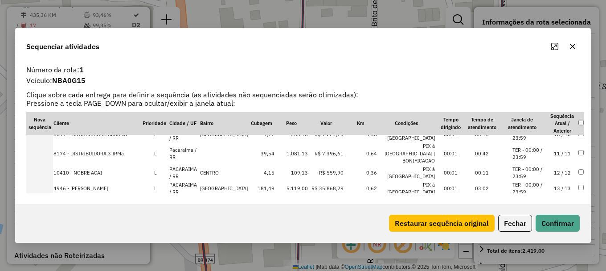
scroll to position [215, 0]
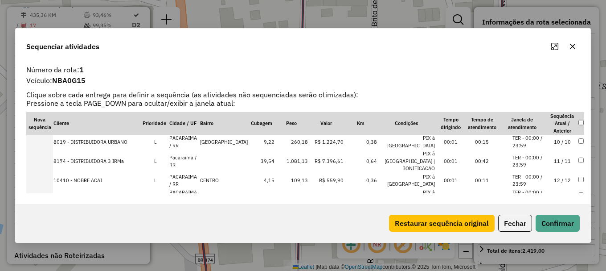
click at [301, 188] on td "5.119,00" at bounding box center [291, 196] width 33 height 16
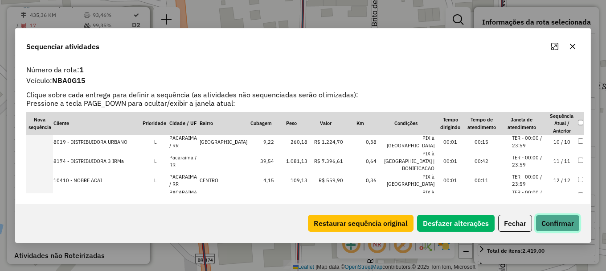
click at [552, 221] on button "Confirmar" at bounding box center [558, 222] width 44 height 17
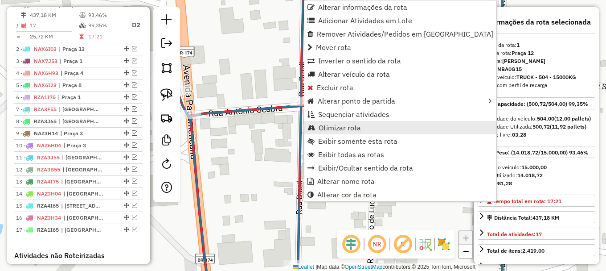
click at [347, 130] on span "Otimizar rota" at bounding box center [340, 127] width 42 height 7
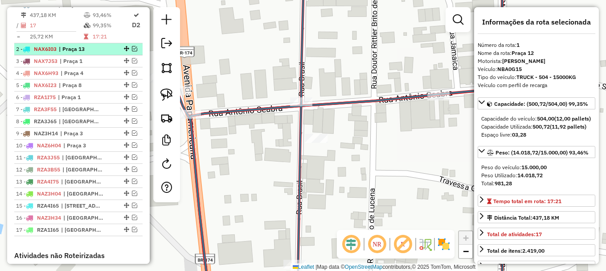
click at [133, 51] on em at bounding box center [134, 48] width 5 height 5
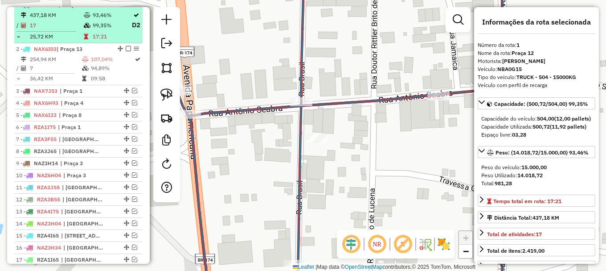
click at [126, 7] on em at bounding box center [128, 4] width 5 height 5
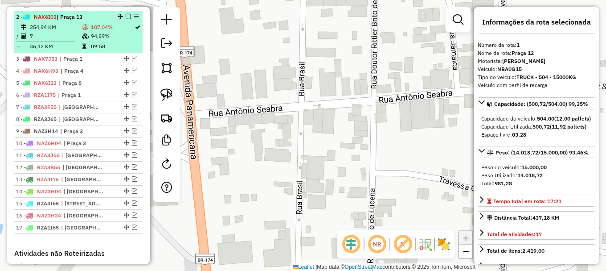
click at [109, 50] on td "09:58" at bounding box center [113, 46] width 44 height 9
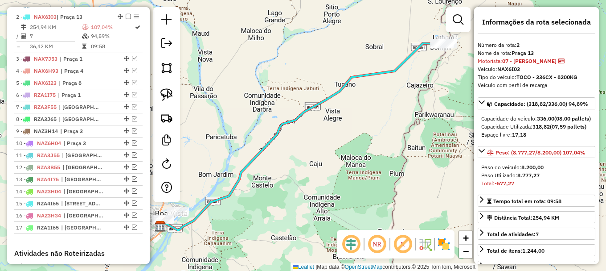
drag, startPoint x: 435, startPoint y: 76, endPoint x: 400, endPoint y: 116, distance: 52.8
click at [400, 116] on div "Janela de atendimento Grade de atendimento Capacidade Transportadoras Veículos …" at bounding box center [303, 135] width 606 height 271
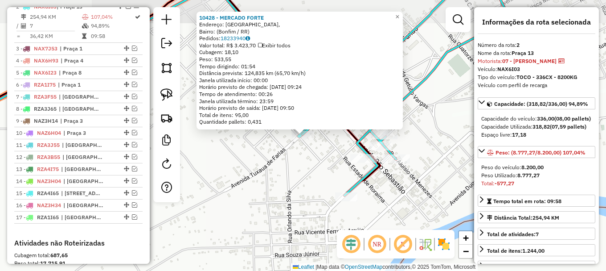
scroll to position [365, 0]
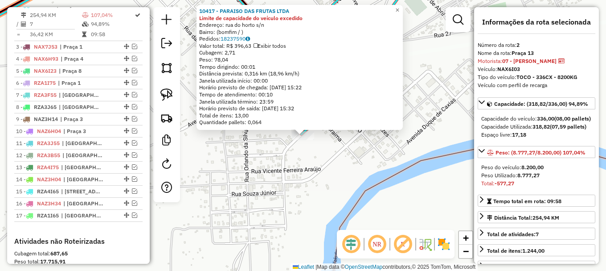
click at [290, 166] on div "10417 - PARAISO DAS FRUTAS LTDA Limite de capacidade do veículo excedido Endere…" at bounding box center [303, 135] width 606 height 271
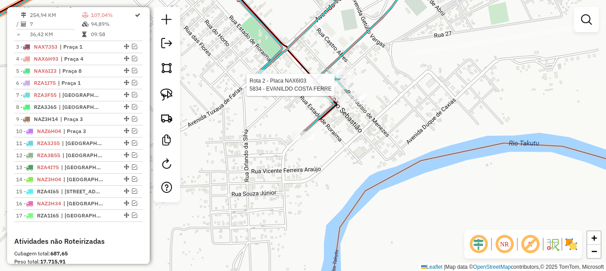
select select "**********"
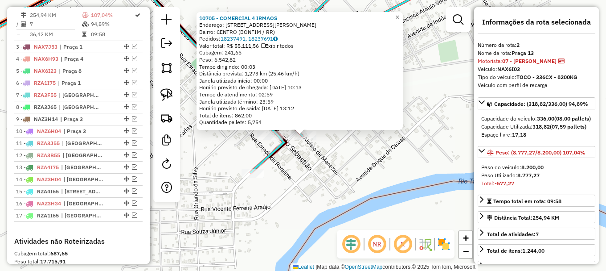
click at [278, 148] on icon at bounding box center [320, 72] width 223 height 199
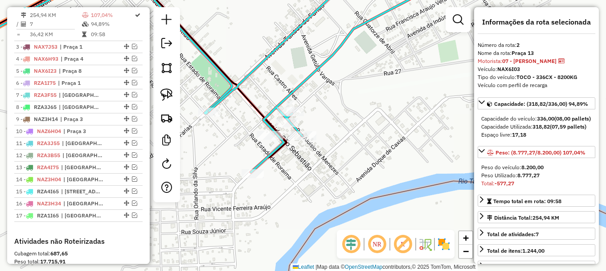
click at [278, 148] on icon at bounding box center [320, 72] width 223 height 199
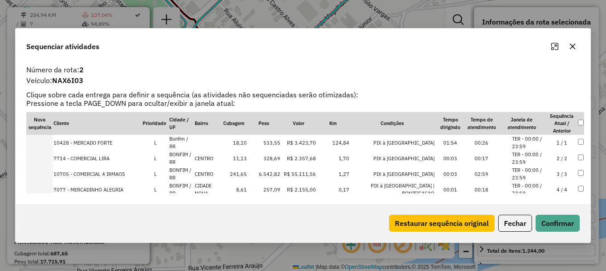
drag, startPoint x: 523, startPoint y: 173, endPoint x: 531, endPoint y: 190, distance: 19.2
click at [524, 173] on li "TER - 00:00 / 23:59" at bounding box center [529, 173] width 34 height 15
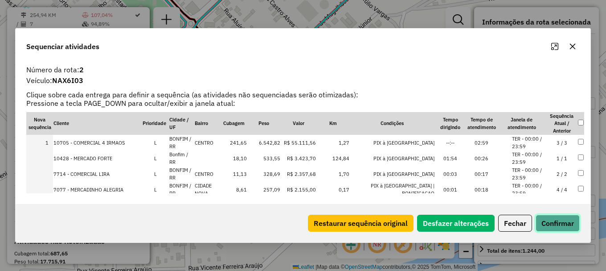
click at [557, 222] on button "Confirmar" at bounding box center [558, 222] width 44 height 17
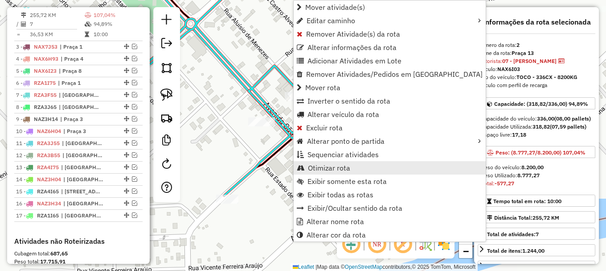
click at [342, 170] on span "Otimizar rota" at bounding box center [329, 167] width 42 height 7
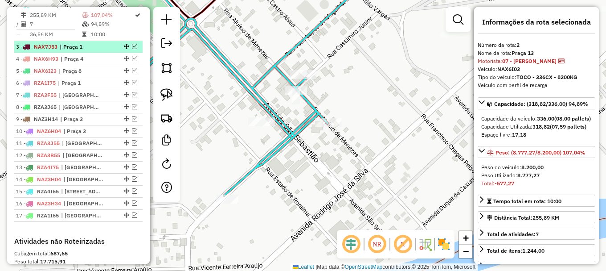
click at [132, 49] on em at bounding box center [134, 46] width 5 height 5
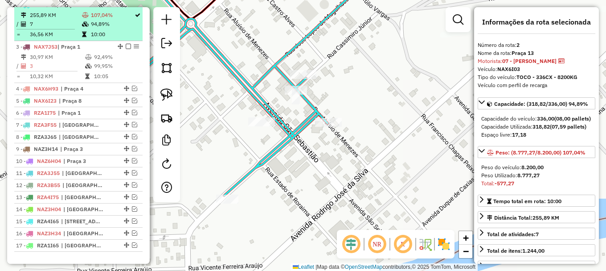
click at [127, 7] on em at bounding box center [128, 4] width 5 height 5
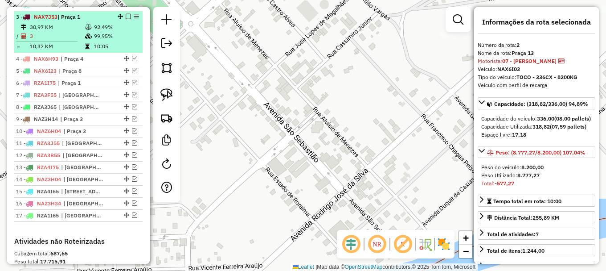
click at [119, 32] on td "92,49%" at bounding box center [116, 27] width 45 height 9
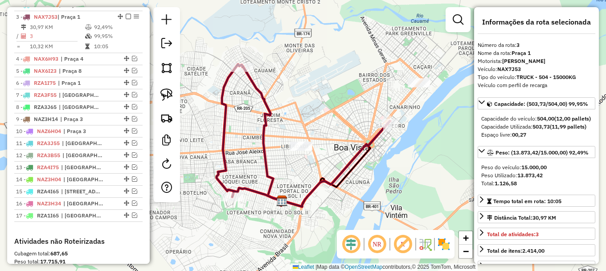
click at [267, 107] on icon at bounding box center [263, 133] width 41 height 134
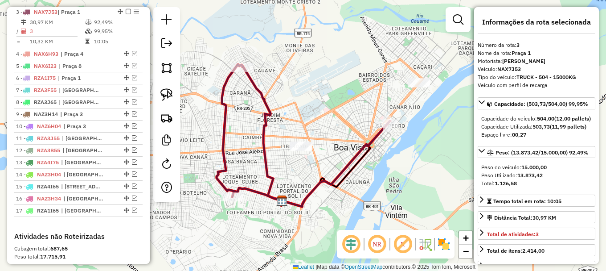
click at [267, 107] on icon at bounding box center [263, 133] width 41 height 134
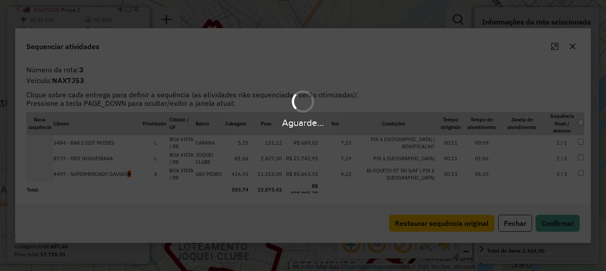
scroll to position [377, 0]
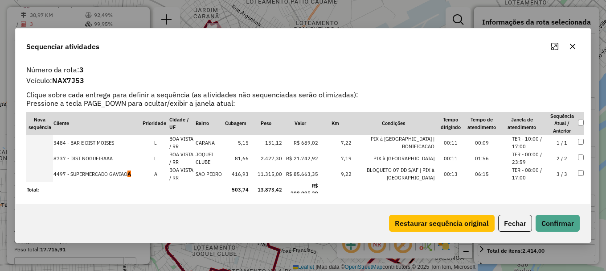
click at [45, 176] on td at bounding box center [39, 174] width 27 height 16
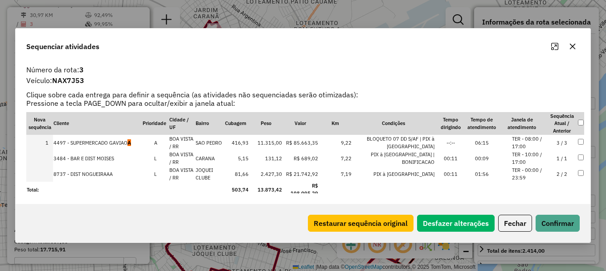
click at [45, 176] on td at bounding box center [39, 174] width 27 height 16
click at [564, 219] on button "Confirmar" at bounding box center [558, 222] width 44 height 17
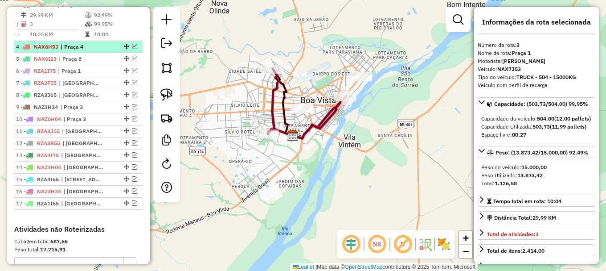
click at [132, 49] on em at bounding box center [134, 46] width 5 height 5
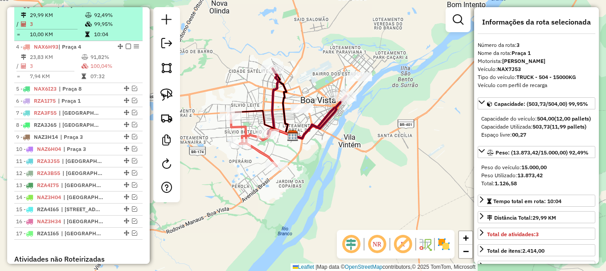
click at [127, 7] on em at bounding box center [128, 4] width 5 height 5
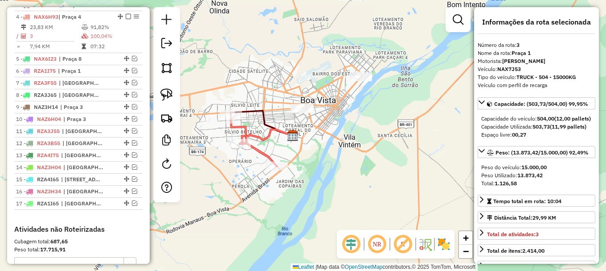
click at [243, 127] on icon at bounding box center [254, 140] width 46 height 50
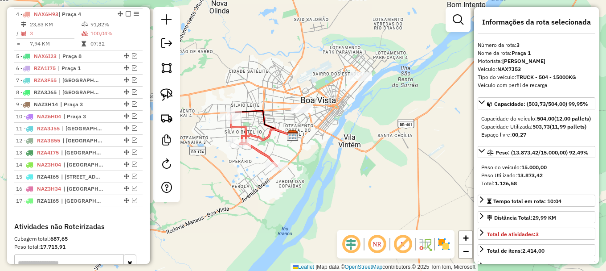
click at [243, 127] on icon at bounding box center [254, 140] width 46 height 50
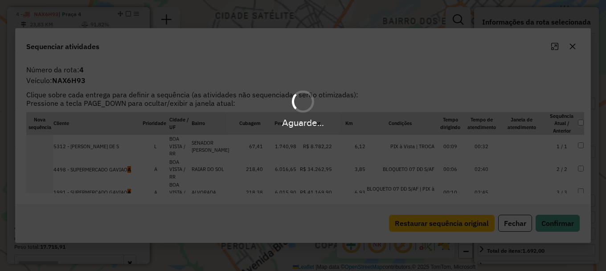
scroll to position [389, 0]
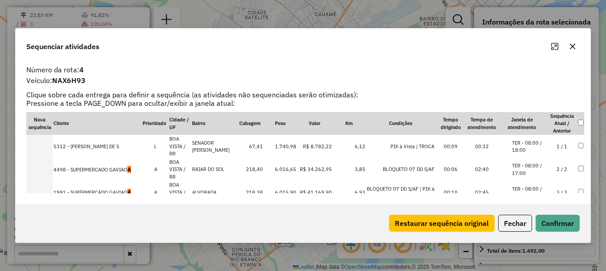
click at [47, 181] on td at bounding box center [39, 192] width 27 height 23
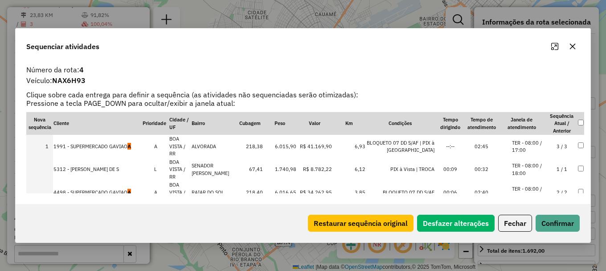
click at [47, 181] on td at bounding box center [39, 192] width 27 height 23
click at [47, 177] on td at bounding box center [39, 169] width 27 height 23
click at [561, 215] on button "Confirmar" at bounding box center [558, 222] width 44 height 17
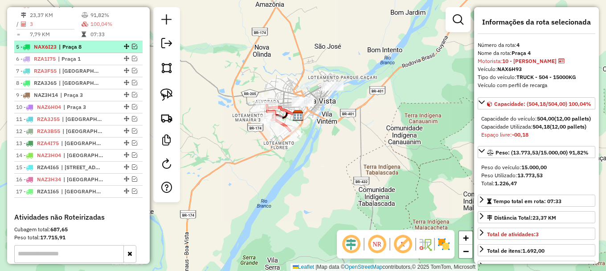
click at [132, 49] on em at bounding box center [134, 46] width 5 height 5
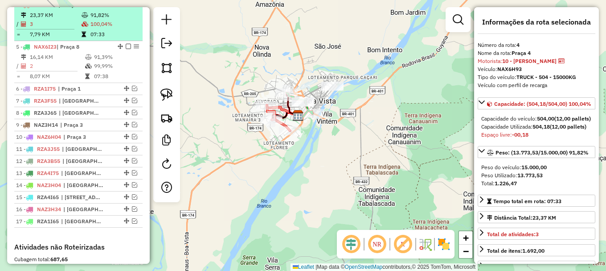
click at [126, 7] on em at bounding box center [128, 4] width 5 height 5
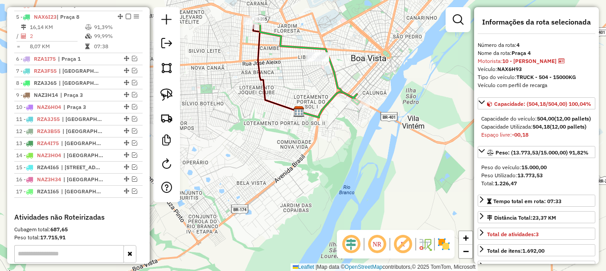
click at [334, 69] on icon at bounding box center [306, 62] width 105 height 83
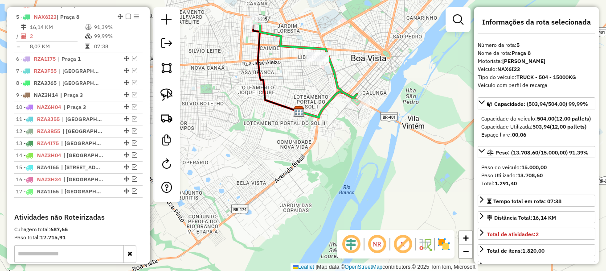
click at [334, 69] on icon at bounding box center [306, 62] width 105 height 83
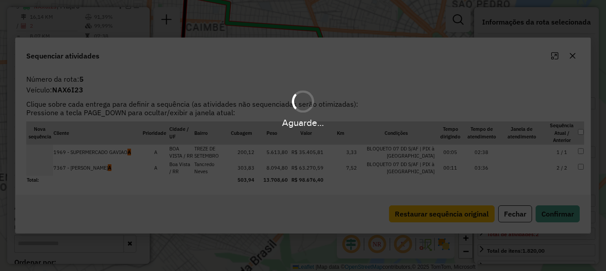
scroll to position [401, 0]
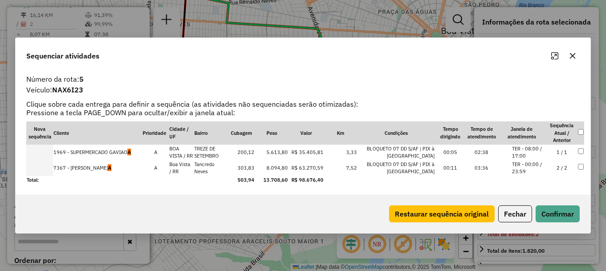
click at [44, 168] on td at bounding box center [39, 168] width 27 height 16
click at [44, 160] on td at bounding box center [39, 152] width 27 height 16
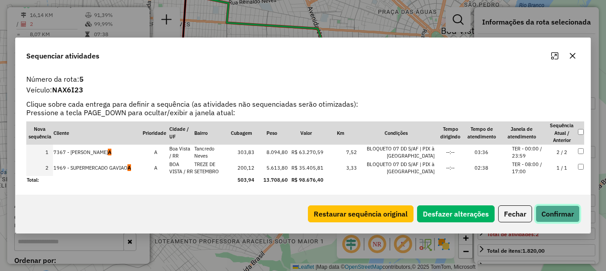
click at [559, 212] on button "Confirmar" at bounding box center [558, 213] width 44 height 17
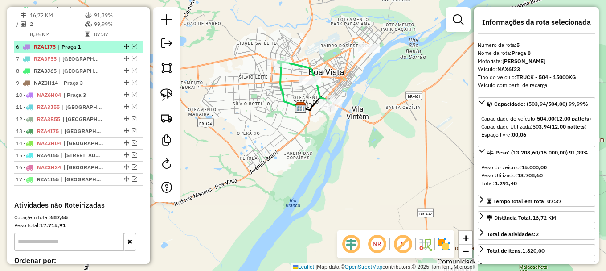
click at [132, 49] on em at bounding box center [134, 46] width 5 height 5
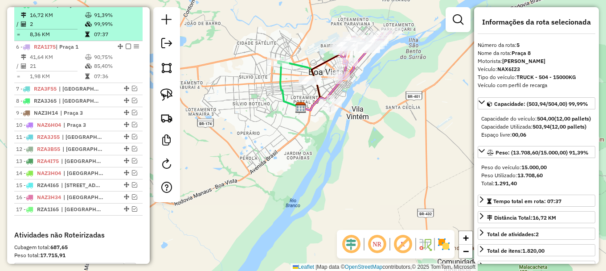
click at [126, 7] on em at bounding box center [128, 4] width 5 height 5
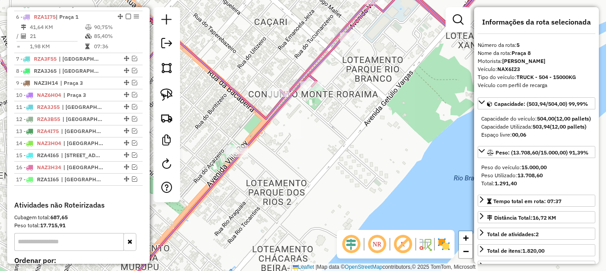
click at [315, 59] on icon at bounding box center [217, 61] width 557 height 176
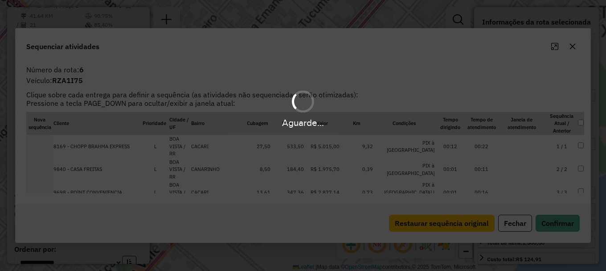
scroll to position [413, 0]
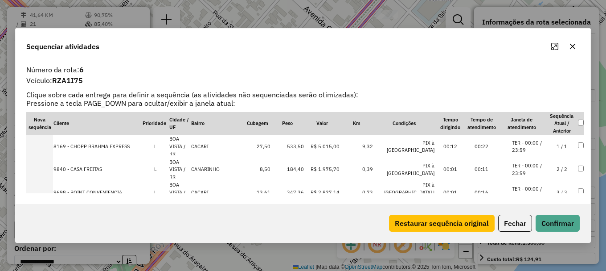
click at [532, 208] on li "TER - 00:00 / 23:59" at bounding box center [529, 215] width 34 height 15
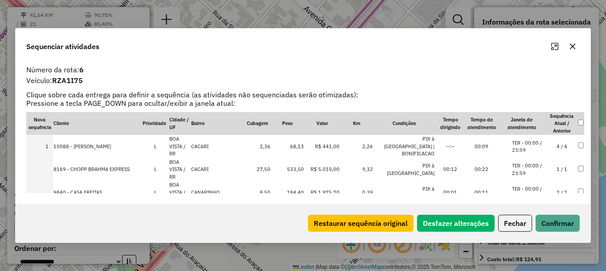
click at [532, 208] on li "TER - 00:00 / 23:59" at bounding box center [529, 215] width 34 height 15
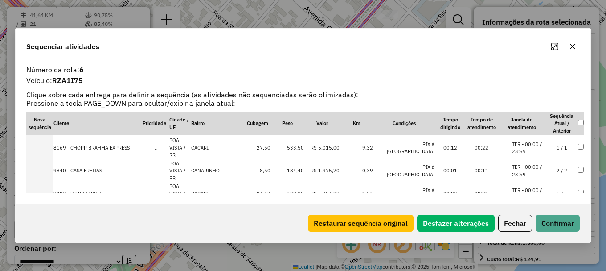
click at [536, 186] on li "TER - 00:00 / 23:59" at bounding box center [529, 193] width 34 height 15
click at [543, 209] on li "TER - 08:00 / 18:00" at bounding box center [529, 216] width 34 height 15
click at [557, 224] on button "Confirmar" at bounding box center [558, 222] width 44 height 17
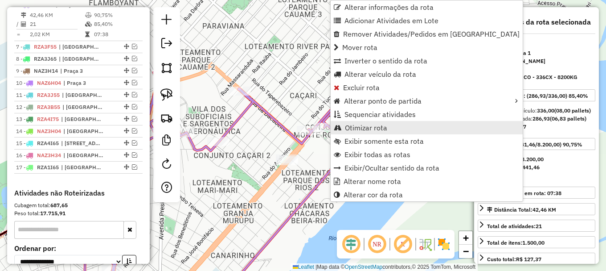
drag, startPoint x: 371, startPoint y: 125, endPoint x: 351, endPoint y: 167, distance: 46.7
click at [371, 125] on span "Otimizar rota" at bounding box center [366, 127] width 42 height 7
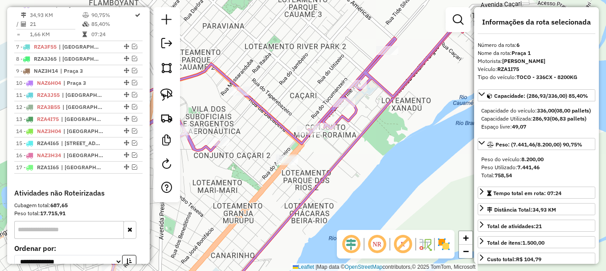
click at [132, 49] on em at bounding box center [134, 46] width 5 height 5
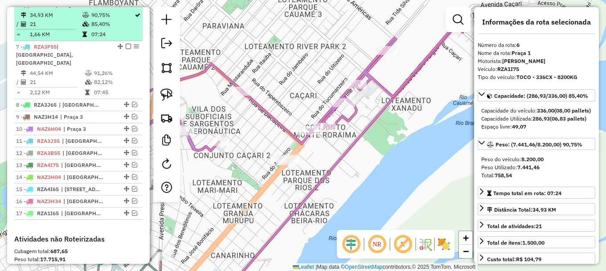
click at [126, 7] on em at bounding box center [128, 4] width 5 height 5
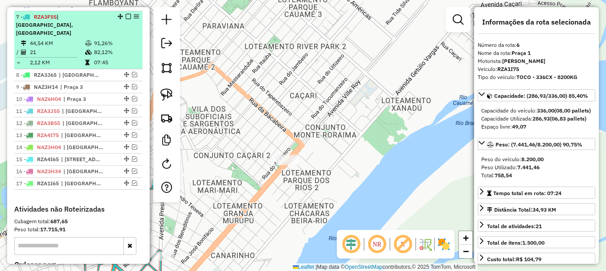
click at [121, 39] on td "91,26%" at bounding box center [116, 43] width 45 height 9
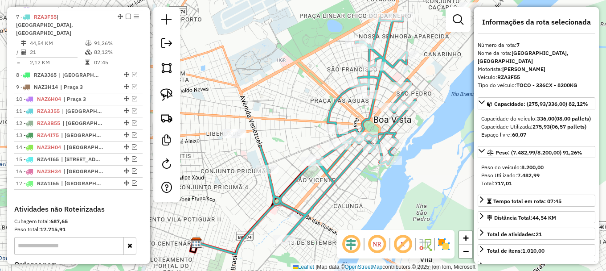
click at [379, 33] on icon at bounding box center [336, 128] width 152 height 223
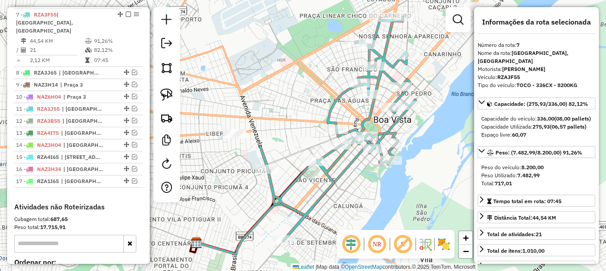
click at [379, 32] on icon at bounding box center [336, 128] width 152 height 223
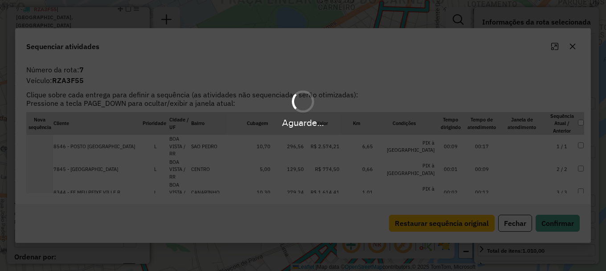
scroll to position [425, 0]
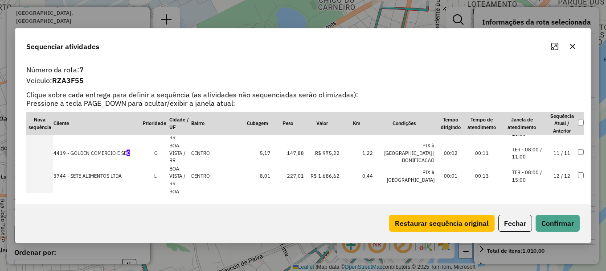
click at [531, 260] on li "TER - 08:00 / 18:00" at bounding box center [529, 267] width 34 height 15
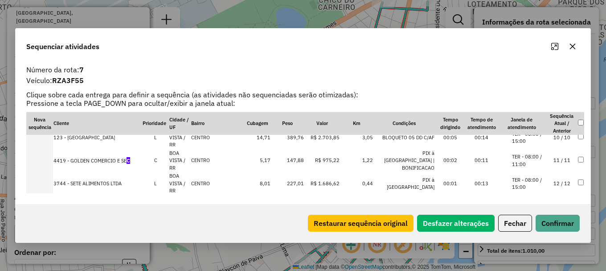
click at [532, 245] on li "TER - 08:00 / 18:00" at bounding box center [529, 252] width 34 height 15
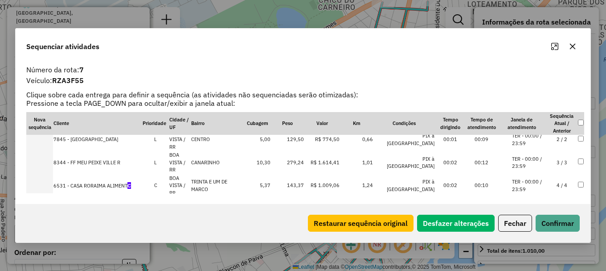
click at [534, 178] on li "TER - 00:00 / 23:59" at bounding box center [529, 185] width 34 height 15
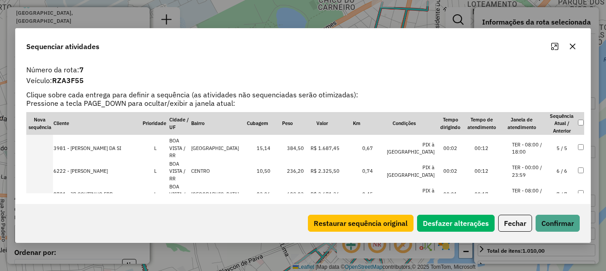
click at [537, 233] on li "TER - 08:00 / 11:00" at bounding box center [529, 240] width 34 height 15
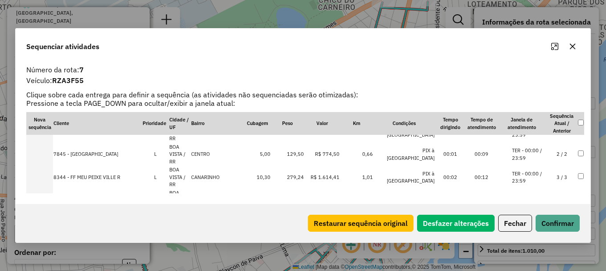
click at [533, 193] on li "TER - 08:00 / 18:00" at bounding box center [529, 200] width 34 height 15
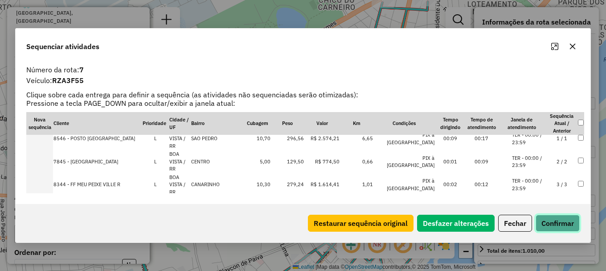
click at [557, 225] on button "Confirmar" at bounding box center [558, 222] width 44 height 17
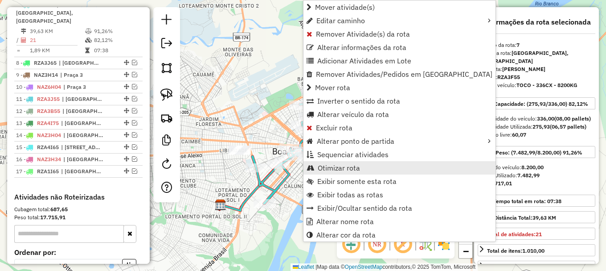
click at [343, 167] on span "Otimizar rota" at bounding box center [339, 167] width 42 height 7
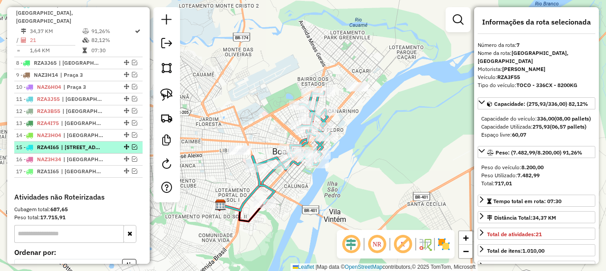
click at [132, 144] on em at bounding box center [134, 146] width 5 height 5
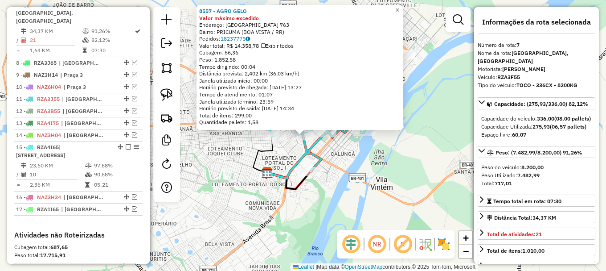
click at [282, 152] on div "8557 - AGRO GELO Valor máximo excedido Endereço: VENEZUELA 763 Bairro: PRICUMA …" at bounding box center [303, 135] width 606 height 271
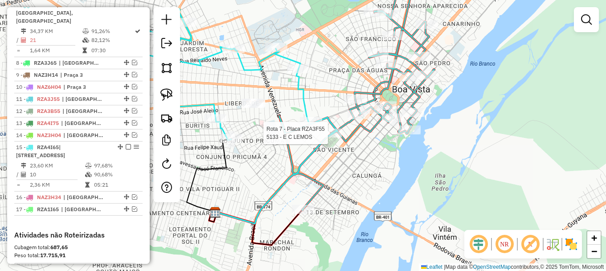
select select "**********"
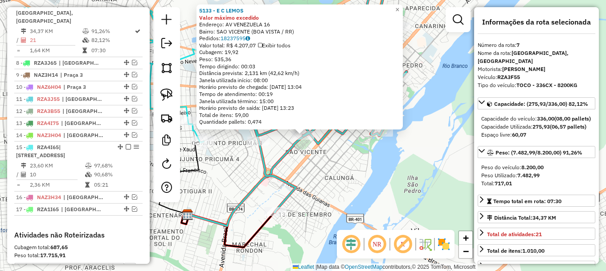
click at [293, 162] on div "5133 - E C LEMOS Valor máximo excedido Endereço: AV VENEZUELA 16 Bairro: SAO VI…" at bounding box center [303, 135] width 606 height 271
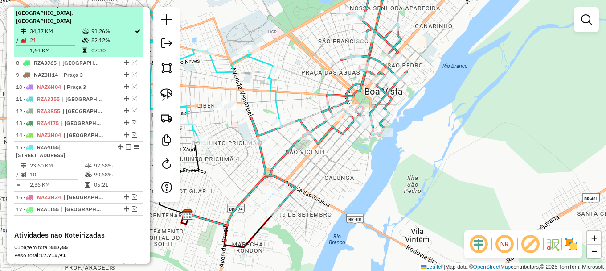
click at [126, 7] on em at bounding box center [128, 4] width 5 height 5
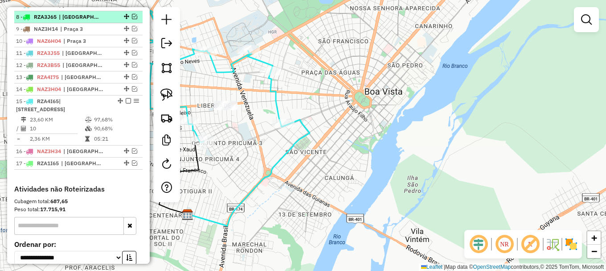
click at [132, 19] on em at bounding box center [134, 16] width 5 height 5
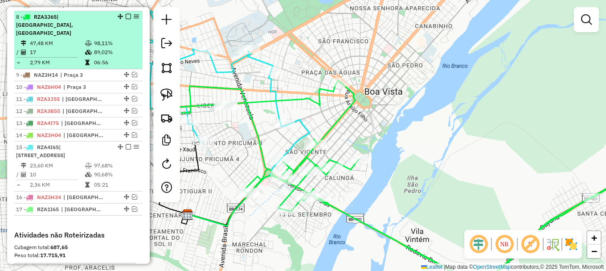
scroll to position [381, 0]
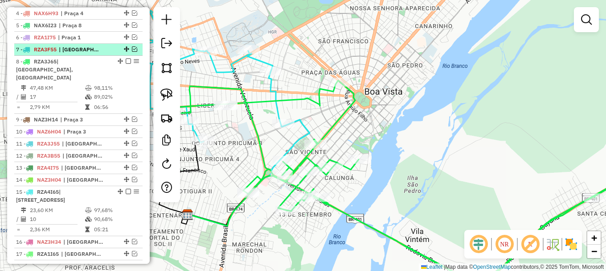
click at [132, 52] on em at bounding box center [134, 48] width 5 height 5
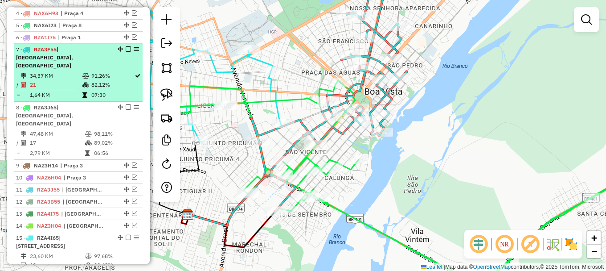
click at [126, 52] on em at bounding box center [128, 48] width 5 height 5
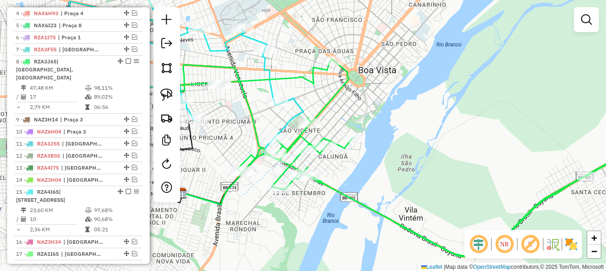
drag, startPoint x: 387, startPoint y: 111, endPoint x: 363, endPoint y: 62, distance: 54.4
click at [366, 62] on div "Janela de atendimento Grade de atendimento Capacidade Transportadoras Veículos …" at bounding box center [303, 135] width 606 height 271
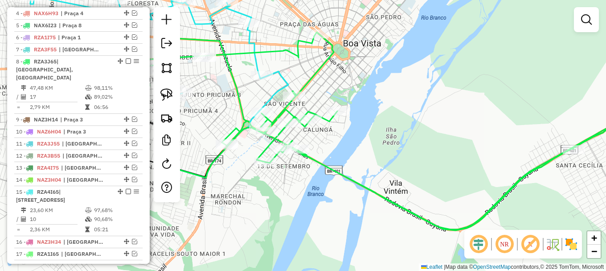
click at [310, 77] on icon at bounding box center [407, 131] width 520 height 198
select select "**********"
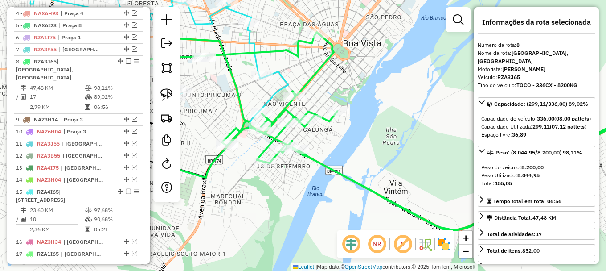
click at [310, 77] on icon at bounding box center [407, 131] width 520 height 198
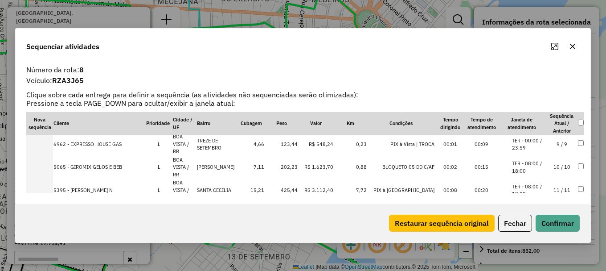
scroll to position [171, 0]
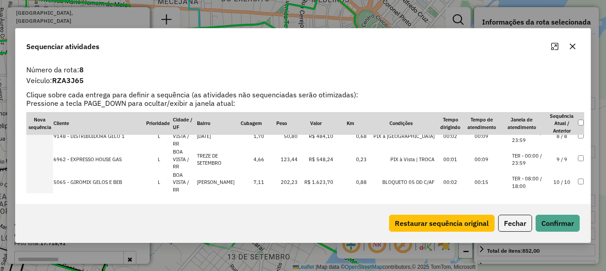
click at [536, 252] on li "TER - 00:00 / 23:59" at bounding box center [529, 259] width 34 height 15
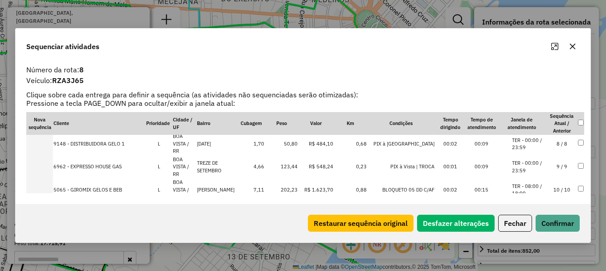
click at [535, 260] on li "TER - 00:00 / 23:59" at bounding box center [529, 267] width 34 height 15
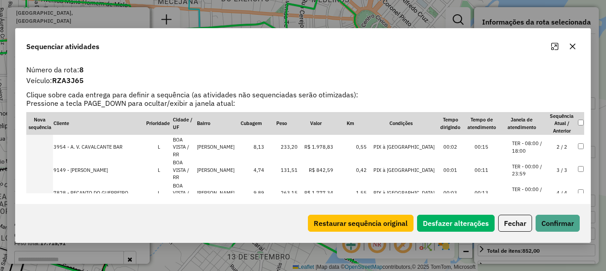
click at [533, 209] on li "TER - 08:00 / 18:00" at bounding box center [529, 216] width 34 height 15
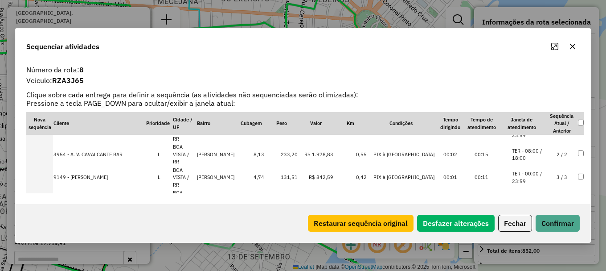
click at [536, 193] on li "TER - 00:00 / 23:59" at bounding box center [529, 200] width 34 height 15
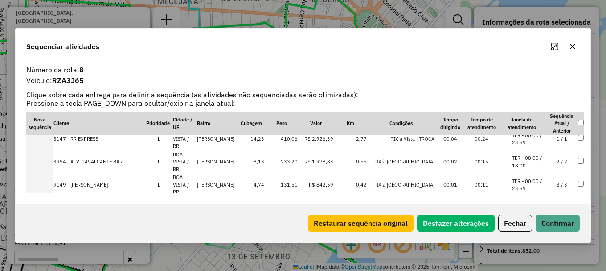
drag, startPoint x: 536, startPoint y: 148, endPoint x: 542, endPoint y: 163, distance: 15.6
click at [536, 200] on li "TER - 00:00 / 23:59" at bounding box center [529, 207] width 34 height 15
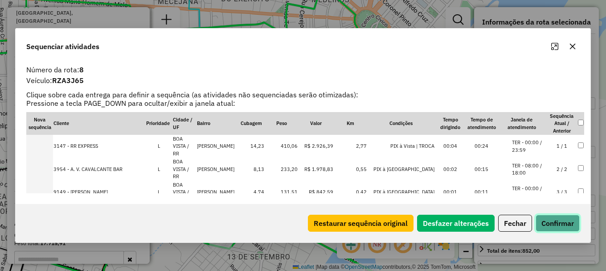
click at [553, 217] on button "Confirmar" at bounding box center [558, 222] width 44 height 17
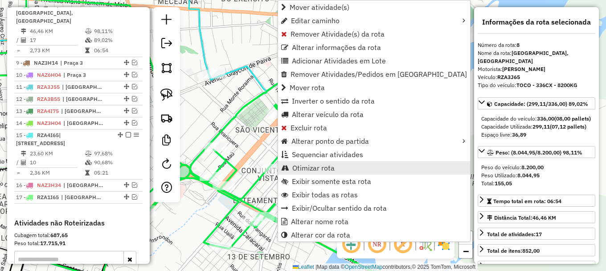
click at [322, 168] on span "Otimizar rota" at bounding box center [314, 167] width 42 height 7
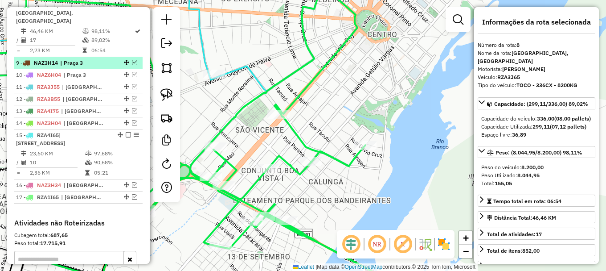
click at [132, 60] on em at bounding box center [134, 62] width 5 height 5
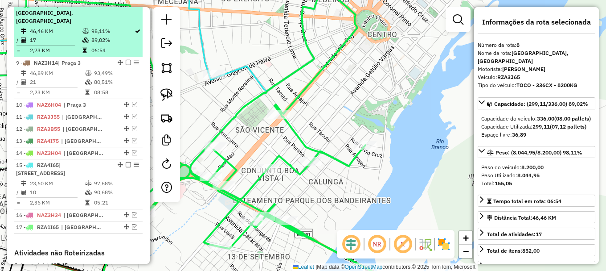
click at [126, 7] on em at bounding box center [128, 4] width 5 height 5
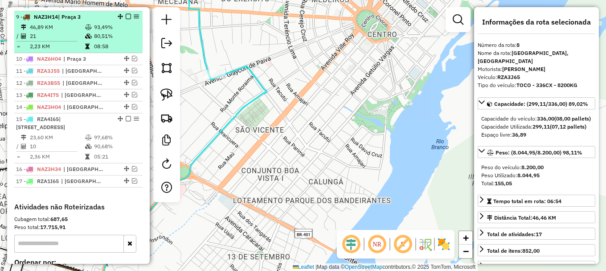
click at [125, 40] on td "80,51%" at bounding box center [116, 36] width 45 height 9
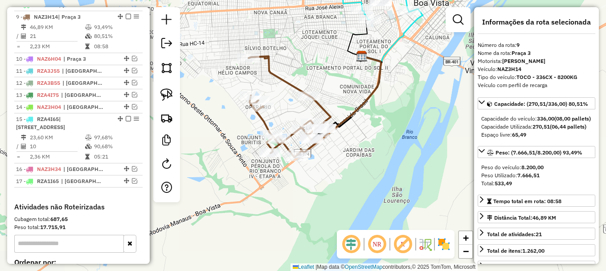
drag, startPoint x: 255, startPoint y: 69, endPoint x: 307, endPoint y: 53, distance: 54.6
click at [307, 54] on div "Janela de atendimento Grade de atendimento Capacidade Transportadoras Veículos …" at bounding box center [303, 135] width 606 height 271
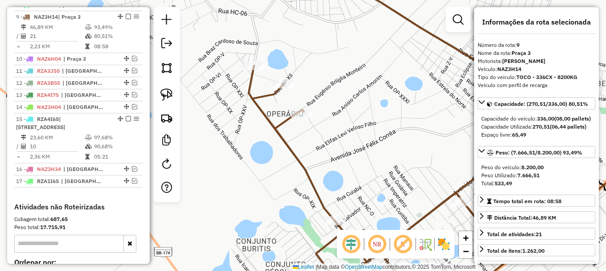
click at [266, 92] on icon at bounding box center [410, 135] width 323 height 325
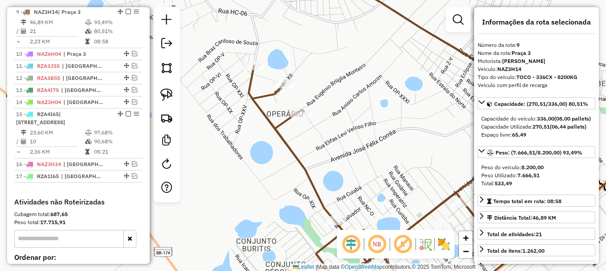
click at [266, 92] on icon at bounding box center [410, 135] width 323 height 325
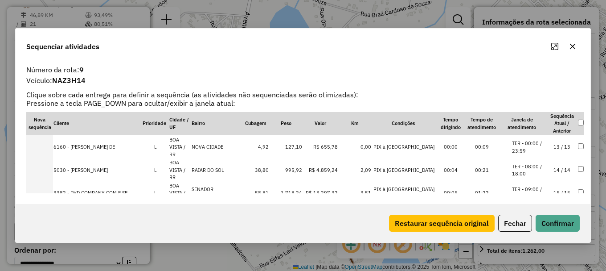
scroll to position [223, 0]
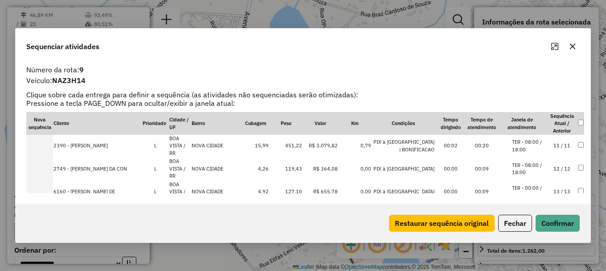
click at [528, 230] on li "TER - 09:00 / 18:00" at bounding box center [529, 237] width 34 height 15
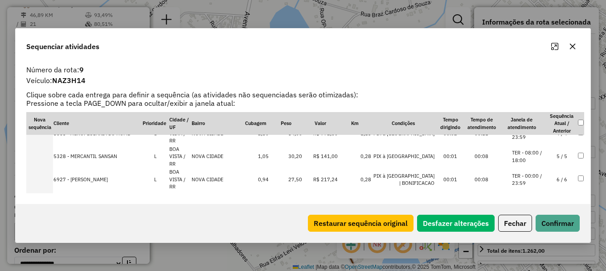
click at [533, 237] on li "TER - 10:00 / 18:00" at bounding box center [529, 244] width 34 height 15
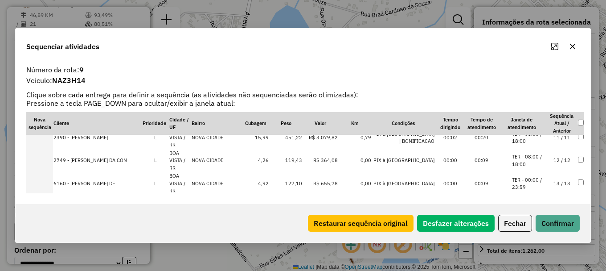
click at [536, 268] on li "TER - 00:00 / 23:59" at bounding box center [529, 275] width 34 height 15
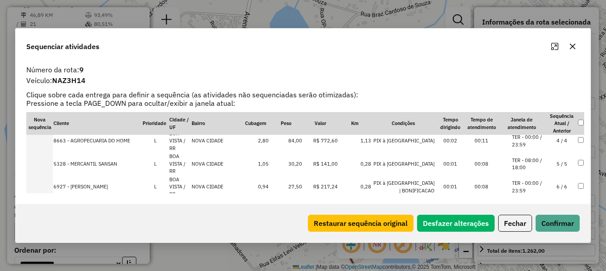
click at [530, 225] on li "TER - 08:00 / 18:00" at bounding box center [529, 232] width 34 height 15
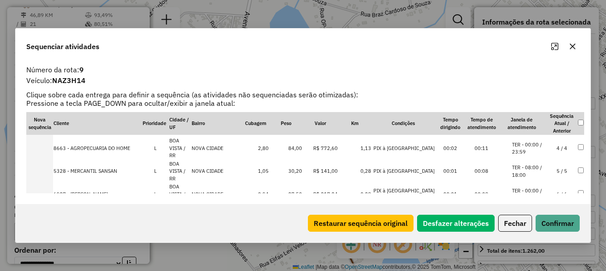
scroll to position [107, 0]
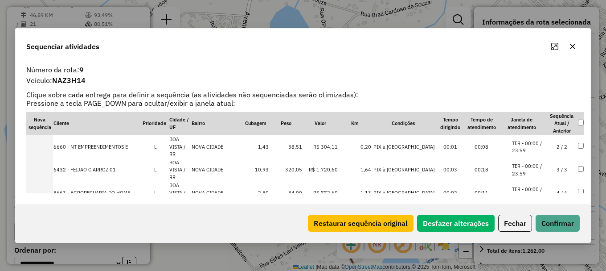
click at [531, 185] on li "TER - 00:00 / 23:59" at bounding box center [529, 192] width 34 height 15
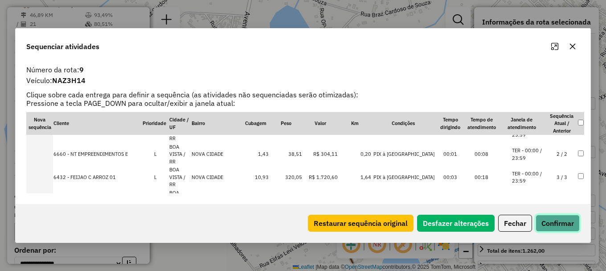
click at [549, 219] on button "Confirmar" at bounding box center [558, 222] width 44 height 17
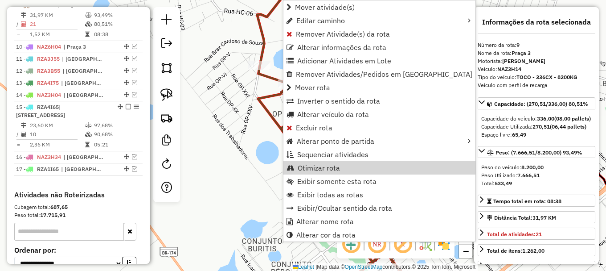
click at [316, 167] on span "Otimizar rota" at bounding box center [319, 167] width 42 height 7
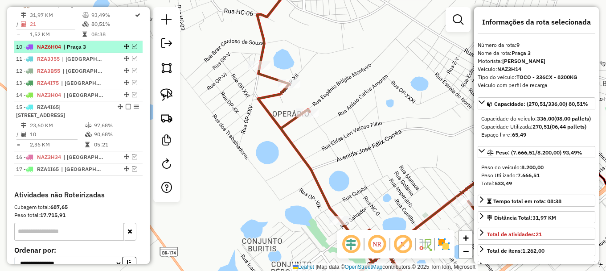
click at [132, 49] on em at bounding box center [134, 46] width 5 height 5
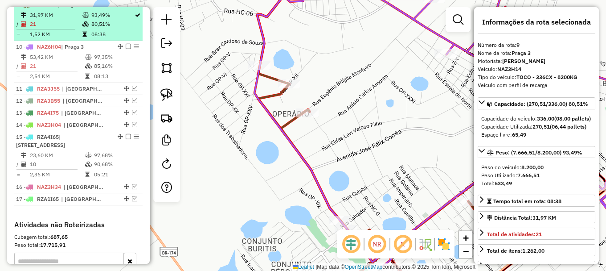
click at [126, 7] on em at bounding box center [128, 4] width 5 height 5
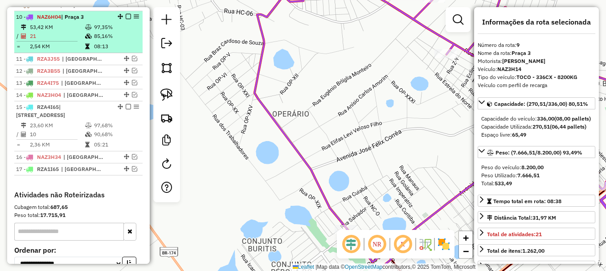
click at [122, 41] on td "85,16%" at bounding box center [116, 36] width 45 height 9
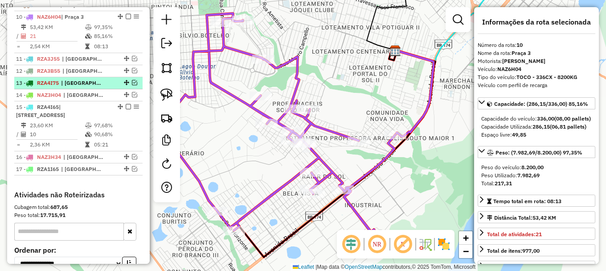
click at [133, 85] on em at bounding box center [134, 82] width 5 height 5
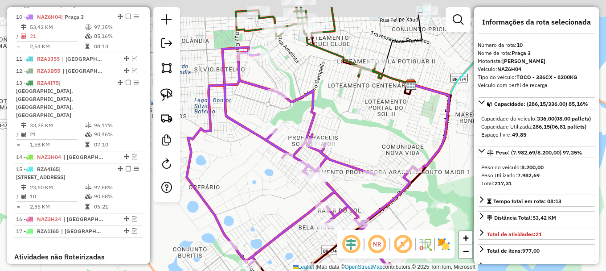
drag, startPoint x: 328, startPoint y: 76, endPoint x: 348, endPoint y: 115, distance: 43.5
click at [344, 110] on div "Janela de atendimento Grade de atendimento Capacidade Transportadoras Veículos …" at bounding box center [303, 135] width 606 height 271
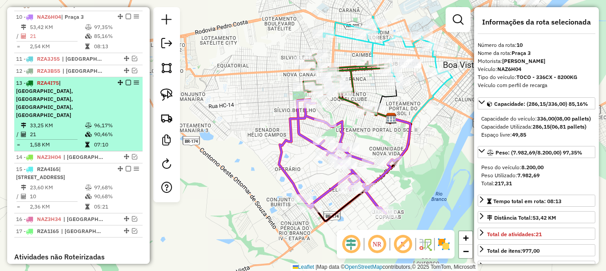
click at [126, 85] on em at bounding box center [128, 82] width 5 height 5
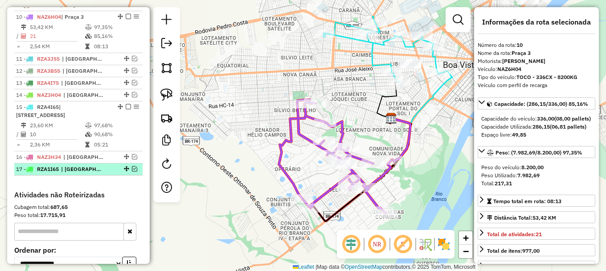
click at [133, 171] on em at bounding box center [134, 168] width 5 height 5
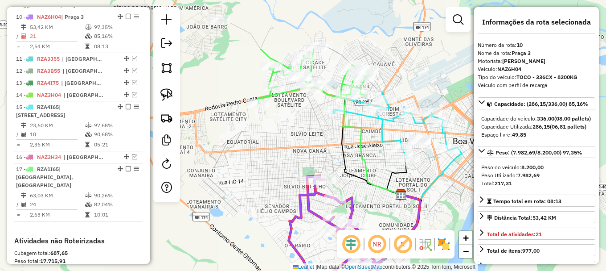
drag, startPoint x: 241, startPoint y: 144, endPoint x: 253, endPoint y: 153, distance: 14.9
click at [253, 153] on div "Janela de atendimento Grade de atendimento Capacidade Transportadoras Veículos …" at bounding box center [303, 135] width 606 height 271
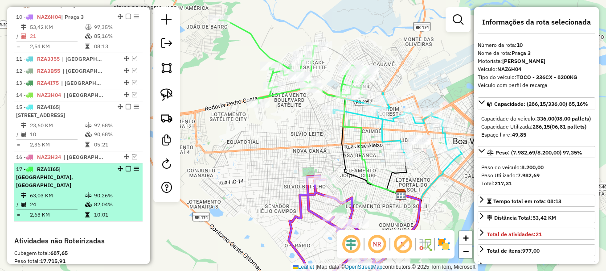
click at [126, 171] on em at bounding box center [128, 168] width 5 height 5
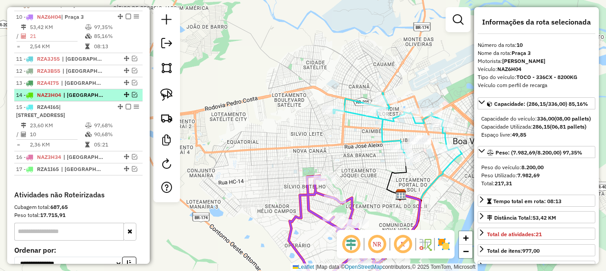
click at [134, 97] on em at bounding box center [134, 94] width 5 height 5
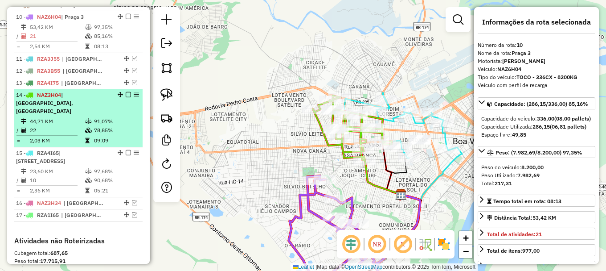
click at [126, 97] on em at bounding box center [128, 94] width 5 height 5
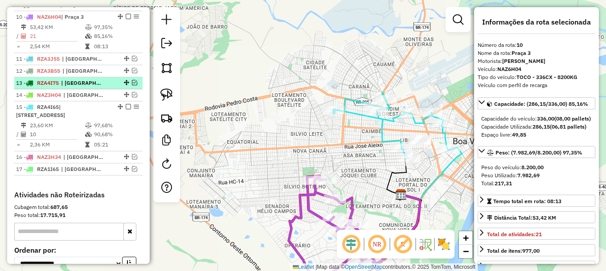
click at [132, 85] on em at bounding box center [134, 82] width 5 height 5
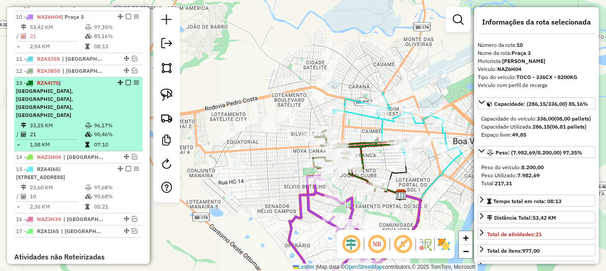
click at [126, 85] on em at bounding box center [128, 82] width 5 height 5
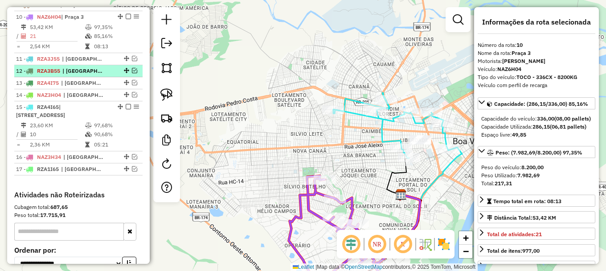
click at [132, 73] on em at bounding box center [134, 70] width 5 height 5
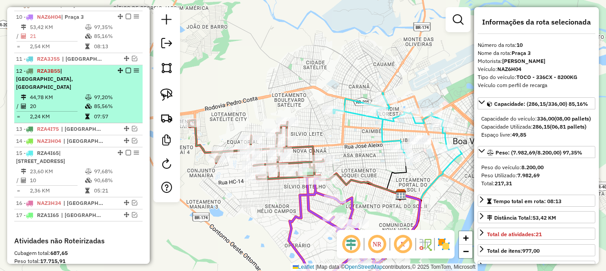
click at [126, 73] on em at bounding box center [128, 70] width 5 height 5
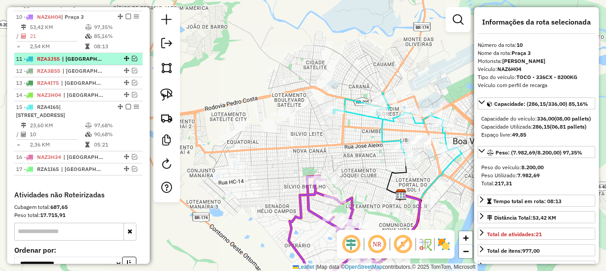
click at [132, 61] on em at bounding box center [134, 58] width 5 height 5
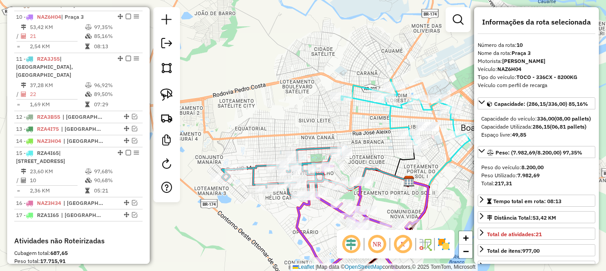
drag, startPoint x: 274, startPoint y: 133, endPoint x: 293, endPoint y: 87, distance: 49.8
click at [293, 87] on div "Janela de atendimento Grade de atendimento Capacidade Transportadoras Veículos …" at bounding box center [303, 135] width 606 height 271
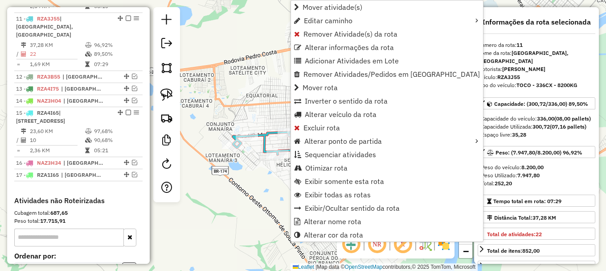
scroll to position [503, 0]
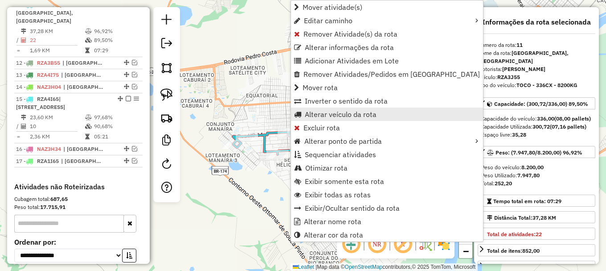
click at [316, 114] on span "Alterar veículo da rota" at bounding box center [341, 114] width 72 height 7
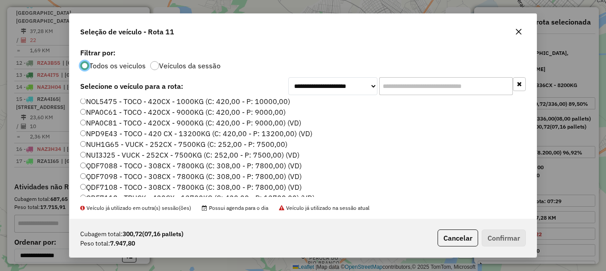
scroll to position [268, 0]
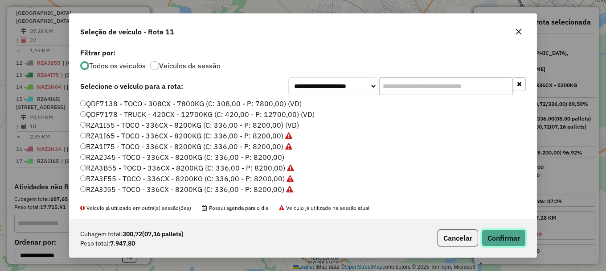
click at [505, 239] on button "Confirmar" at bounding box center [504, 237] width 44 height 17
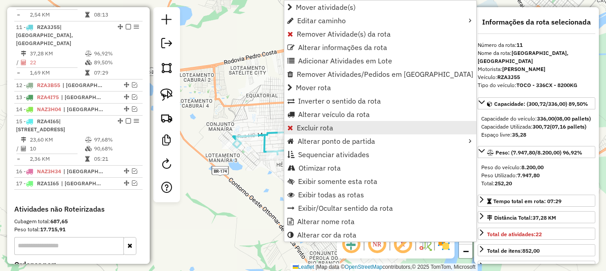
scroll to position [503, 0]
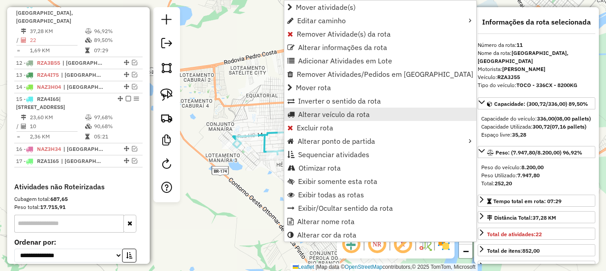
click at [328, 115] on span "Alterar veículo da rota" at bounding box center [334, 114] width 72 height 7
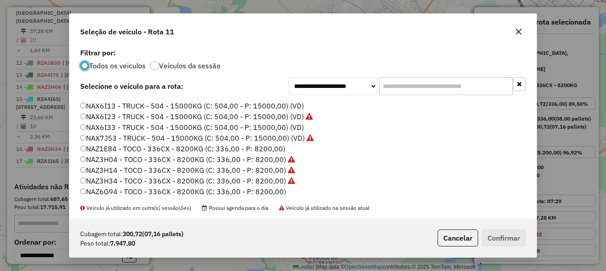
scroll to position [45, 0]
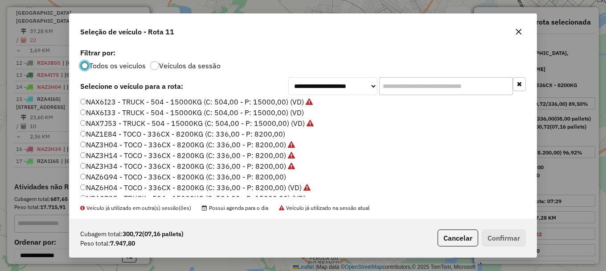
click at [113, 186] on label "NAZ6H04 - TOCO - 336CX - 8200KG (C: 336,00 - P: 8200,00) (VD)" at bounding box center [195, 187] width 231 height 11
click at [514, 241] on button "Confirmar" at bounding box center [504, 237] width 44 height 17
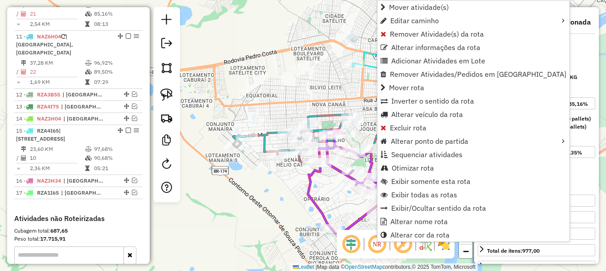
scroll to position [461, 0]
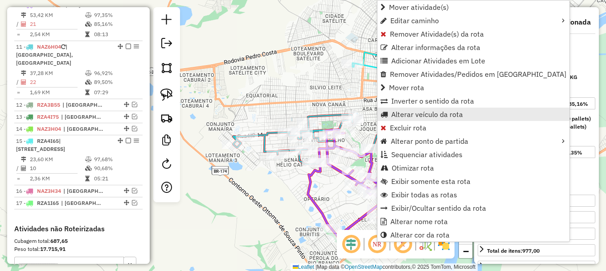
click at [410, 114] on span "Alterar veículo da rota" at bounding box center [427, 114] width 72 height 7
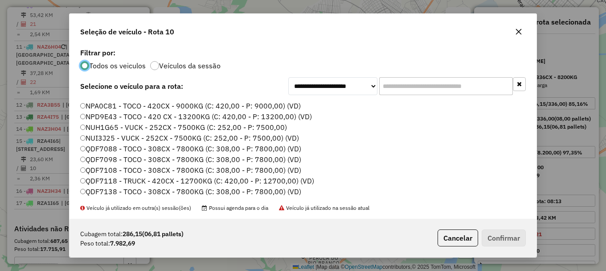
scroll to position [298, 0]
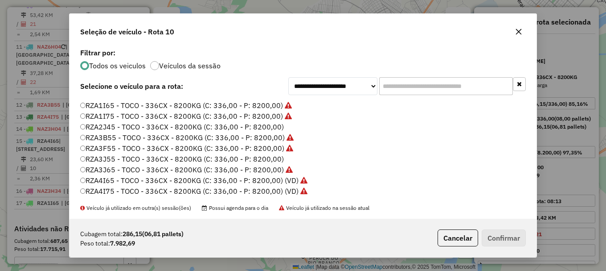
click at [116, 159] on label "RZA3J55 - TOCO - 336CX - 8200KG (C: 336,00 - P: 8200,00)" at bounding box center [182, 158] width 204 height 11
click at [510, 239] on button "Confirmar" at bounding box center [504, 237] width 44 height 17
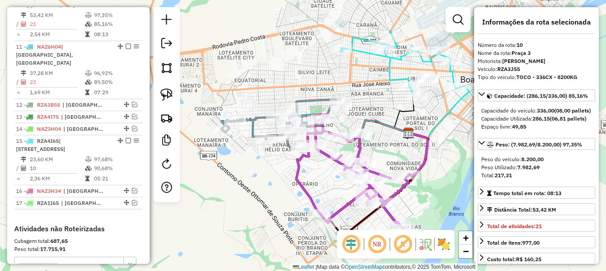
drag, startPoint x: 317, startPoint y: 211, endPoint x: 276, endPoint y: 178, distance: 52.6
click at [297, 179] on icon at bounding box center [353, 171] width 112 height 114
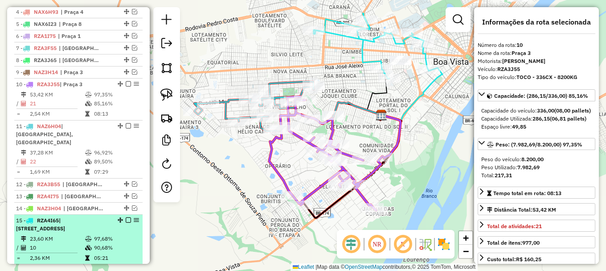
scroll to position [372, 0]
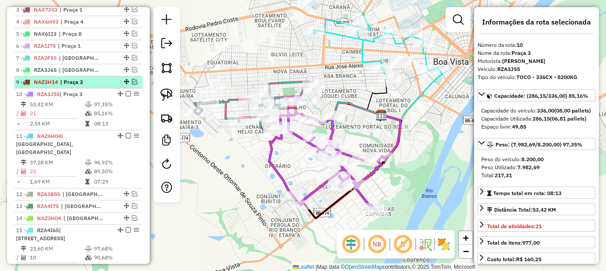
click at [132, 84] on em at bounding box center [134, 81] width 5 height 5
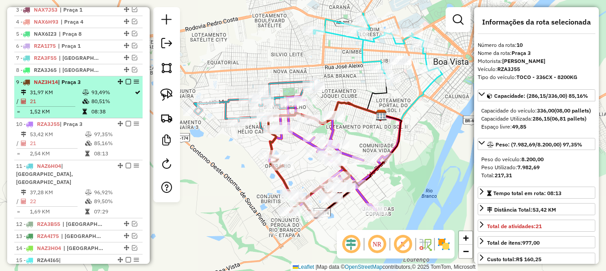
click at [127, 84] on em at bounding box center [128, 81] width 5 height 5
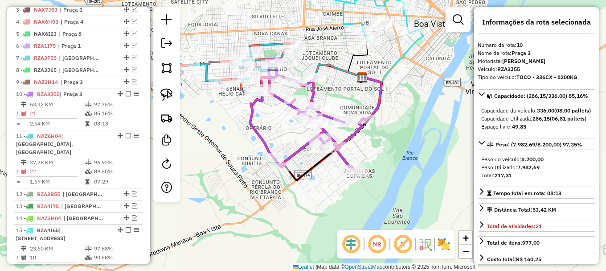
drag, startPoint x: 251, startPoint y: 194, endPoint x: 226, endPoint y: 144, distance: 56.2
click at [226, 144] on div "Janela de atendimento Grade de atendimento Capacidade Transportadoras Veículos …" at bounding box center [303, 135] width 606 height 271
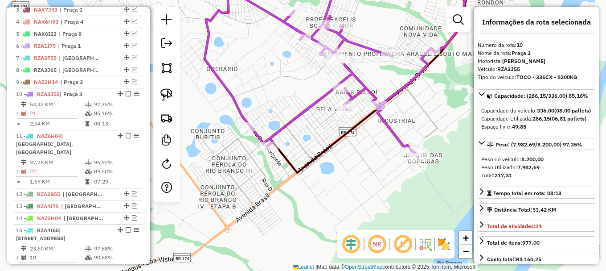
click at [288, 121] on icon at bounding box center [317, 65] width 224 height 184
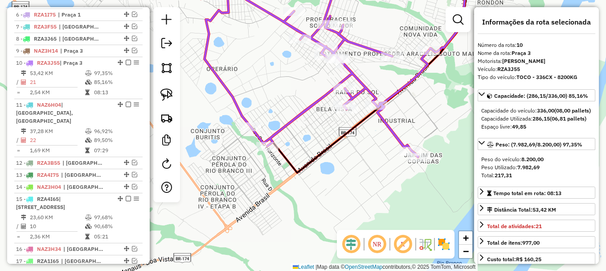
click at [288, 121] on icon at bounding box center [317, 65] width 224 height 184
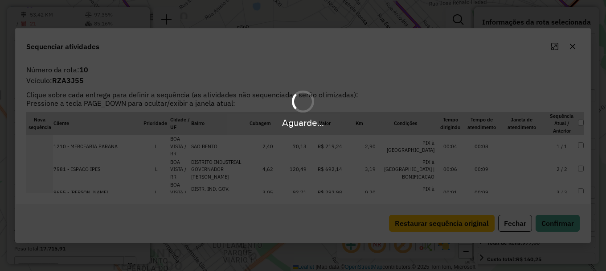
scroll to position [461, 0]
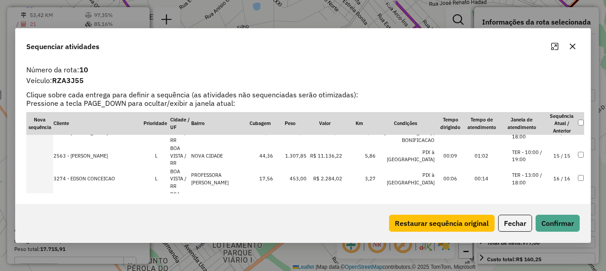
click at [528, 152] on li "TER - 10:00 / 19:00" at bounding box center [529, 155] width 34 height 15
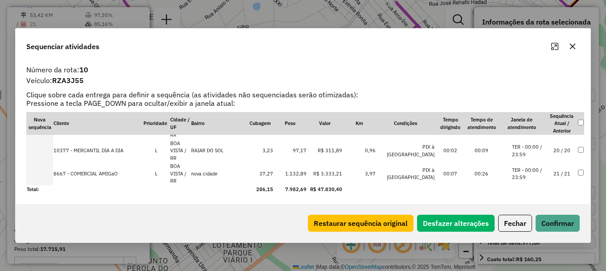
click at [533, 171] on li "TER - 00:00 / 23:59" at bounding box center [529, 173] width 34 height 15
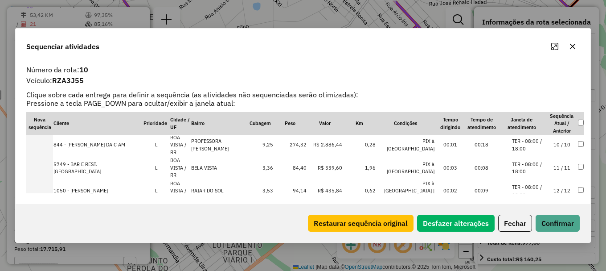
click at [532, 166] on li "TER - 08:00 / 18:00" at bounding box center [529, 168] width 34 height 15
click at [552, 227] on button "Confirmar" at bounding box center [558, 222] width 44 height 17
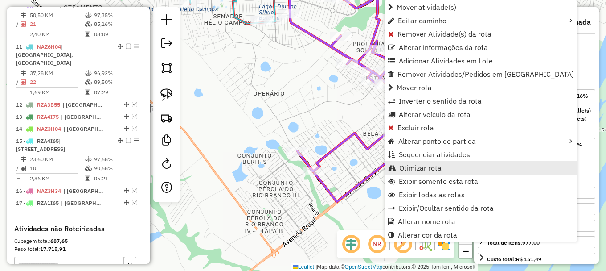
click at [414, 169] on span "Otimizar rota" at bounding box center [421, 167] width 42 height 7
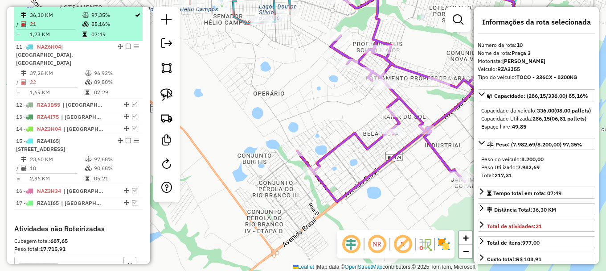
click at [126, 7] on em at bounding box center [128, 4] width 5 height 5
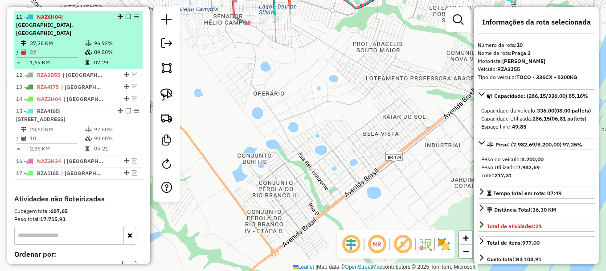
click at [122, 48] on td "89,50%" at bounding box center [116, 52] width 45 height 9
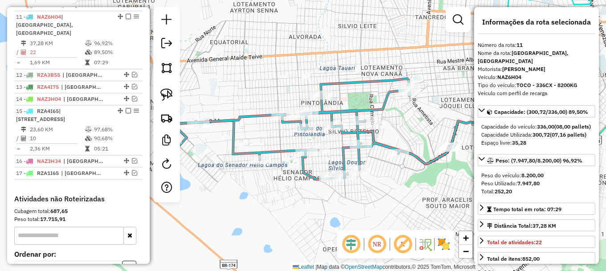
drag, startPoint x: 364, startPoint y: 125, endPoint x: 399, endPoint y: 110, distance: 37.9
click at [401, 111] on div "Janela de atendimento Grade de atendimento Capacidade Transportadoras Veículos …" at bounding box center [303, 135] width 606 height 271
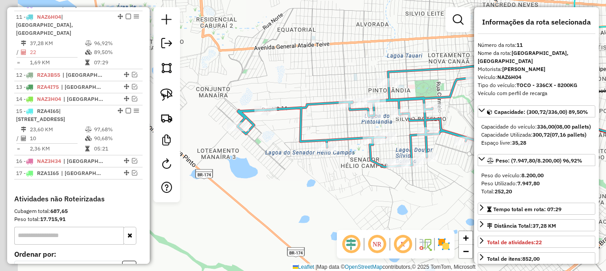
drag, startPoint x: 250, startPoint y: 138, endPoint x: 278, endPoint y: 134, distance: 28.3
click at [280, 135] on div "Janela de atendimento Grade de atendimento Capacidade Transportadoras Veículos …" at bounding box center [303, 135] width 606 height 271
click at [282, 107] on icon at bounding box center [377, 116] width 279 height 101
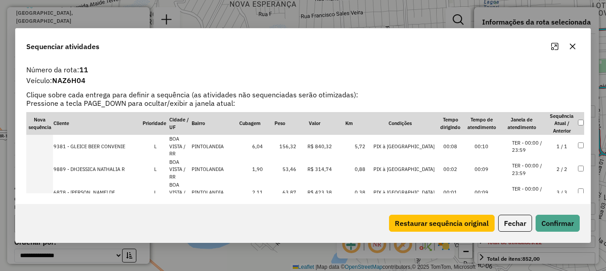
scroll to position [45, 0]
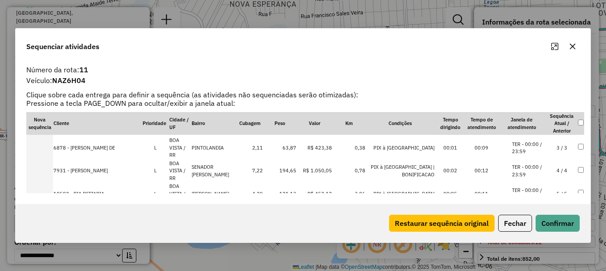
click at [536, 186] on li "TER - 00:00 / 23:59" at bounding box center [529, 193] width 34 height 15
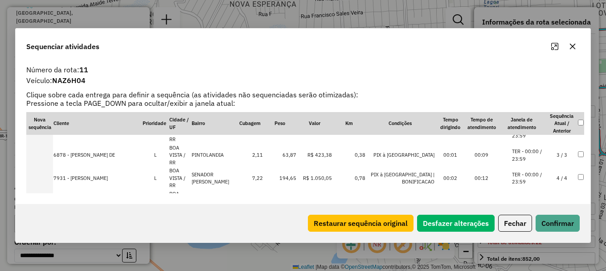
click at [536, 194] on li "TER - 00:00 / 23:59" at bounding box center [529, 201] width 34 height 15
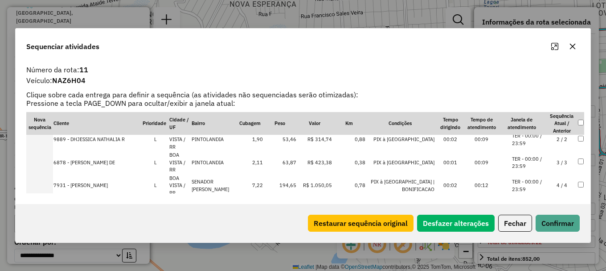
click at [536, 201] on li "TER - 00:00 / 23:59" at bounding box center [529, 208] width 34 height 15
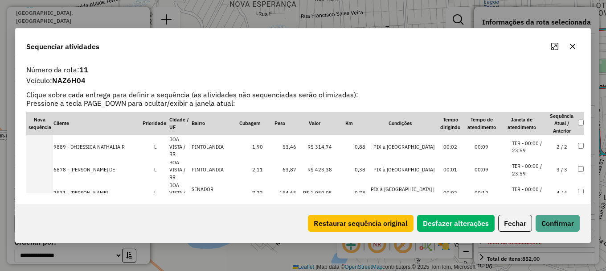
click at [534, 231] on li "TER - 00:00 / 23:59" at bounding box center [529, 238] width 34 height 15
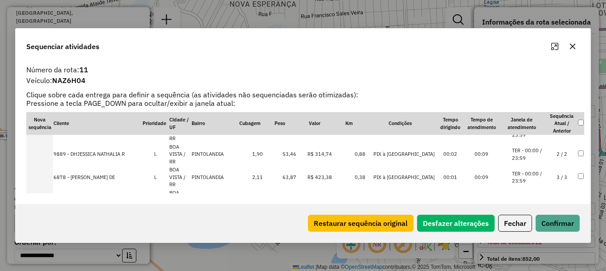
click at [532, 216] on li "TER - 00:00 / 23:59" at bounding box center [529, 223] width 34 height 15
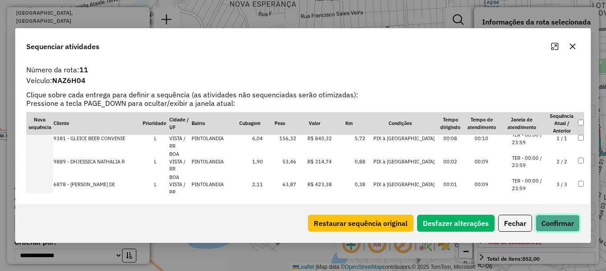
click at [557, 223] on button "Confirmar" at bounding box center [558, 222] width 44 height 17
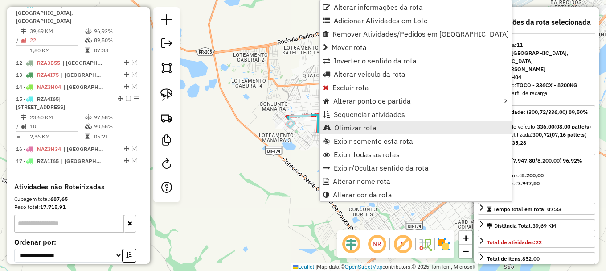
click at [354, 124] on span "Otimizar rota" at bounding box center [355, 127] width 42 height 7
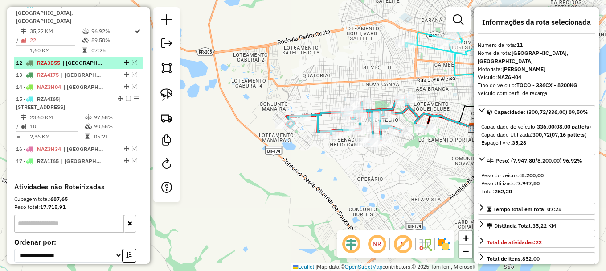
click at [132, 60] on em at bounding box center [134, 62] width 5 height 5
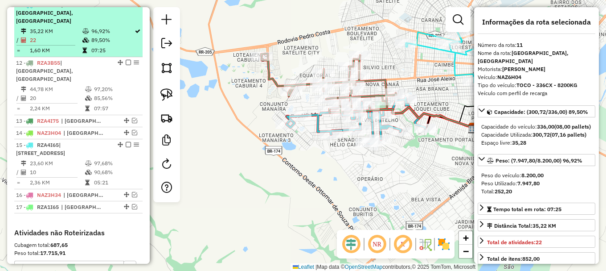
click at [127, 7] on em at bounding box center [128, 4] width 5 height 5
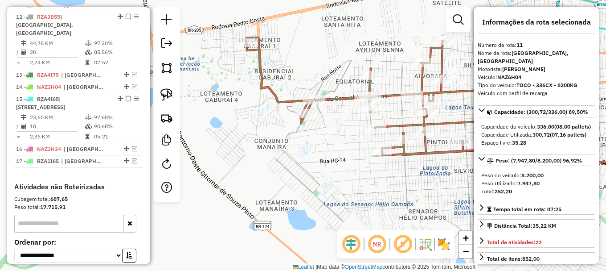
click at [334, 103] on icon at bounding box center [381, 96] width 269 height 118
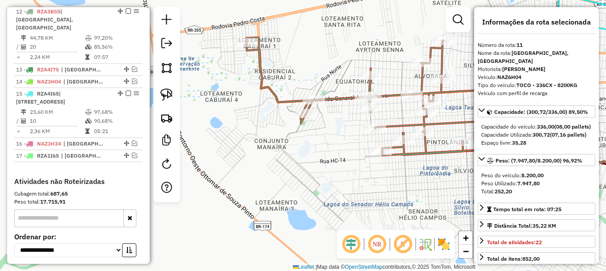
click at [334, 103] on icon at bounding box center [381, 96] width 269 height 118
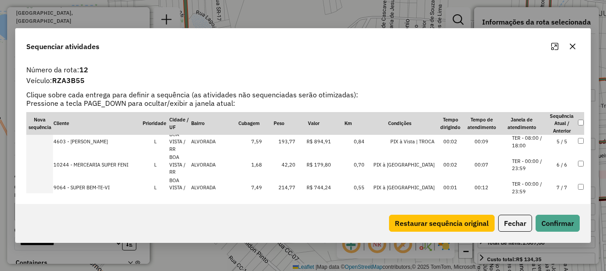
scroll to position [134, 0]
click at [534, 187] on li "TER - 00:00 / 23:59" at bounding box center [529, 188] width 34 height 15
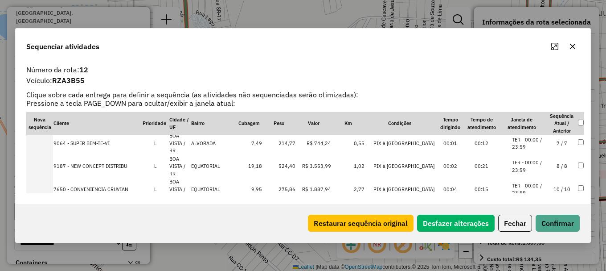
click at [535, 186] on li "TER - 00:00 / 23:59" at bounding box center [529, 189] width 34 height 15
click at [535, 186] on li "TER - 00:00 / 23:59" at bounding box center [529, 188] width 34 height 15
click at [534, 163] on li "TER - 08:00 / 18:00" at bounding box center [529, 167] width 34 height 15
click at [552, 222] on button "Confirmar" at bounding box center [558, 222] width 44 height 17
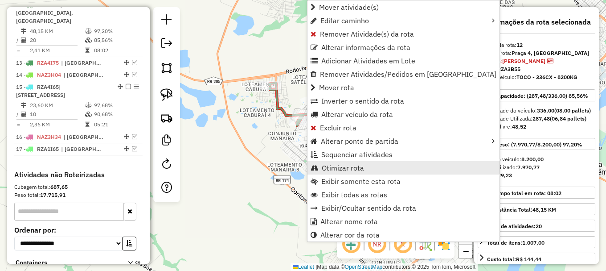
click at [358, 165] on span "Otimizar rota" at bounding box center [343, 167] width 42 height 7
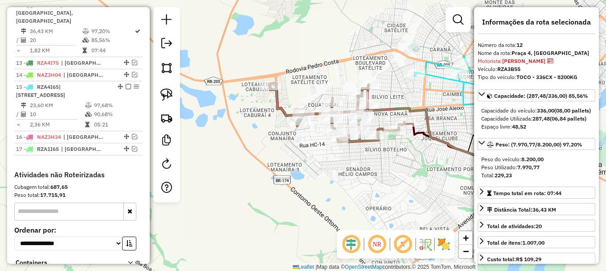
click at [133, 60] on em at bounding box center [134, 62] width 5 height 5
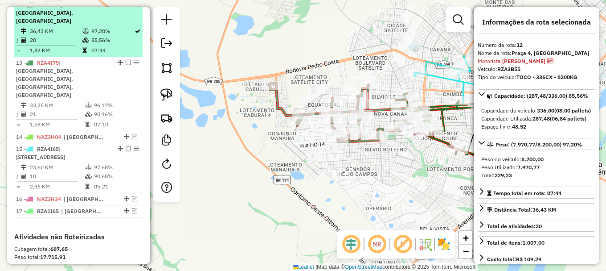
click at [127, 7] on em at bounding box center [128, 4] width 5 height 5
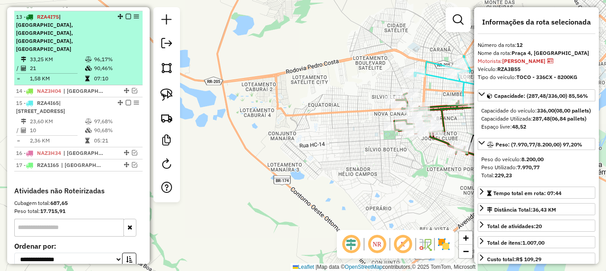
click at [121, 39] on li "13 - RZA4I75 | Praça 3, Praça 5, Praça 7, Praça 8 33,25 KM 96,17% / 21 90,46% =…" at bounding box center [78, 48] width 128 height 74
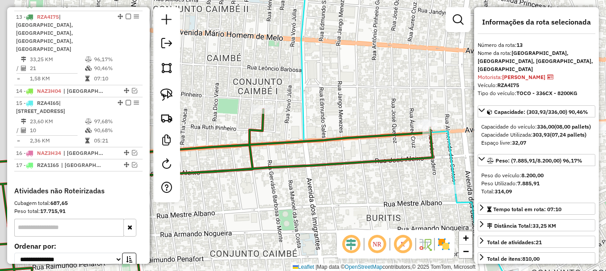
drag, startPoint x: 313, startPoint y: 94, endPoint x: 436, endPoint y: 82, distance: 123.7
click at [429, 82] on div "Janela de atendimento Grade de atendimento Capacidade Transportadoras Veículos …" at bounding box center [303, 135] width 606 height 271
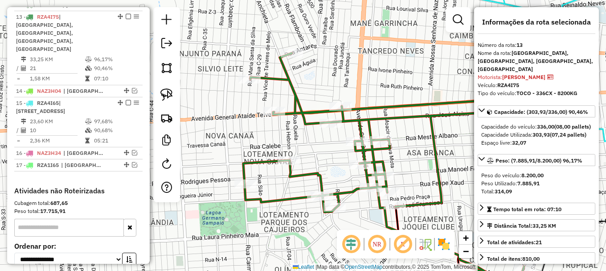
click at [290, 82] on icon at bounding box center [413, 175] width 340 height 244
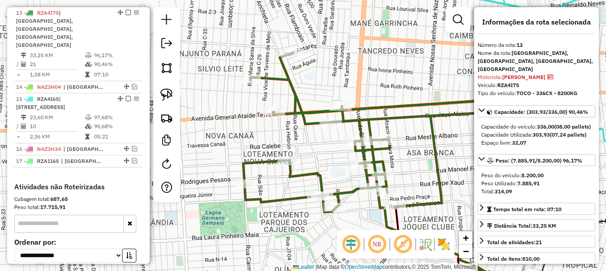
click at [290, 82] on icon at bounding box center [413, 175] width 340 height 244
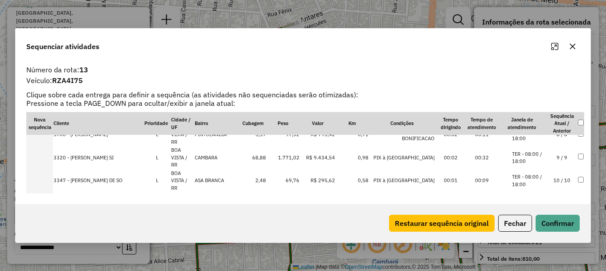
scroll to position [268, 0]
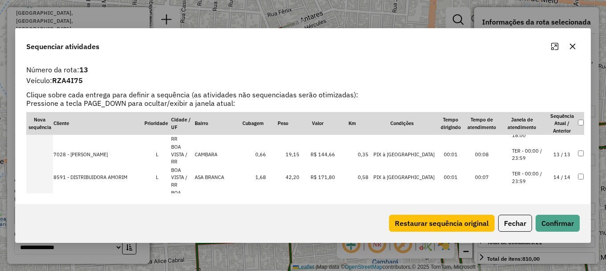
click at [540, 262] on li "TER - 08:00 / 18:00" at bounding box center [529, 269] width 34 height 15
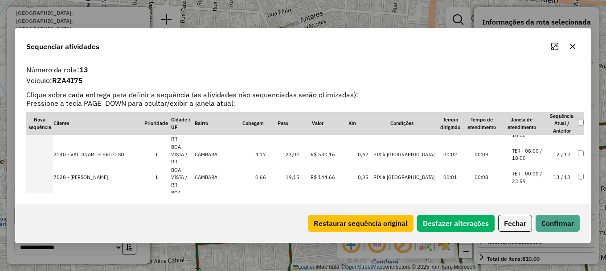
scroll to position [278, 0]
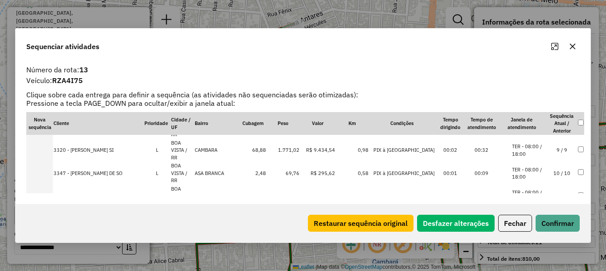
drag, startPoint x: 545, startPoint y: 173, endPoint x: 554, endPoint y: 204, distance: 32.6
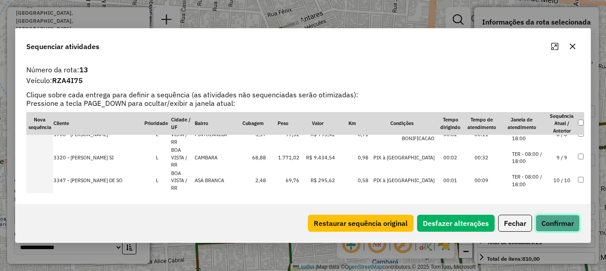
click at [556, 222] on button "Confirmar" at bounding box center [558, 222] width 44 height 17
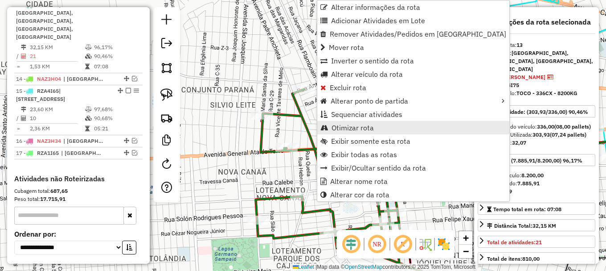
click at [348, 124] on span "Otimizar rota" at bounding box center [353, 127] width 42 height 7
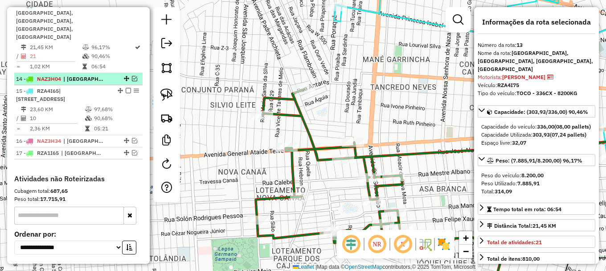
click at [133, 76] on em at bounding box center [134, 78] width 5 height 5
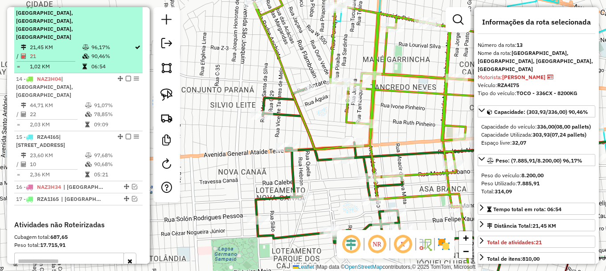
click at [126, 7] on em at bounding box center [128, 4] width 5 height 5
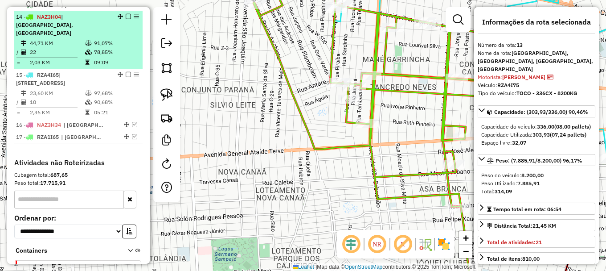
click at [119, 48] on td "78,85%" at bounding box center [116, 52] width 45 height 9
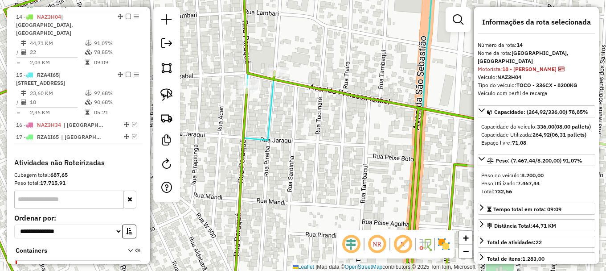
click at [295, 83] on icon at bounding box center [303, 135] width 728 height 325
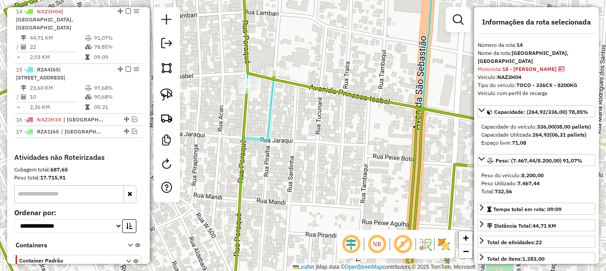
click at [295, 83] on icon at bounding box center [303, 135] width 728 height 325
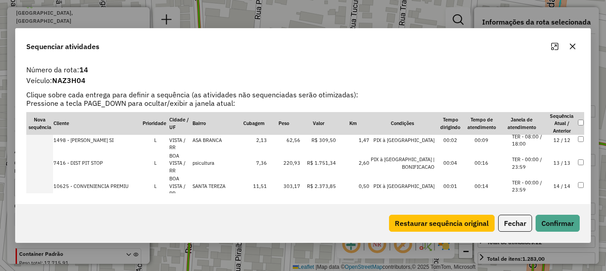
scroll to position [204, 0]
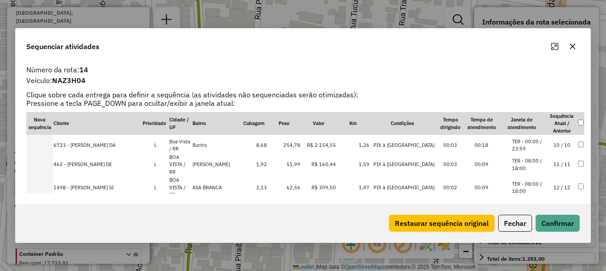
click at [521, 226] on li "TER - 00:00 / 23:59" at bounding box center [529, 233] width 34 height 15
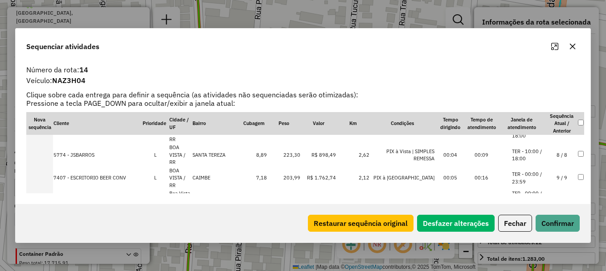
click at [538, 255] on li "TER - 00:00 / 23:59" at bounding box center [529, 262] width 34 height 15
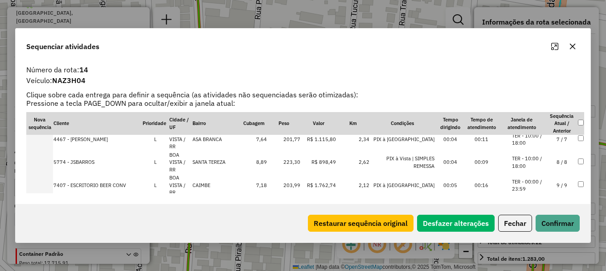
click at [538, 262] on li "TER - 00:00 / 23:59" at bounding box center [529, 269] width 34 height 15
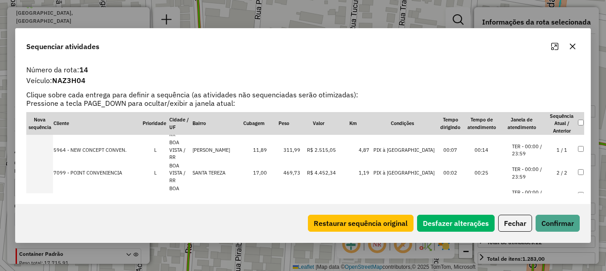
click at [539, 211] on li "TER - 08:00 / 18:00" at bounding box center [529, 218] width 34 height 15
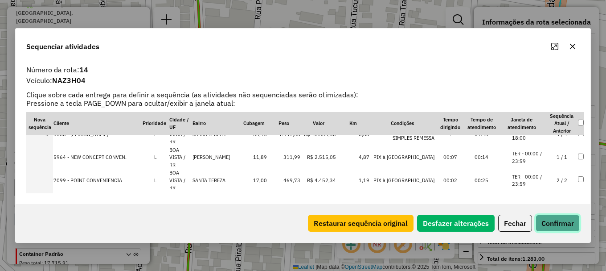
click at [556, 223] on button "Confirmar" at bounding box center [558, 222] width 44 height 17
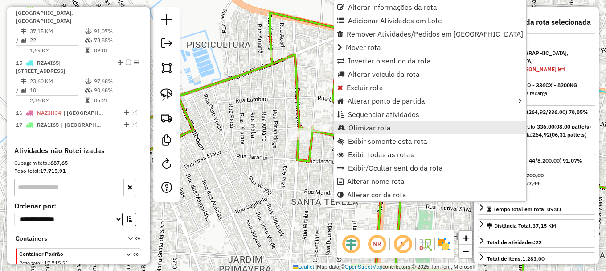
click at [366, 124] on span "Otimizar rota" at bounding box center [370, 127] width 42 height 7
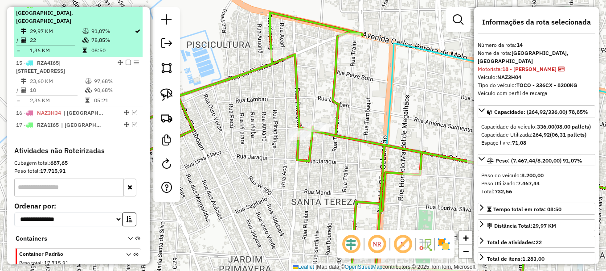
click at [126, 7] on em at bounding box center [128, 4] width 5 height 5
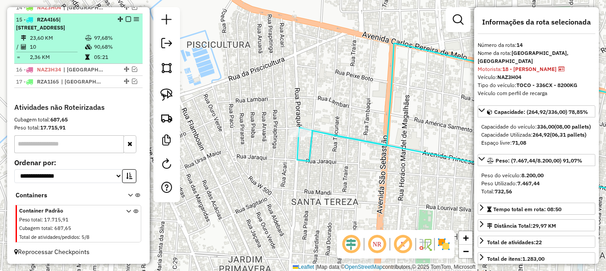
click at [120, 42] on td "97,68%" at bounding box center [116, 37] width 45 height 9
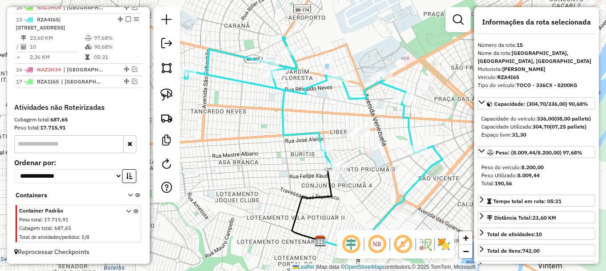
drag, startPoint x: 281, startPoint y: 107, endPoint x: 296, endPoint y: 117, distance: 17.7
click at [294, 117] on div "Janela de atendimento Grade de atendimento Capacidade Transportadoras Veículos …" at bounding box center [303, 135] width 606 height 271
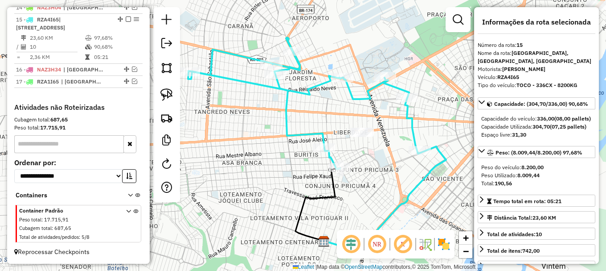
drag, startPoint x: 300, startPoint y: 115, endPoint x: 313, endPoint y: 119, distance: 13.3
click at [310, 119] on icon at bounding box center [304, 103] width 233 height 132
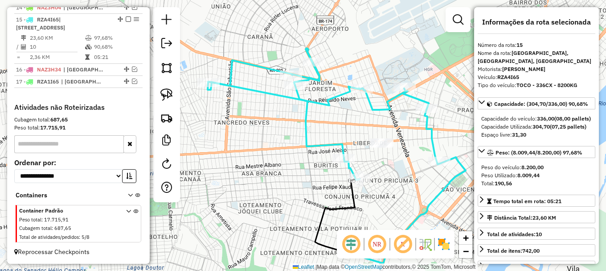
scroll to position [465, 0]
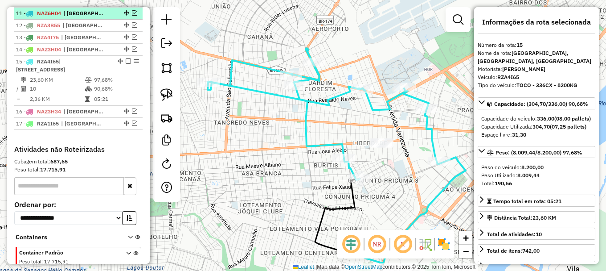
click at [132, 16] on em at bounding box center [134, 12] width 5 height 5
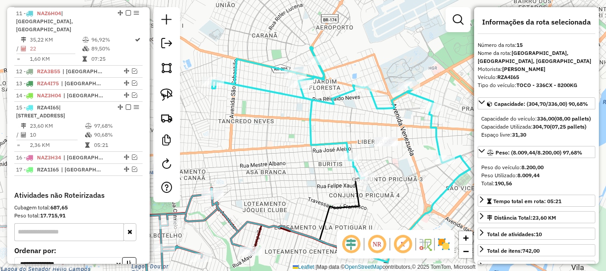
drag, startPoint x: 237, startPoint y: 136, endPoint x: 309, endPoint y: 94, distance: 83.7
click at [310, 94] on div "Janela de atendimento Grade de atendimento Capacidade Transportadoras Veículos …" at bounding box center [303, 135] width 606 height 271
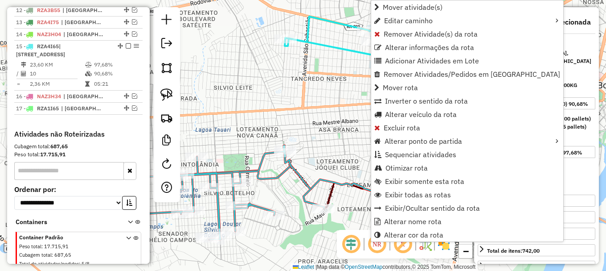
scroll to position [545, 0]
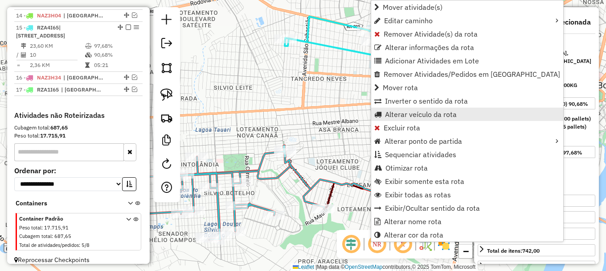
click at [407, 114] on span "Alterar veículo da rota" at bounding box center [421, 114] width 72 height 7
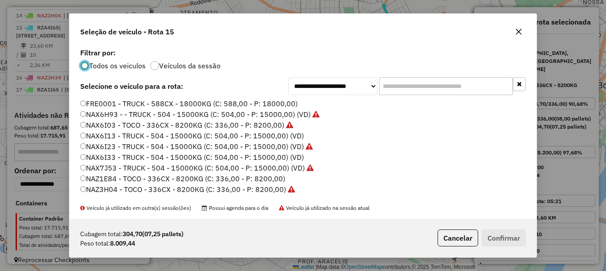
scroll to position [45, 0]
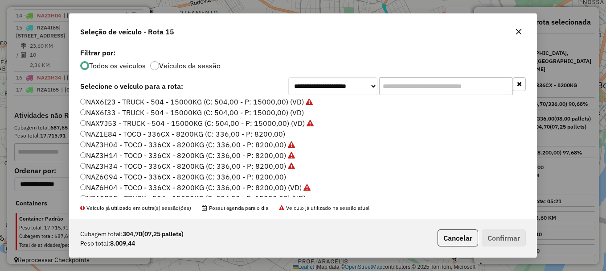
click at [118, 187] on label "NAZ6H04 - TOCO - 336CX - 8200KG (C: 336,00 - P: 8200,00) (VD)" at bounding box center [195, 187] width 231 height 11
click at [506, 235] on button "Confirmar" at bounding box center [504, 237] width 44 height 17
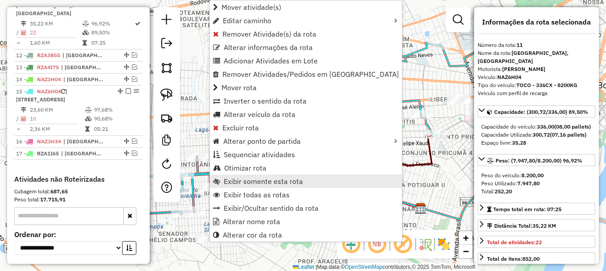
scroll to position [474, 0]
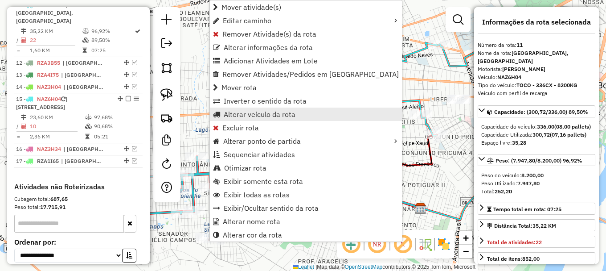
click at [264, 115] on span "Alterar veículo da rota" at bounding box center [260, 114] width 72 height 7
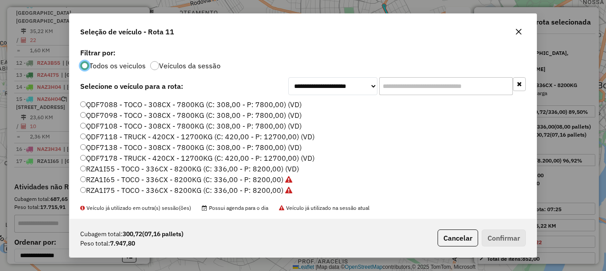
scroll to position [298, 0]
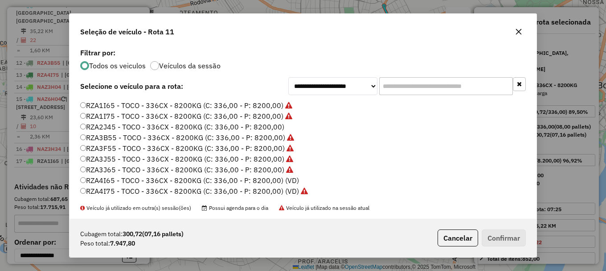
click at [140, 180] on label "RZA4I65 - TOCO - 336CX - 8200KG (C: 336,00 - P: 8200,00) (VD)" at bounding box center [189, 180] width 219 height 11
click at [511, 238] on button "Confirmar" at bounding box center [504, 237] width 44 height 17
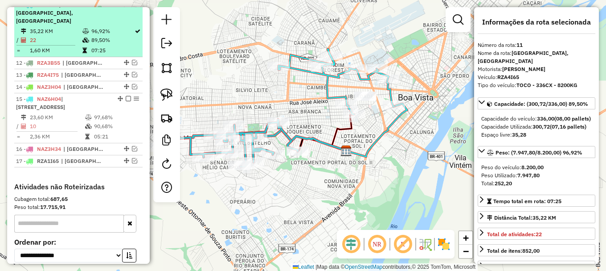
click at [127, 7] on em at bounding box center [128, 4] width 5 height 5
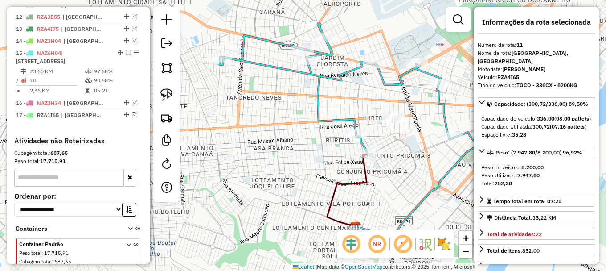
click at [318, 74] on icon at bounding box center [336, 89] width 233 height 132
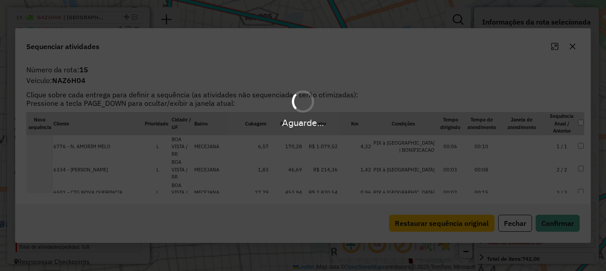
scroll to position [515, 0]
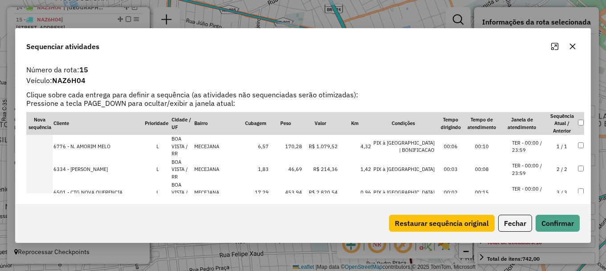
drag, startPoint x: 532, startPoint y: 140, endPoint x: 532, endPoint y: 151, distance: 11.6
click at [532, 140] on li "TER - 00:00 / 23:59" at bounding box center [529, 146] width 34 height 15
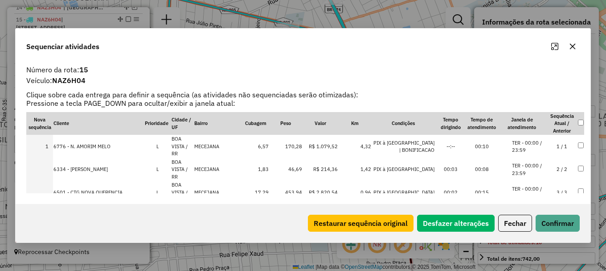
click at [531, 162] on li "TER - 00:00 / 23:59" at bounding box center [529, 169] width 34 height 15
drag, startPoint x: 529, startPoint y: 169, endPoint x: 528, endPoint y: 175, distance: 6.3
click at [528, 185] on li "TER - 00:00 / 23:59" at bounding box center [529, 192] width 34 height 15
click at [529, 208] on li "TER - 08:00 / 18:00" at bounding box center [529, 215] width 34 height 15
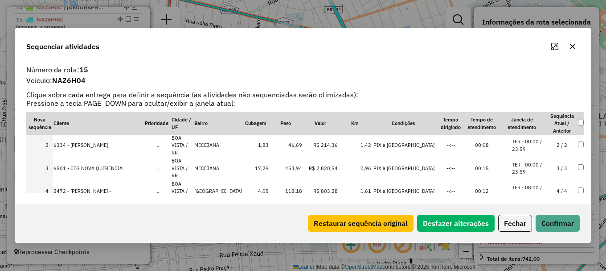
scroll to position [45, 0]
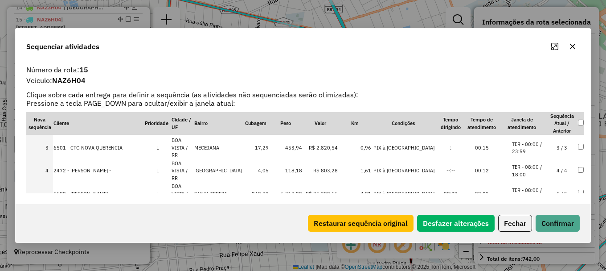
click at [538, 232] on li "TER - 00:00 / 23:59" at bounding box center [529, 239] width 34 height 15
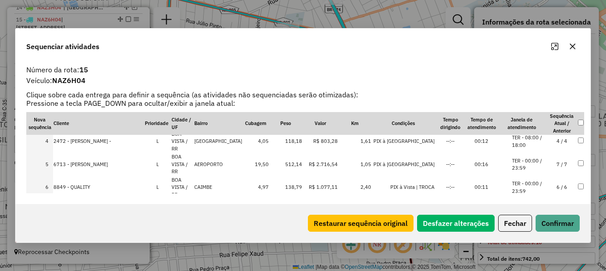
scroll to position [89, 0]
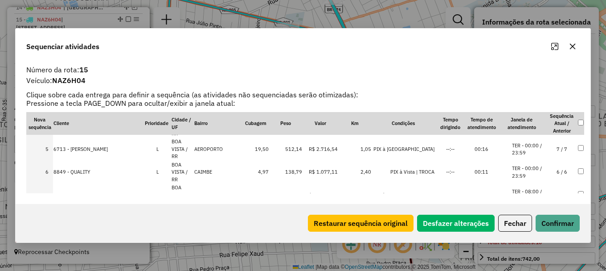
click at [535, 210] on li "TER - 08:00 / 18:00" at bounding box center [529, 217] width 34 height 15
click at [536, 210] on li "TER - 08:00 / 18:00" at bounding box center [529, 217] width 34 height 15
drag, startPoint x: 565, startPoint y: 226, endPoint x: 549, endPoint y: 224, distance: 15.8
click at [563, 225] on button "Confirmar" at bounding box center [558, 222] width 44 height 17
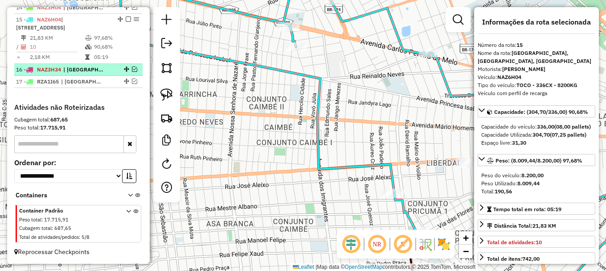
click at [134, 69] on em at bounding box center [134, 68] width 5 height 5
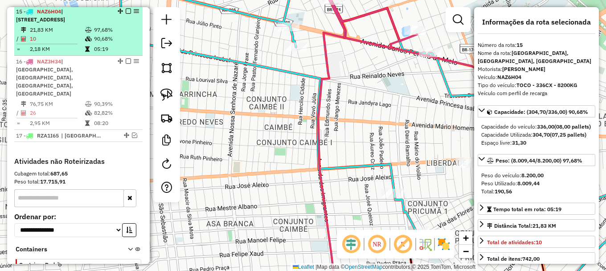
click at [127, 14] on em at bounding box center [128, 10] width 5 height 5
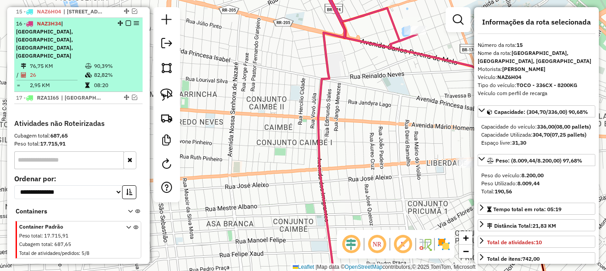
click at [124, 62] on td "90,39%" at bounding box center [116, 66] width 45 height 9
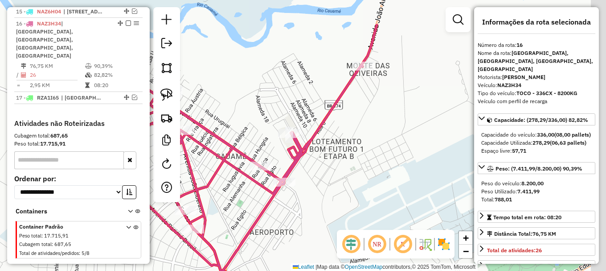
drag, startPoint x: 369, startPoint y: 112, endPoint x: 312, endPoint y: 226, distance: 127.4
click at [312, 225] on div "Janela de atendimento Grade de atendimento Capacidade Transportadoras Veículos …" at bounding box center [303, 135] width 606 height 271
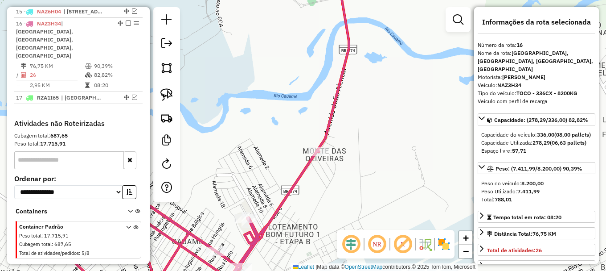
click at [334, 99] on icon at bounding box center [191, 135] width 317 height 325
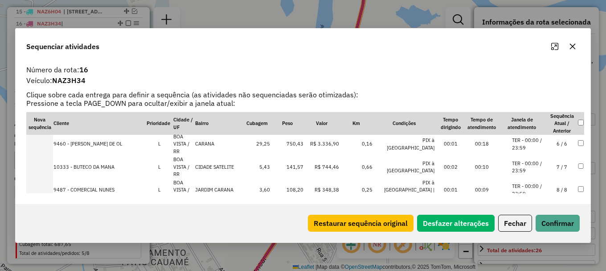
click at [533, 251] on li "TER - 08:00 / 18:00" at bounding box center [529, 258] width 34 height 15
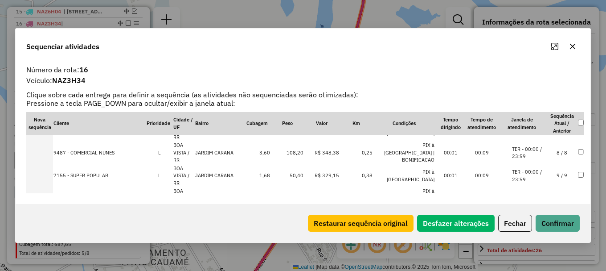
click at [535, 260] on li "TER - 00:00 / 23:59" at bounding box center [529, 267] width 34 height 15
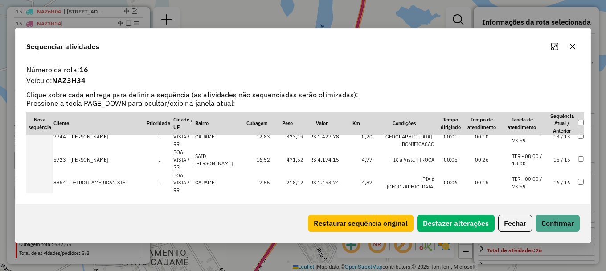
scroll to position [356, 0]
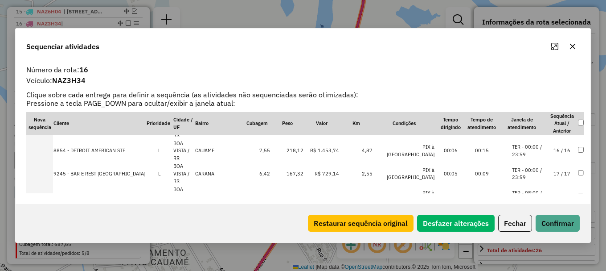
drag, startPoint x: 530, startPoint y: 143, endPoint x: 542, endPoint y: 183, distance: 41.9
click at [560, 226] on button "Confirmar" at bounding box center [558, 222] width 44 height 17
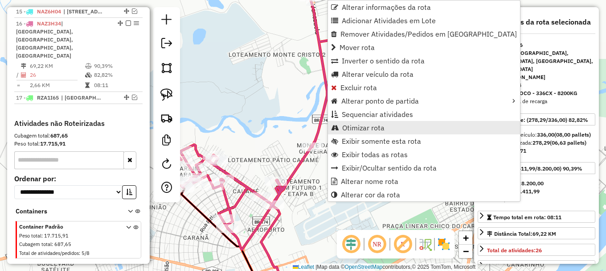
click at [363, 125] on span "Otimizar rota" at bounding box center [363, 127] width 42 height 7
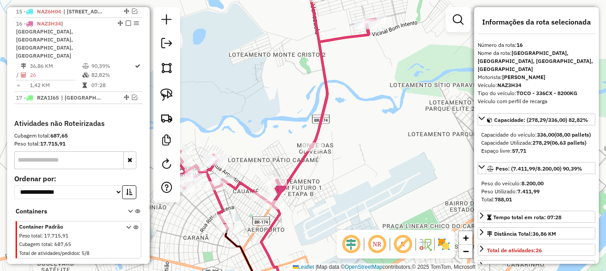
click at [322, 118] on icon at bounding box center [272, 148] width 207 height 300
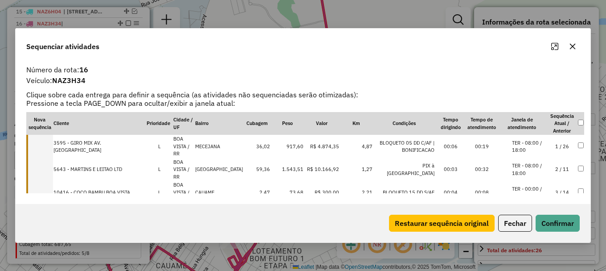
click at [46, 142] on td at bounding box center [39, 146] width 27 height 23
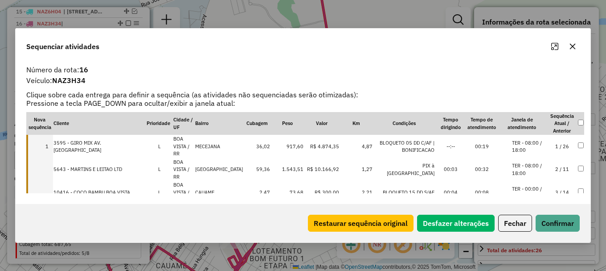
drag, startPoint x: 45, startPoint y: 156, endPoint x: 44, endPoint y: 164, distance: 8.1
click at [45, 158] on td at bounding box center [39, 169] width 27 height 23
drag, startPoint x: 43, startPoint y: 170, endPoint x: 41, endPoint y: 178, distance: 8.8
click at [43, 181] on td at bounding box center [39, 192] width 27 height 23
drag, startPoint x: 38, startPoint y: 186, endPoint x: 56, endPoint y: 179, distance: 19.0
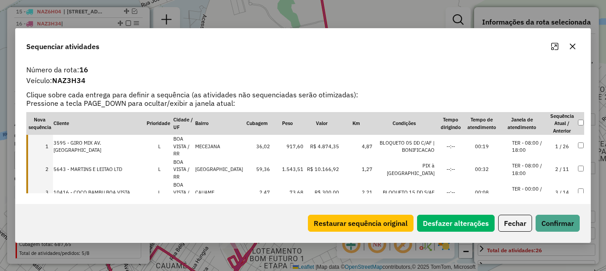
click at [39, 204] on td at bounding box center [39, 215] width 27 height 23
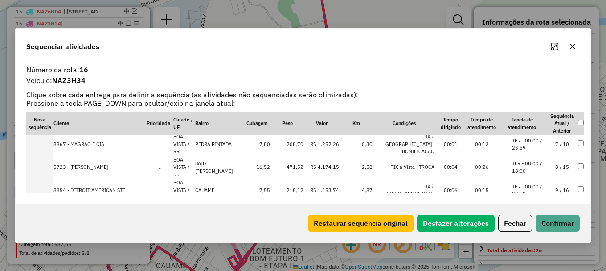
scroll to position [312, 0]
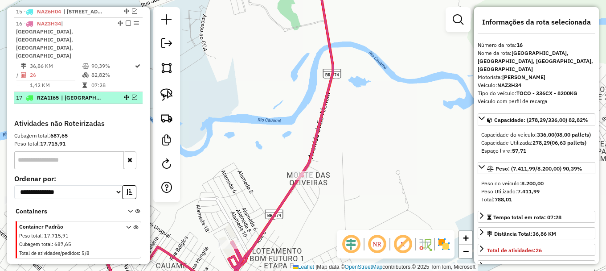
click at [132, 95] on em at bounding box center [134, 97] width 5 height 5
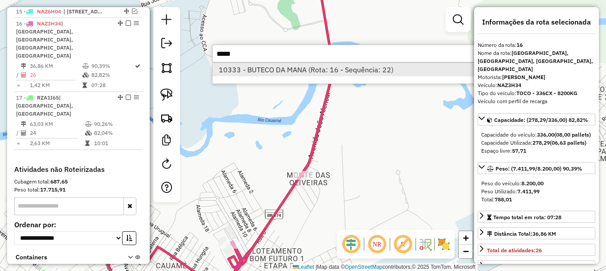
type input "*****"
click at [280, 69] on li "10333 - BUTECO DA MANA (Rota: 16 - Sequência: 22)" at bounding box center [346, 69] width 267 height 13
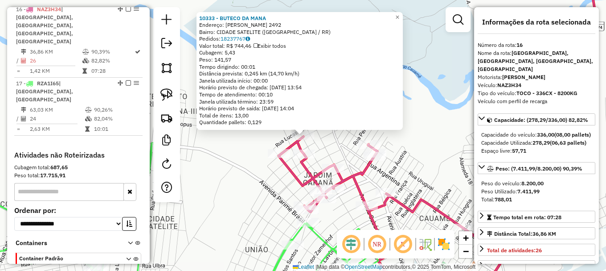
scroll to position [534, 0]
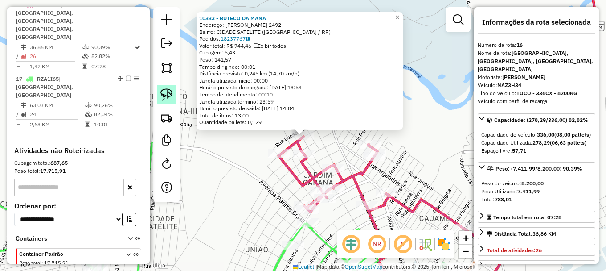
click at [171, 92] on img at bounding box center [167, 94] width 12 height 12
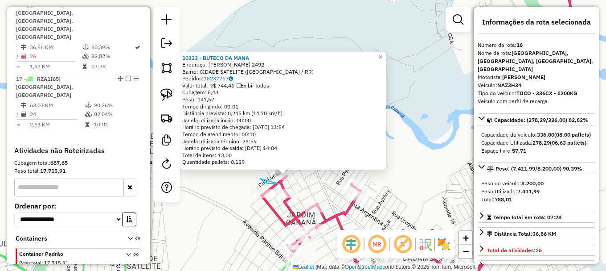
drag, startPoint x: 260, startPoint y: 178, endPoint x: 282, endPoint y: 184, distance: 22.1
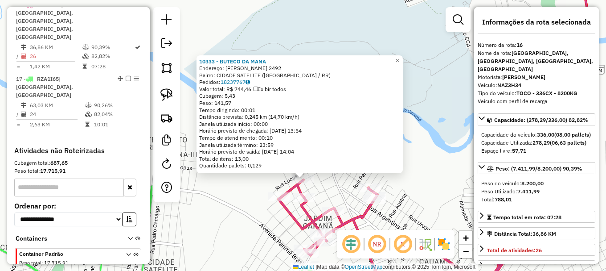
drag, startPoint x: 260, startPoint y: 181, endPoint x: 262, endPoint y: 174, distance: 7.1
click at [264, 176] on div "10333 - BUTECO DA MANA Endereço: RAIMUNDO NONATO DIAS 2492 Bairro: CIDADE SATEL…" at bounding box center [303, 135] width 606 height 271
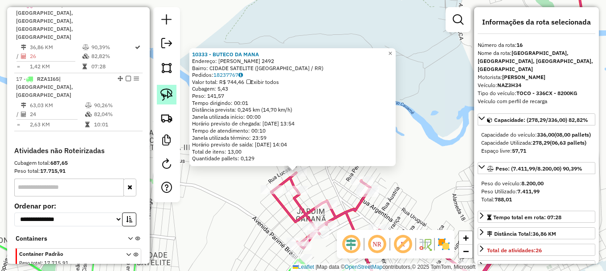
click at [168, 91] on img at bounding box center [167, 94] width 12 height 12
drag, startPoint x: 276, startPoint y: 178, endPoint x: 301, endPoint y: 154, distance: 34.4
click at [301, 154] on div "10333 - BUTECO DA MANA Endereço: RAIMUNDO NONATO DIAS 2492 Bairro: CIDADE SATEL…" at bounding box center [303, 135] width 606 height 271
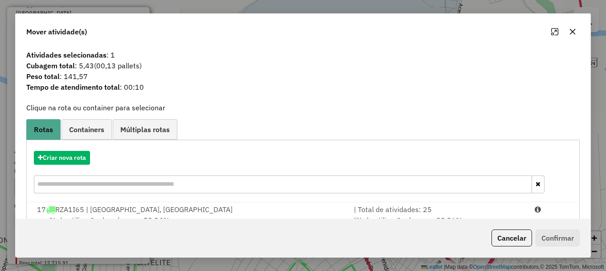
drag, startPoint x: 532, startPoint y: 209, endPoint x: 544, endPoint y: 229, distance: 22.6
click at [535, 212] on icon at bounding box center [538, 209] width 6 height 7
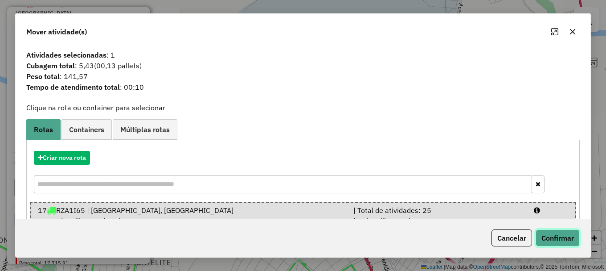
click at [554, 236] on button "Confirmar" at bounding box center [558, 237] width 44 height 17
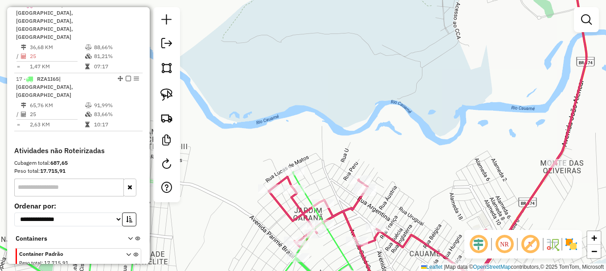
drag, startPoint x: 478, startPoint y: 92, endPoint x: 300, endPoint y: 74, distance: 178.5
click at [328, 79] on div "Janela de atendimento Grade de atendimento Capacidade Transportadoras Veículos …" at bounding box center [303, 135] width 606 height 271
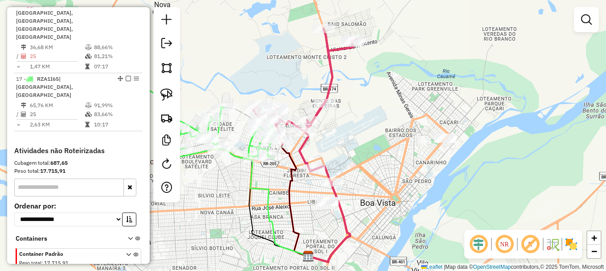
click at [332, 68] on icon at bounding box center [304, 106] width 103 height 154
select select "**********"
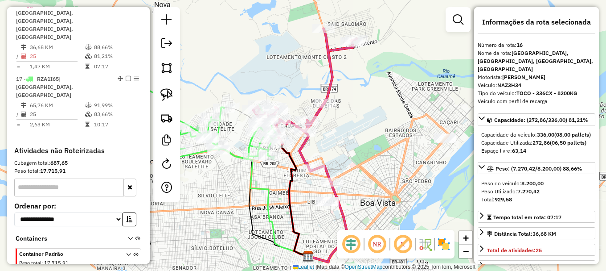
click at [332, 68] on icon at bounding box center [304, 106] width 103 height 154
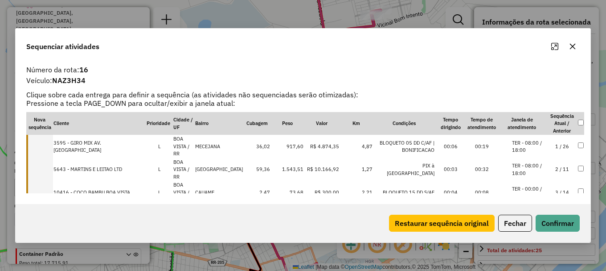
drag, startPoint x: 43, startPoint y: 140, endPoint x: 47, endPoint y: 145, distance: 5.7
click at [45, 141] on td at bounding box center [39, 146] width 27 height 23
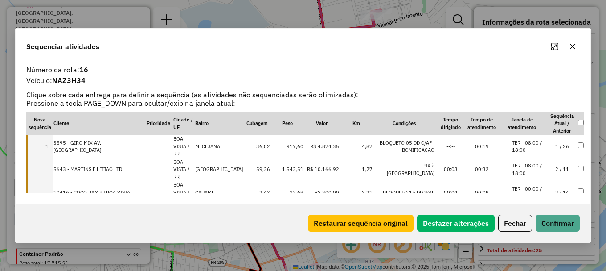
click at [47, 160] on td at bounding box center [39, 169] width 27 height 23
drag, startPoint x: 44, startPoint y: 172, endPoint x: 43, endPoint y: 183, distance: 11.2
click at [44, 181] on td at bounding box center [39, 192] width 27 height 23
click at [42, 204] on td at bounding box center [39, 215] width 27 height 23
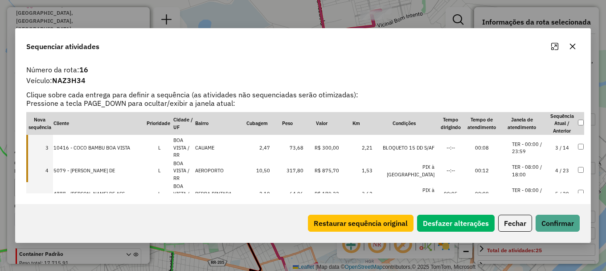
click at [520, 209] on li "TER - 08:00 / 18:00" at bounding box center [529, 216] width 34 height 15
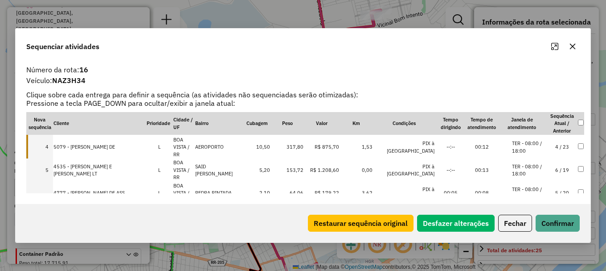
scroll to position [89, 0]
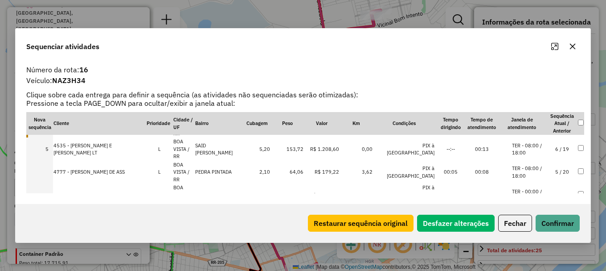
click at [228, 206] on td "SAID SALOMAO" at bounding box center [219, 217] width 49 height 23
click at [224, 183] on td "PEDRA PINTADA" at bounding box center [219, 194] width 49 height 23
click at [217, 206] on td "PEDRA PINTADA" at bounding box center [219, 217] width 49 height 23
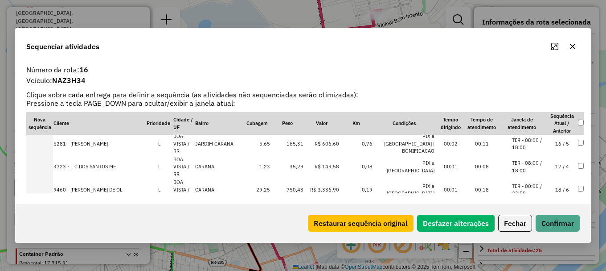
scroll to position [340, 0]
click at [564, 219] on button "Confirmar" at bounding box center [558, 222] width 44 height 17
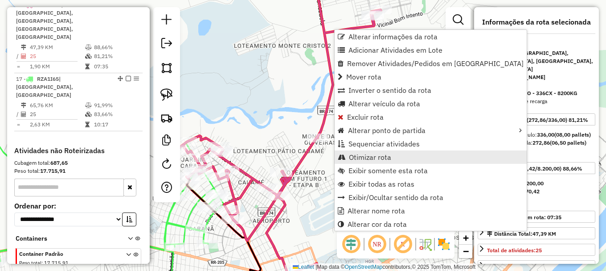
click at [368, 158] on span "Otimizar rota" at bounding box center [370, 156] width 42 height 7
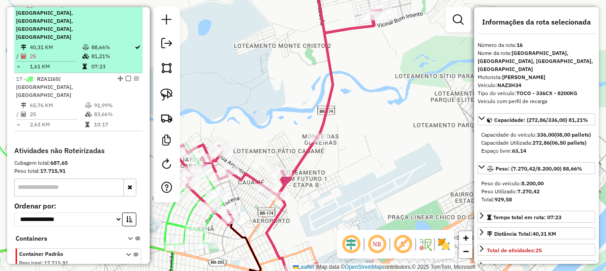
click at [126, 7] on em at bounding box center [128, 4] width 5 height 5
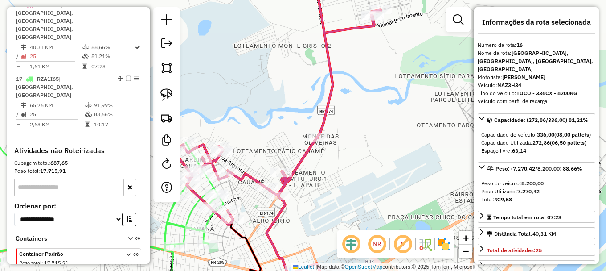
scroll to position [507, 0]
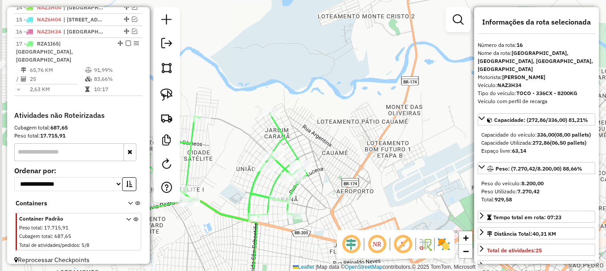
drag, startPoint x: 321, startPoint y: 80, endPoint x: 384, endPoint y: 42, distance: 73.0
click at [382, 45] on div "Janela de atendimento Grade de atendimento Capacidade Transportadoras Veículos …" at bounding box center [303, 135] width 606 height 271
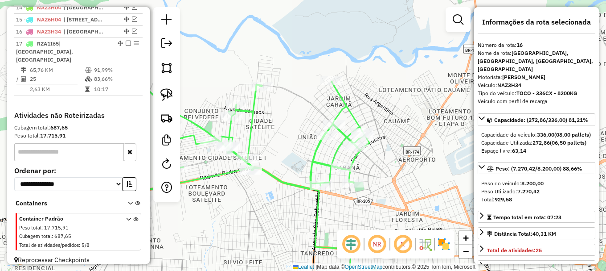
drag, startPoint x: 278, startPoint y: 113, endPoint x: 373, endPoint y: 99, distance: 96.4
click at [373, 99] on div "Janela de atendimento Grade de atendimento Capacidade Transportadoras Veículos …" at bounding box center [303, 135] width 606 height 271
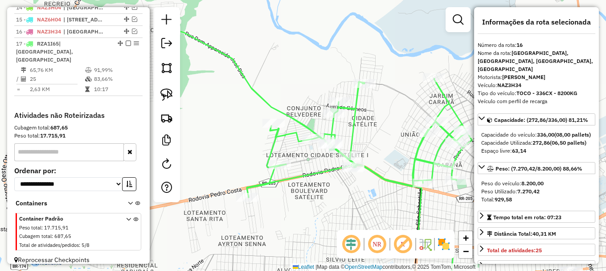
drag, startPoint x: 281, startPoint y: 58, endPoint x: 419, endPoint y: 115, distance: 149.0
click at [418, 115] on div "Janela de atendimento Grade de atendimento Capacidade Transportadoras Veículos …" at bounding box center [303, 135] width 606 height 271
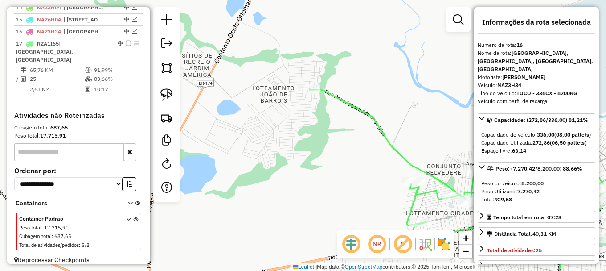
drag, startPoint x: 403, startPoint y: 101, endPoint x: 338, endPoint y: 53, distance: 80.4
click at [340, 54] on div "Janela de atendimento Grade de atendimento Capacidade Transportadoras Veículos …" at bounding box center [303, 135] width 606 height 271
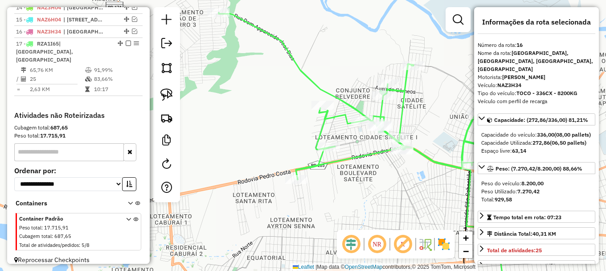
click at [321, 85] on icon at bounding box center [370, 95] width 302 height 167
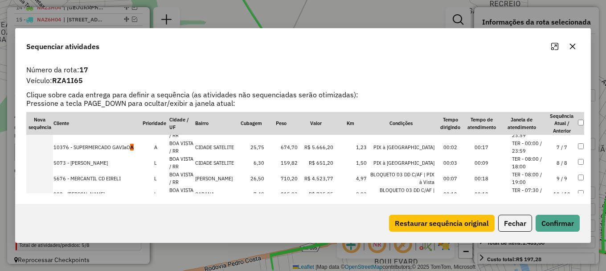
click at [534, 153] on li "TER - 00:00 / 23:59" at bounding box center [529, 147] width 34 height 15
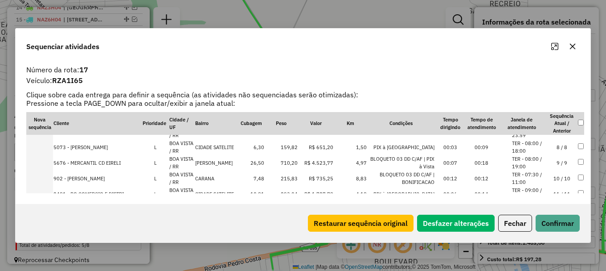
click at [540, 139] on li "TER - 00:00 / 23:59" at bounding box center [529, 131] width 34 height 15
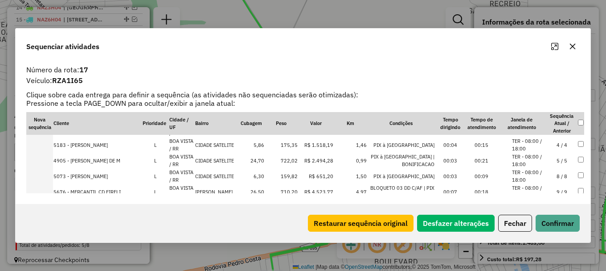
click at [538, 161] on li "TER - 08:00 / 18:00" at bounding box center [529, 160] width 34 height 15
click at [536, 180] on li "TER - 08:00 / 19:00" at bounding box center [529, 176] width 34 height 15
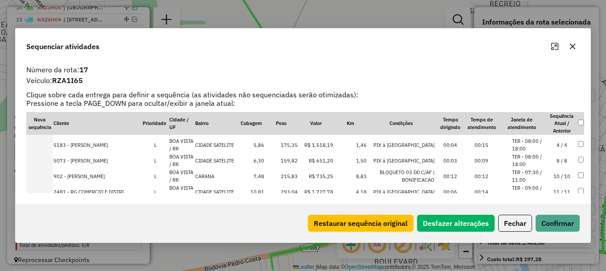
click at [541, 136] on li "TER - 00:00 / 23:59" at bounding box center [529, 129] width 34 height 15
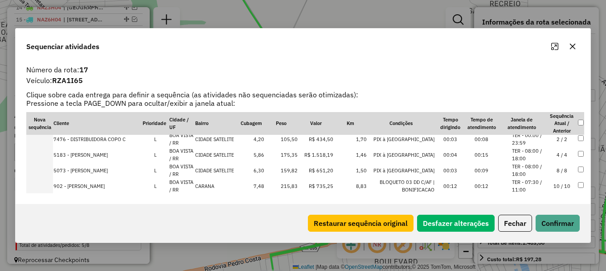
scroll to position [78, 0]
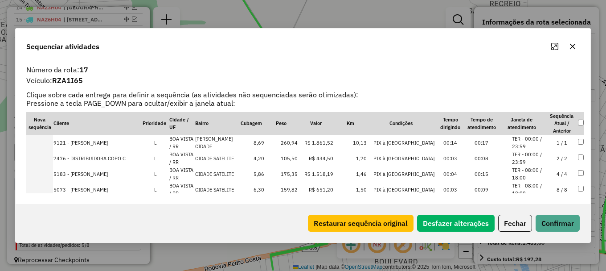
click at [540, 162] on li "TER - 00:00 / 23:59" at bounding box center [529, 158] width 34 height 15
drag, startPoint x: 535, startPoint y: 177, endPoint x: 539, endPoint y: 197, distance: 20.4
click at [535, 178] on li "TER - 08:00 / 18:00" at bounding box center [529, 173] width 34 height 15
click at [547, 224] on button "Confirmar" at bounding box center [558, 222] width 44 height 17
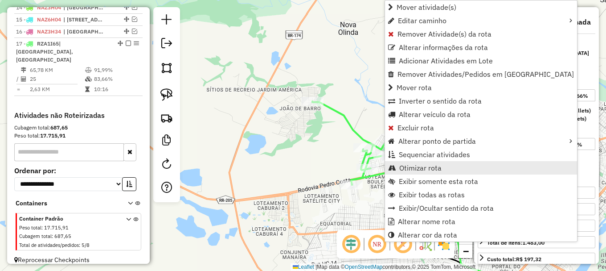
click at [425, 166] on span "Otimizar rota" at bounding box center [421, 167] width 42 height 7
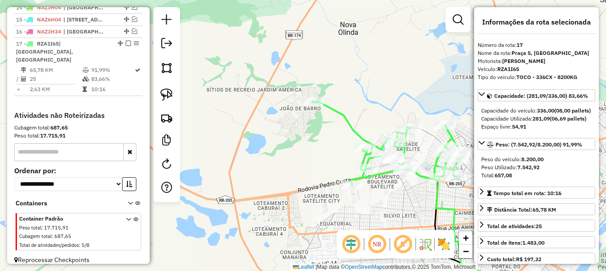
click at [352, 127] on icon at bounding box center [389, 142] width 152 height 83
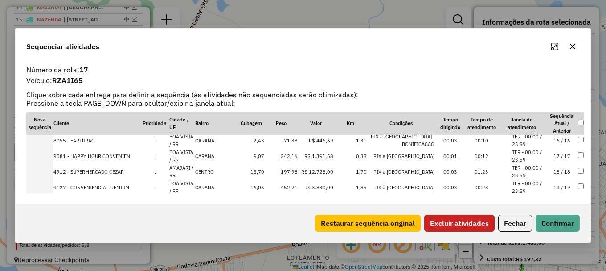
scroll to position [223, 0]
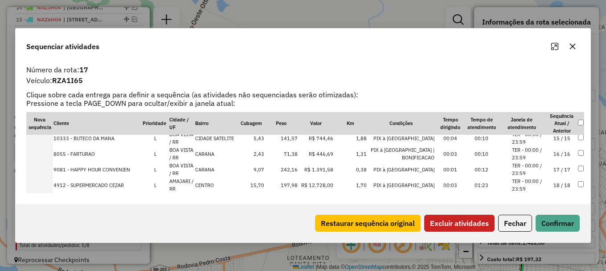
click at [228, 39] on div "Sequenciar atividades" at bounding box center [303, 45] width 575 height 32
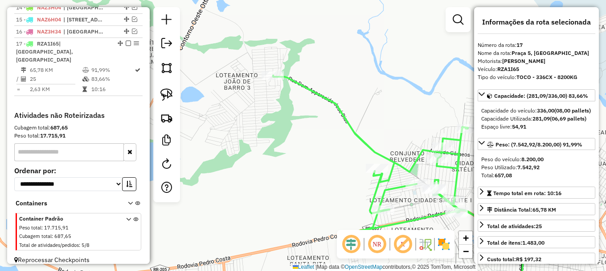
drag, startPoint x: 362, startPoint y: 119, endPoint x: 285, endPoint y: 82, distance: 85.0
click at [287, 83] on div "Janela de atendimento Grade de atendimento Capacidade Transportadoras Veículos …" at bounding box center [303, 135] width 606 height 271
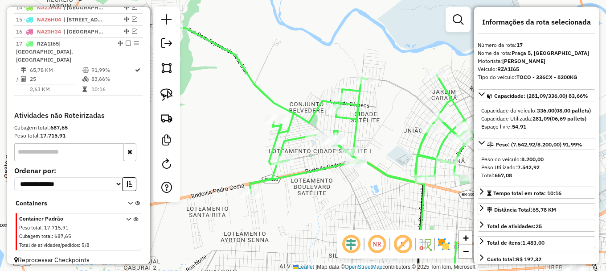
drag, startPoint x: 417, startPoint y: 165, endPoint x: 343, endPoint y: 128, distance: 82.6
click at [343, 128] on icon at bounding box center [324, 109] width 302 height 167
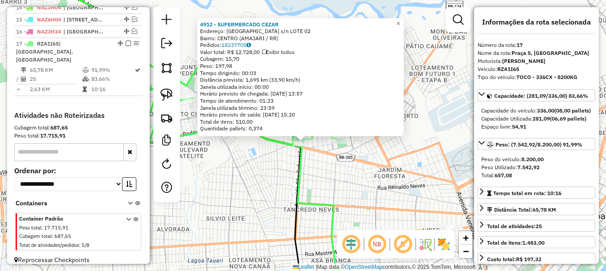
drag, startPoint x: 267, startPoint y: 155, endPoint x: 300, endPoint y: 178, distance: 40.0
click at [298, 178] on div "4912 - SUPERMERCADO CEZAR Endereço: Avenida Tepequem s/n LOTE 02 Bairro: CENTRO…" at bounding box center [303, 135] width 606 height 271
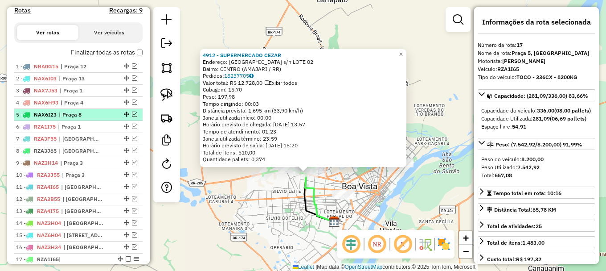
scroll to position [284, 0]
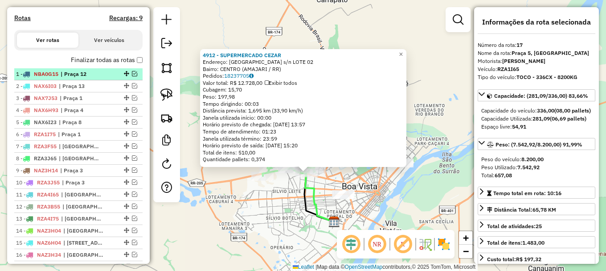
click at [133, 76] on em at bounding box center [134, 73] width 5 height 5
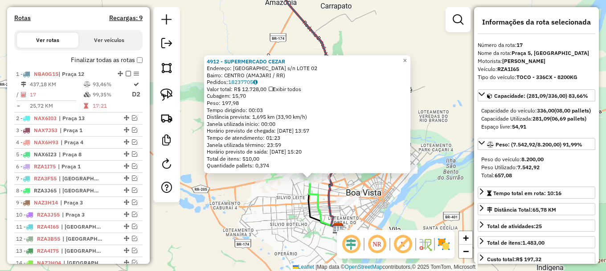
drag, startPoint x: 239, startPoint y: 179, endPoint x: 302, endPoint y: 232, distance: 82.6
click at [299, 231] on div "4912 - SUPERMERCADO CEZAR Endereço: Avenida Tepequem s/n LOTE 02 Bairro: CENTRO…" at bounding box center [303, 135] width 606 height 271
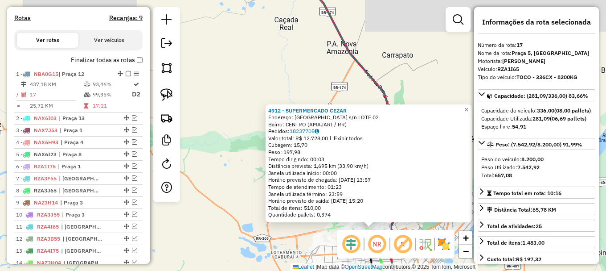
drag, startPoint x: 272, startPoint y: 54, endPoint x: 288, endPoint y: 221, distance: 168.4
click at [286, 219] on div "4912 - SUPERMERCADO CEZAR Endereço: Avenida Tepequem s/n LOTE 02 Bairro: CENTRO…" at bounding box center [303, 135] width 606 height 271
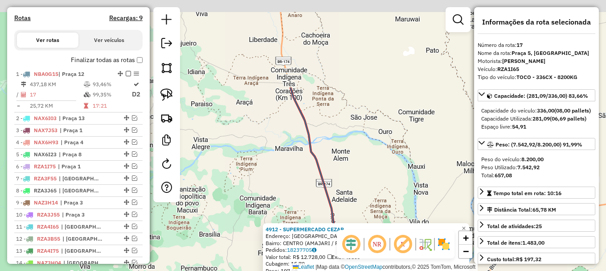
drag, startPoint x: 281, startPoint y: 47, endPoint x: 362, endPoint y: 177, distance: 153.2
click at [353, 166] on div "4912 - SUPERMERCADO CEZAR Endereço: Avenida Tepequem s/n LOTE 02 Bairro: CENTRO…" at bounding box center [303, 135] width 606 height 271
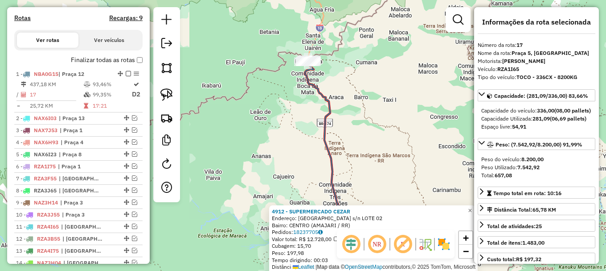
click at [303, 136] on div "4912 - SUPERMERCADO CEZAR Endereço: Avenida Tepequem s/n LOTE 02 Bairro: CENTRO…" at bounding box center [303, 135] width 606 height 271
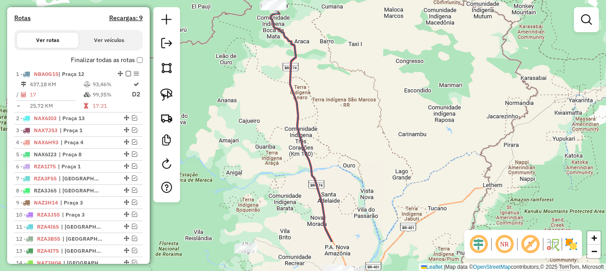
drag, startPoint x: 370, startPoint y: 165, endPoint x: 314, endPoint y: 69, distance: 111.1
click at [314, 69] on div "Janela de atendimento Grade de atendimento Capacidade Transportadoras Veículos …" at bounding box center [303, 135] width 606 height 271
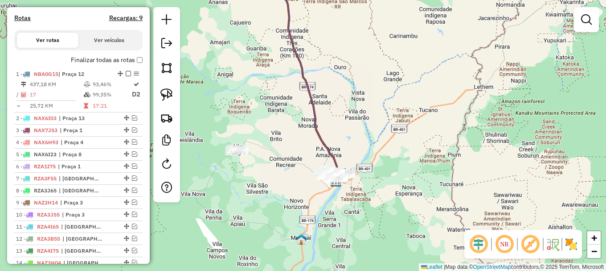
drag, startPoint x: 303, startPoint y: 157, endPoint x: 316, endPoint y: 100, distance: 59.1
click at [314, 102] on div "Janela de atendimento Grade de atendimento Capacidade Transportadoras Veículos …" at bounding box center [303, 135] width 606 height 271
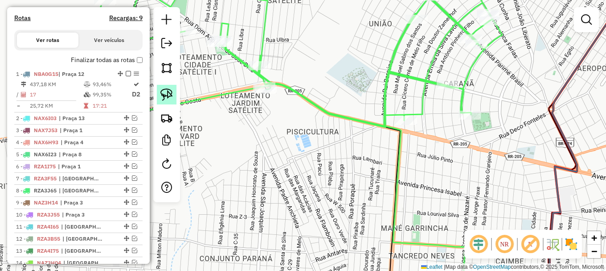
click at [169, 93] on img at bounding box center [167, 94] width 12 height 12
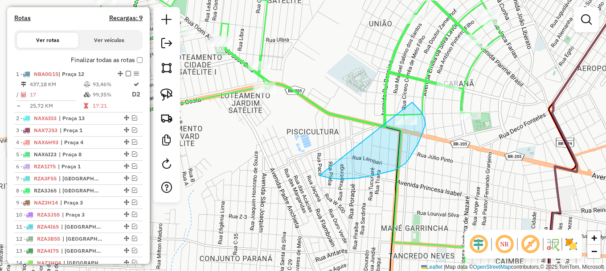
drag, startPoint x: 358, startPoint y: 178, endPoint x: 401, endPoint y: 94, distance: 94.7
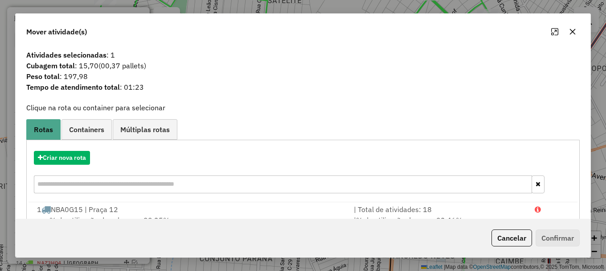
scroll to position [35, 0]
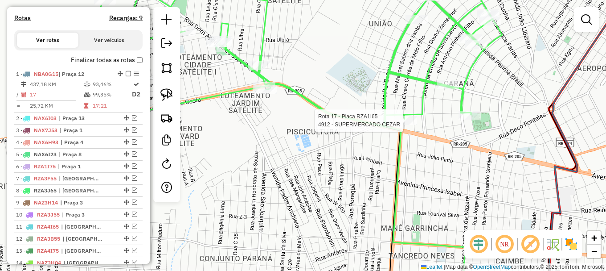
select select "**********"
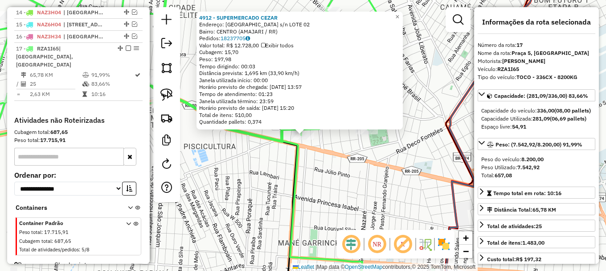
scroll to position [539, 0]
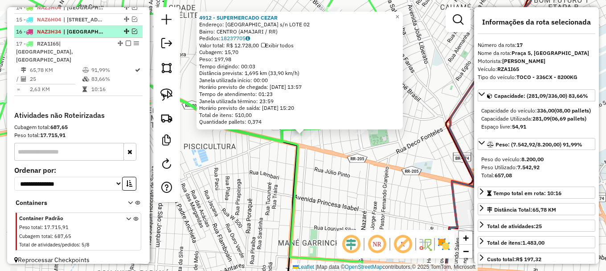
click at [132, 34] on em at bounding box center [134, 31] width 5 height 5
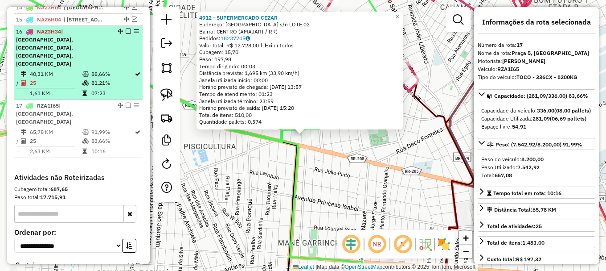
click at [126, 34] on em at bounding box center [128, 31] width 5 height 5
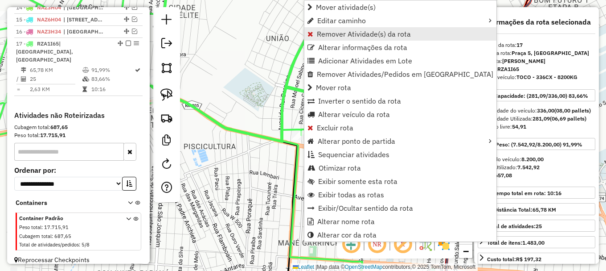
click at [346, 35] on span "Remover Atividade(s) da rota" at bounding box center [364, 33] width 94 height 7
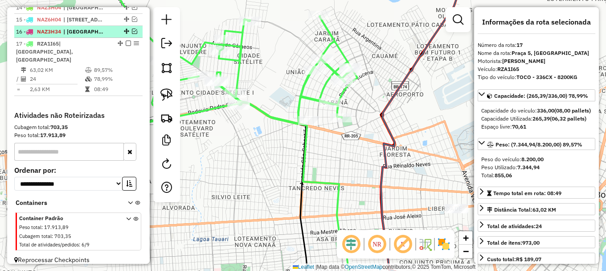
click at [132, 34] on em at bounding box center [134, 31] width 5 height 5
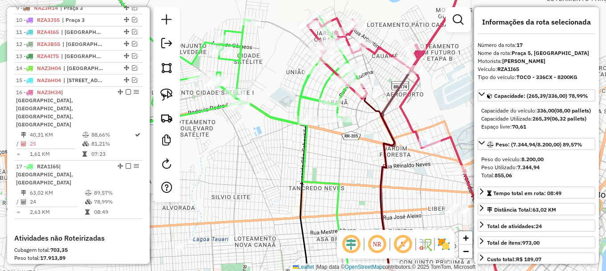
scroll to position [450, 0]
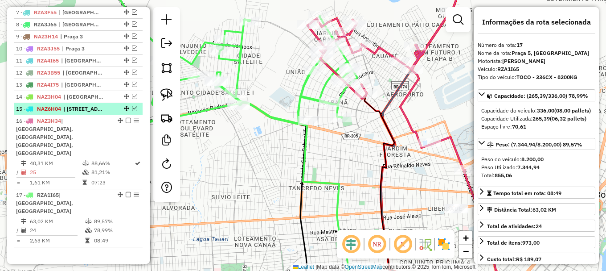
click at [132, 111] on em at bounding box center [134, 108] width 5 height 5
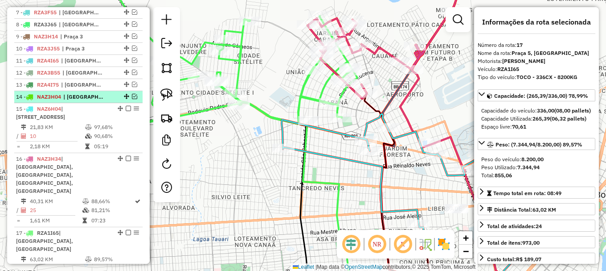
click at [132, 99] on em at bounding box center [134, 96] width 5 height 5
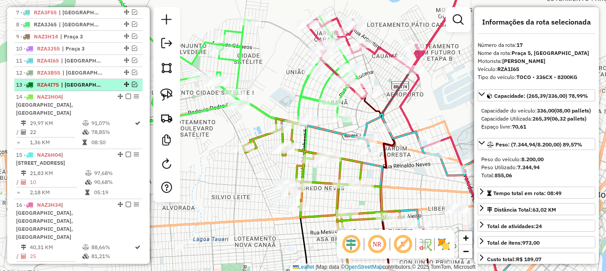
click at [132, 87] on em at bounding box center [134, 84] width 5 height 5
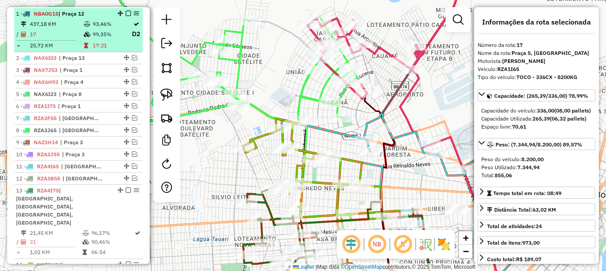
scroll to position [300, 0]
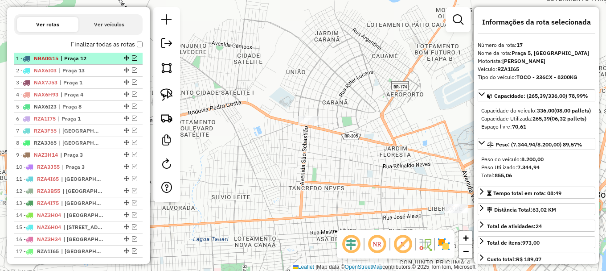
click at [133, 61] on em at bounding box center [134, 57] width 5 height 5
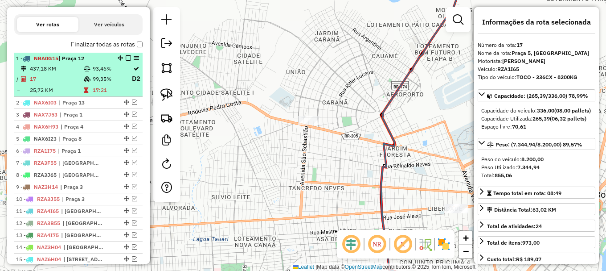
click at [126, 61] on em at bounding box center [128, 57] width 5 height 5
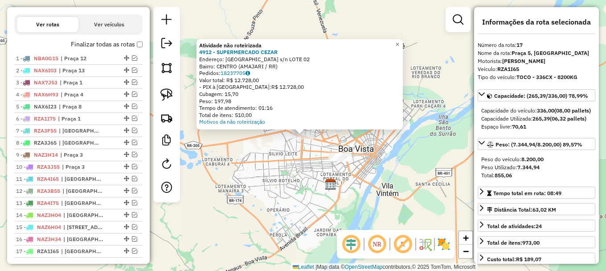
click at [339, 161] on div at bounding box center [340, 156] width 22 height 9
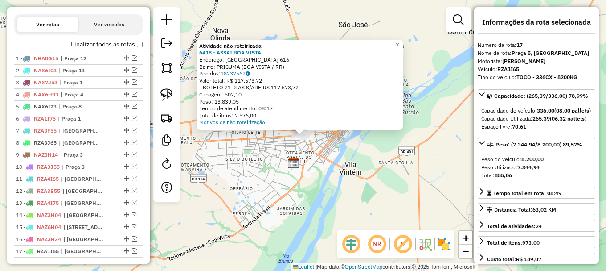
click at [362, 149] on div "Atividade não roteirizada 6418 - ASSAI BOA VISTA Endereço: BRASIL 616 Bairro: P…" at bounding box center [303, 135] width 606 height 271
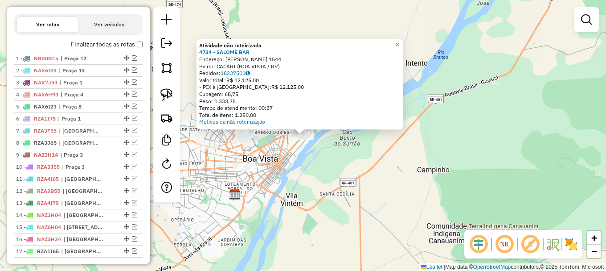
click at [340, 171] on div "Atividade não roteirizada 4734 - SALOME BAR Endereço: VILLE ROY 1544 Bairro: CA…" at bounding box center [303, 135] width 606 height 271
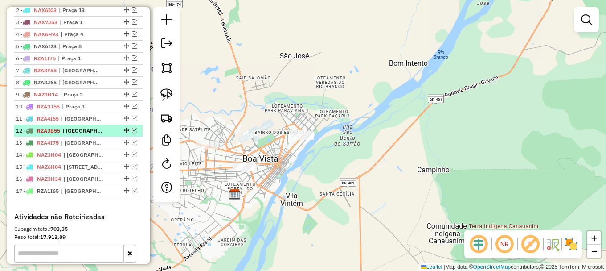
scroll to position [344, 0]
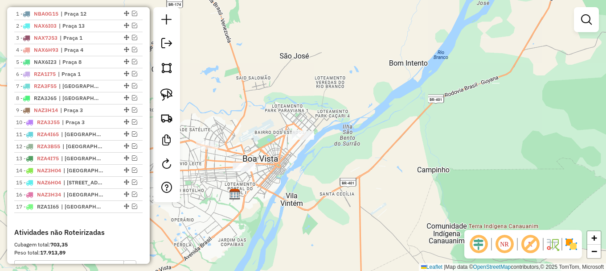
click at [230, 66] on div "Janela de atendimento Grade de atendimento Capacidade Transportadoras Veículos …" at bounding box center [303, 135] width 606 height 271
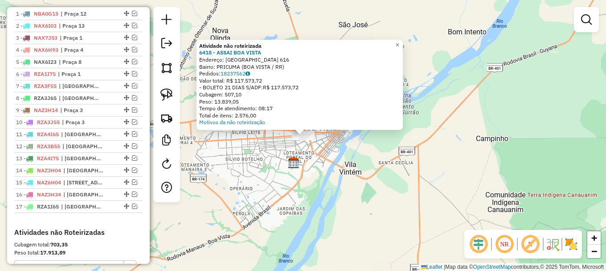
click at [254, 161] on div "Atividade não roteirizada 6418 - ASSAI BOA VISTA Endereço: BRASIL 616 Bairro: P…" at bounding box center [303, 135] width 606 height 271
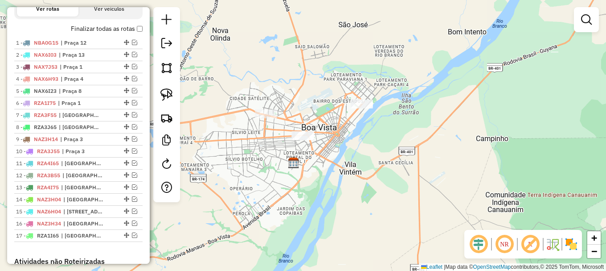
scroll to position [300, 0]
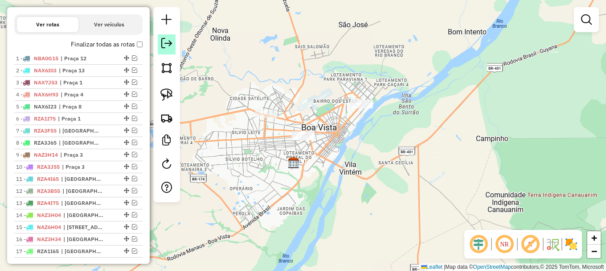
click at [167, 44] on em at bounding box center [166, 43] width 11 height 11
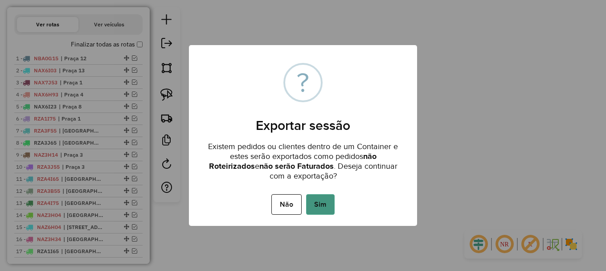
click at [321, 201] on button "Sim" at bounding box center [320, 204] width 29 height 21
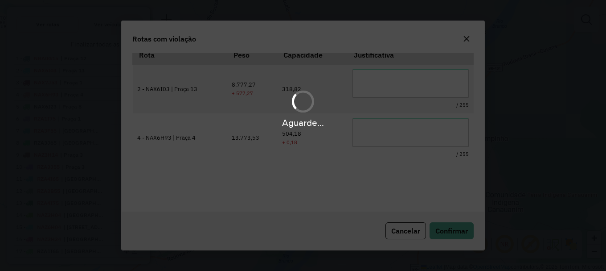
scroll to position [29, 0]
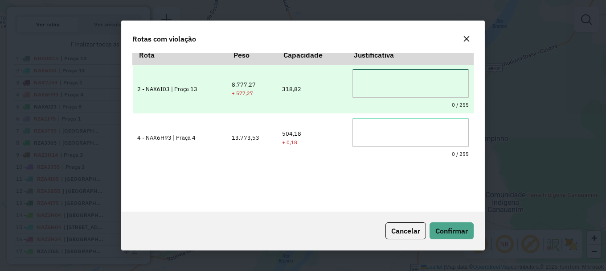
click at [375, 77] on textarea at bounding box center [411, 83] width 116 height 29
drag, startPoint x: 407, startPoint y: 86, endPoint x: 334, endPoint y: 91, distance: 73.3
click at [342, 90] on tr "**********" at bounding box center [303, 88] width 341 height 49
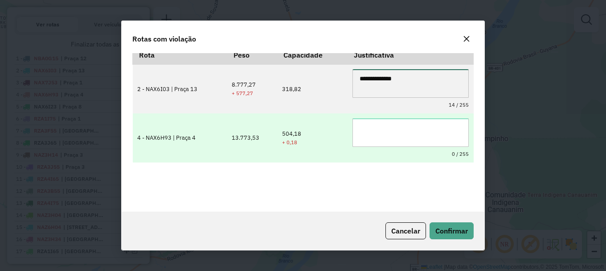
type textarea "**********"
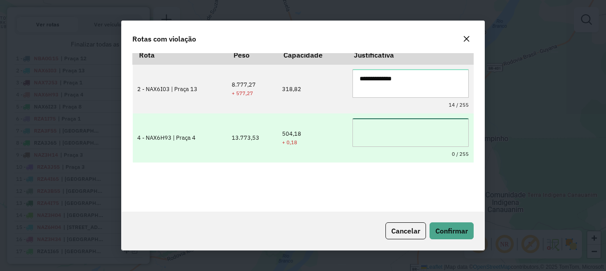
click at [393, 129] on textarea at bounding box center [411, 132] width 116 height 29
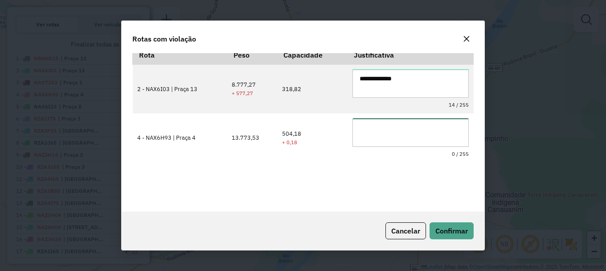
paste textarea "**********"
type textarea "**********"
click at [462, 227] on span "Confirmar" at bounding box center [452, 230] width 33 height 9
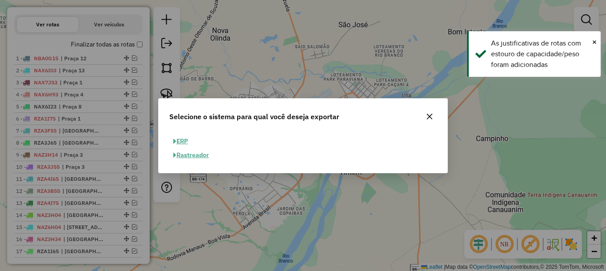
click at [182, 138] on button "ERP" at bounding box center [180, 141] width 23 height 14
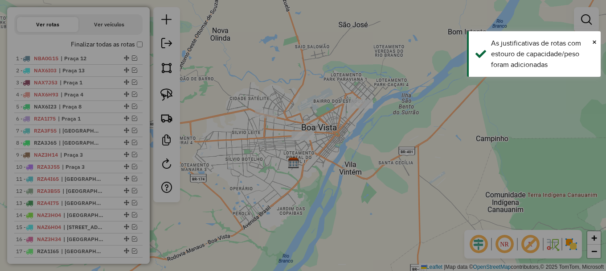
select select "**"
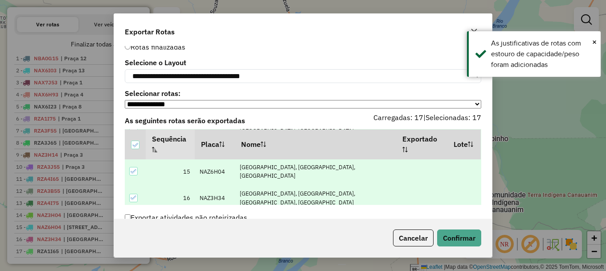
scroll to position [43, 0]
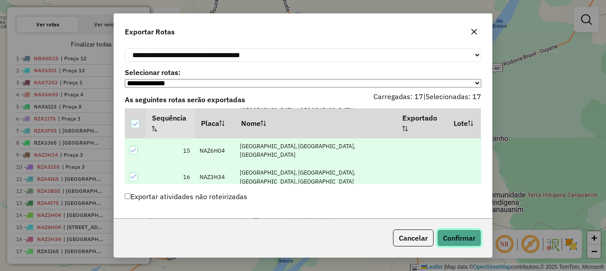
click at [459, 235] on button "Confirmar" at bounding box center [459, 237] width 44 height 17
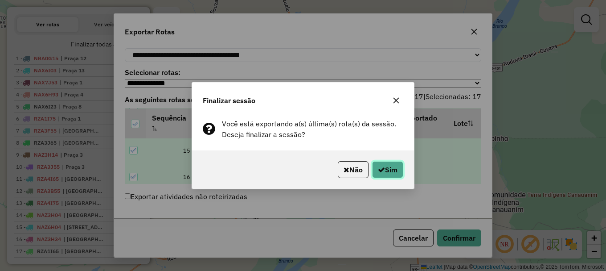
click at [390, 169] on button "Sim" at bounding box center [387, 169] width 31 height 17
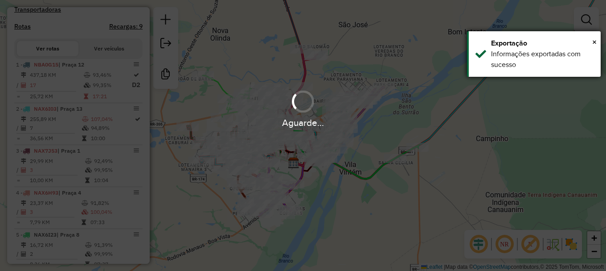
scroll to position [324, 0]
